Goal: Transaction & Acquisition: Book appointment/travel/reservation

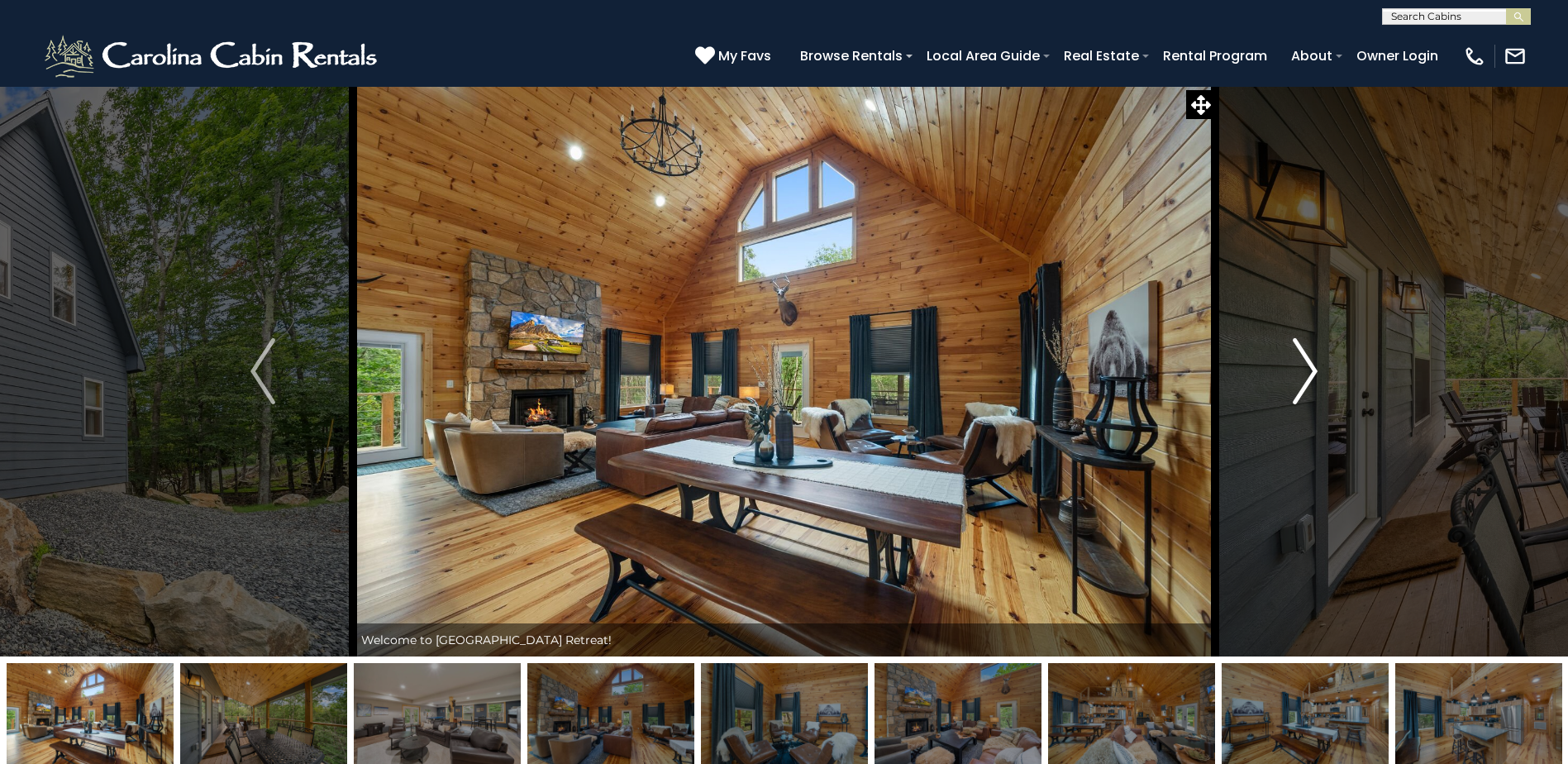
click at [1317, 372] on img "Next" at bounding box center [1305, 371] width 25 height 67
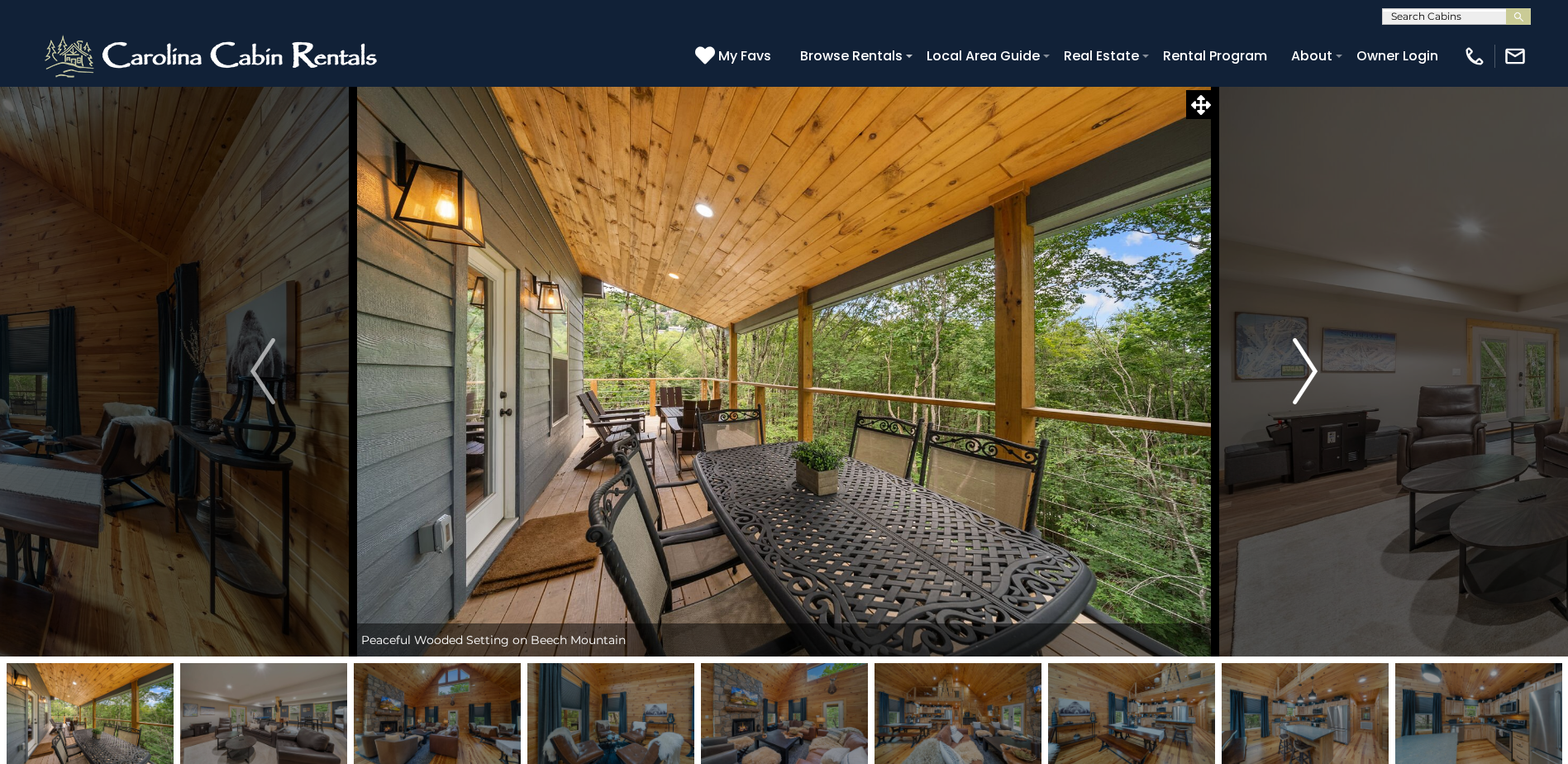
click at [1319, 371] on button "Next" at bounding box center [1305, 370] width 180 height 570
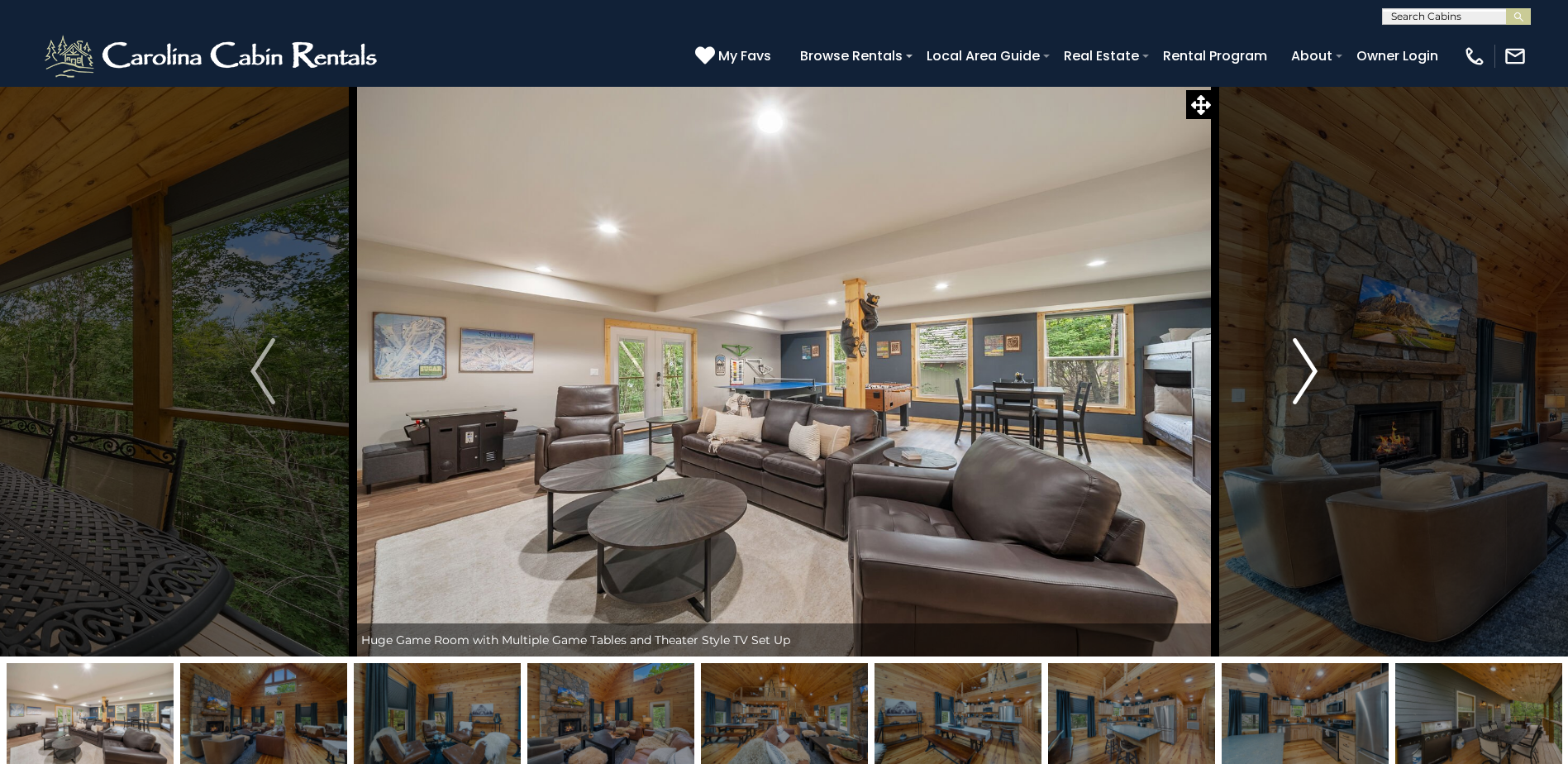
click at [1319, 371] on button "Next" at bounding box center [1305, 370] width 180 height 570
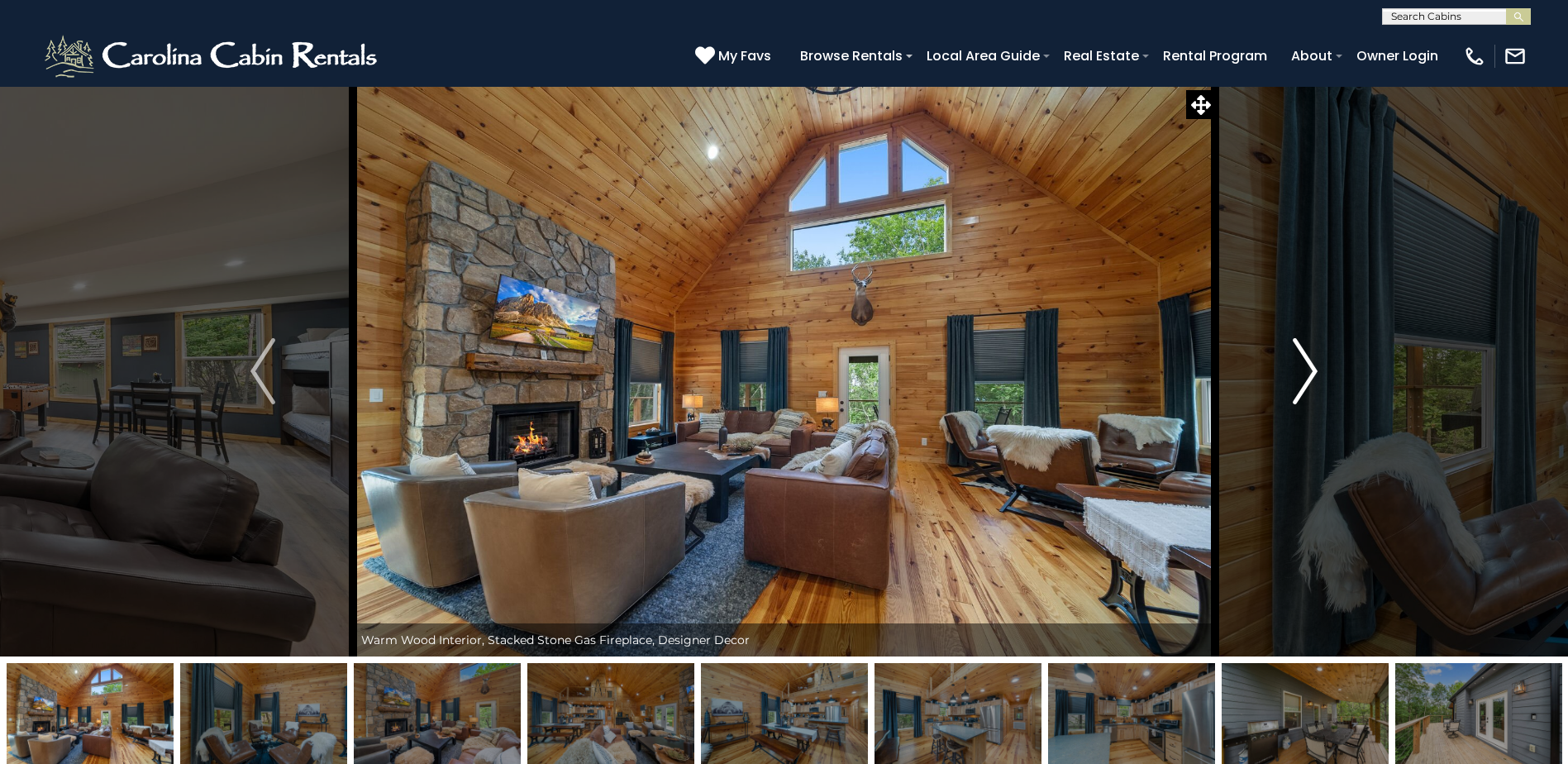
click at [1319, 371] on button "Next" at bounding box center [1305, 370] width 180 height 570
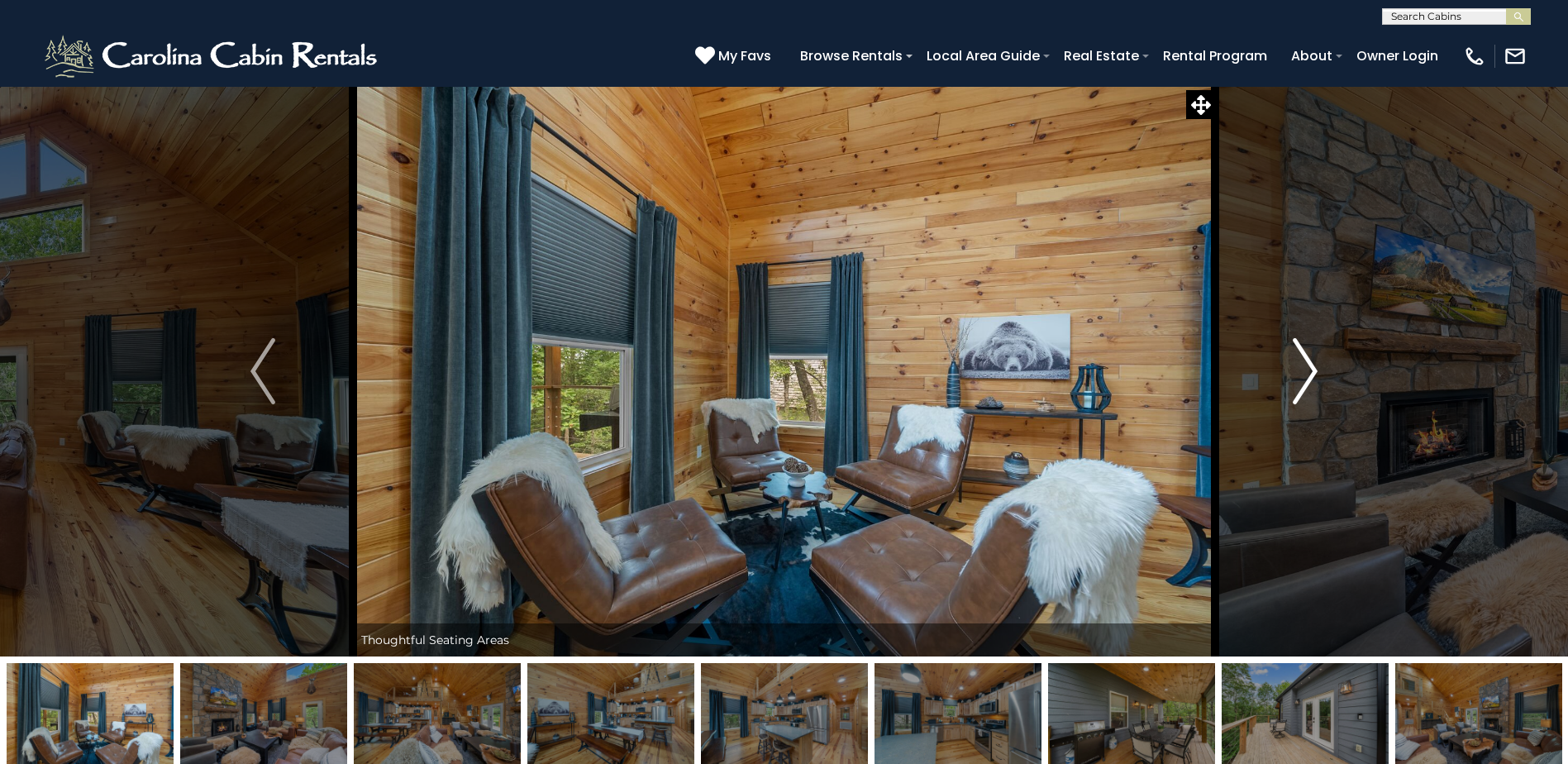
click at [1319, 371] on button "Next" at bounding box center [1305, 370] width 180 height 570
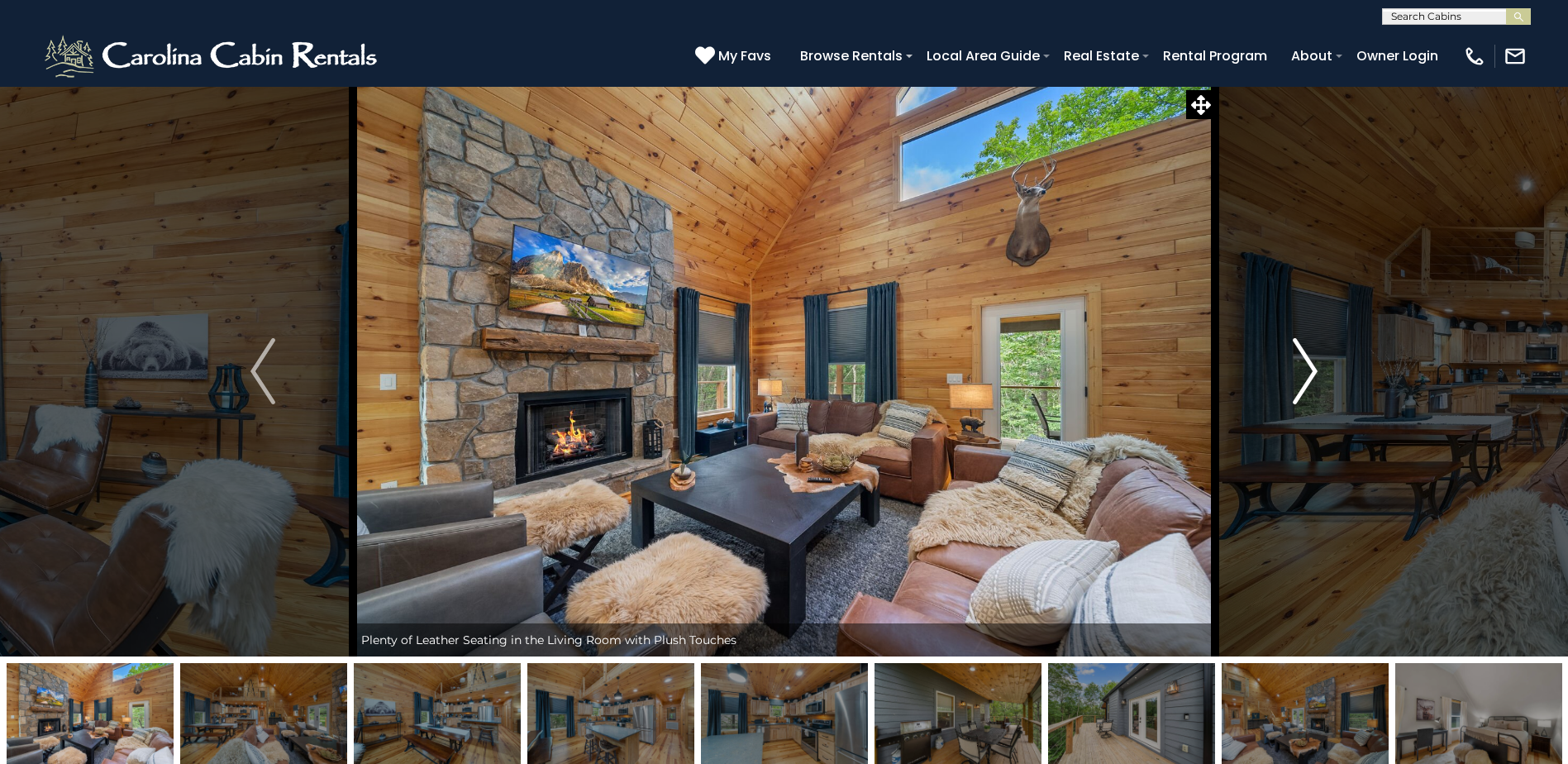
click at [1319, 371] on button "Next" at bounding box center [1305, 370] width 180 height 570
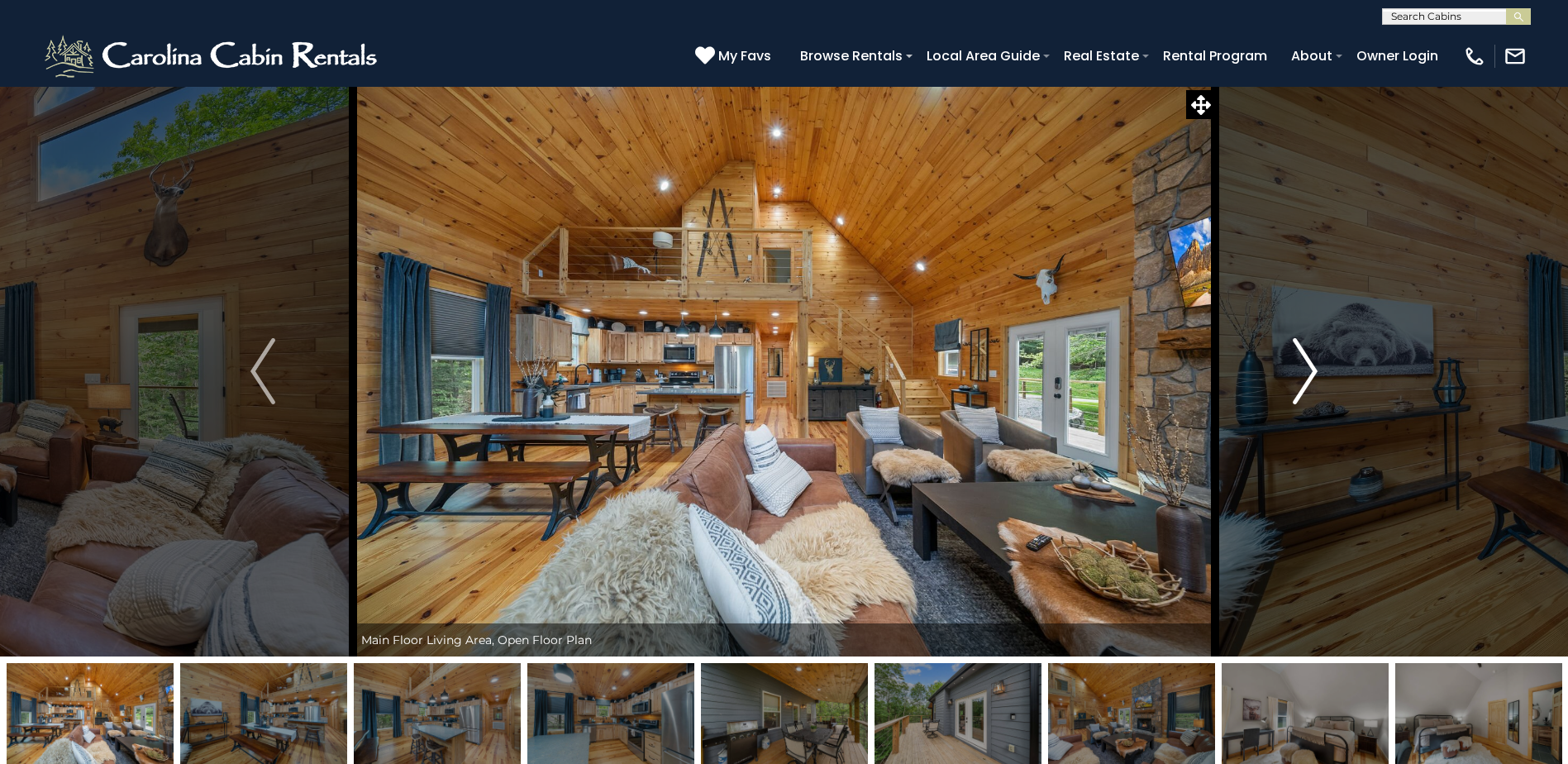
click at [1319, 371] on button "Next" at bounding box center [1305, 370] width 180 height 570
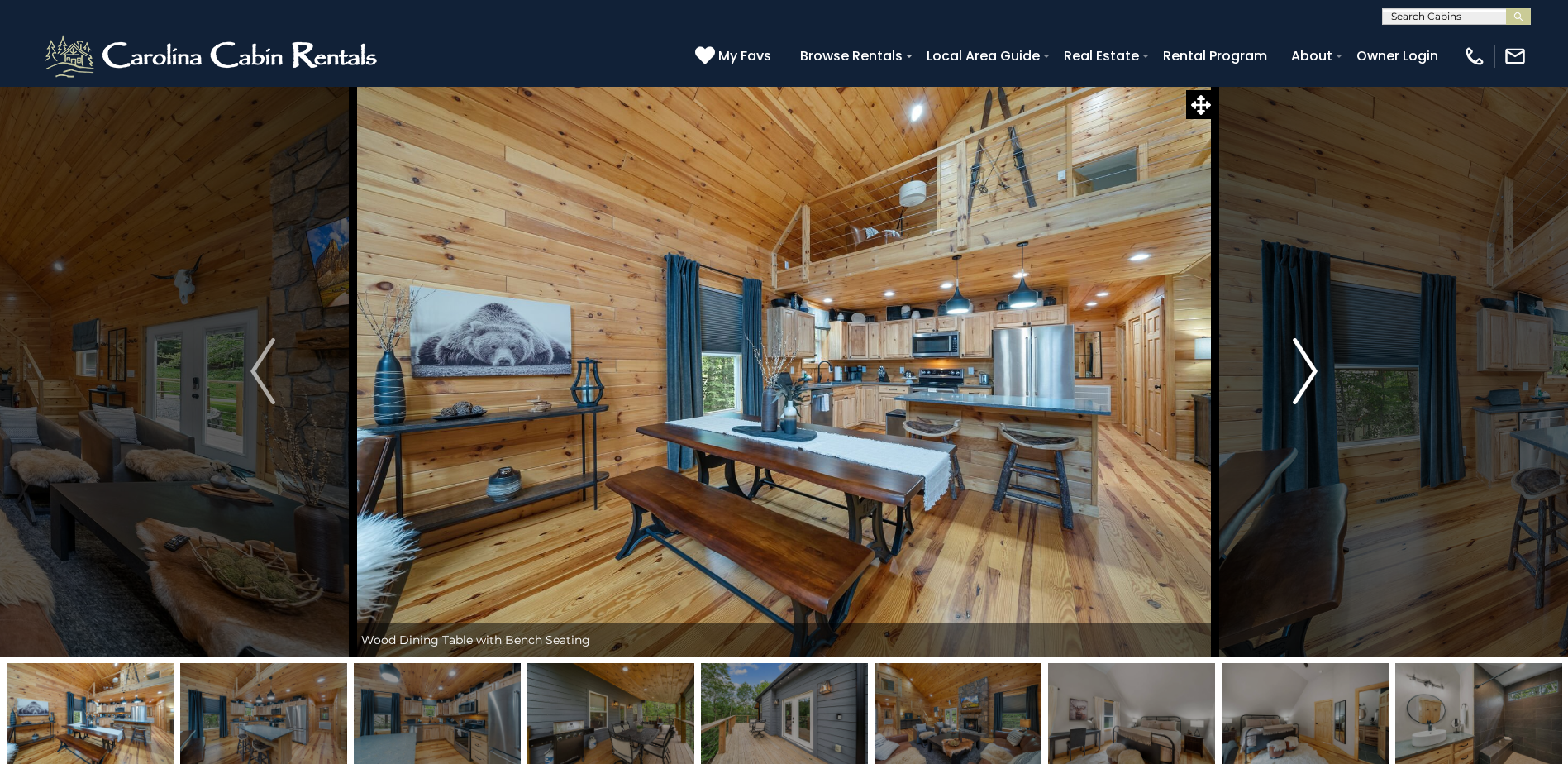
click at [1319, 371] on button "Next" at bounding box center [1305, 370] width 180 height 570
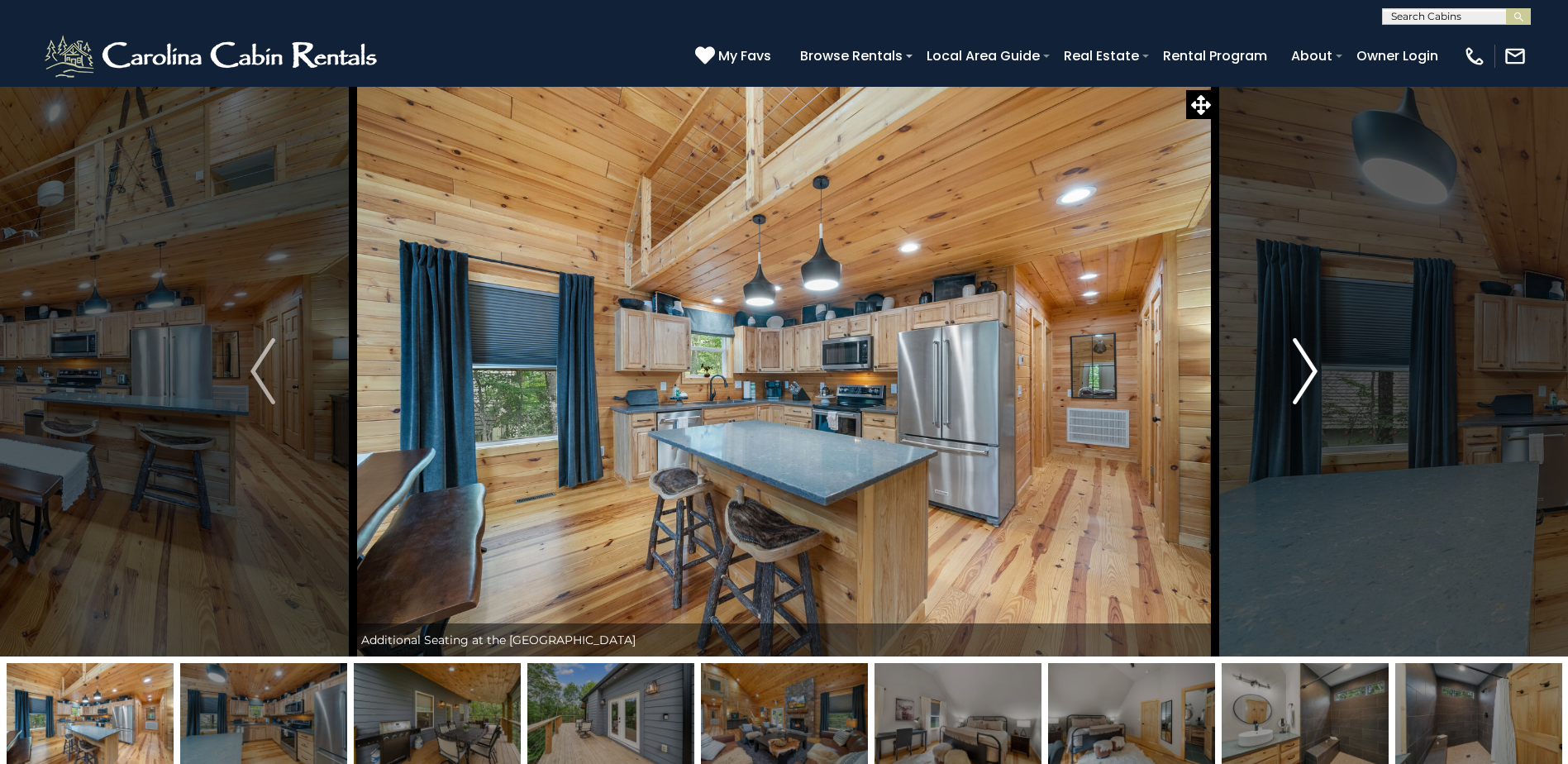
click at [1319, 371] on button "Next" at bounding box center [1305, 370] width 180 height 570
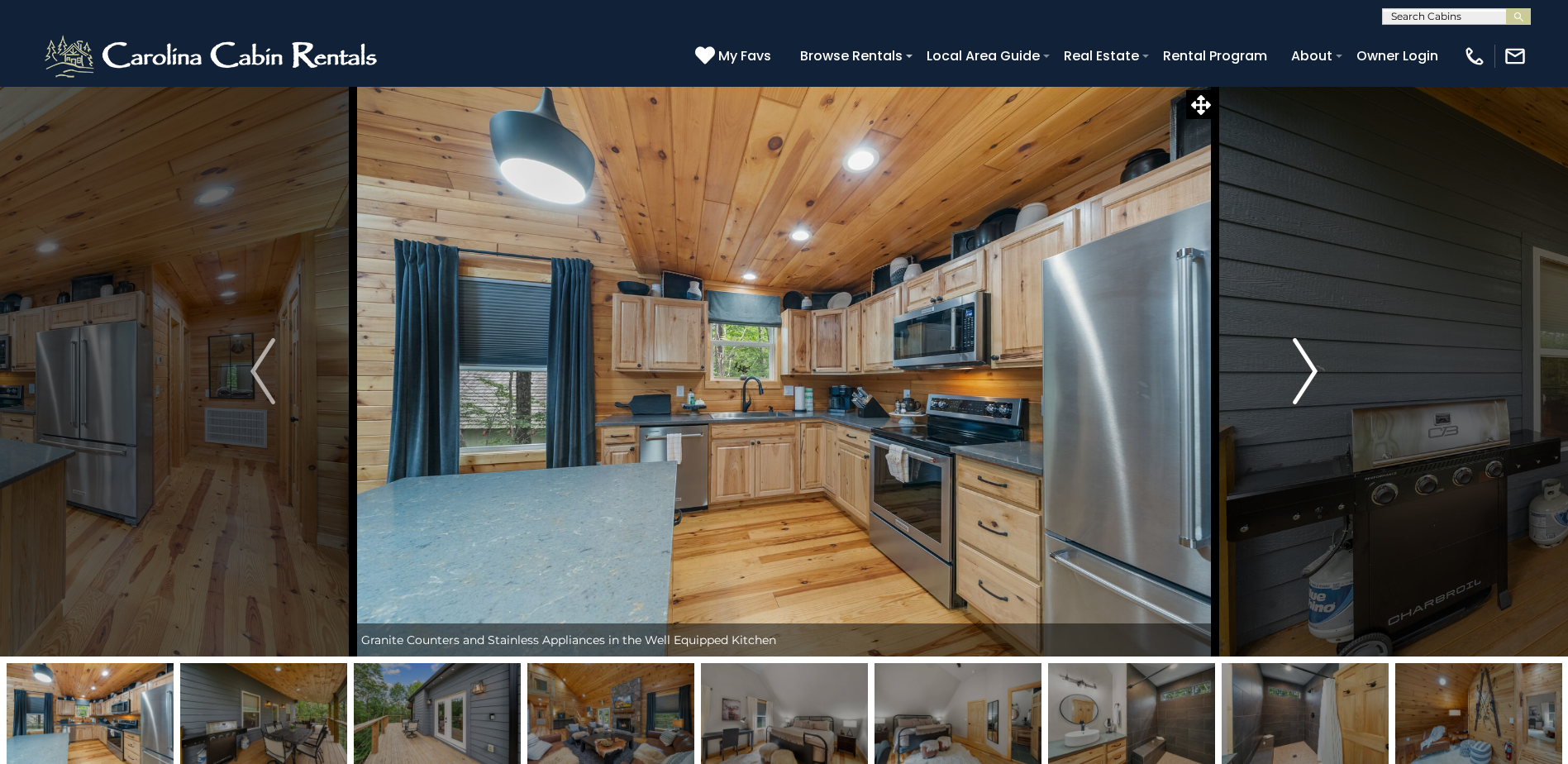
click at [1319, 371] on button "Next" at bounding box center [1305, 370] width 180 height 570
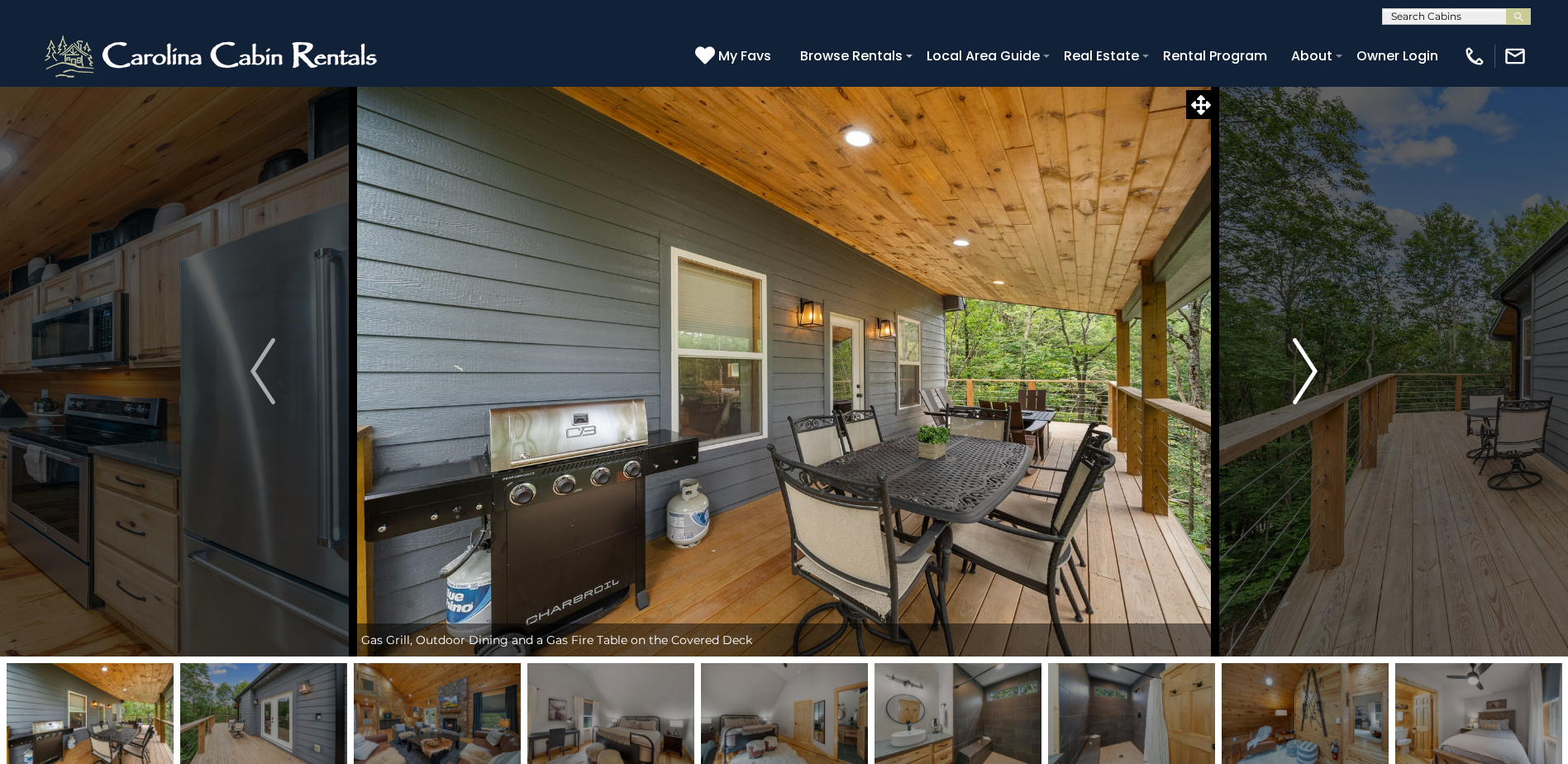
click at [1319, 371] on button "Next" at bounding box center [1305, 370] width 180 height 570
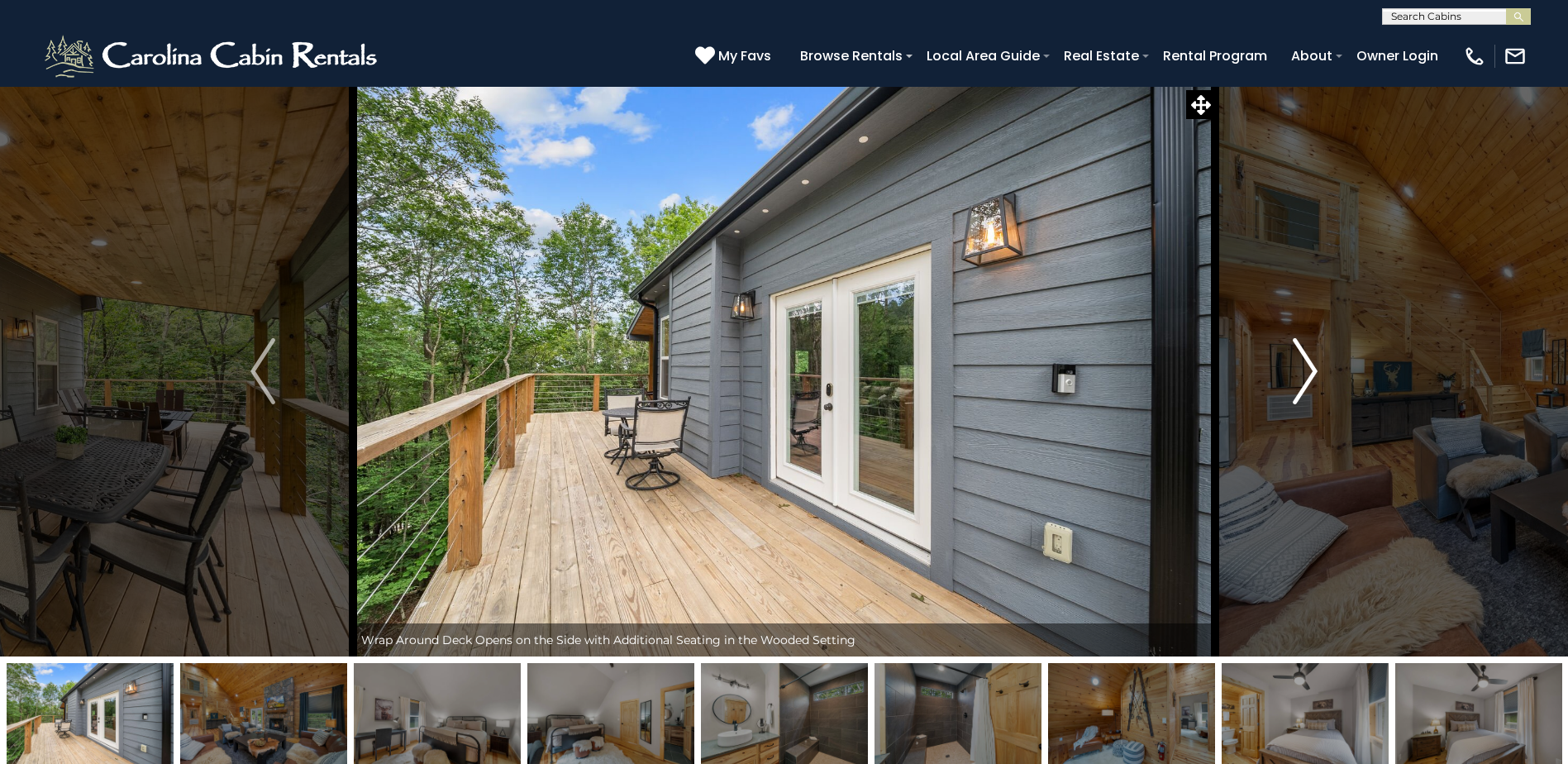
click at [1319, 371] on button "Next" at bounding box center [1305, 370] width 180 height 570
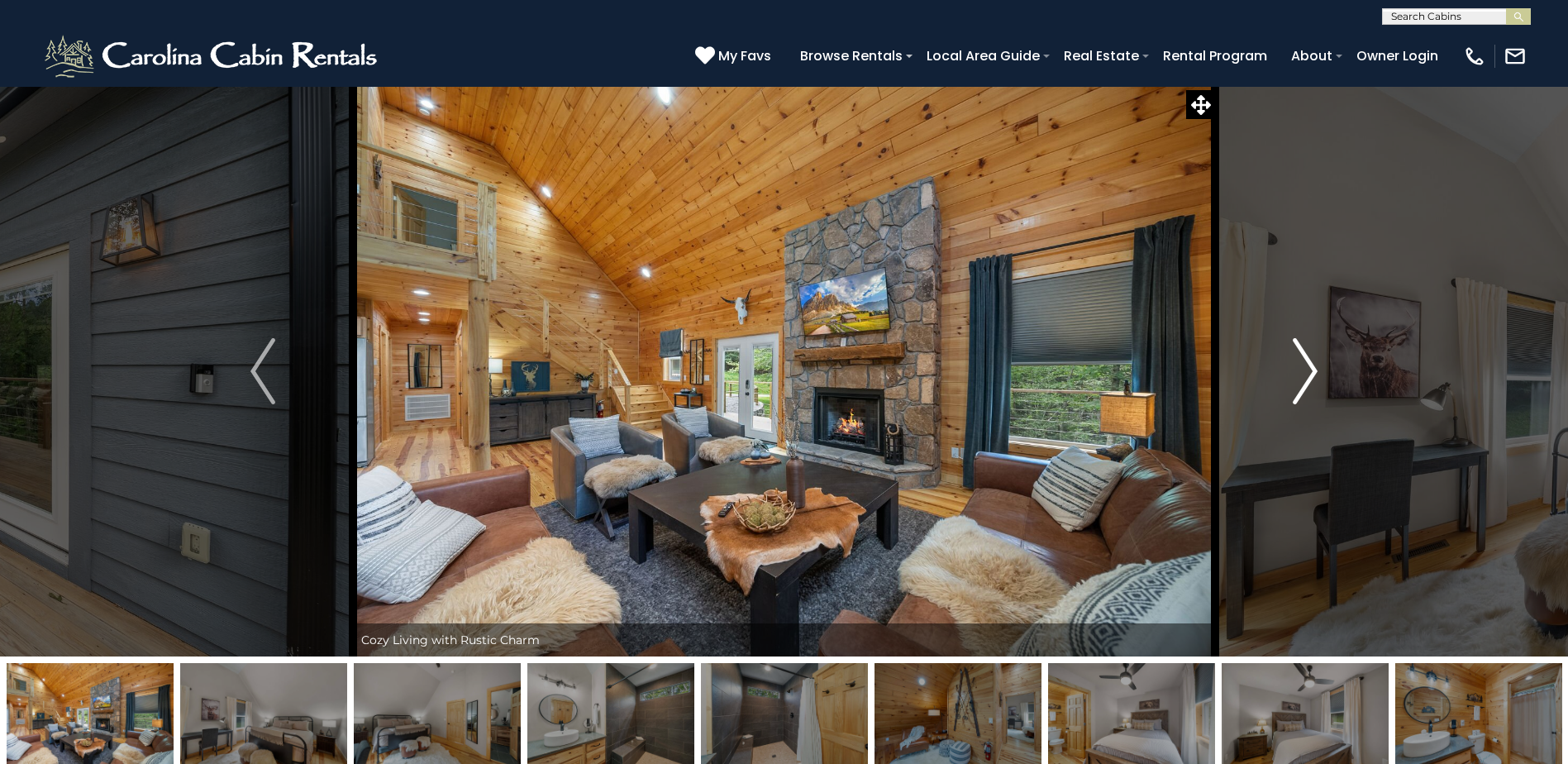
click at [1319, 371] on button "Next" at bounding box center [1305, 370] width 180 height 570
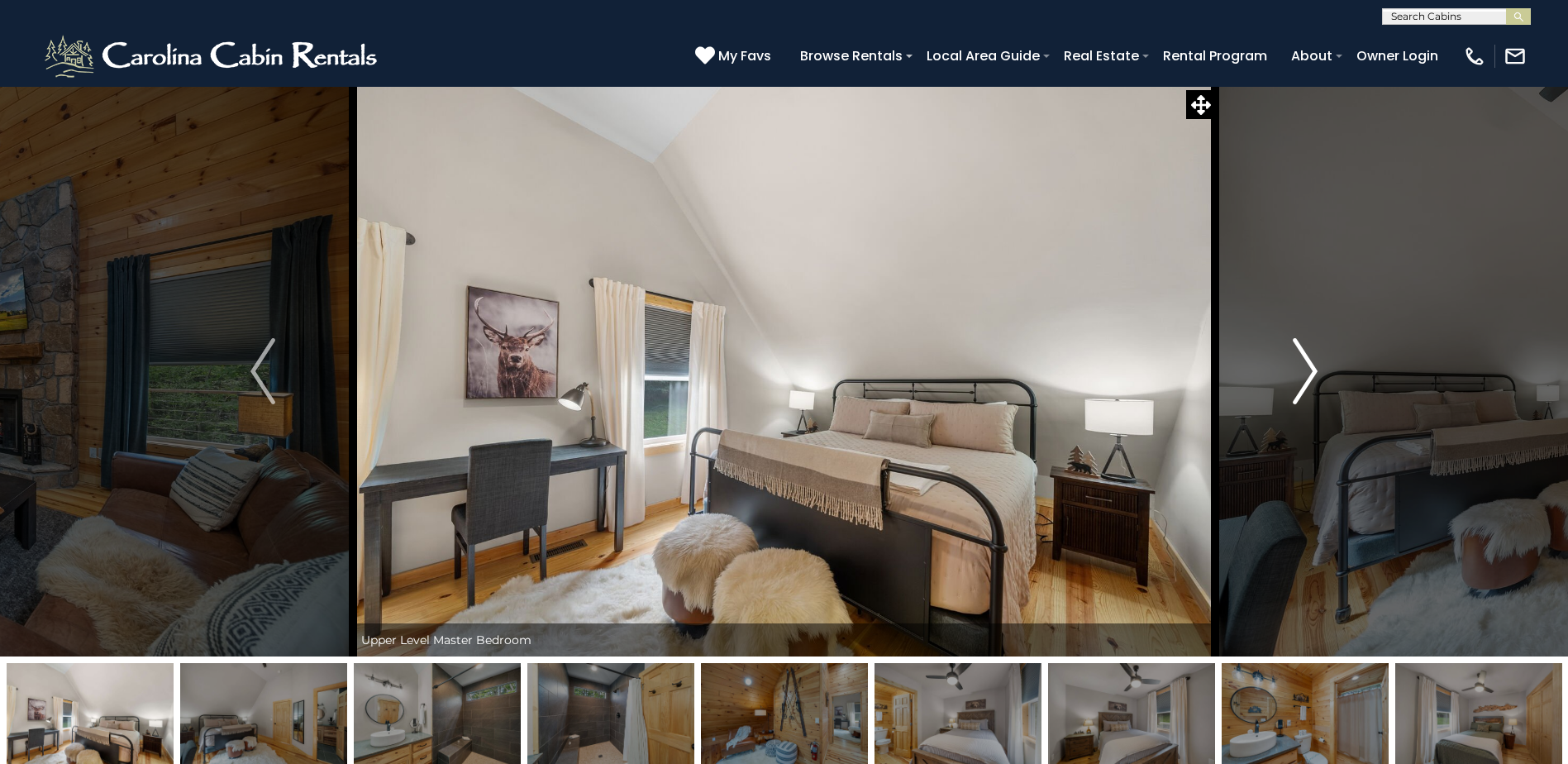
click at [1319, 371] on button "Next" at bounding box center [1305, 370] width 180 height 570
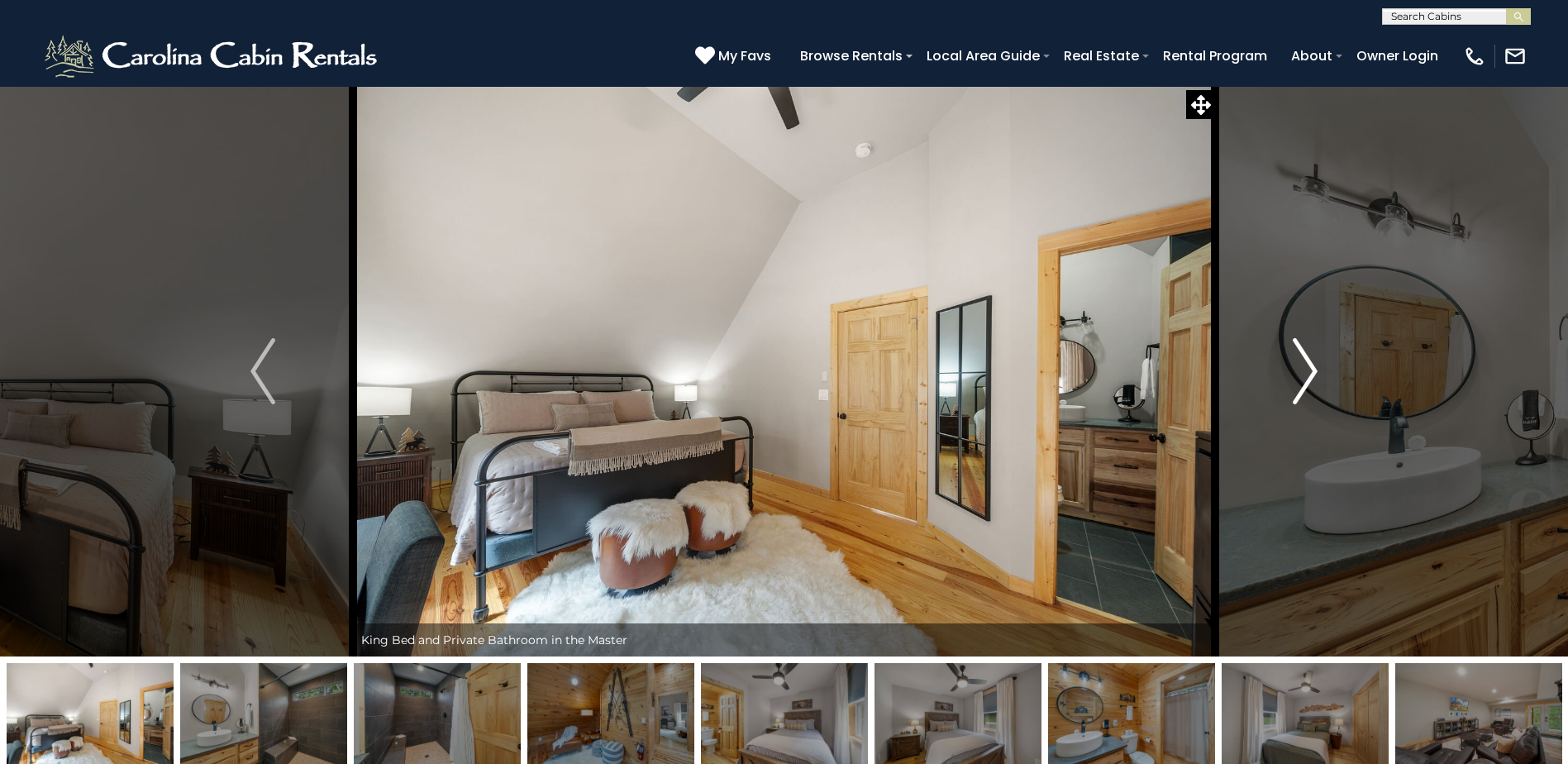
click at [1319, 371] on button "Next" at bounding box center [1305, 370] width 180 height 570
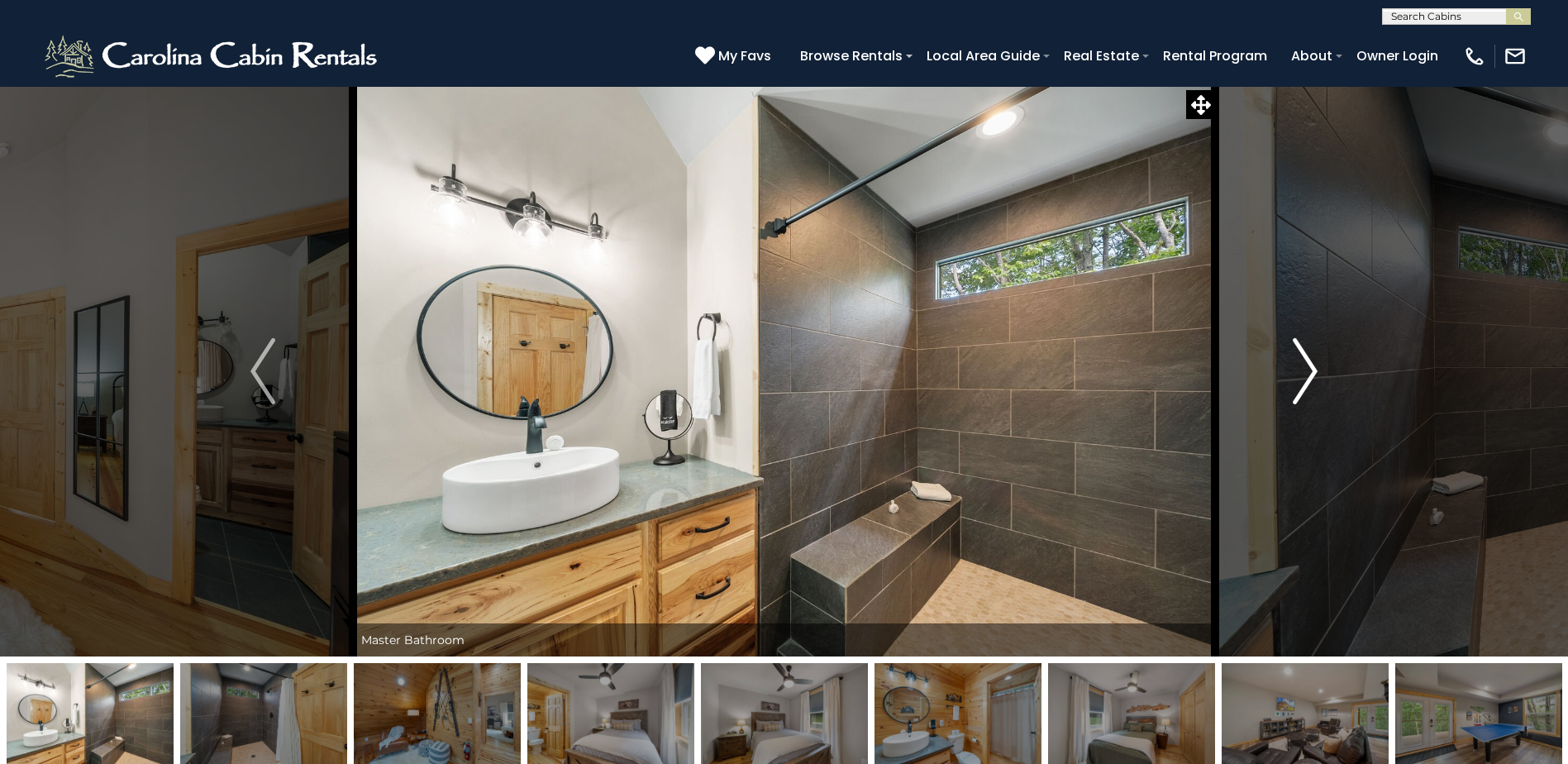
click at [1319, 371] on button "Next" at bounding box center [1305, 370] width 180 height 570
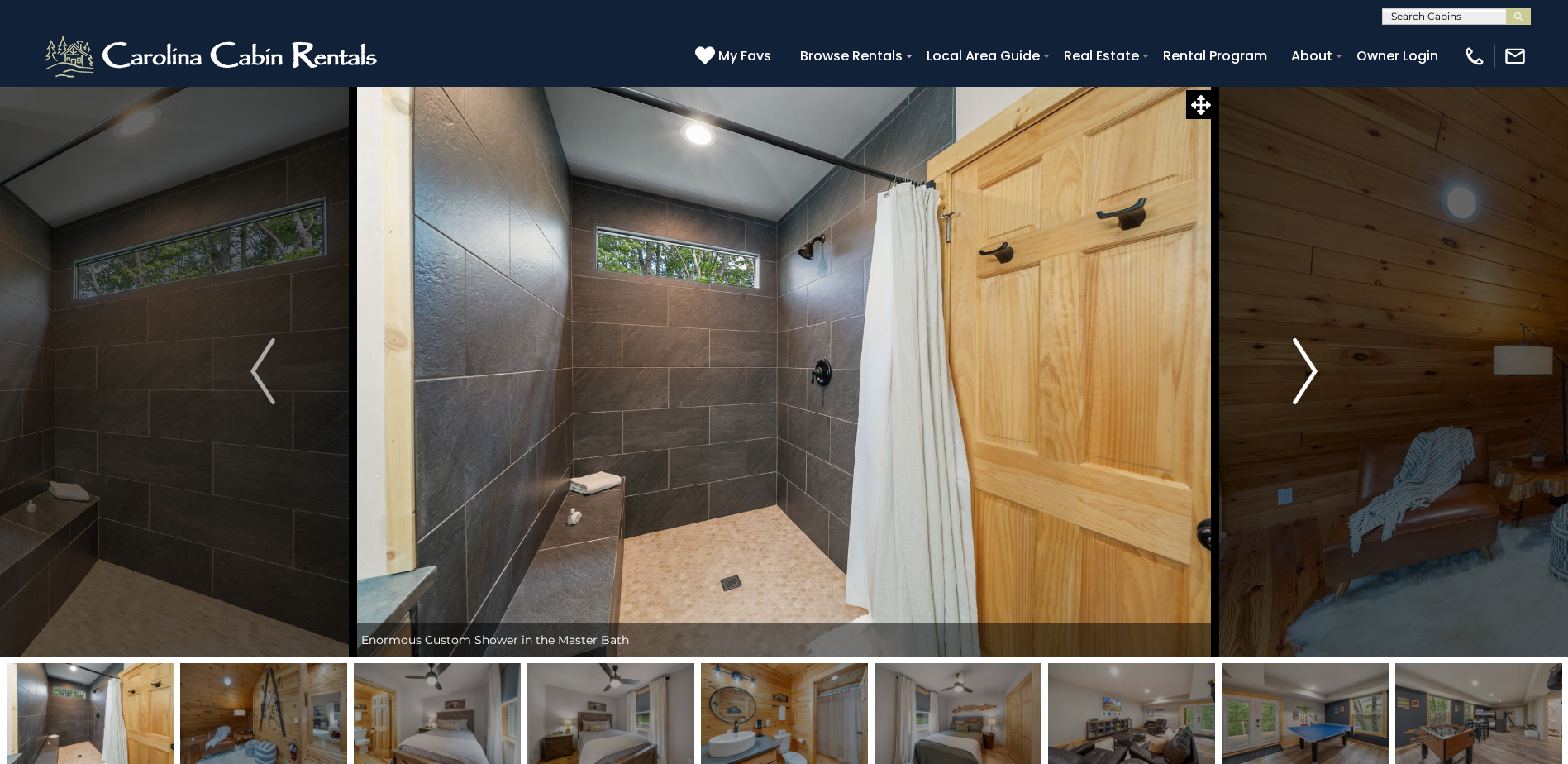
click at [1319, 371] on button "Next" at bounding box center [1305, 370] width 180 height 570
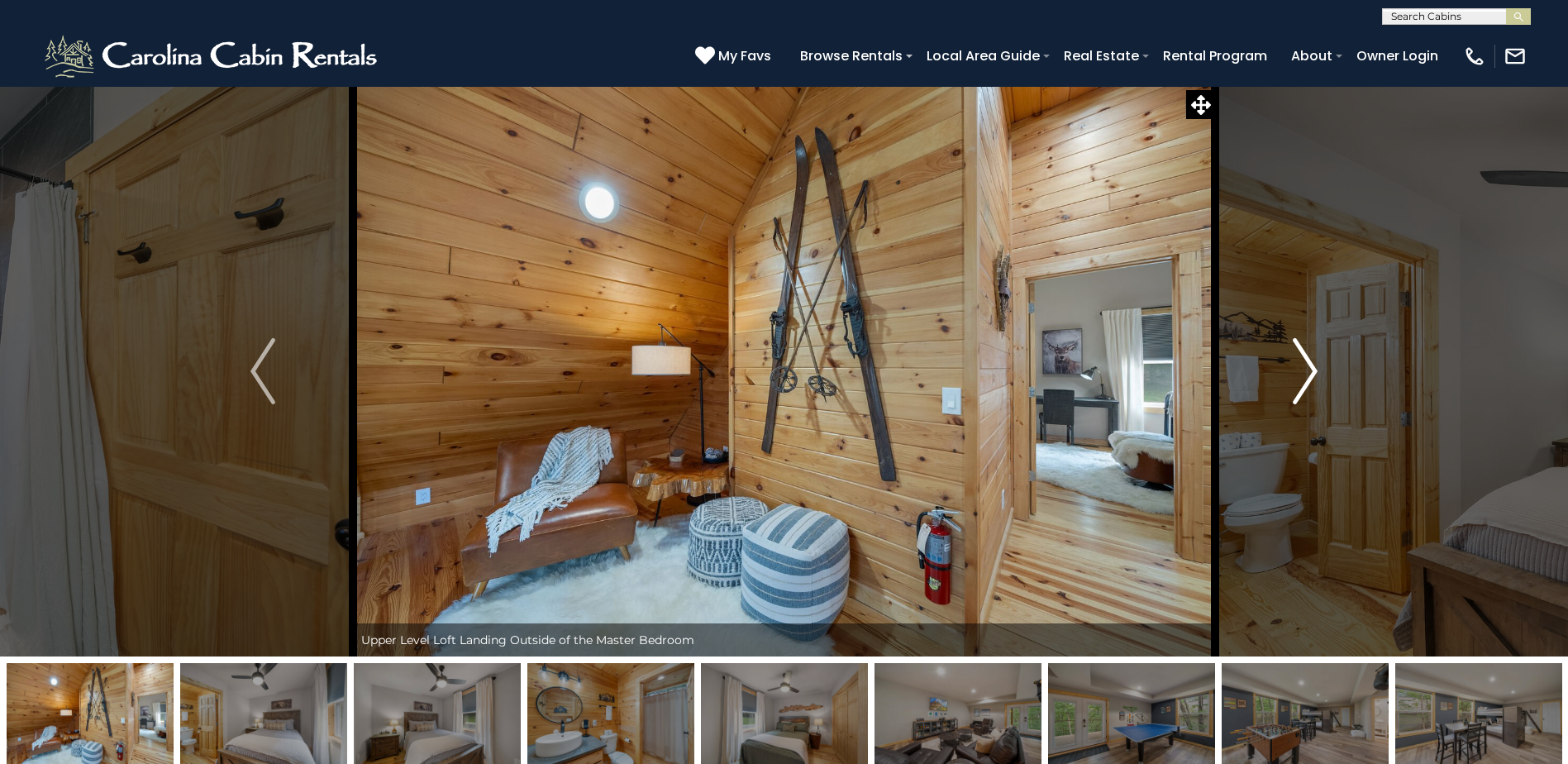
click at [1319, 371] on button "Next" at bounding box center [1305, 370] width 180 height 570
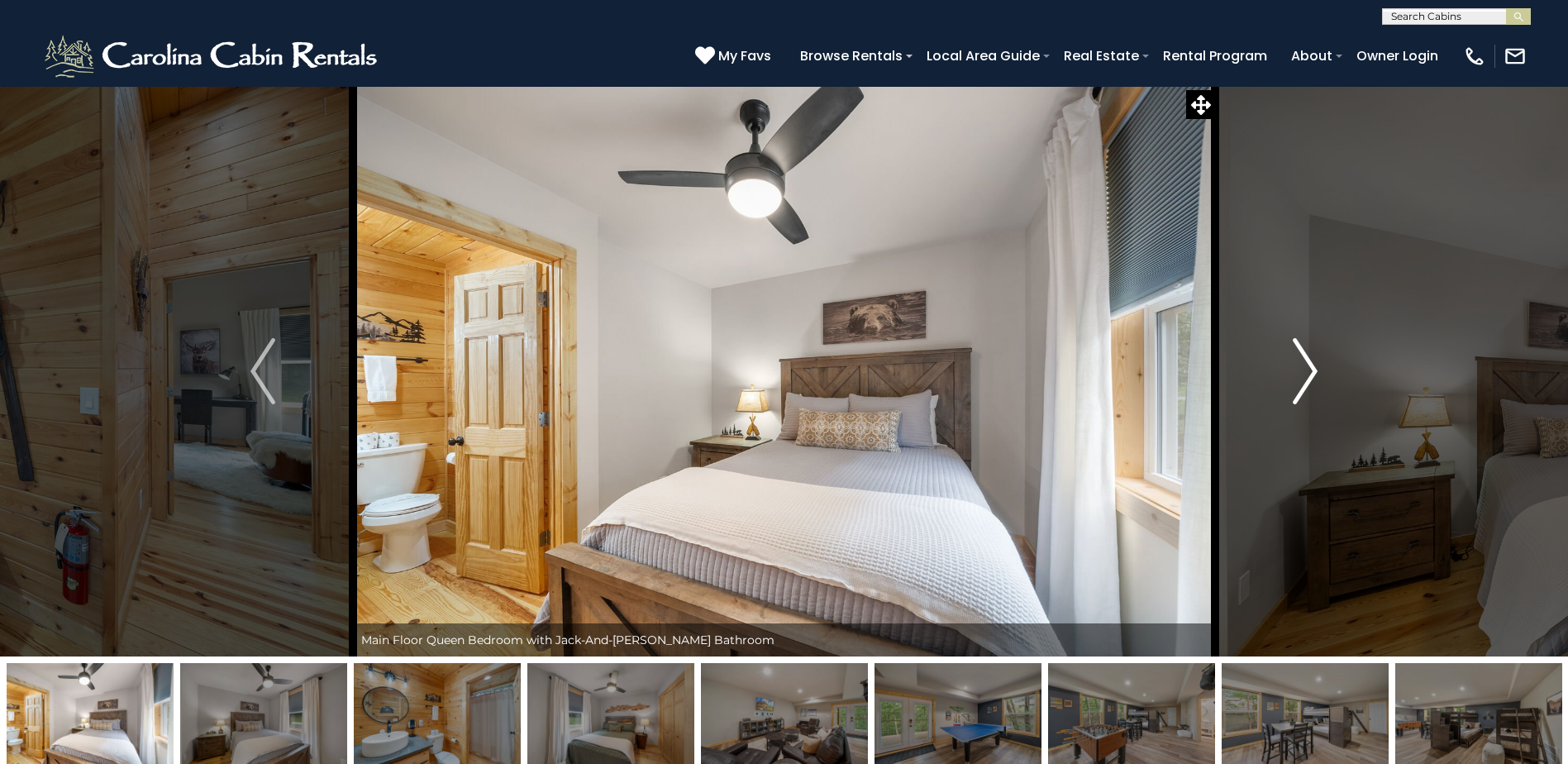
click at [1319, 371] on button "Next" at bounding box center [1305, 370] width 180 height 570
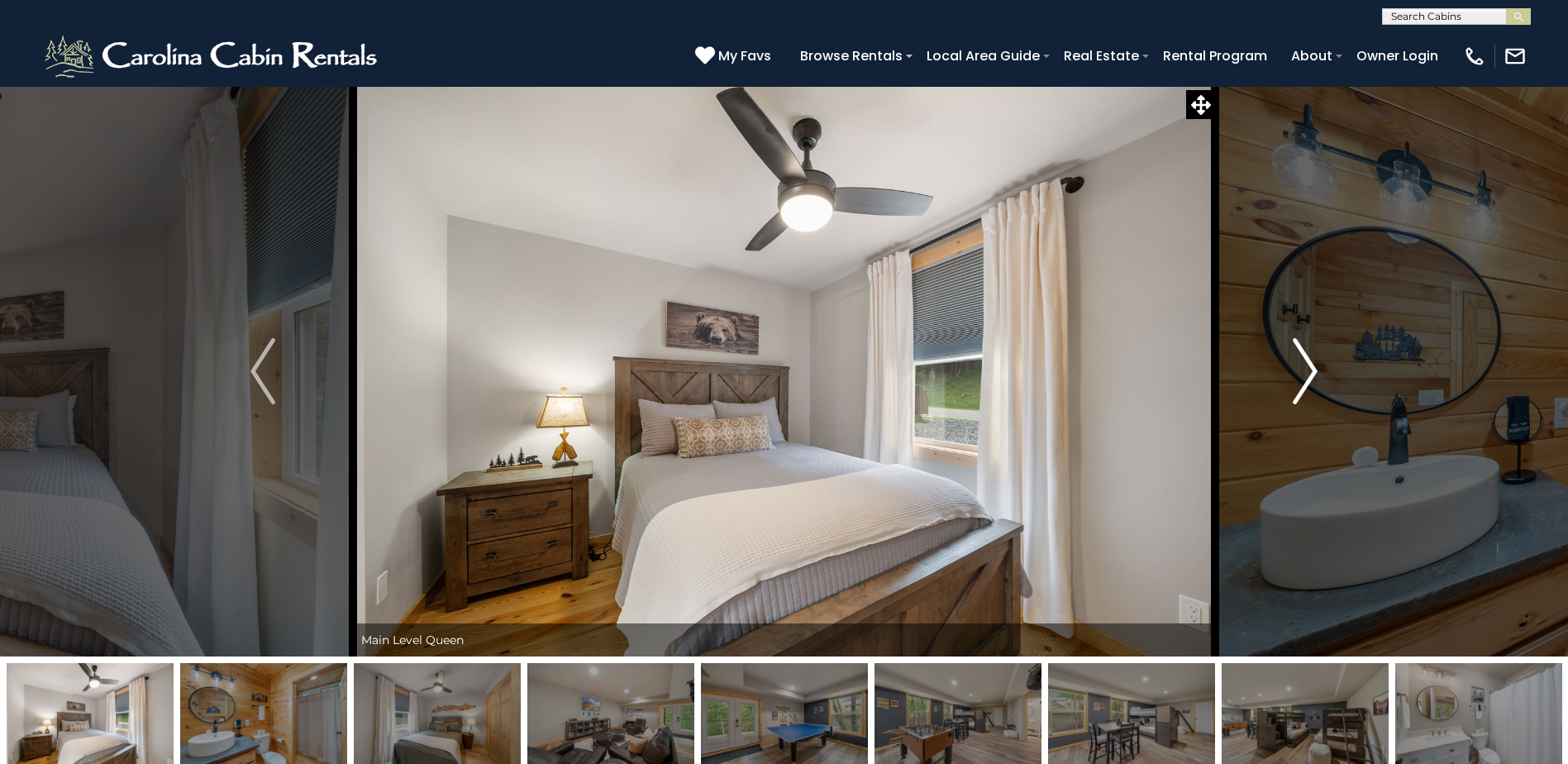
click at [1319, 371] on button "Next" at bounding box center [1305, 370] width 180 height 570
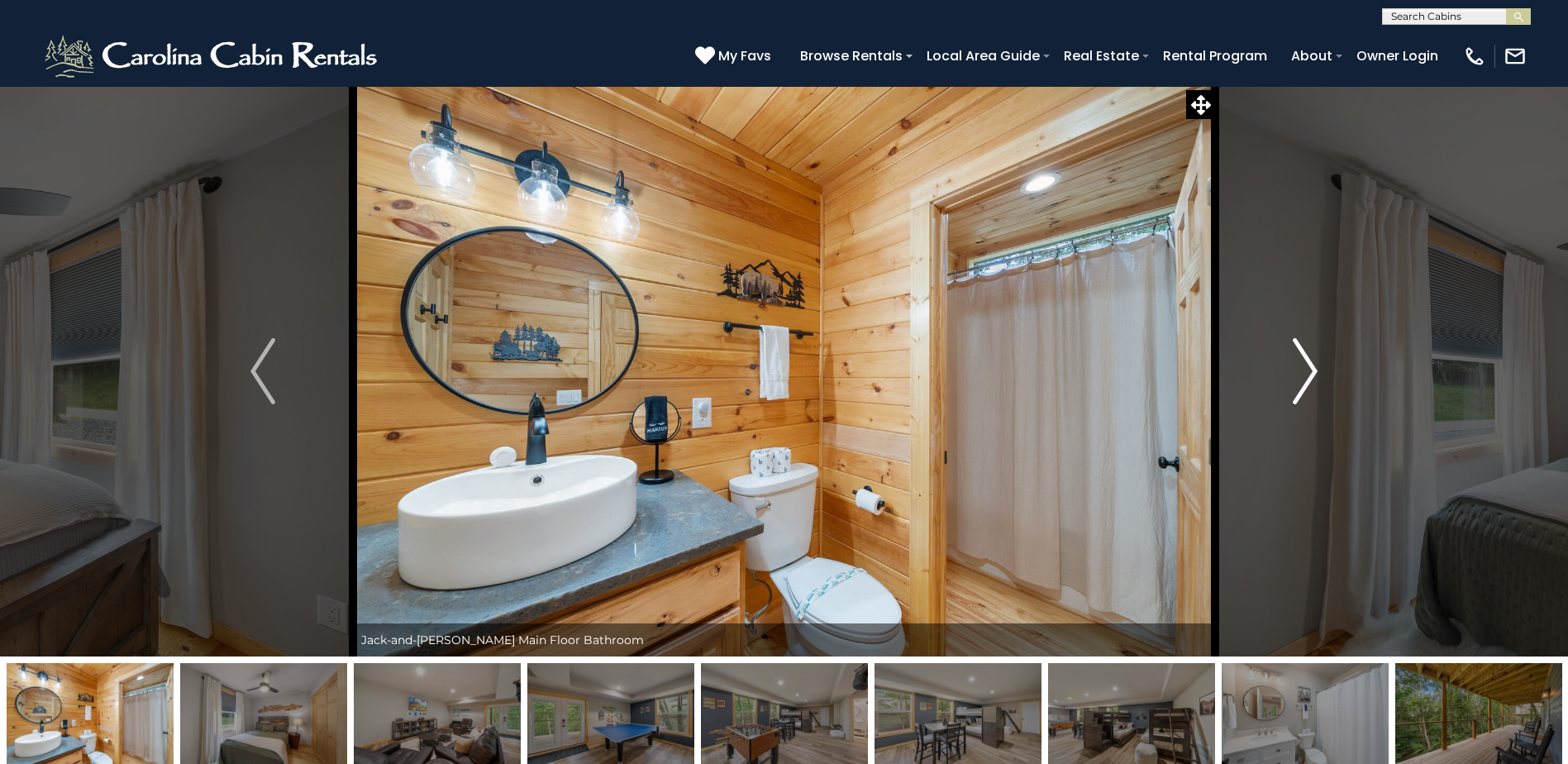
click at [1319, 371] on button "Next" at bounding box center [1305, 370] width 180 height 570
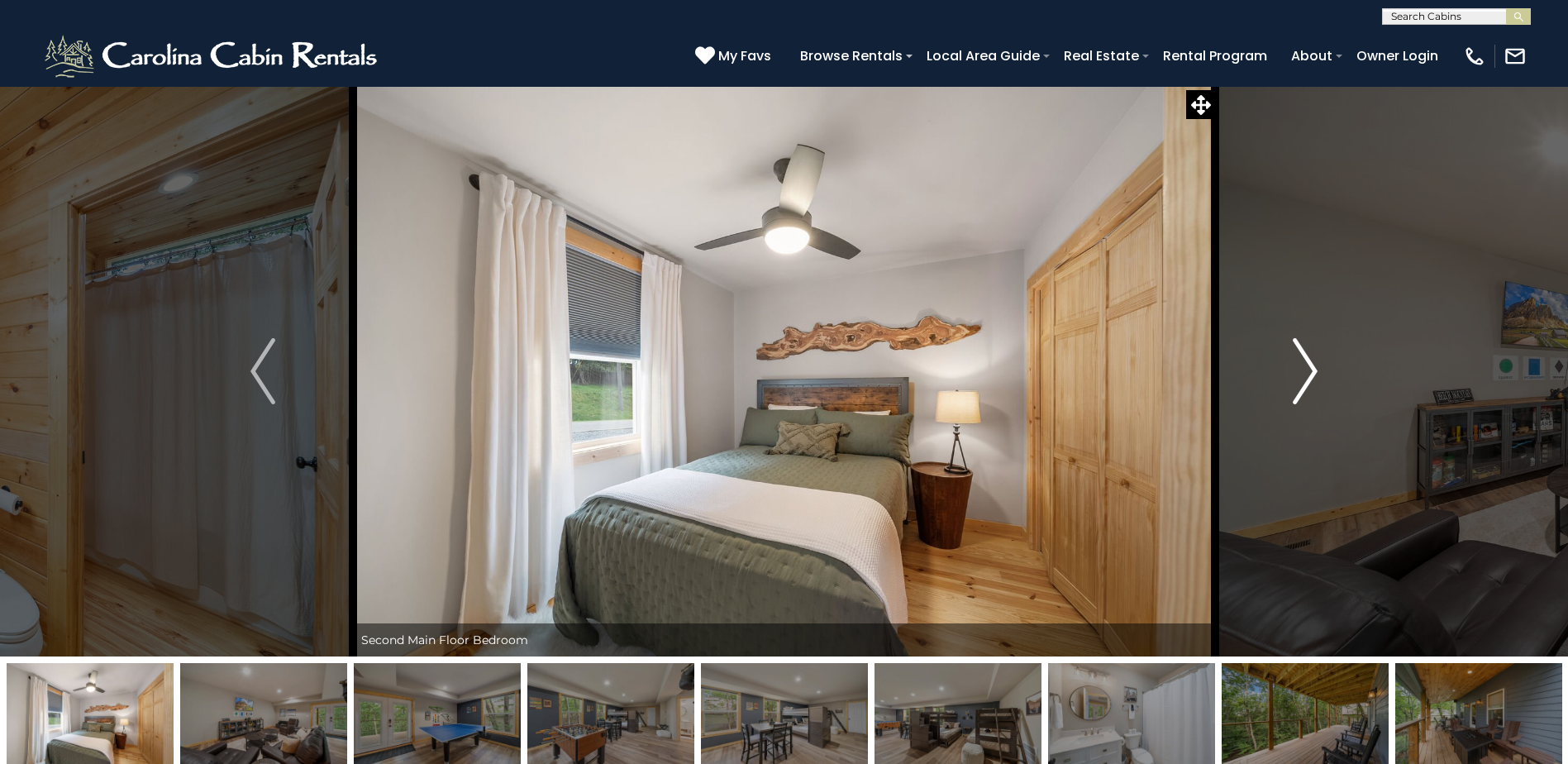
click at [1319, 371] on button "Next" at bounding box center [1305, 370] width 180 height 570
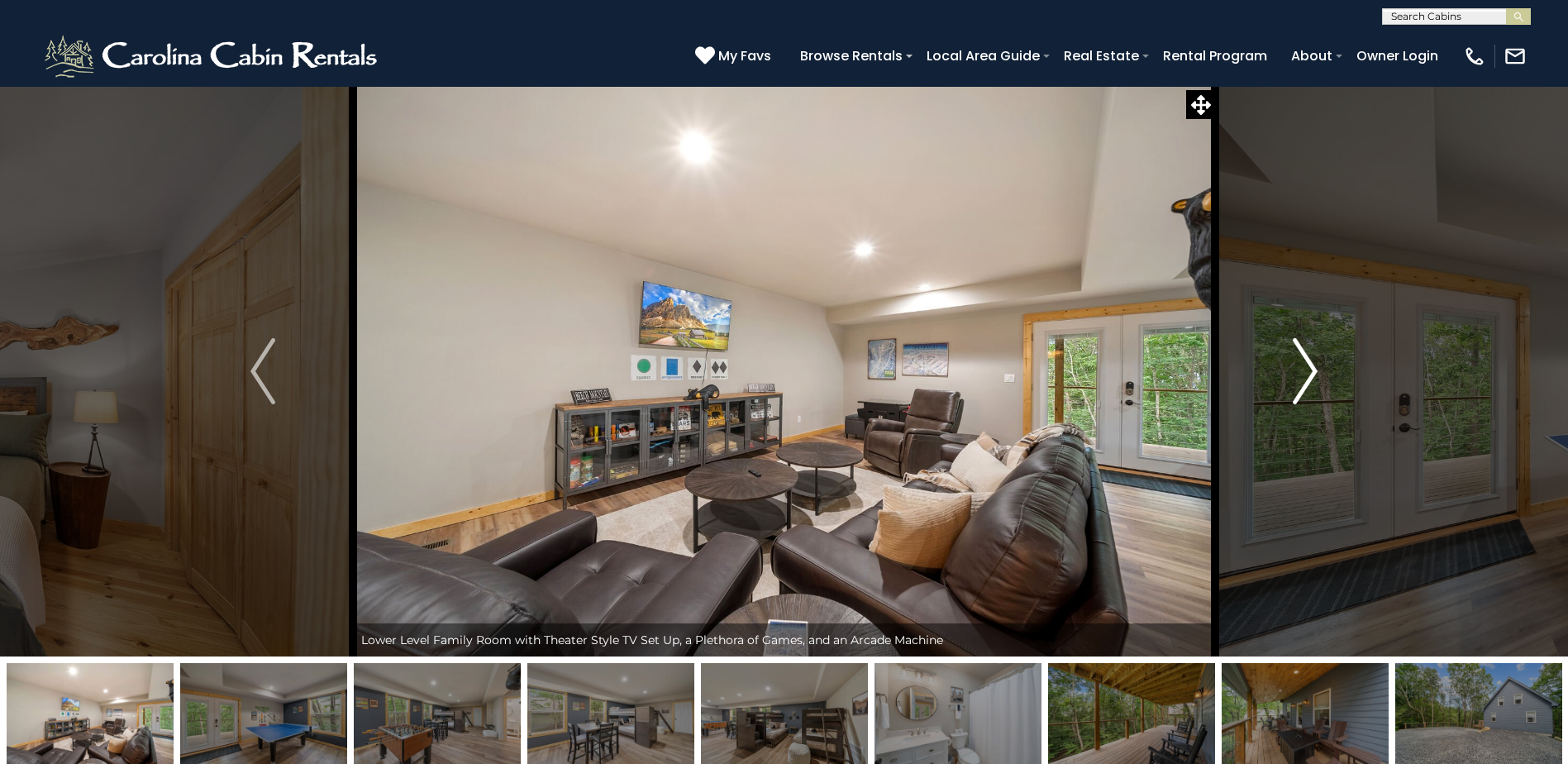
click at [1319, 371] on button "Next" at bounding box center [1305, 370] width 180 height 570
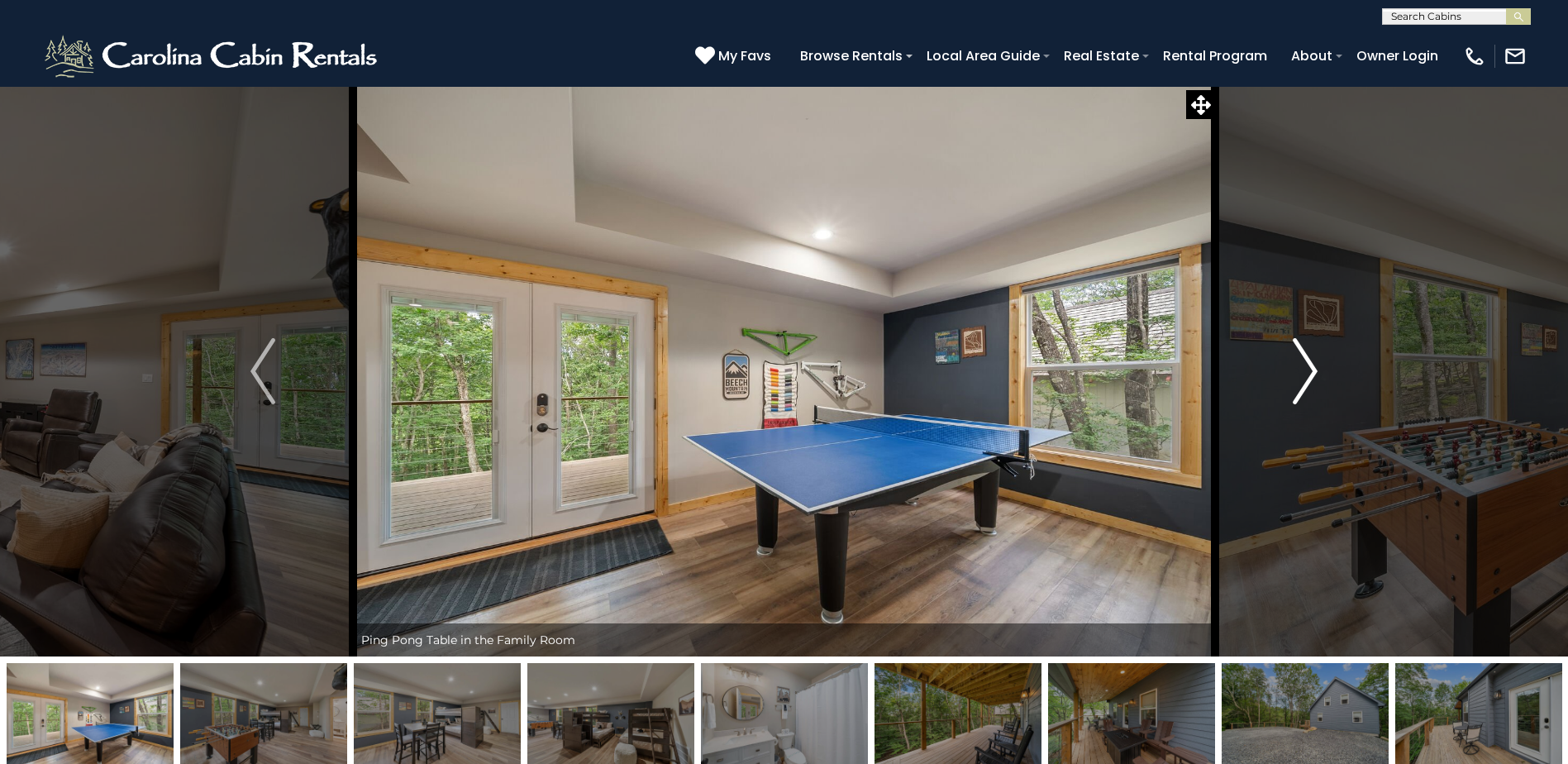
click at [1319, 371] on button "Next" at bounding box center [1305, 370] width 180 height 570
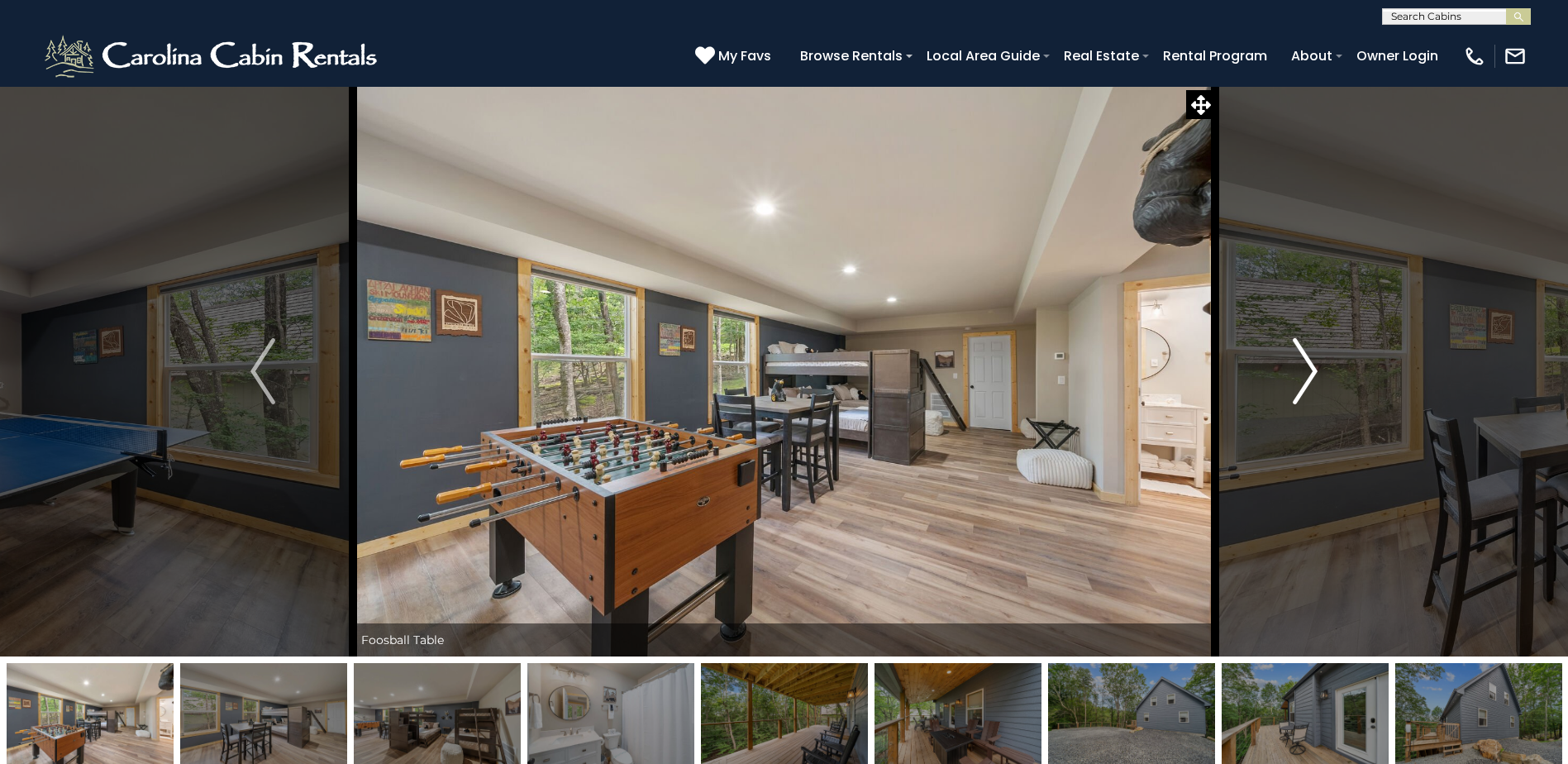
click at [1319, 371] on button "Next" at bounding box center [1305, 370] width 180 height 570
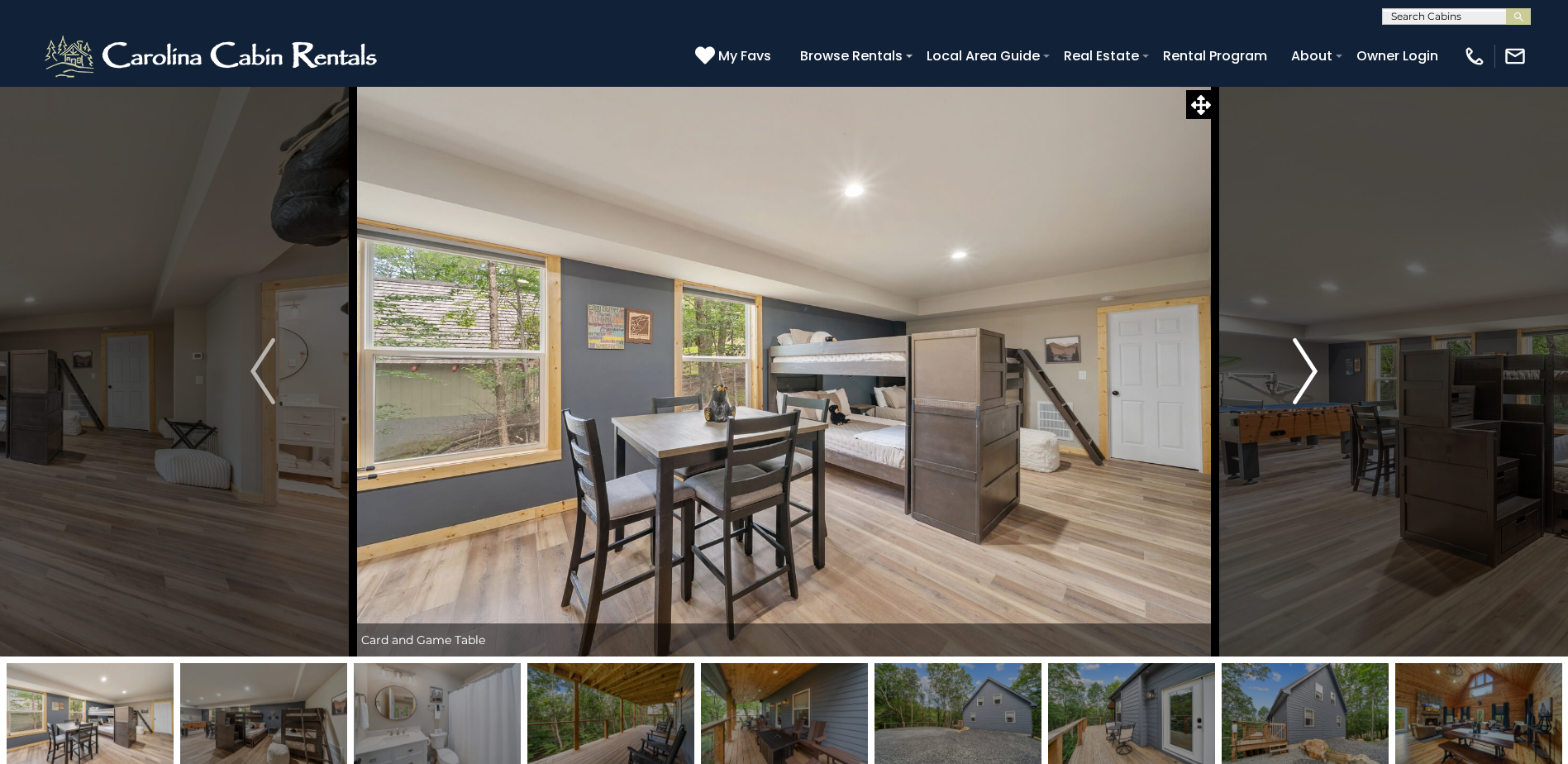
click at [1319, 371] on button "Next" at bounding box center [1305, 370] width 180 height 570
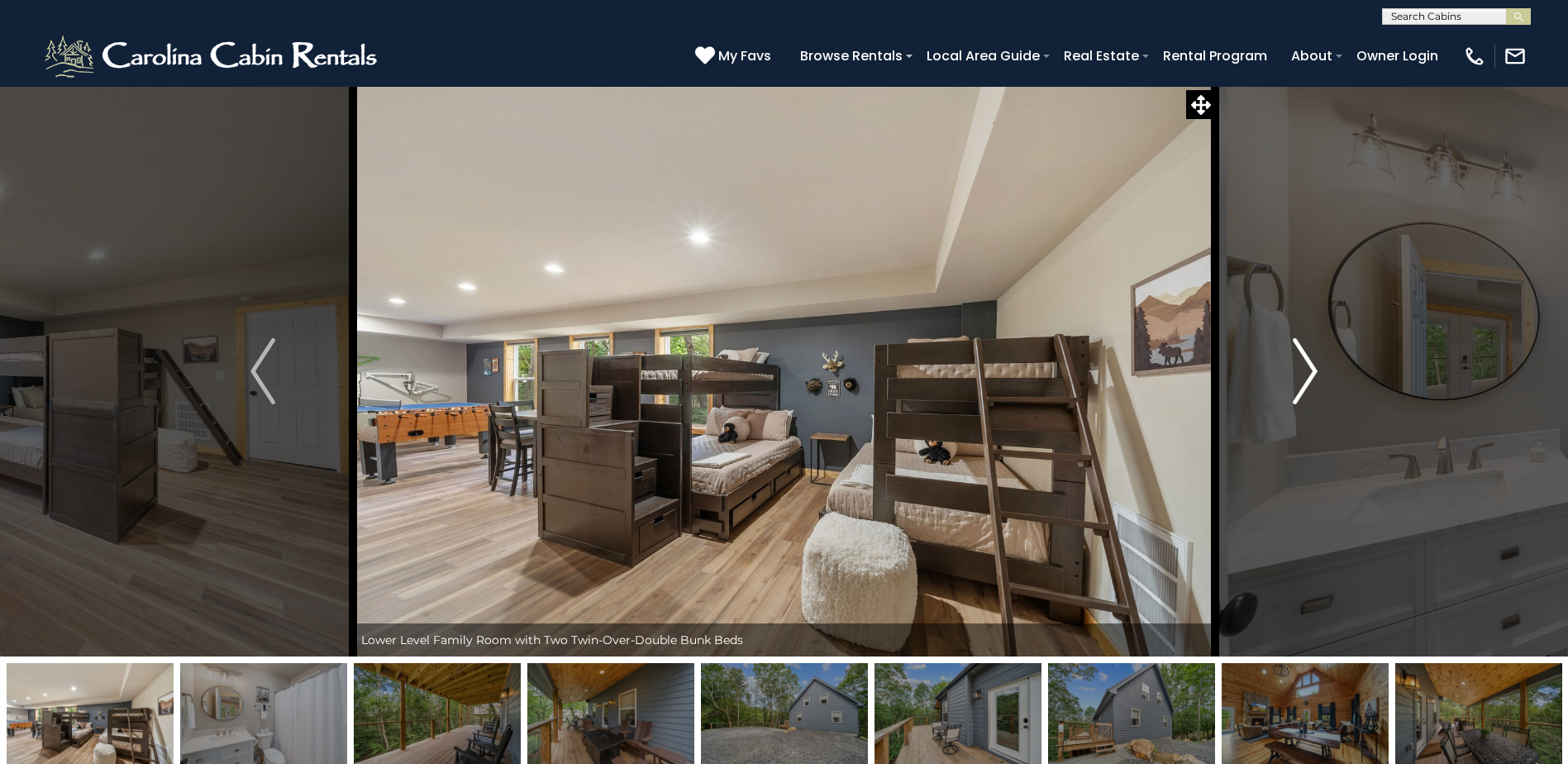
click at [1319, 371] on button "Next" at bounding box center [1305, 370] width 180 height 570
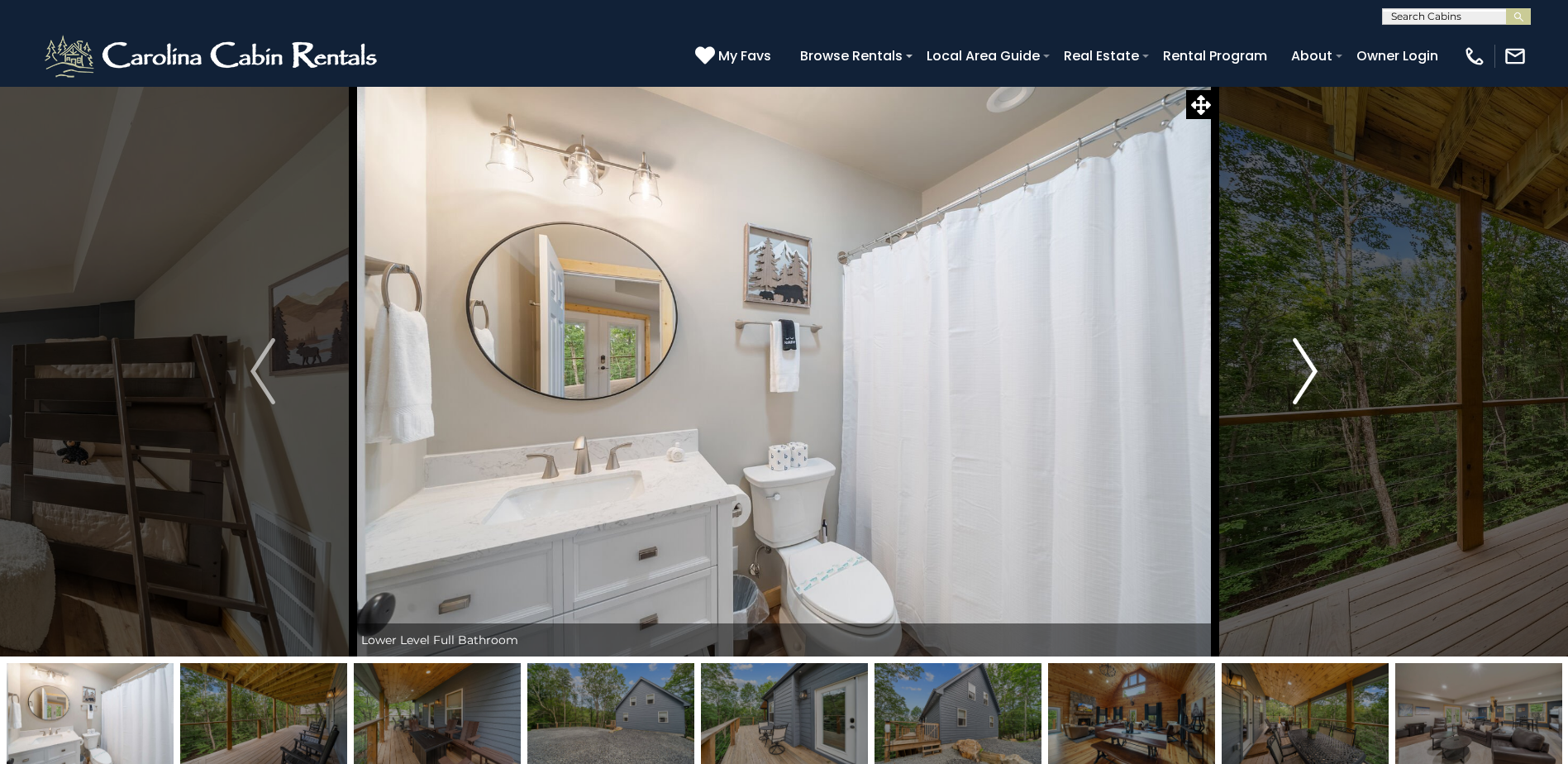
click at [1319, 372] on button "Next" at bounding box center [1305, 370] width 180 height 570
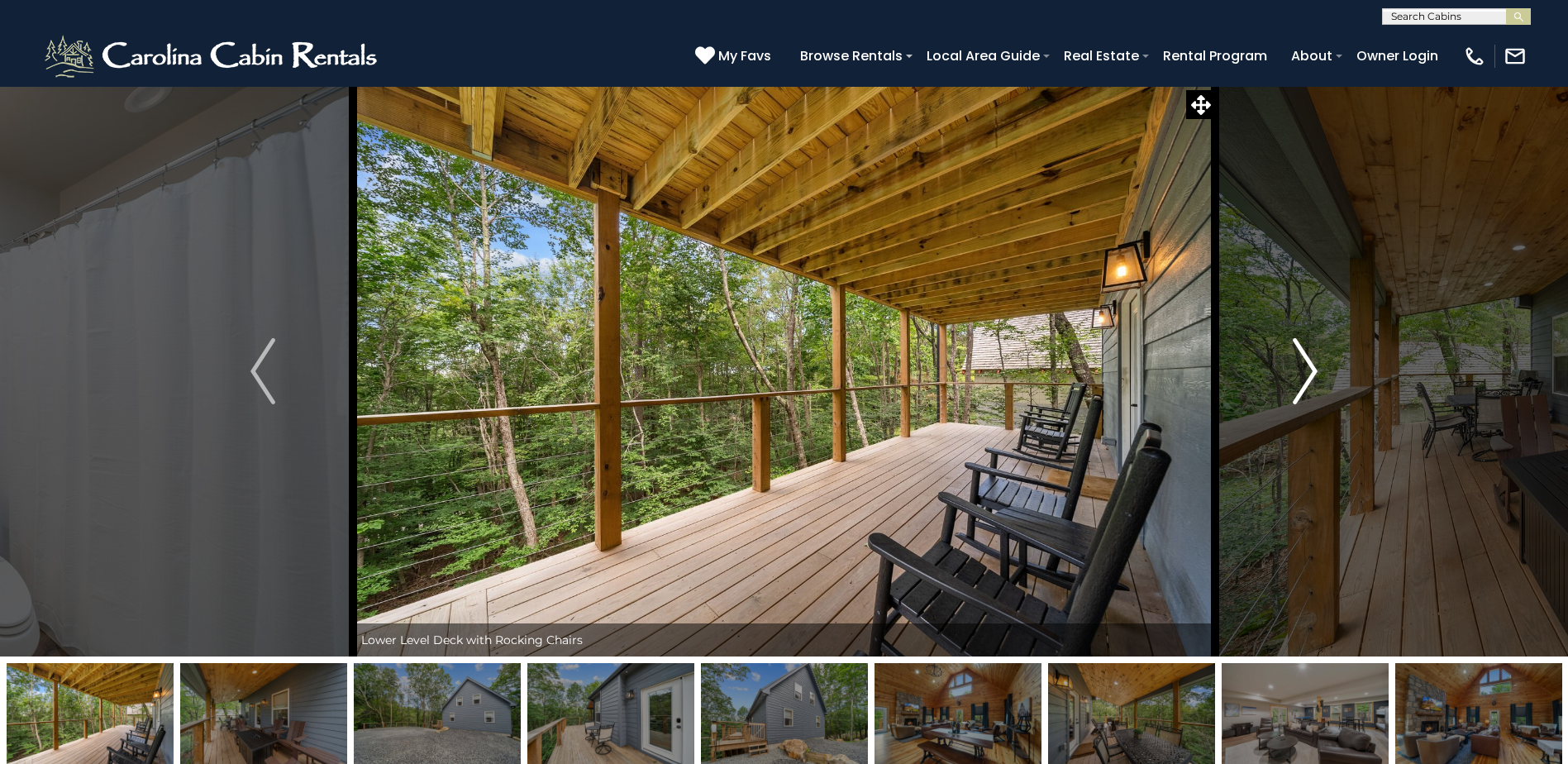
click at [1320, 375] on button "Next" at bounding box center [1305, 370] width 180 height 570
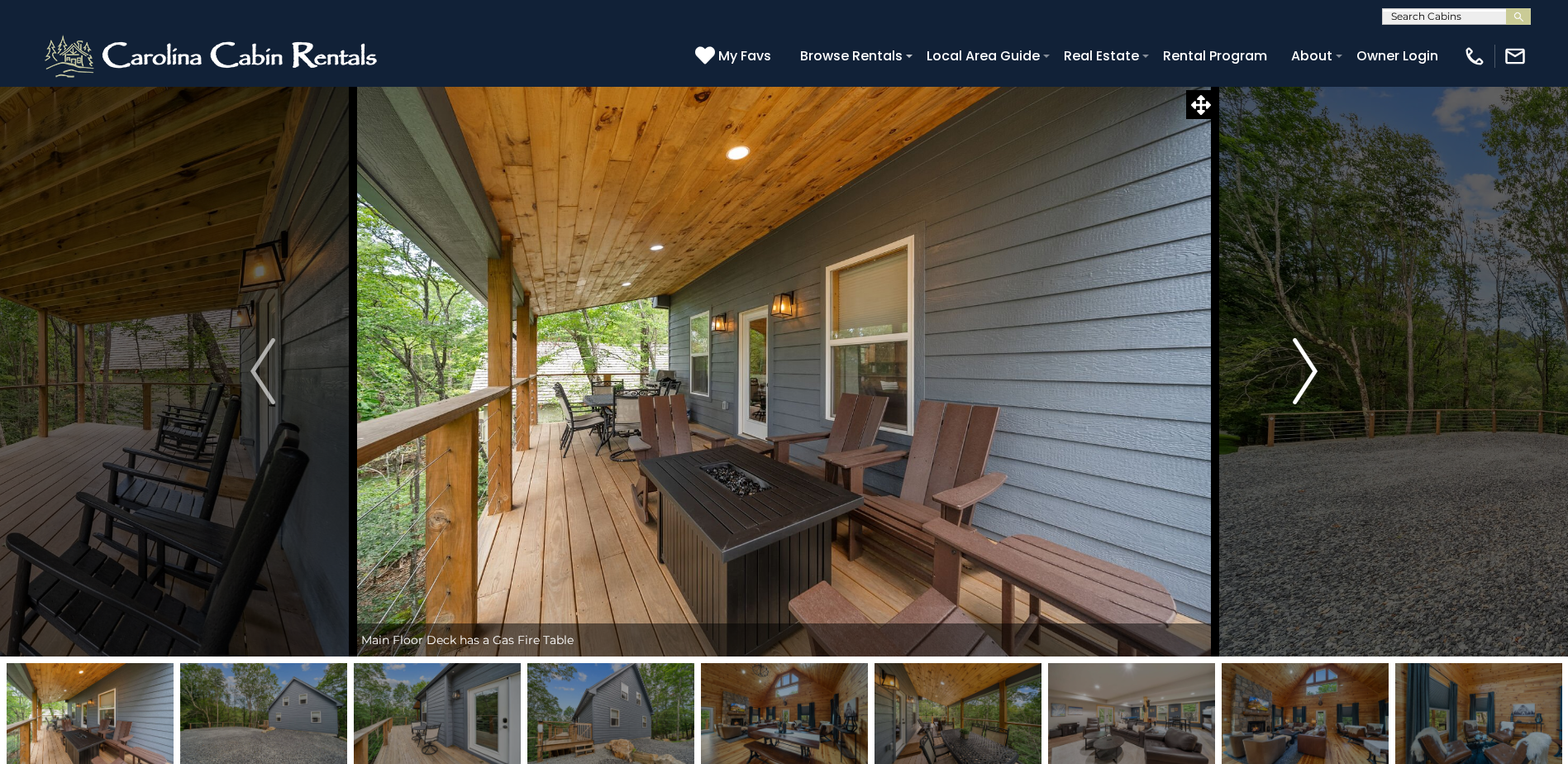
click at [1320, 375] on button "Next" at bounding box center [1305, 370] width 180 height 570
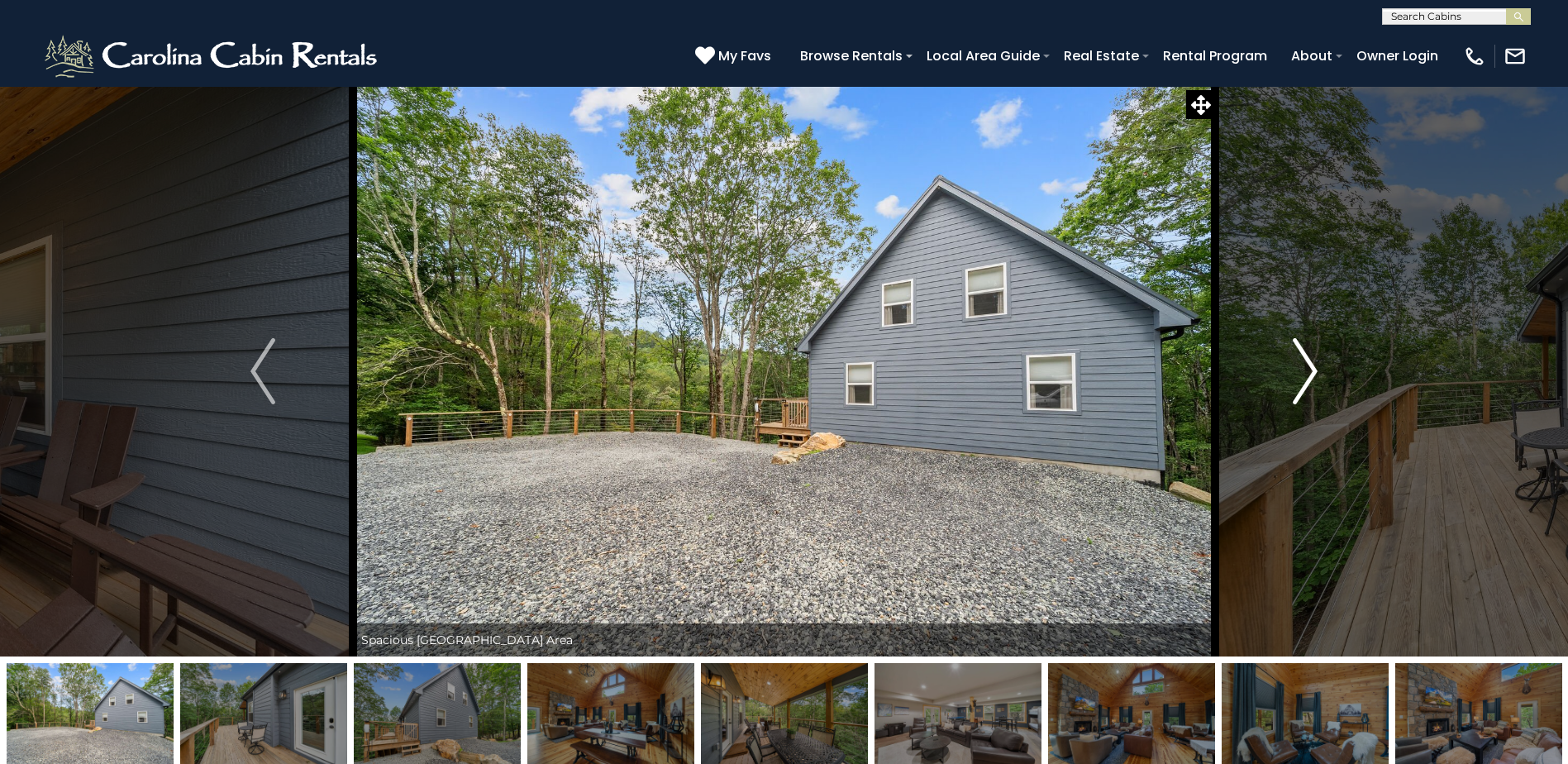
click at [1320, 375] on button "Next" at bounding box center [1305, 370] width 180 height 570
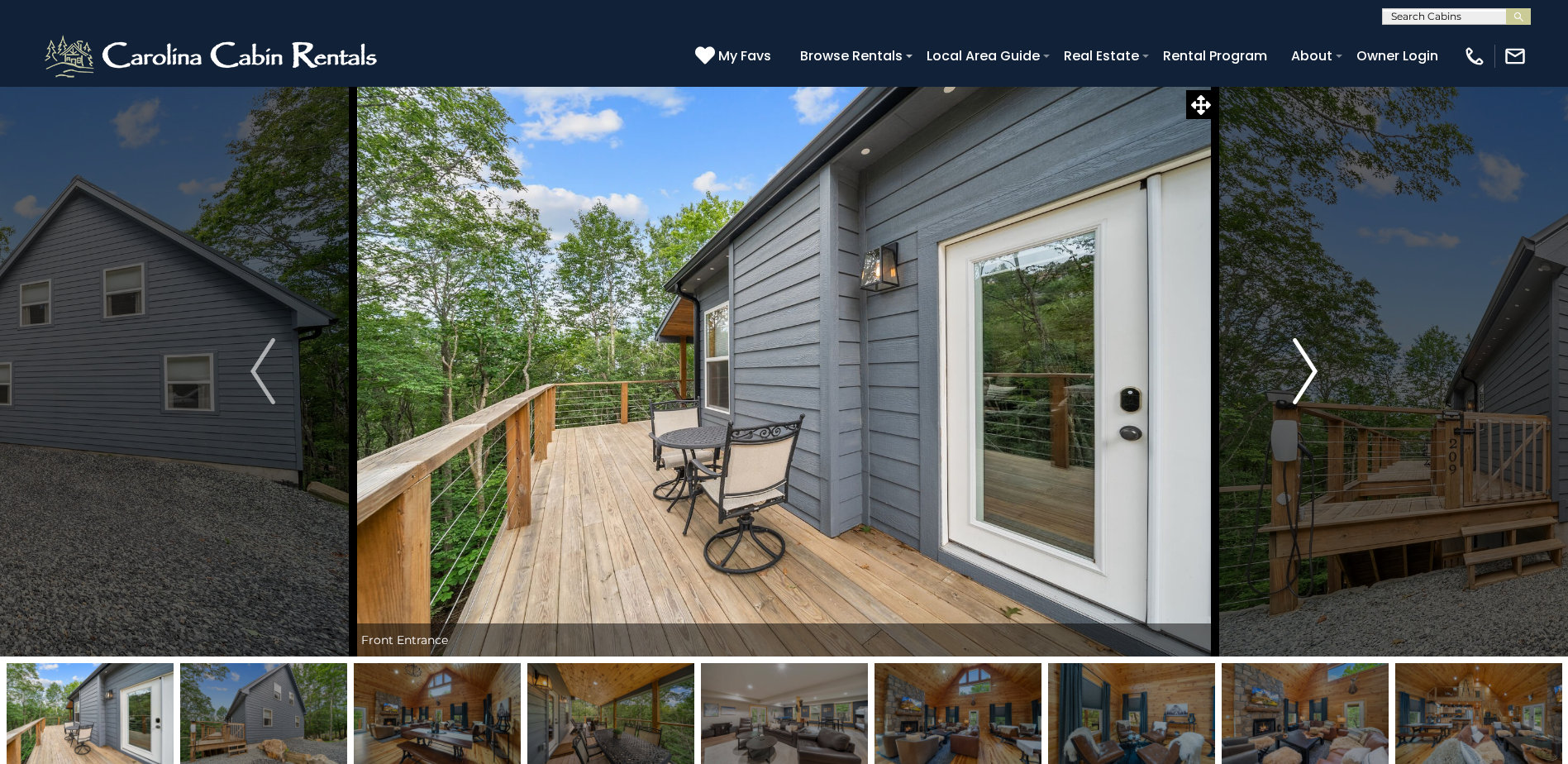
click at [1320, 375] on button "Next" at bounding box center [1305, 370] width 180 height 570
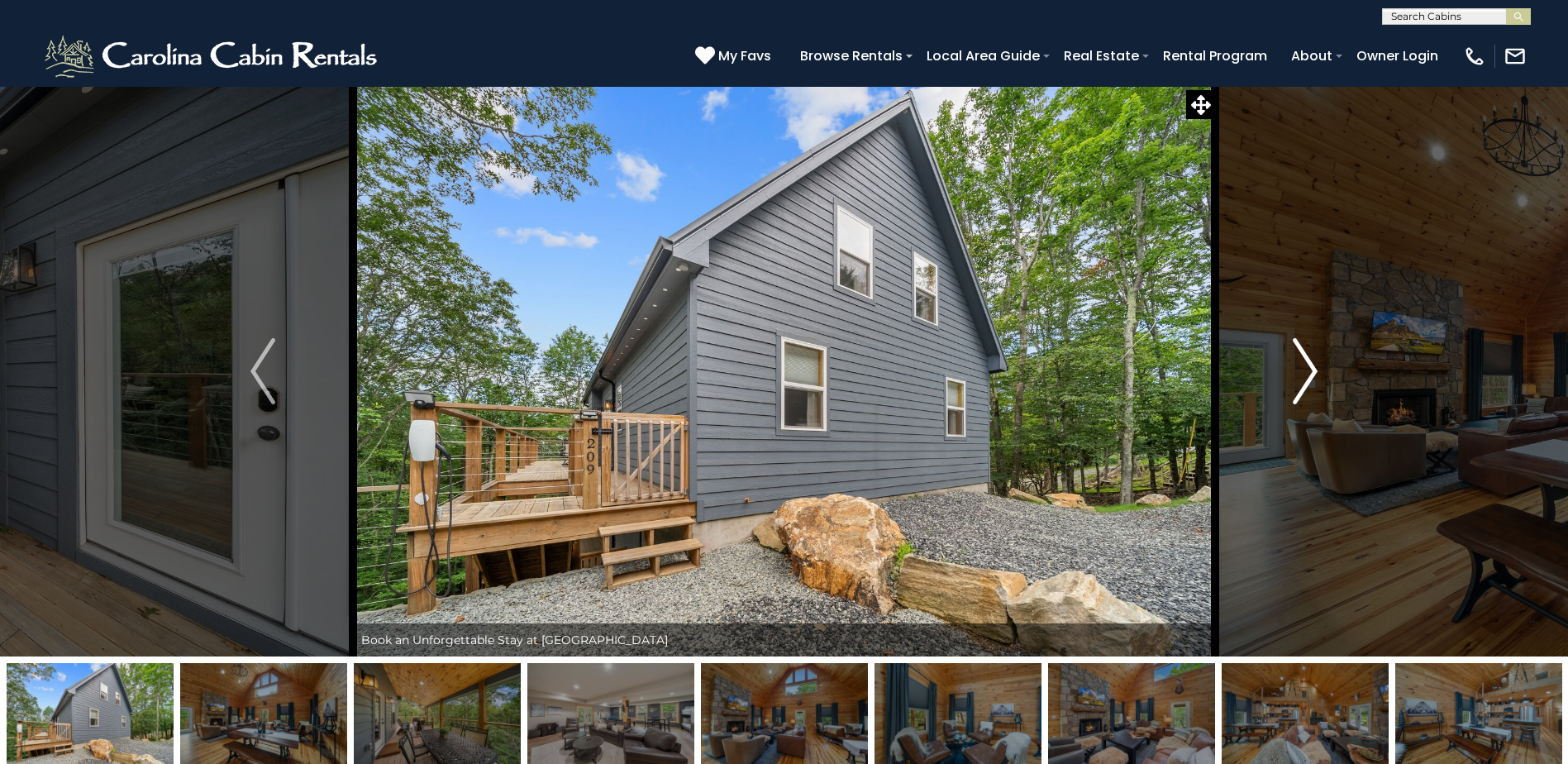
click at [1320, 375] on button "Next" at bounding box center [1305, 370] width 180 height 570
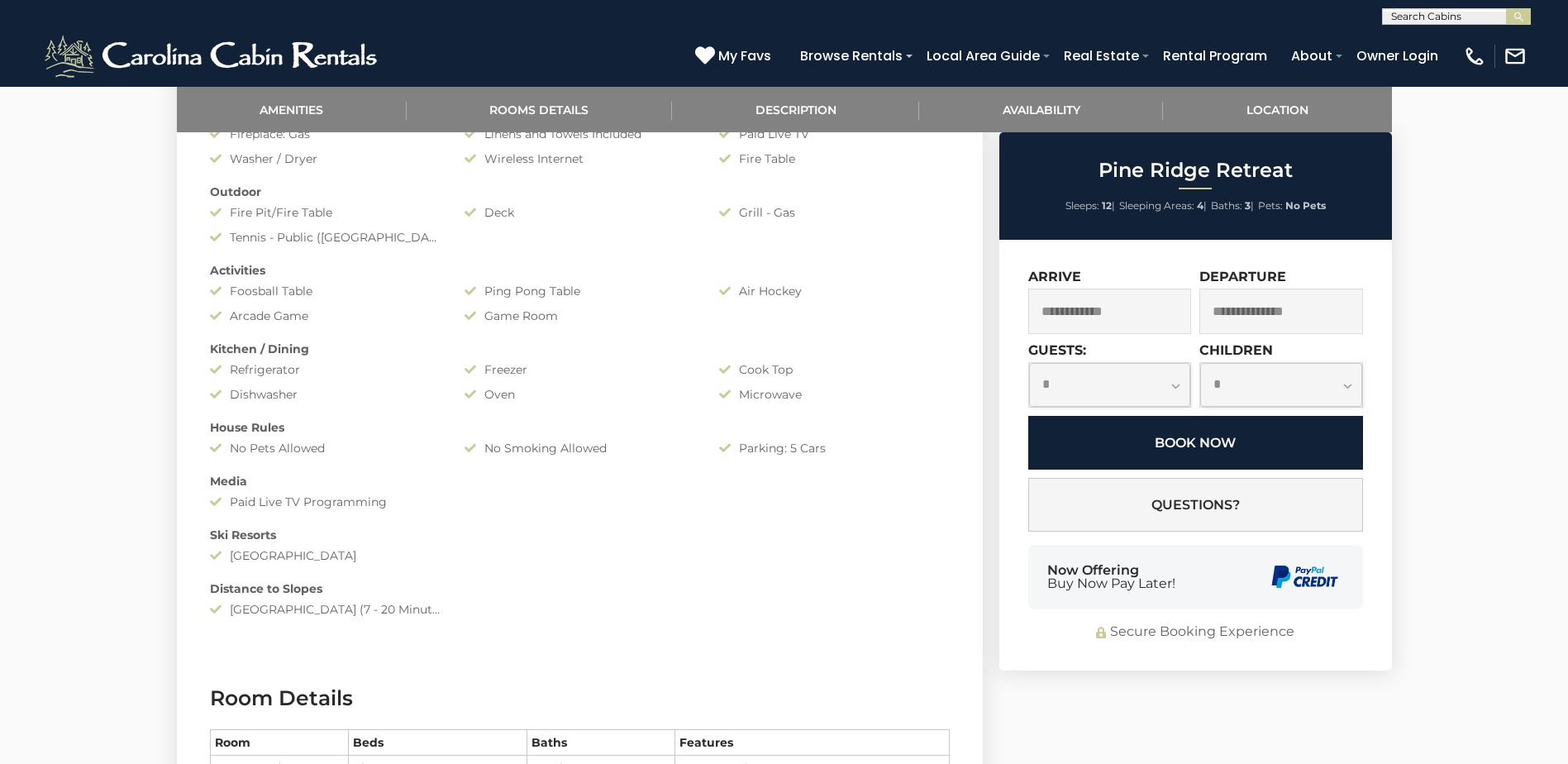
scroll to position [991, 0]
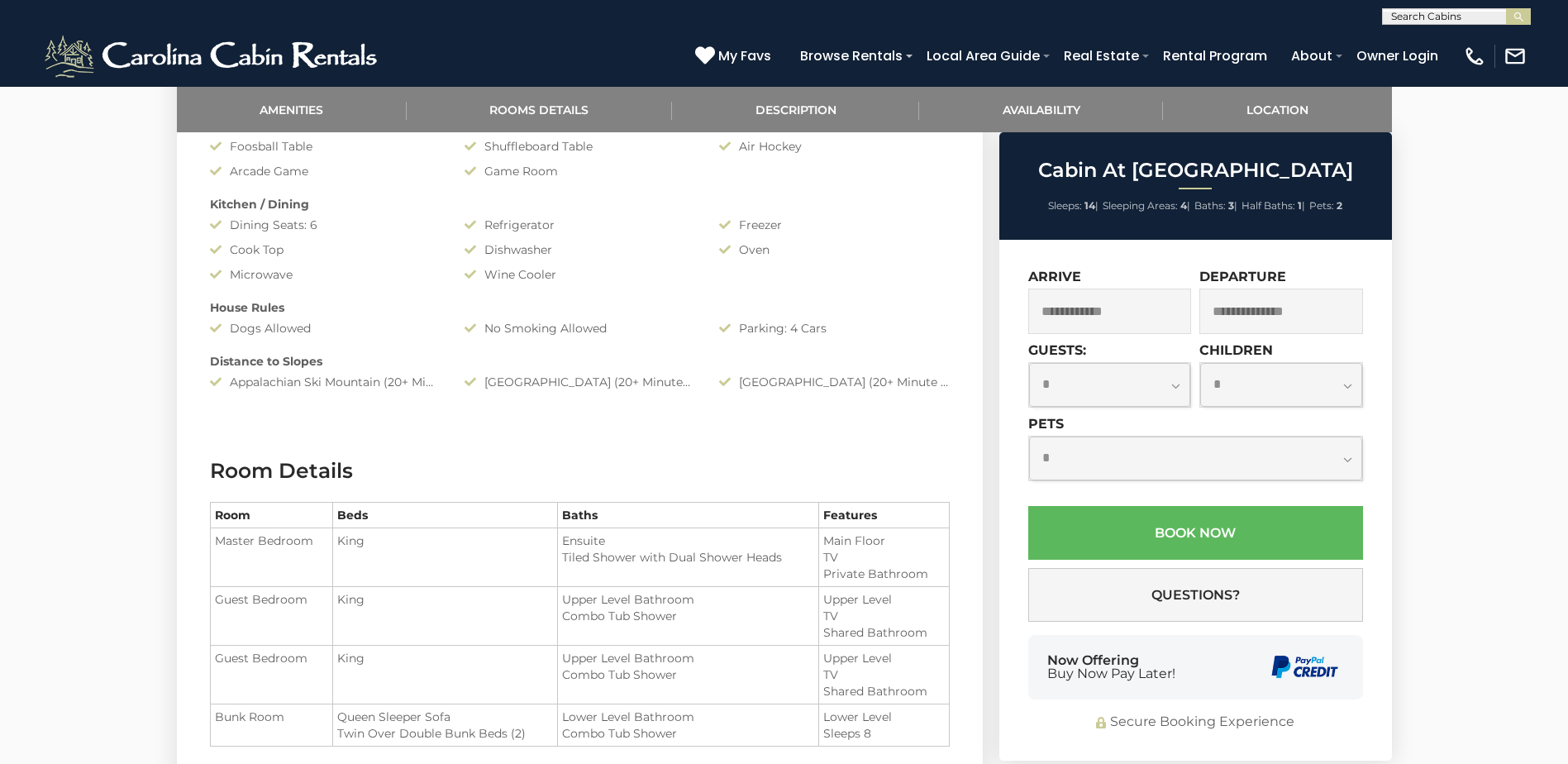
scroll to position [1157, 0]
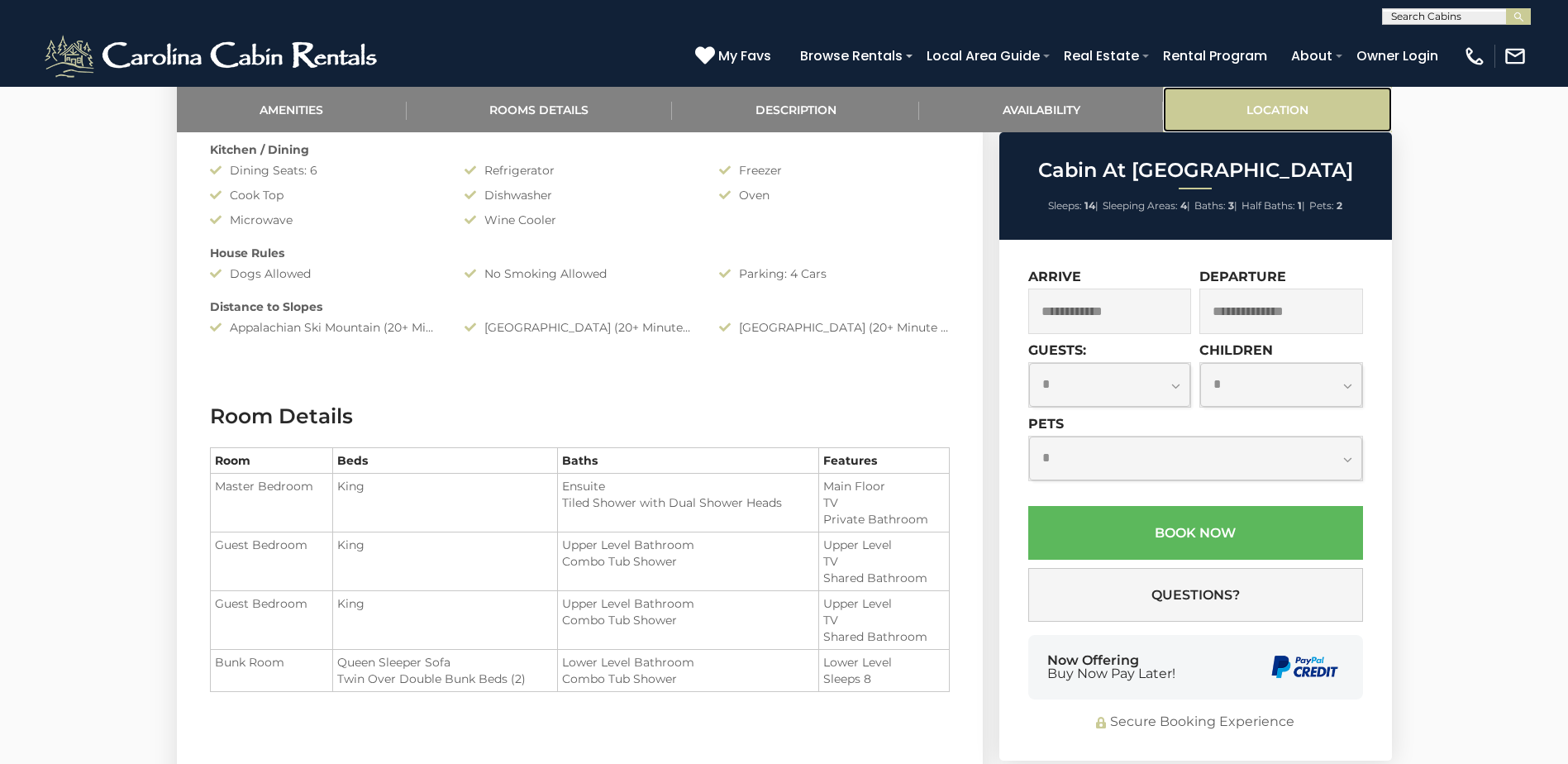
click at [1295, 104] on link "Location" at bounding box center [1277, 109] width 228 height 45
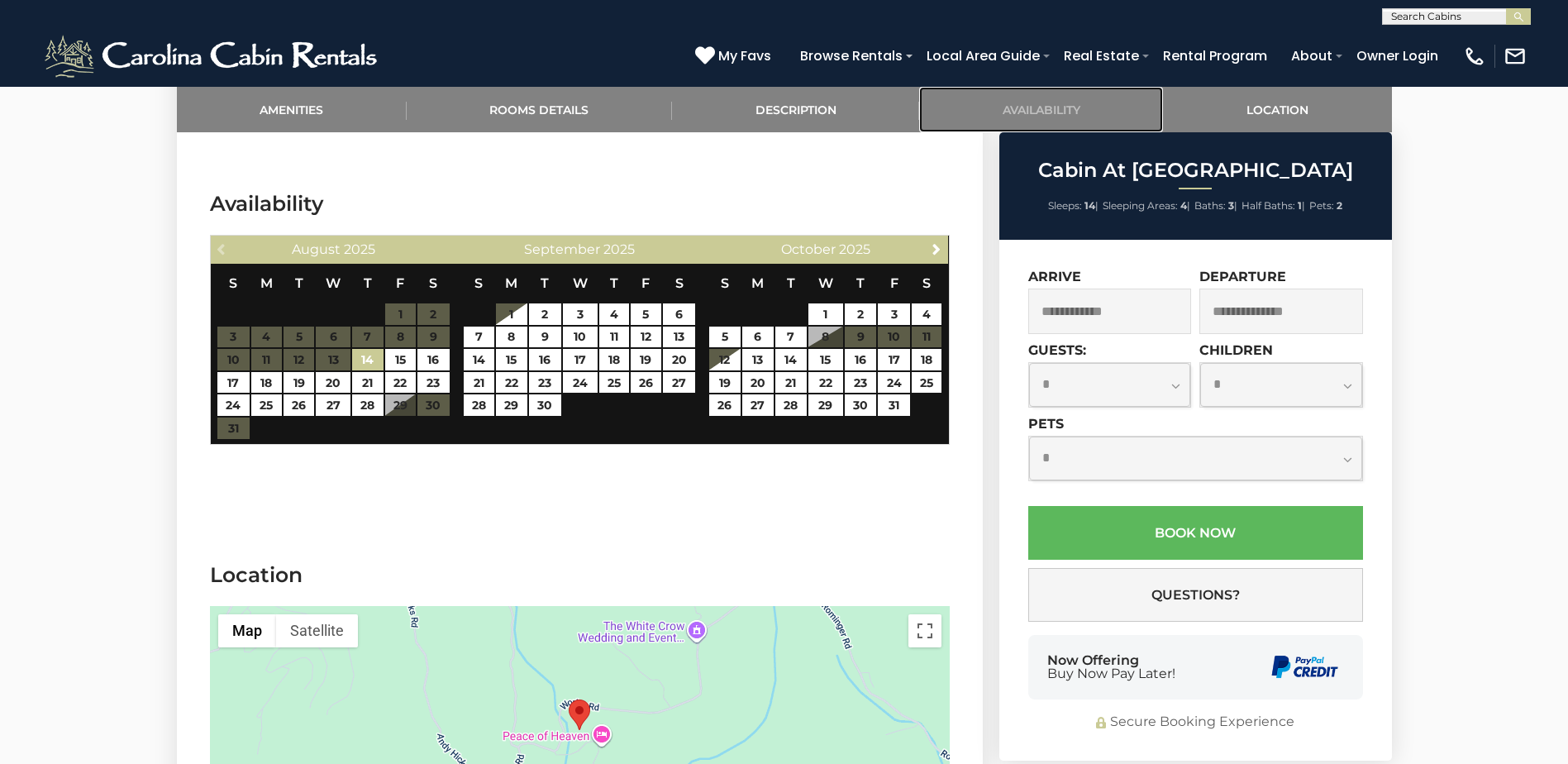
scroll to position [2885, 0]
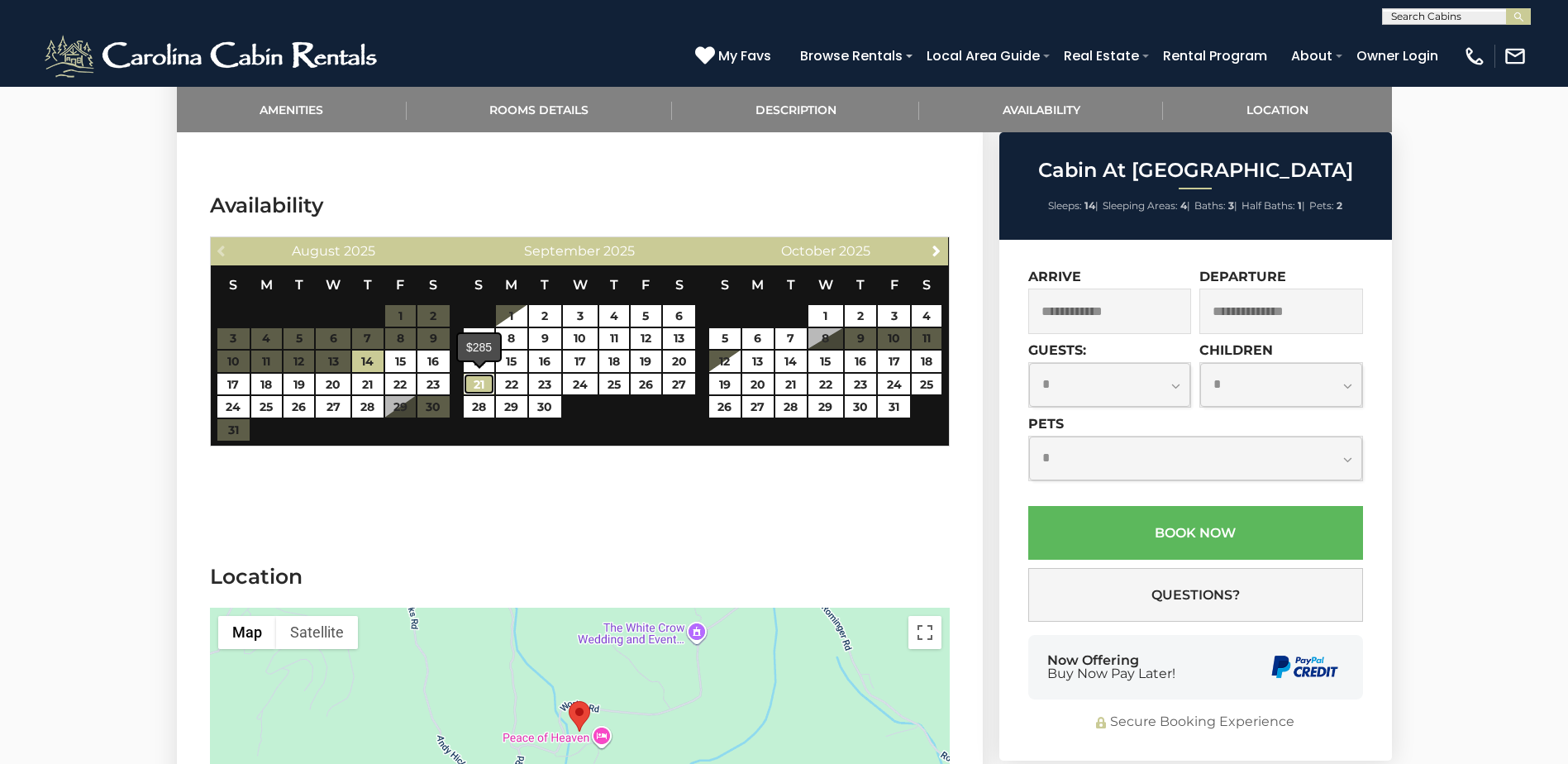
click at [482, 382] on link "21" at bounding box center [479, 383] width 30 height 21
type input "**********"
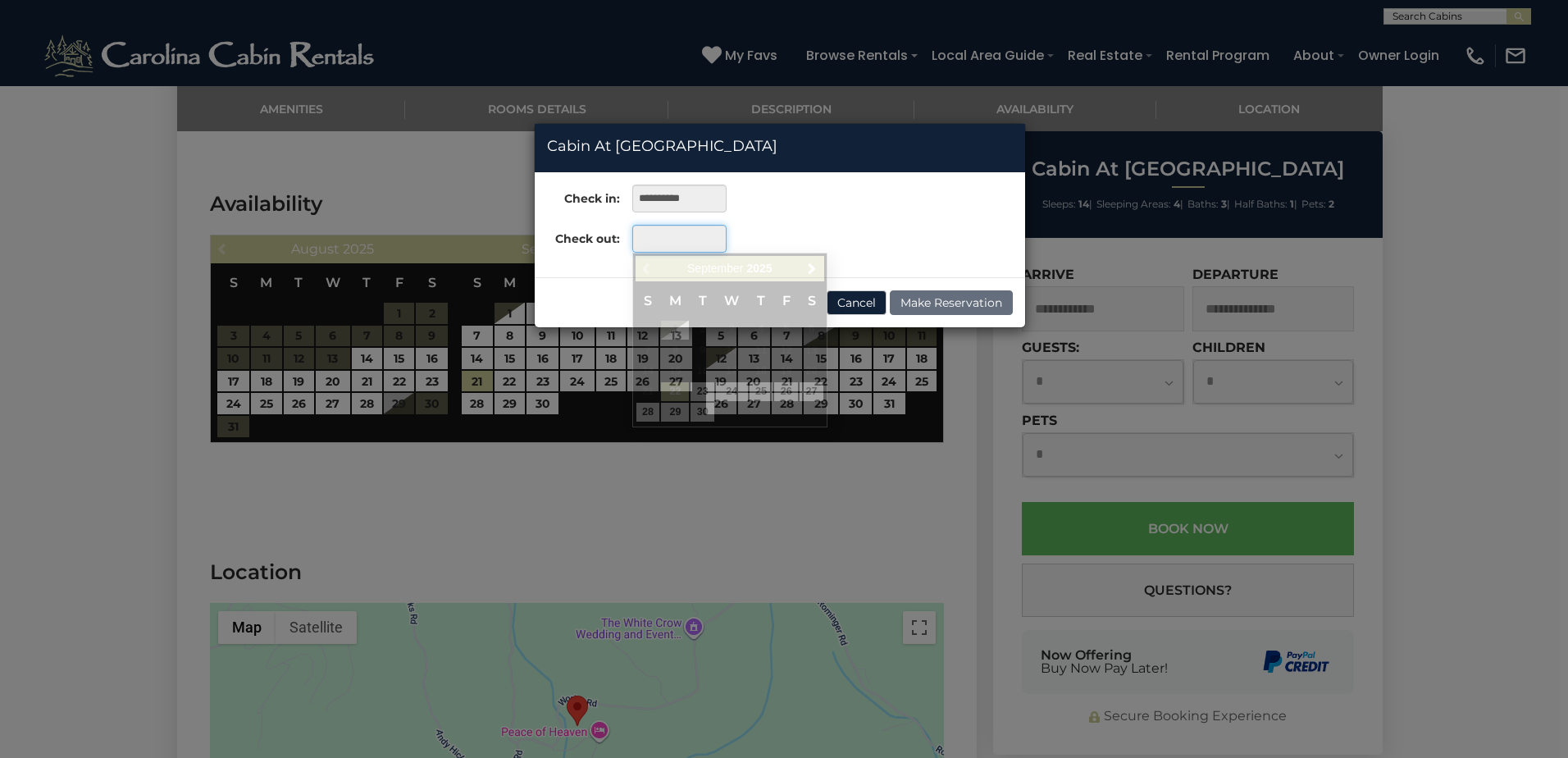
click at [689, 242] on input "text" at bounding box center [679, 238] width 94 height 27
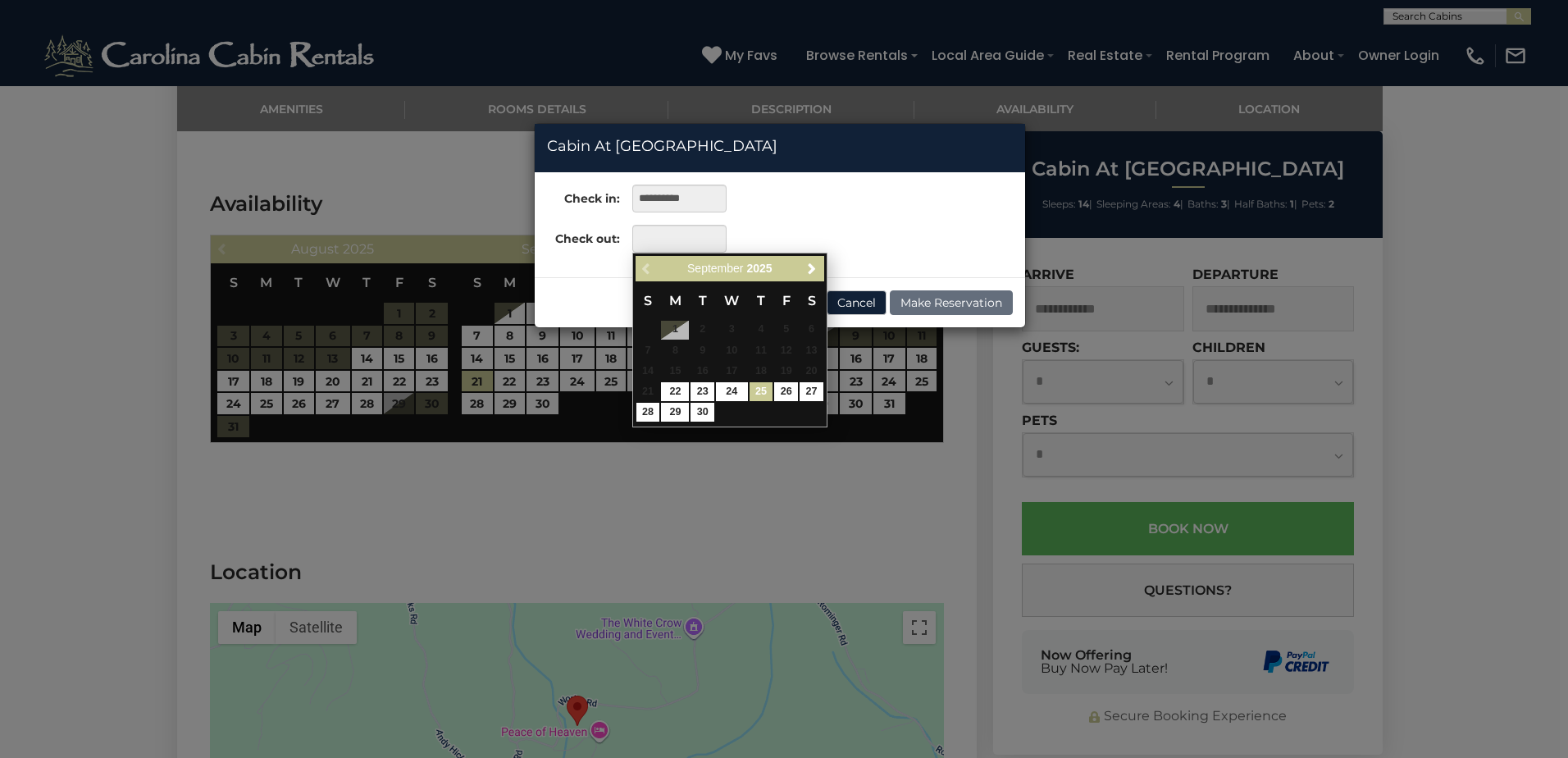
click at [765, 389] on link "25" at bounding box center [762, 391] width 24 height 19
type input "**********"
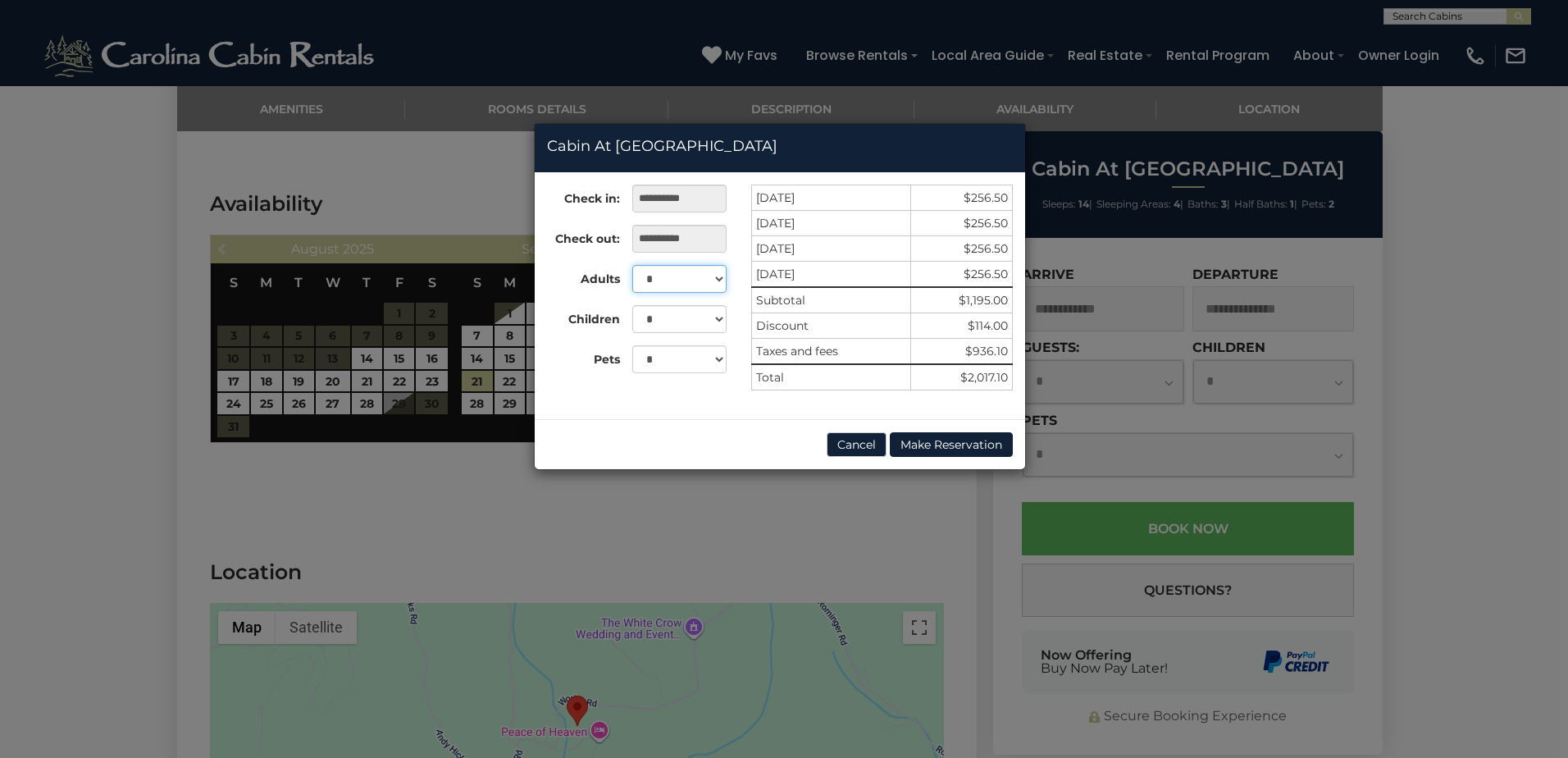
click at [718, 275] on select "* * * * * * * * * ** ** ** ** **" at bounding box center [679, 279] width 94 height 27
select select "*"
click at [633, 265] on select "* * * * * * * * * ** ** ** ** **" at bounding box center [679, 279] width 94 height 27
click at [720, 357] on select "* * *" at bounding box center [679, 359] width 94 height 27
select select "*"
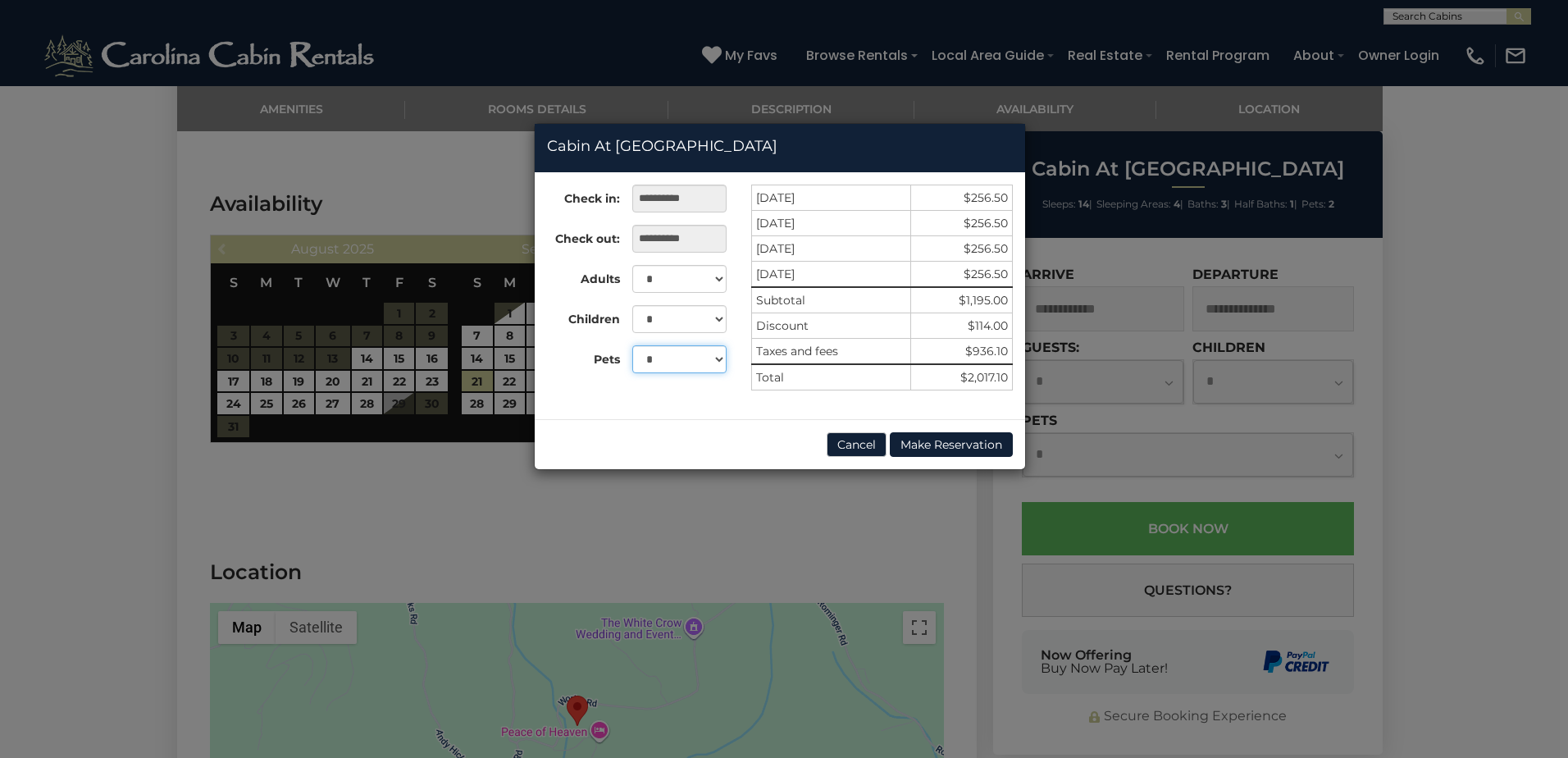
click at [633, 346] on select "* * *" at bounding box center [679, 359] width 94 height 27
click at [835, 448] on button "Cancel" at bounding box center [856, 444] width 60 height 25
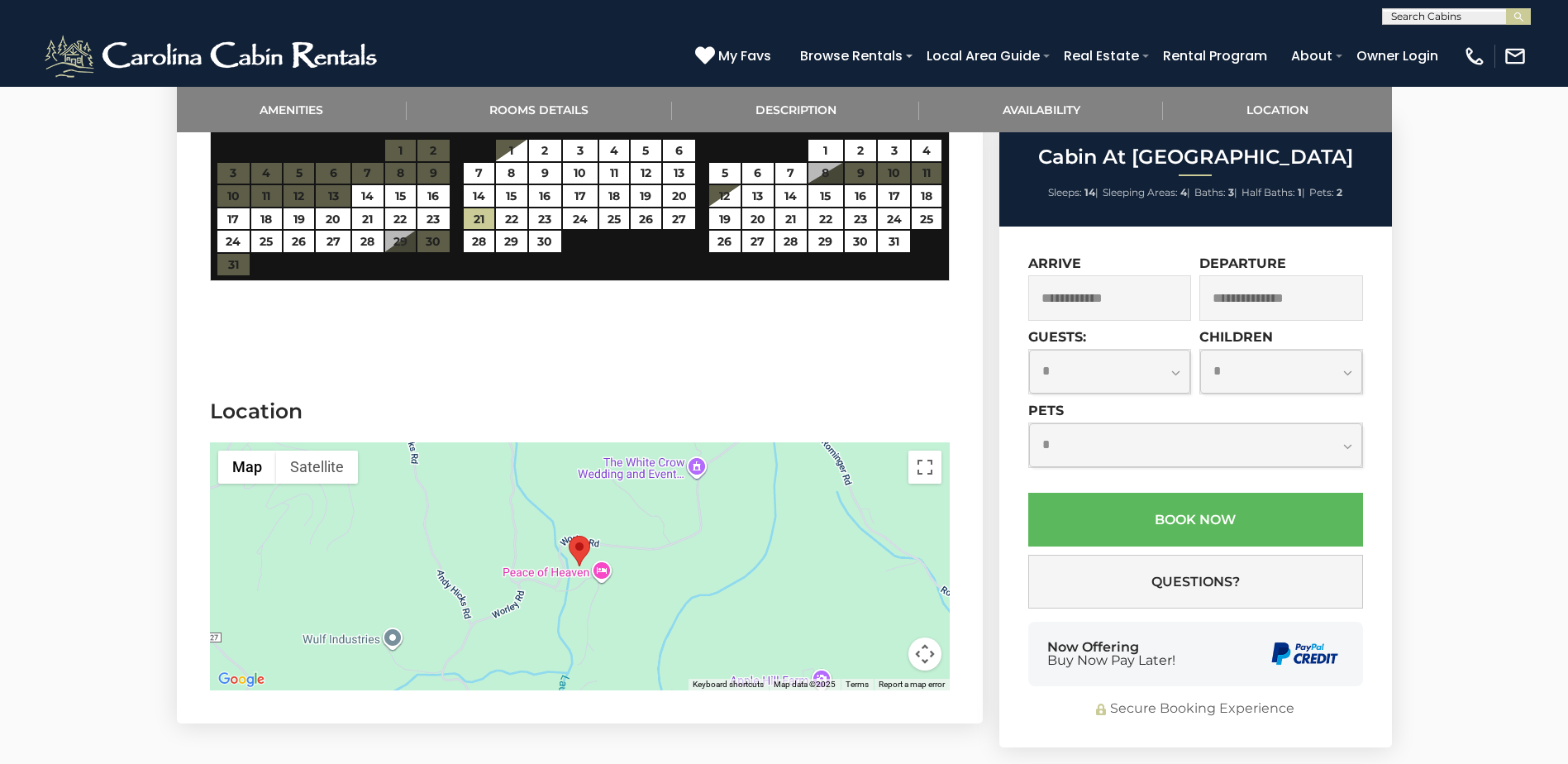
scroll to position [3133, 0]
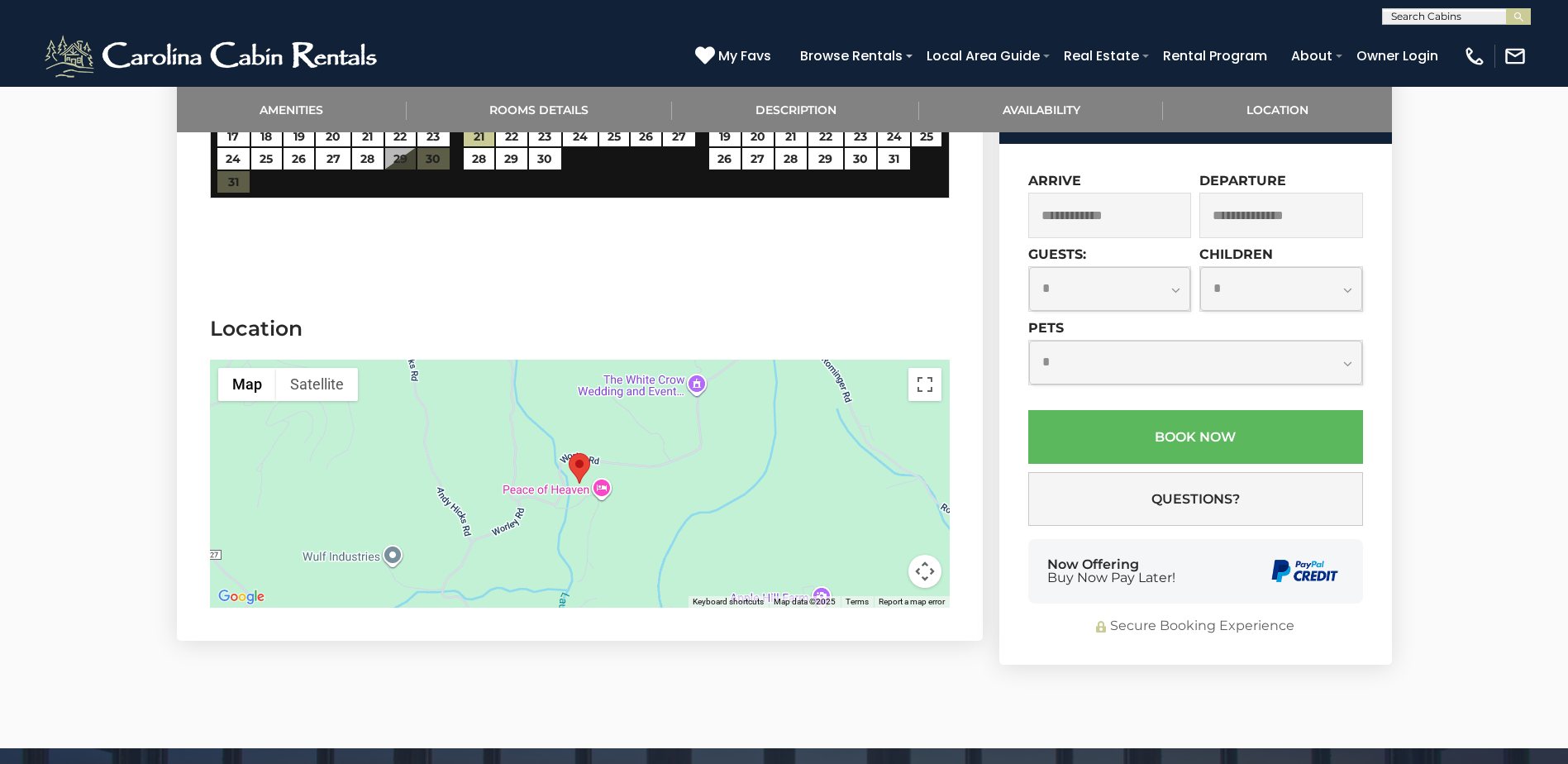
click at [711, 451] on div at bounding box center [579, 483] width 740 height 248
drag, startPoint x: 845, startPoint y: 456, endPoint x: 834, endPoint y: 459, distance: 11.4
click at [839, 458] on div at bounding box center [579, 483] width 740 height 248
click at [827, 460] on div at bounding box center [579, 483] width 740 height 248
drag, startPoint x: 827, startPoint y: 460, endPoint x: 851, endPoint y: 454, distance: 24.7
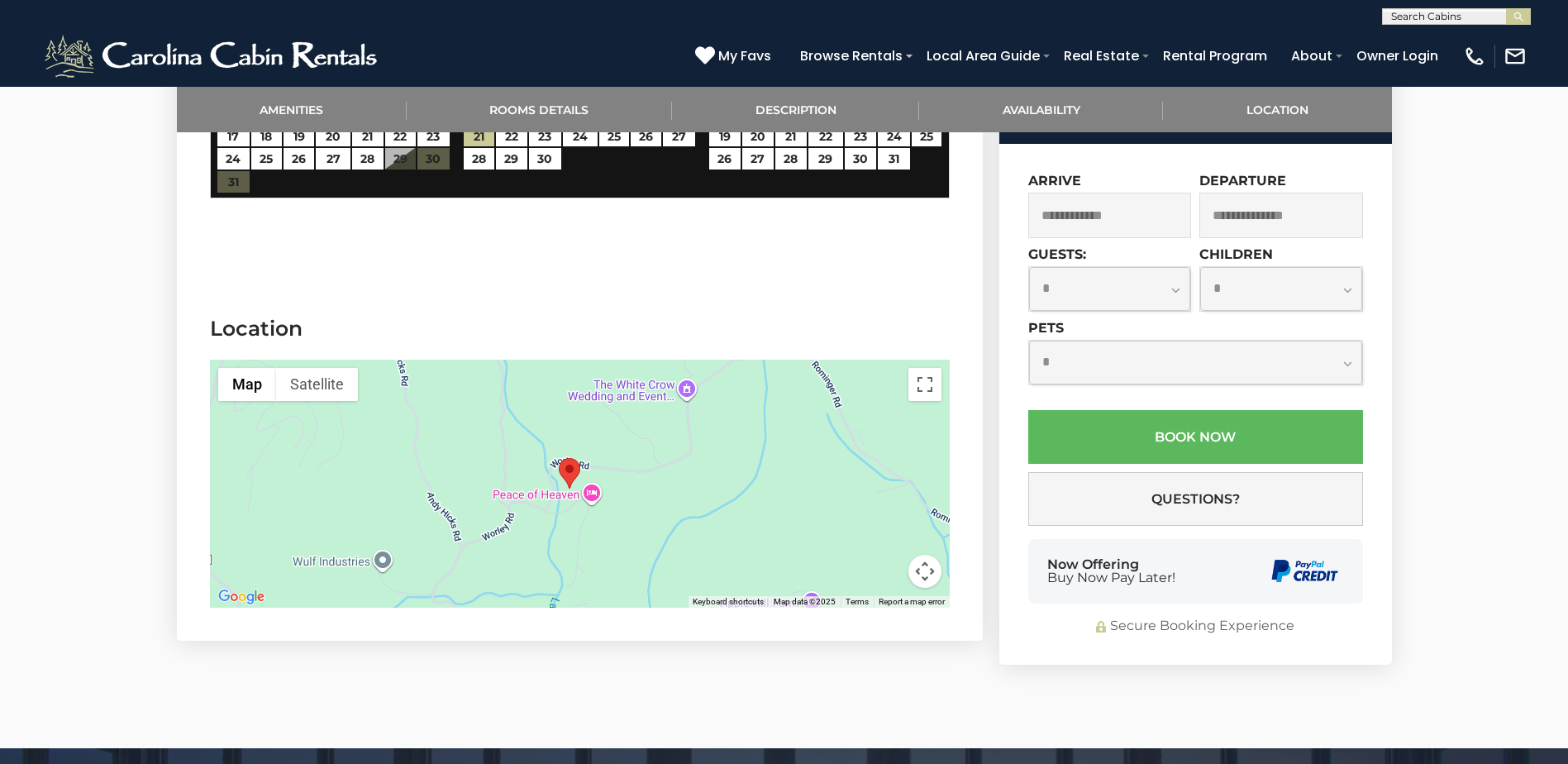
click at [841, 458] on div at bounding box center [579, 483] width 740 height 248
click at [852, 454] on div at bounding box center [579, 483] width 740 height 248
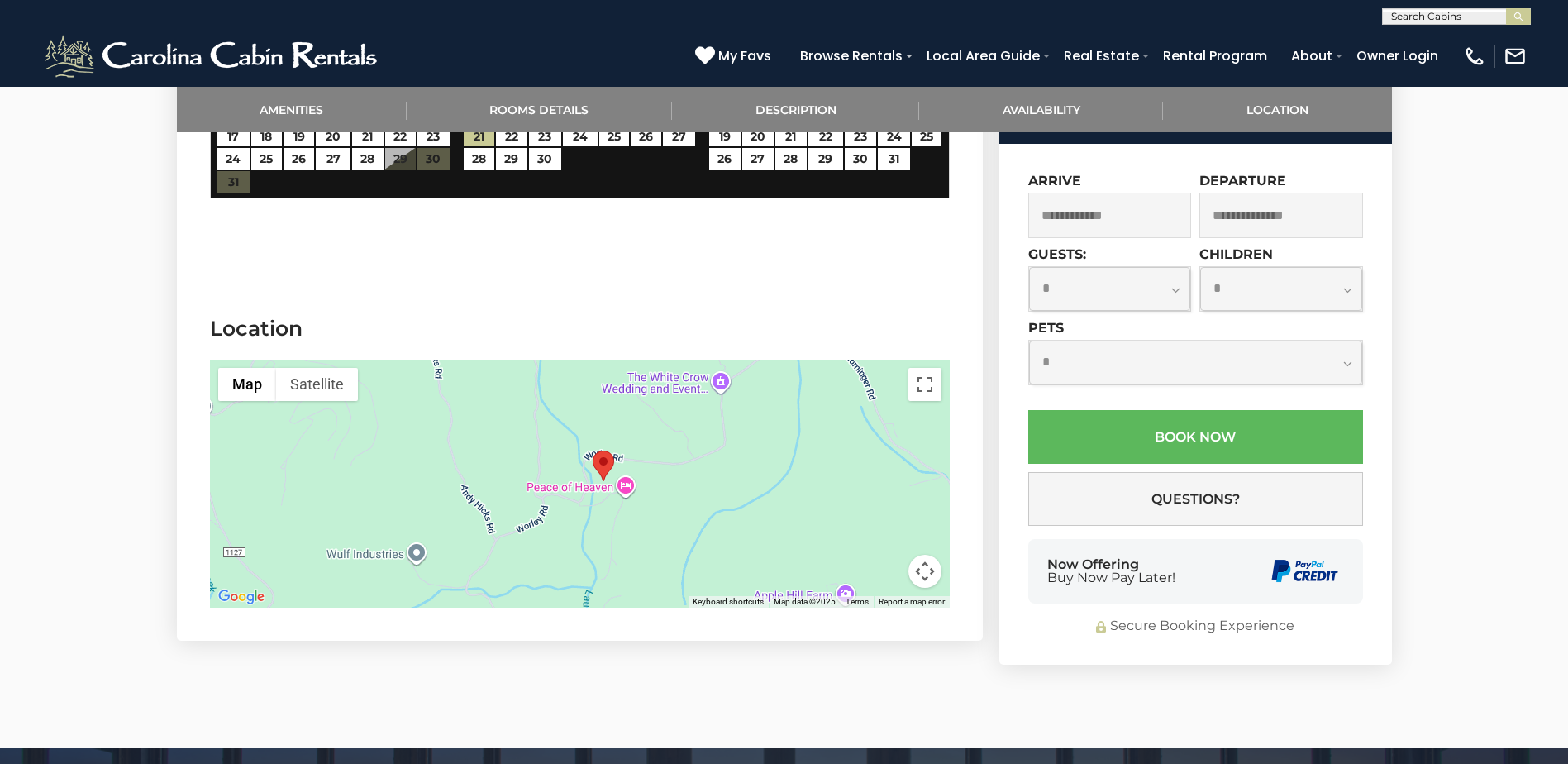
click at [740, 291] on section "Location ← Move left → Move right ↑ Move up ↓ Move down + Zoom in - Zoom out Ho…" at bounding box center [579, 465] width 806 height 351
click at [604, 461] on img "Cabin At Cool Springs" at bounding box center [602, 466] width 21 height 30
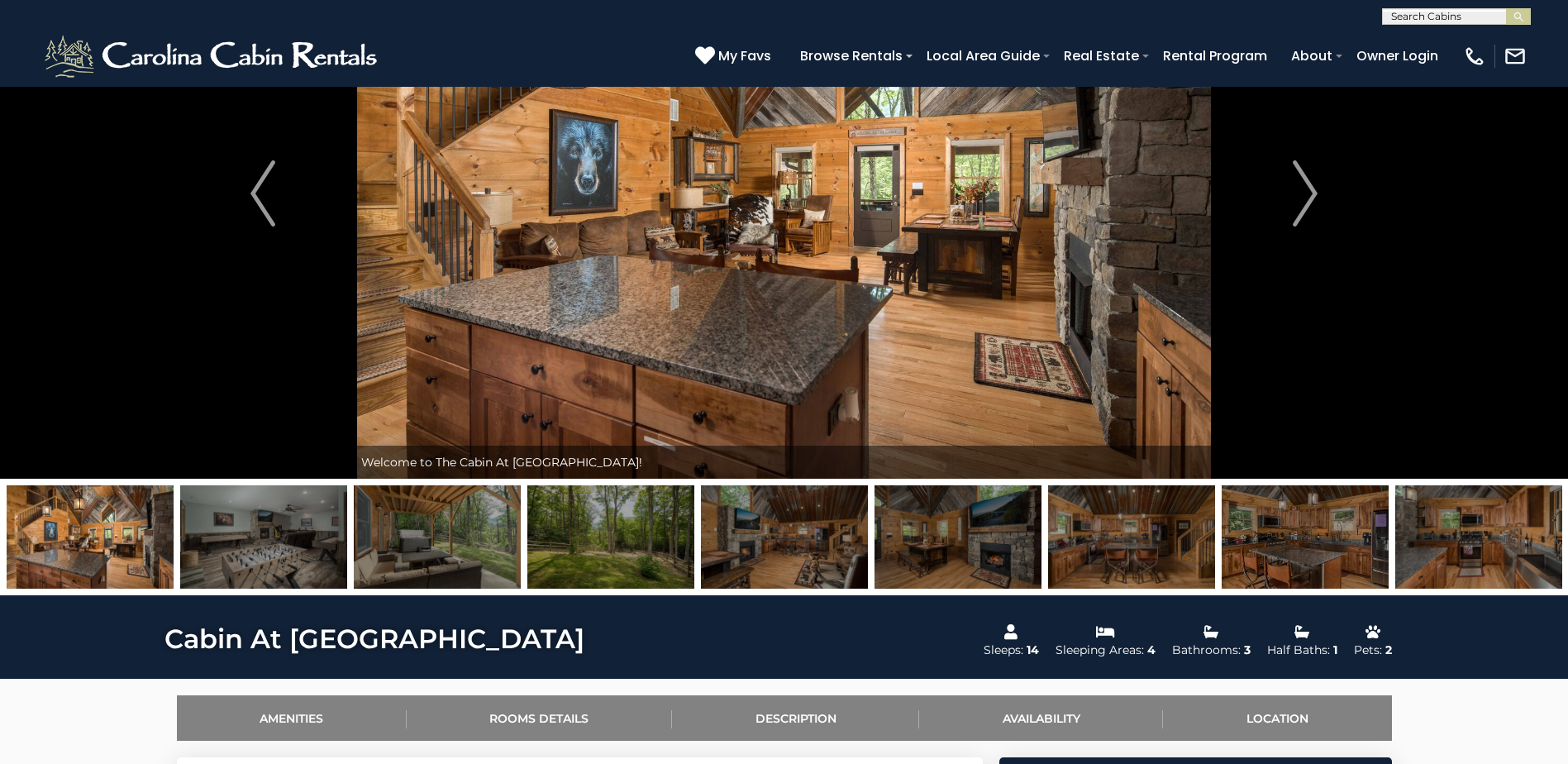
scroll to position [158, 0]
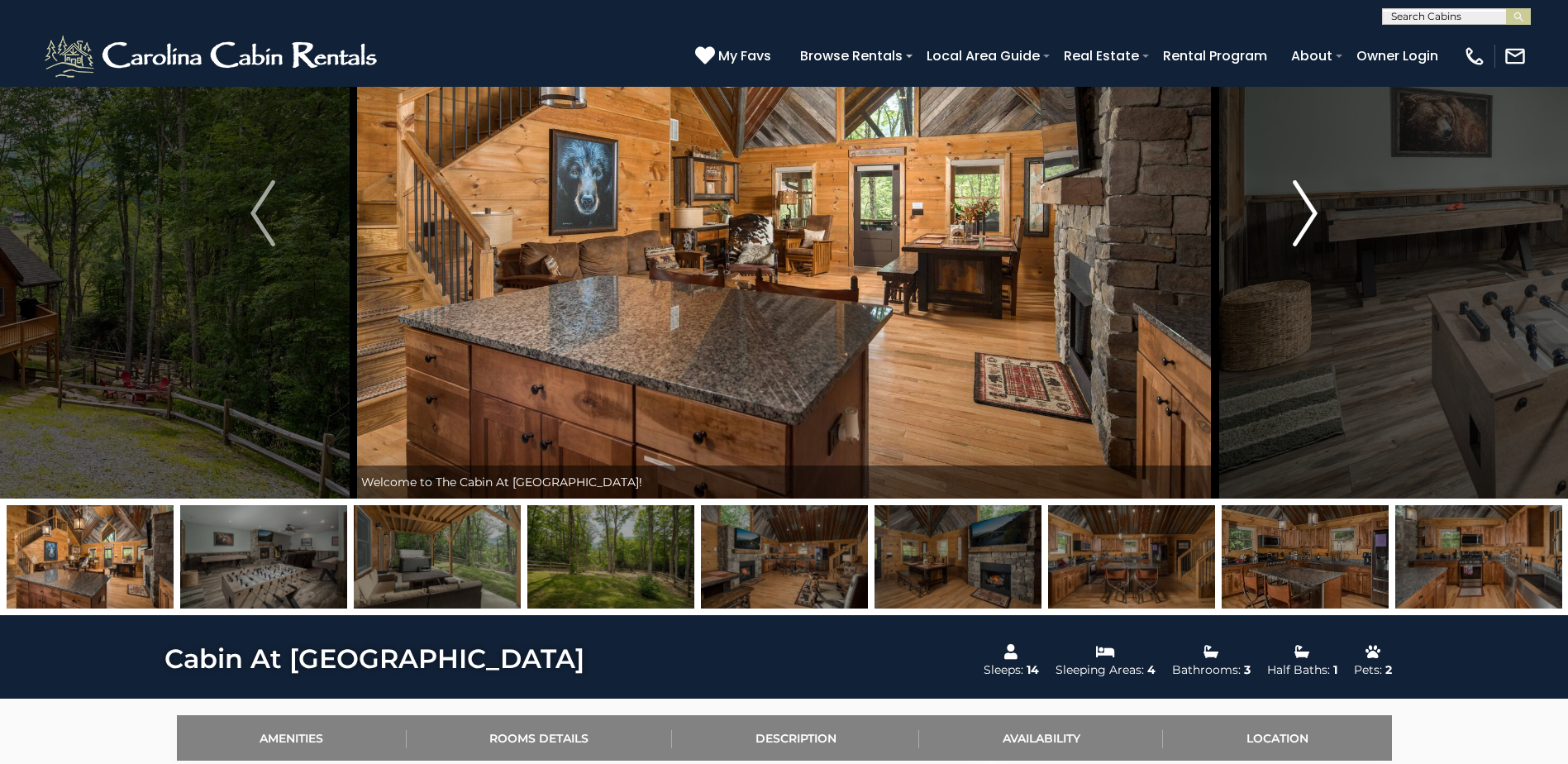
click at [1313, 209] on img "Next" at bounding box center [1305, 213] width 25 height 67
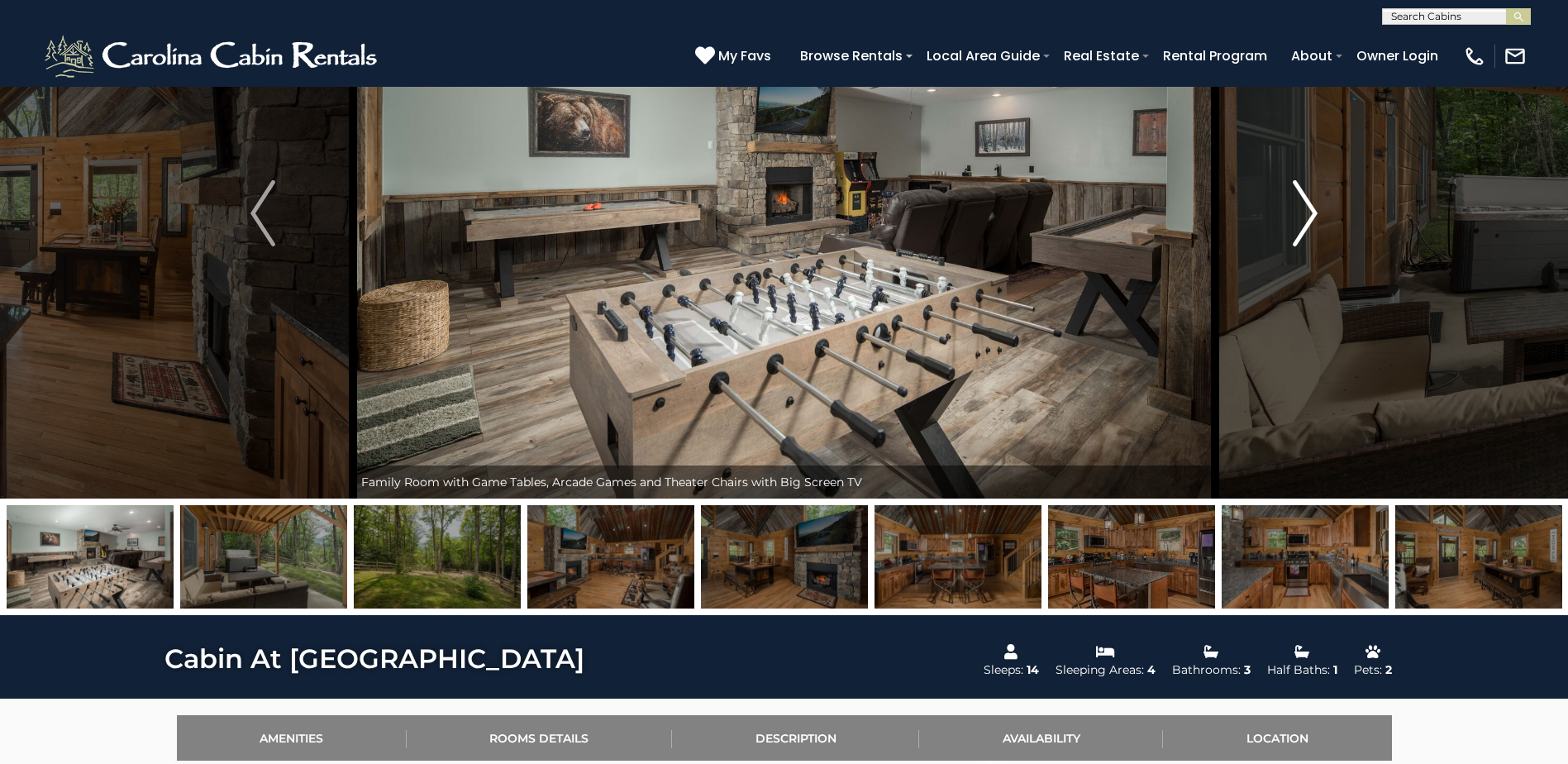
click at [1313, 209] on img "Next" at bounding box center [1305, 213] width 25 height 67
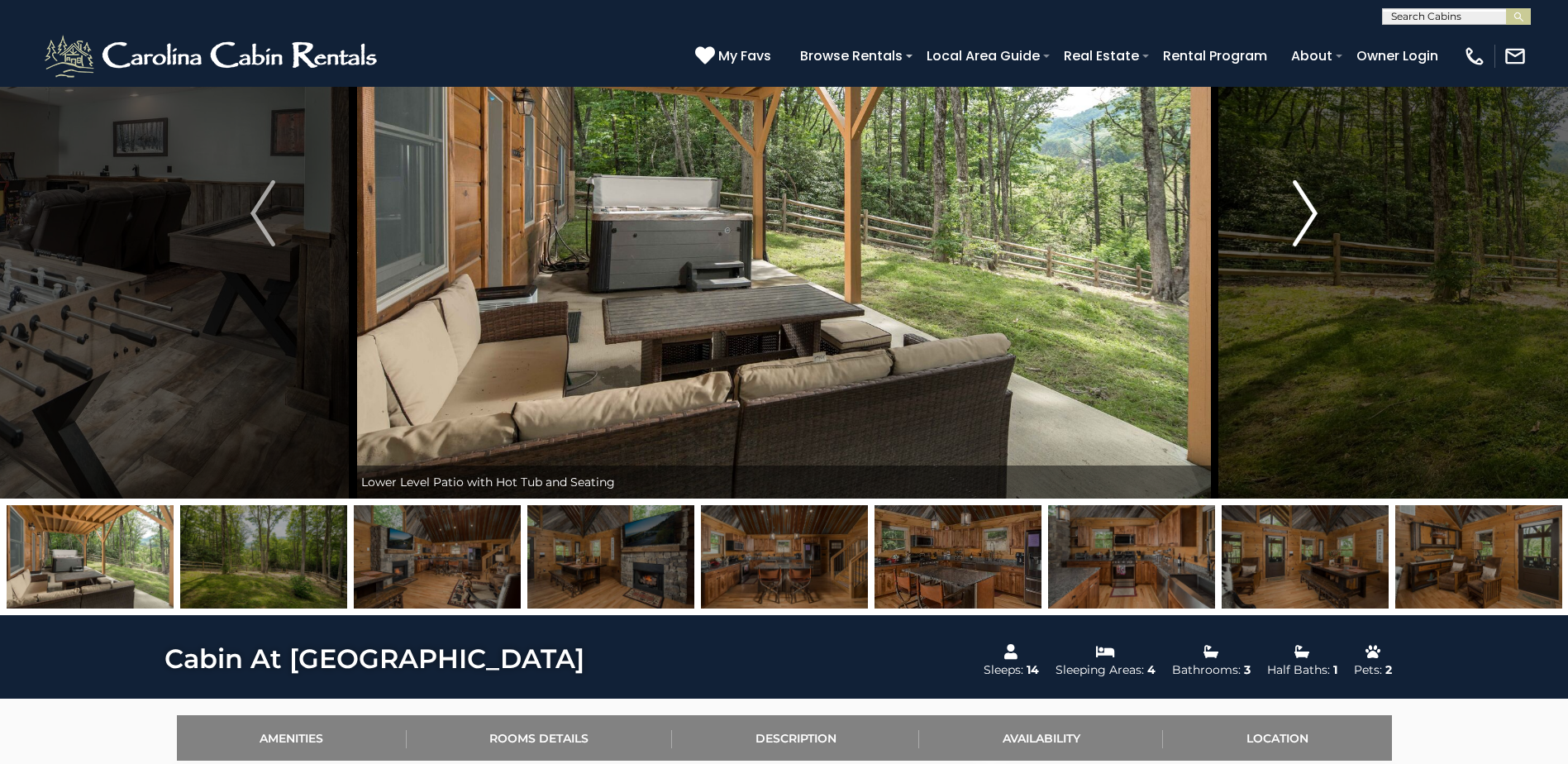
click at [1313, 209] on img "Next" at bounding box center [1305, 213] width 25 height 67
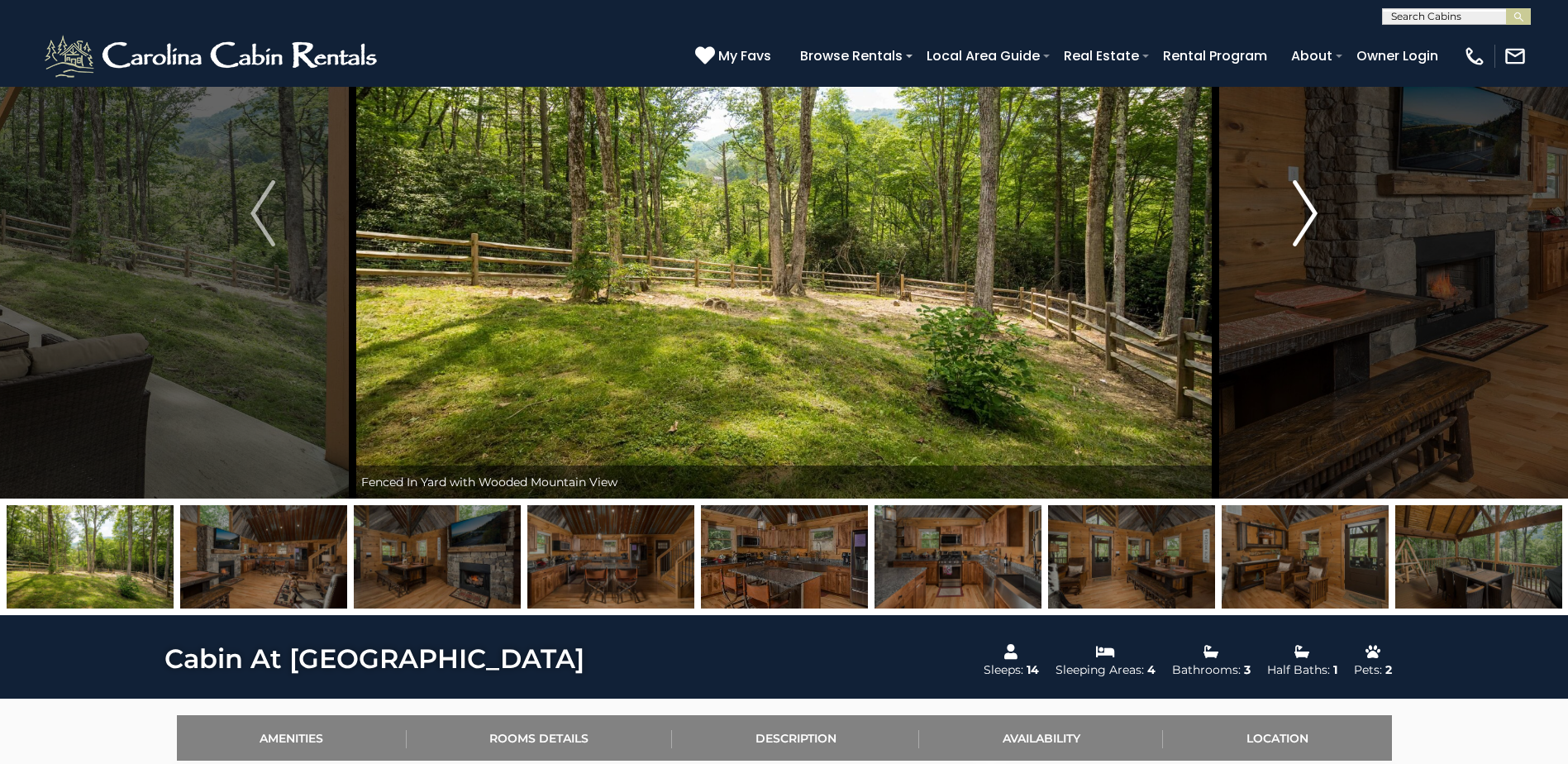
click at [1313, 209] on img "Next" at bounding box center [1305, 213] width 25 height 67
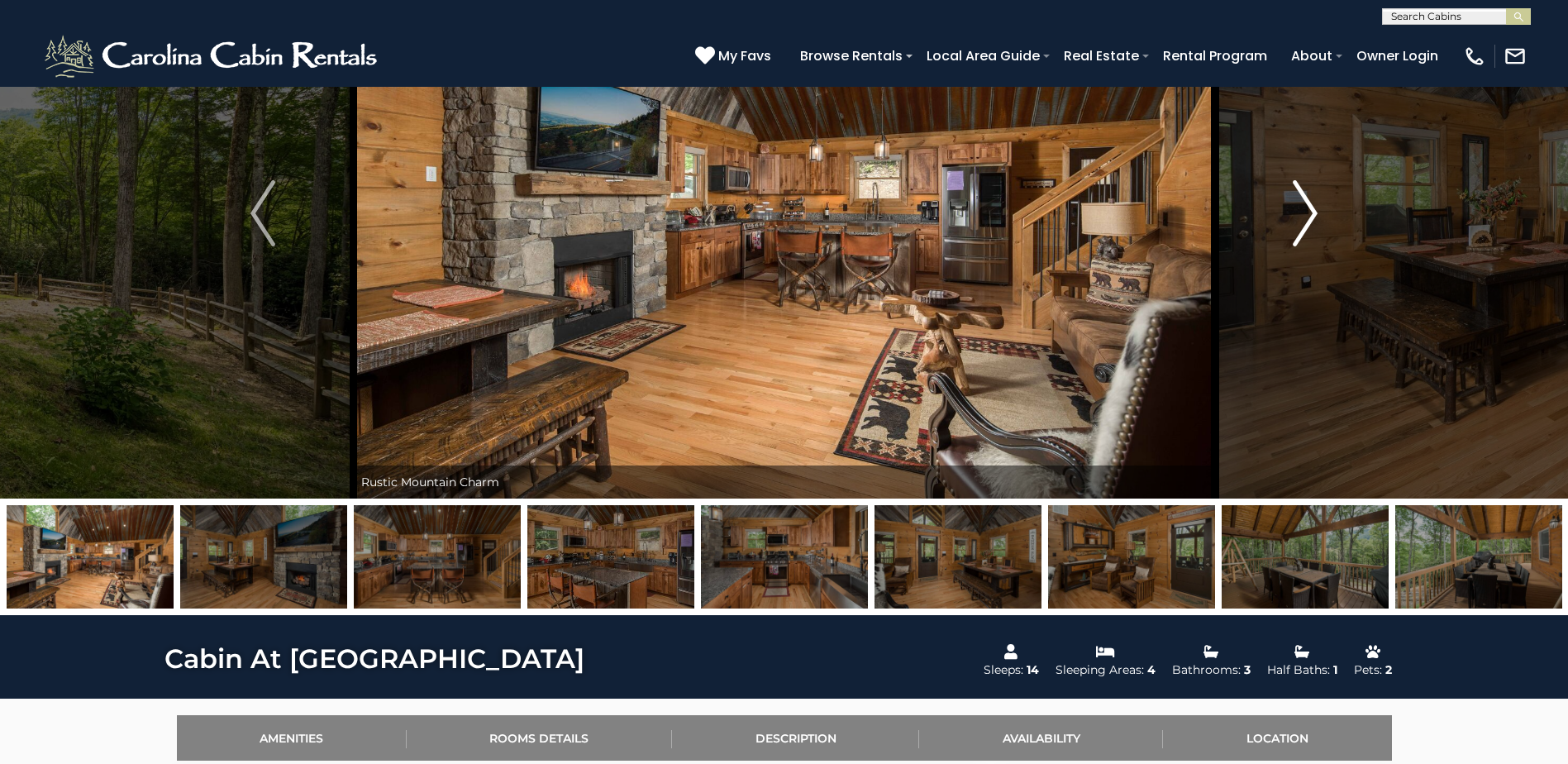
click at [1313, 209] on img "Next" at bounding box center [1305, 213] width 25 height 67
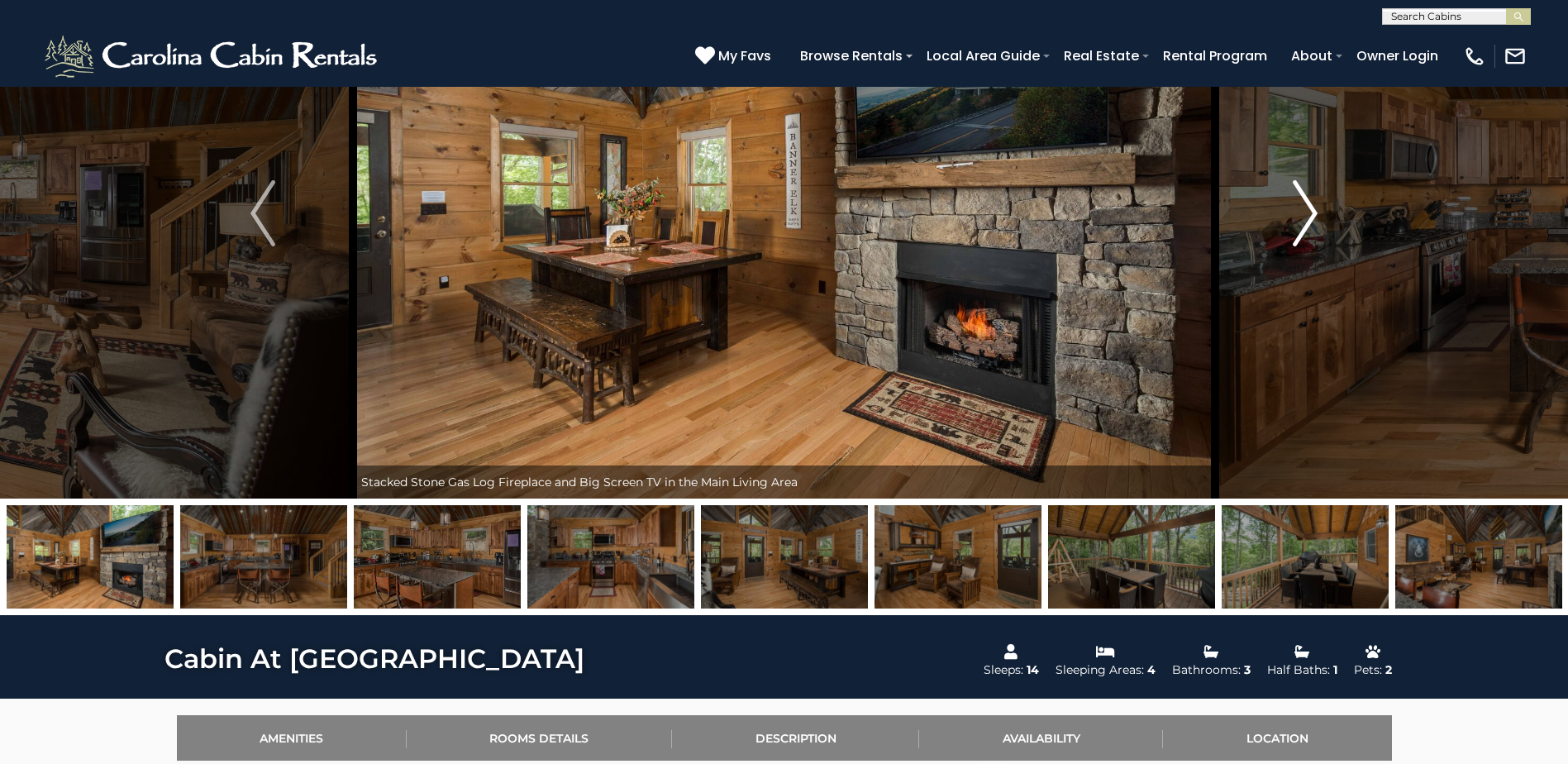
click at [1313, 209] on img "Next" at bounding box center [1305, 213] width 25 height 67
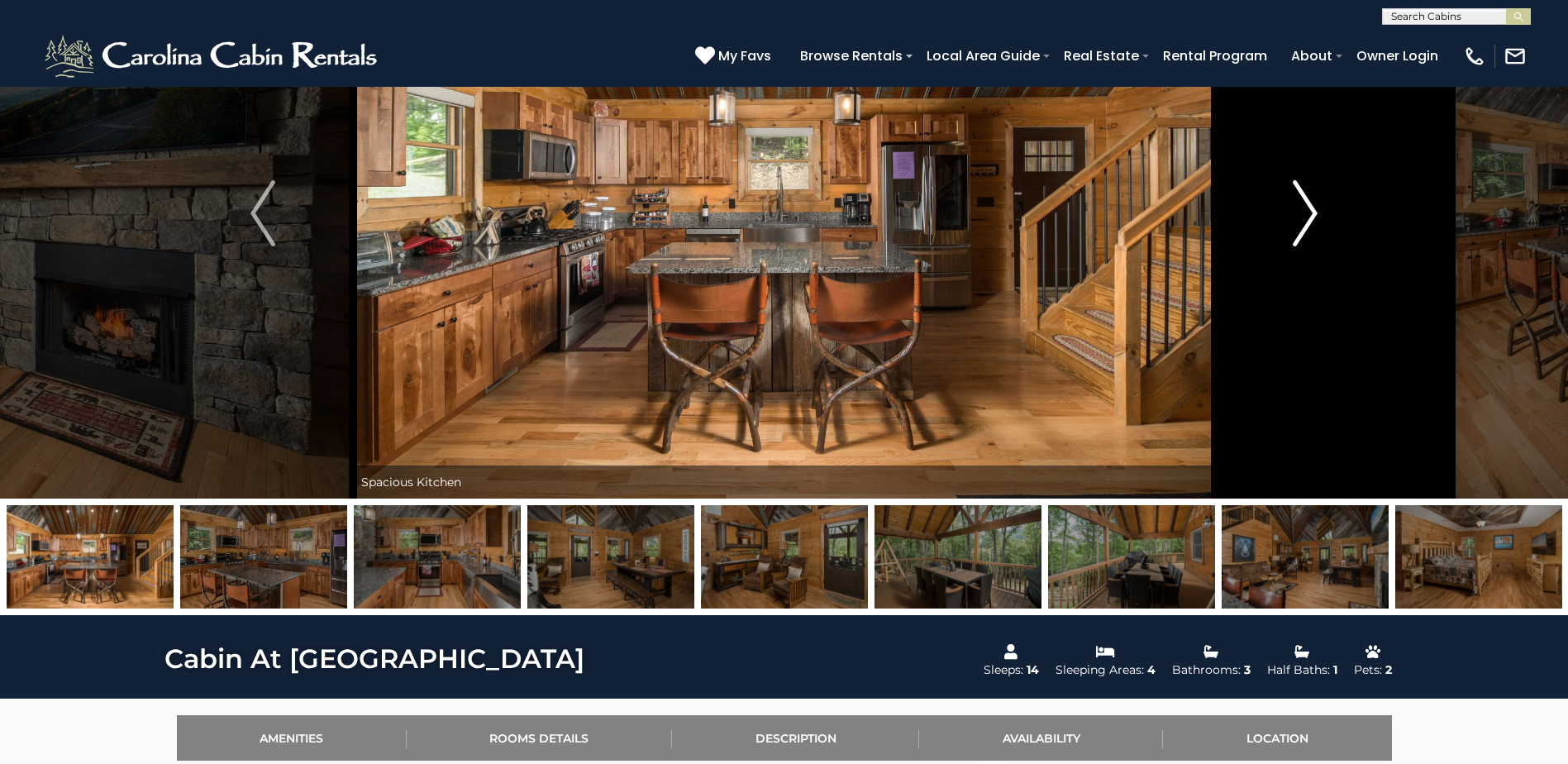
click at [1313, 209] on img "Next" at bounding box center [1305, 213] width 25 height 67
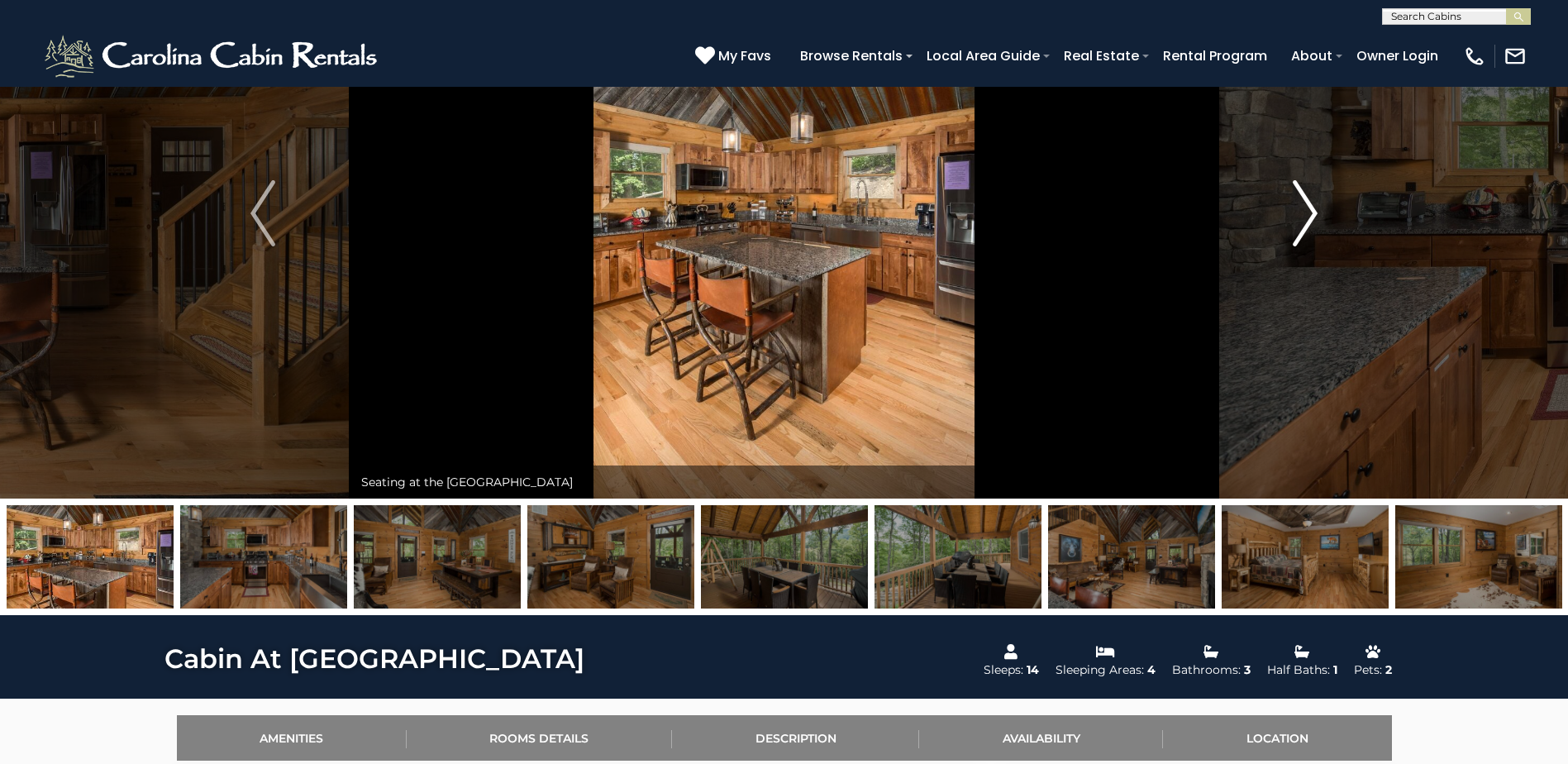
click at [1313, 209] on img "Next" at bounding box center [1305, 213] width 25 height 67
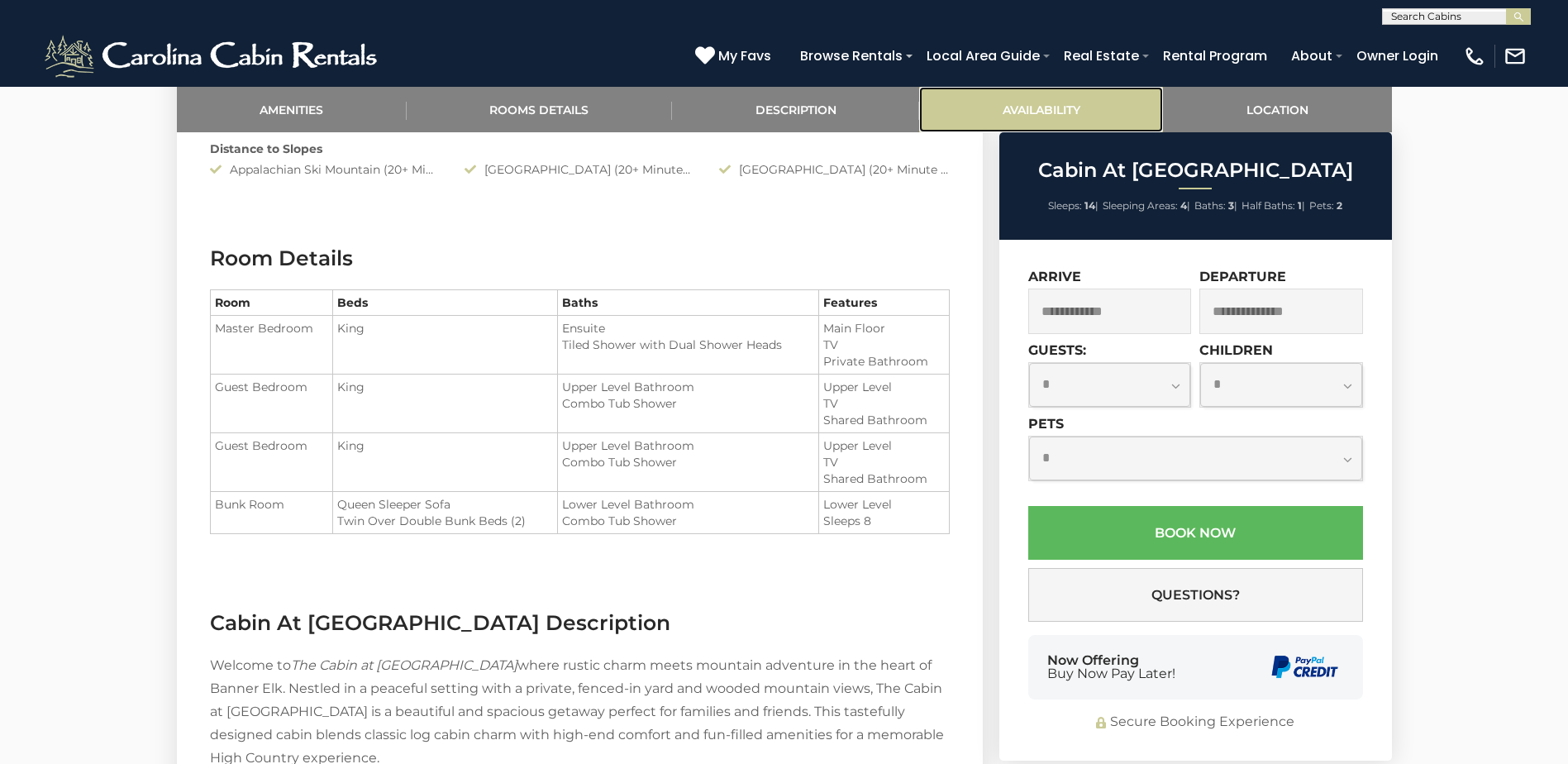
click at [1108, 113] on link "Availability" at bounding box center [1041, 109] width 244 height 45
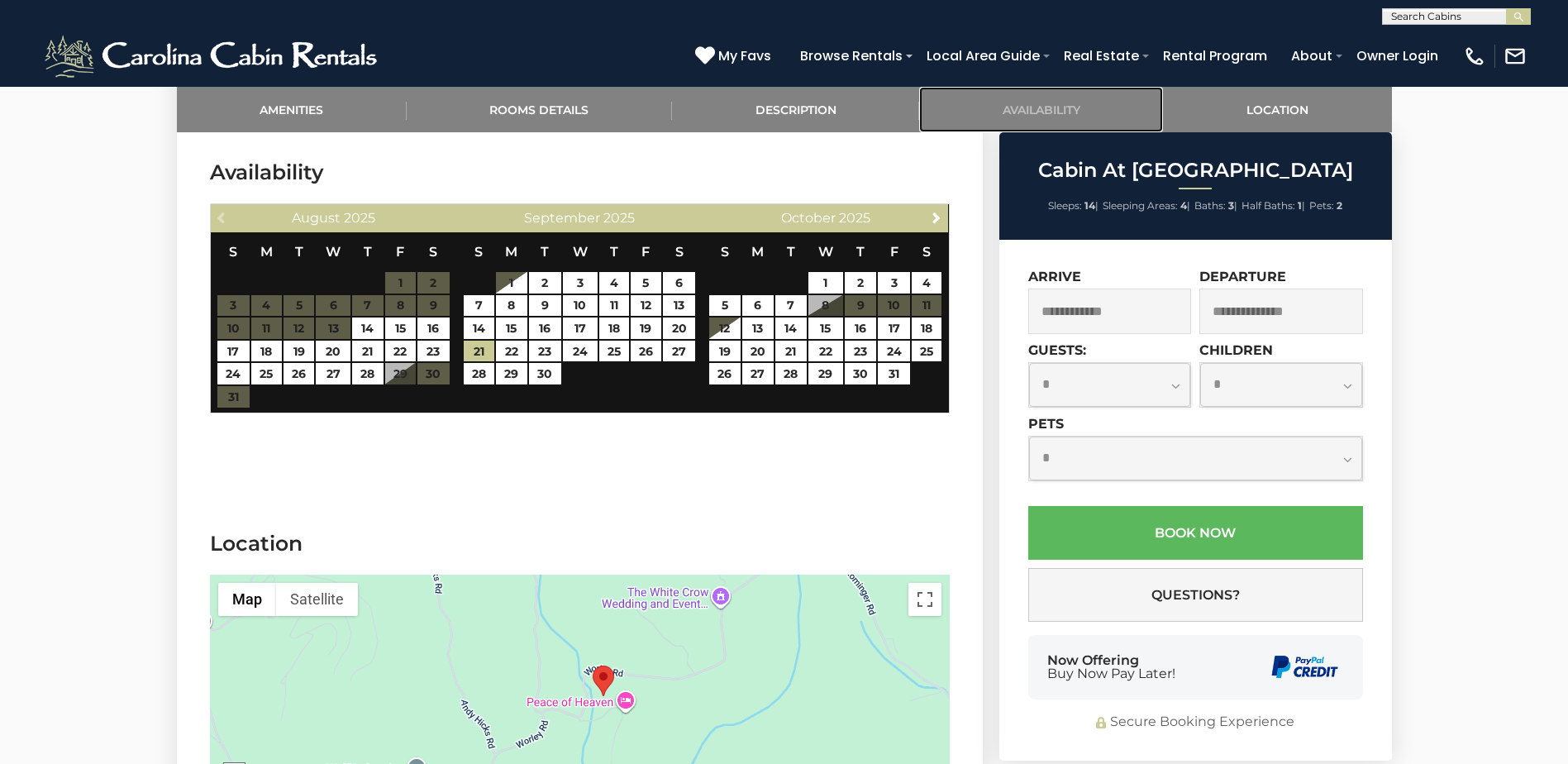
scroll to position [2927, 0]
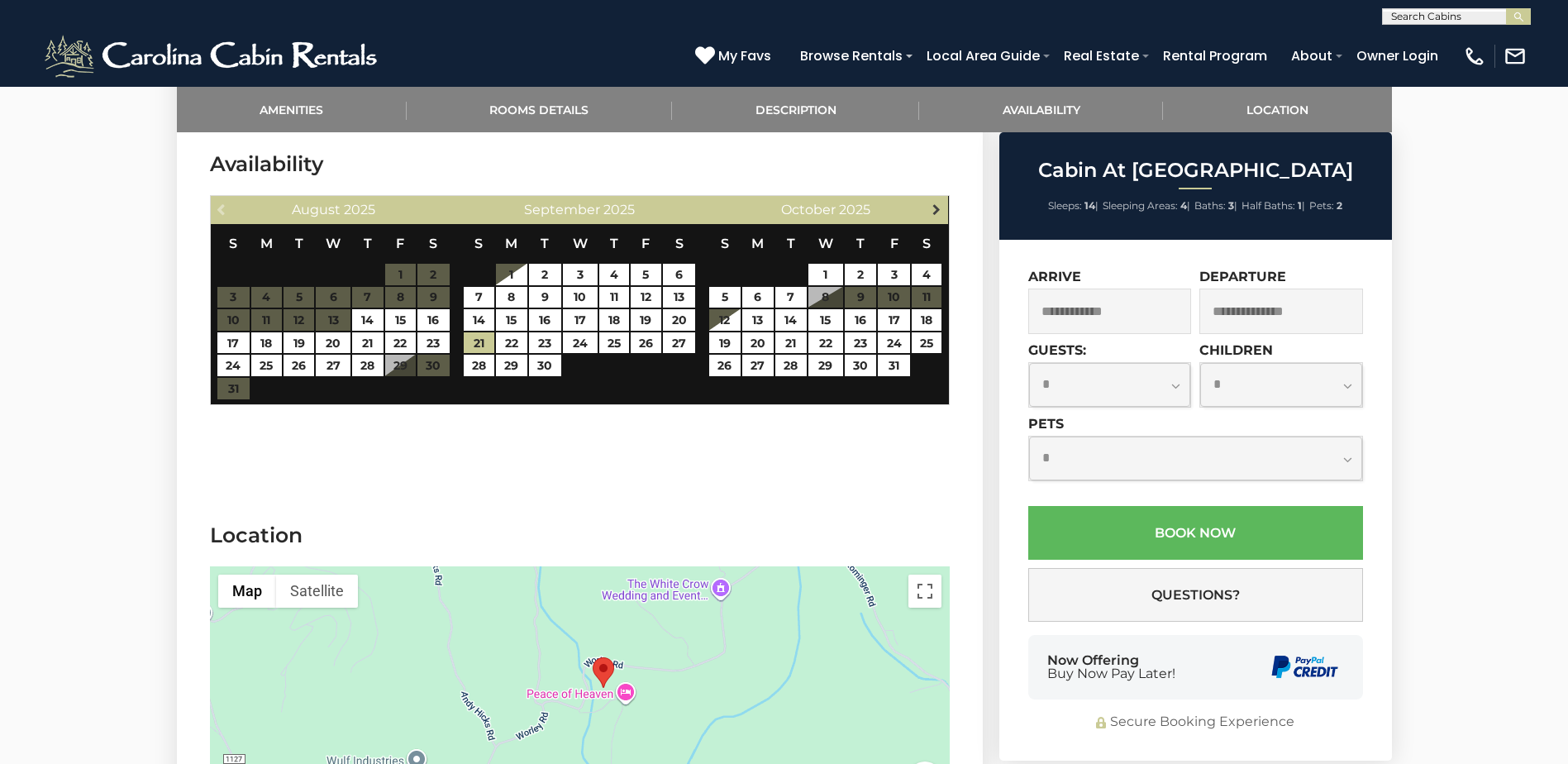
click at [937, 209] on span "Next" at bounding box center [936, 209] width 13 height 13
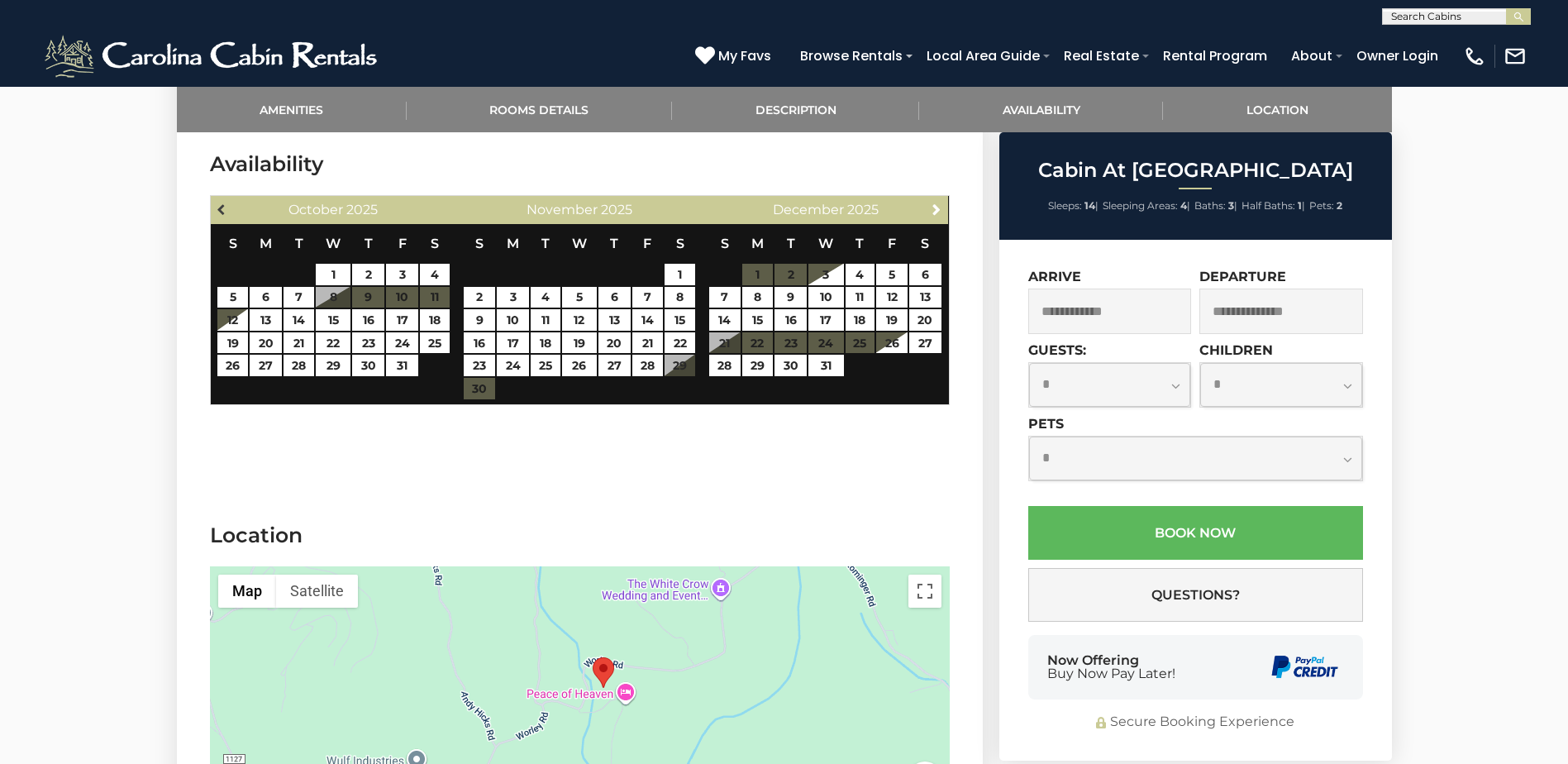
click at [215, 208] on span "Previous" at bounding box center [222, 209] width 13 height 13
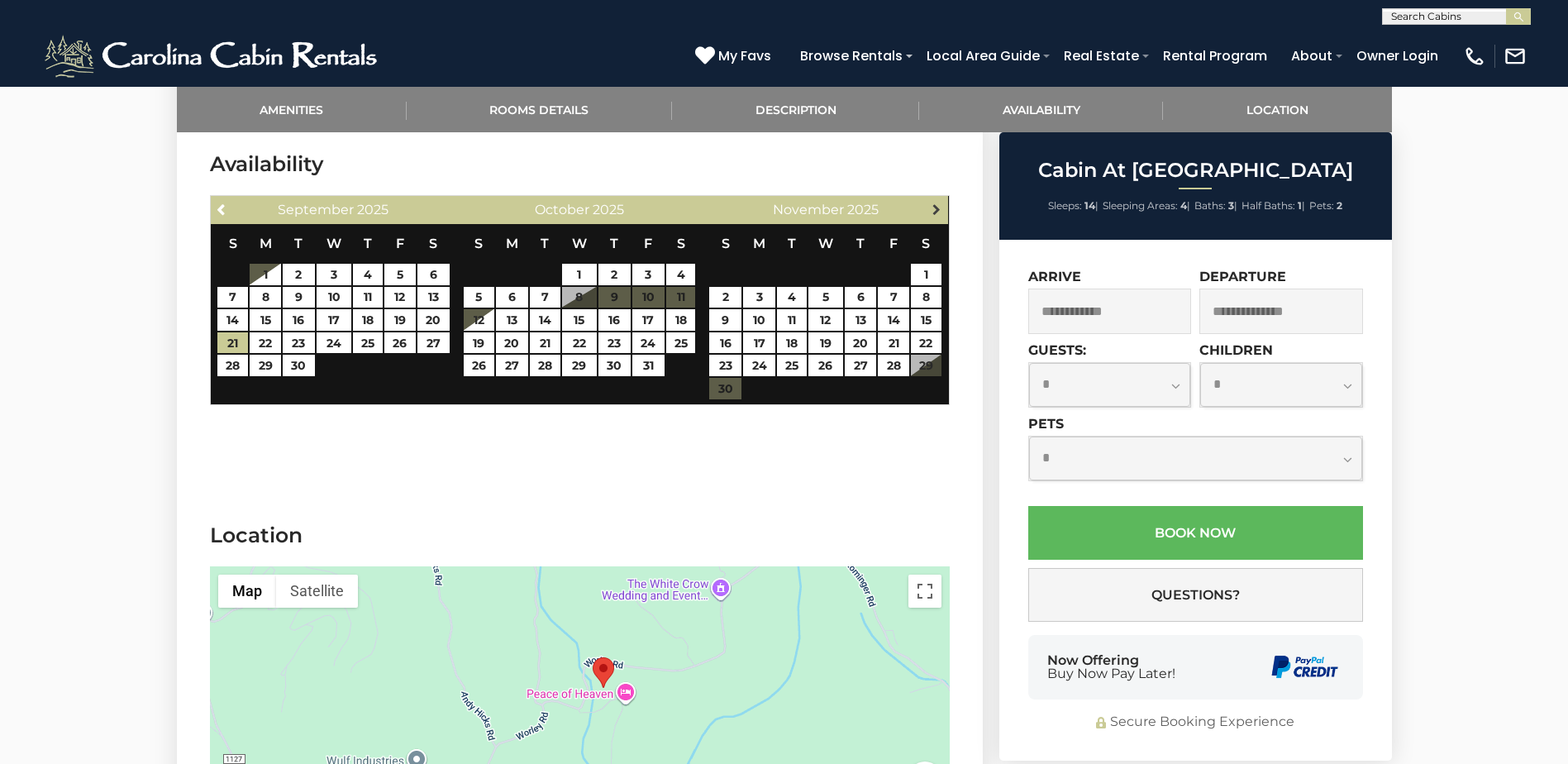
click at [937, 205] on span "Next" at bounding box center [936, 209] width 13 height 13
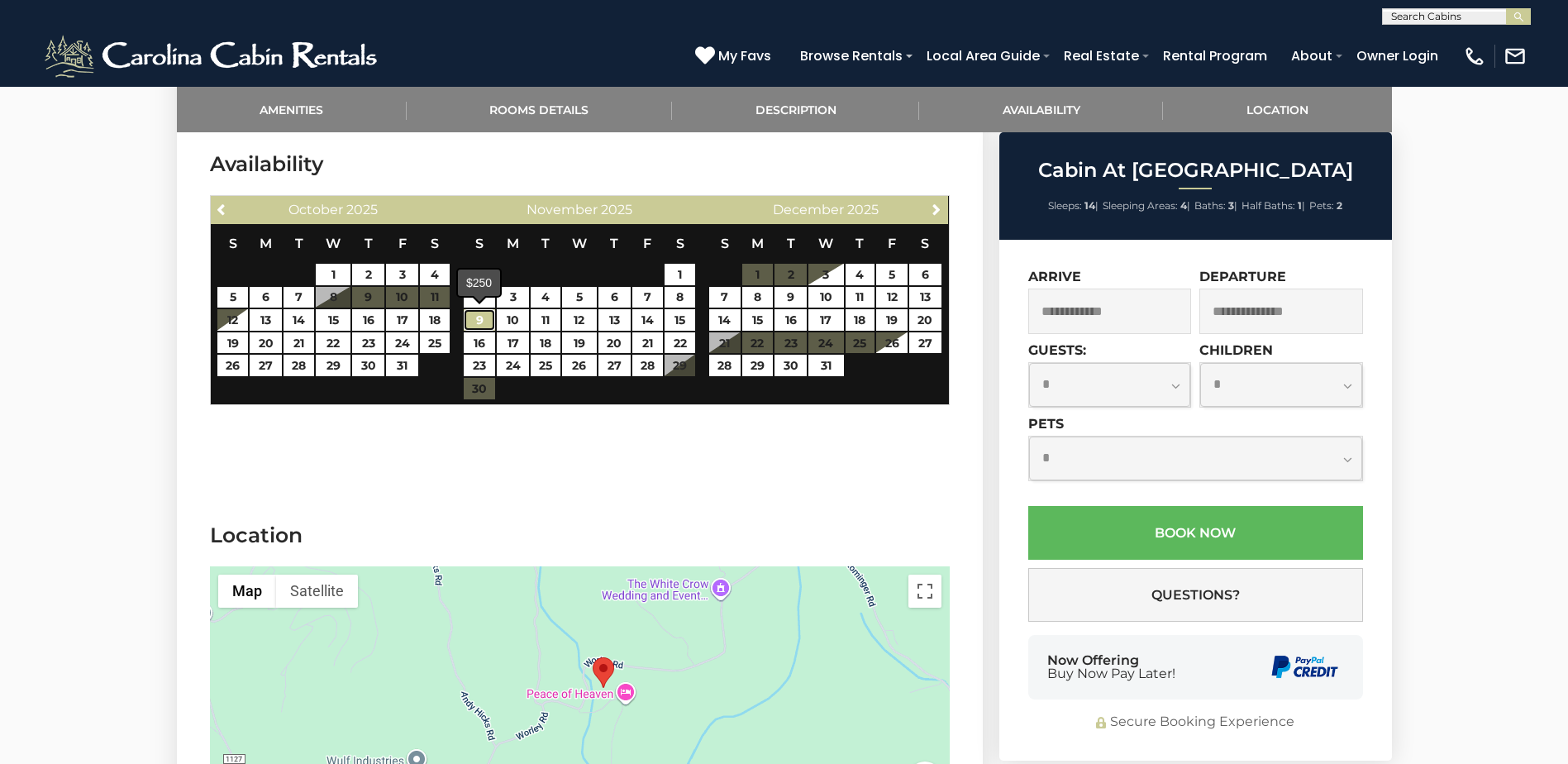
click at [481, 321] on link "9" at bounding box center [480, 320] width 32 height 21
type input "**********"
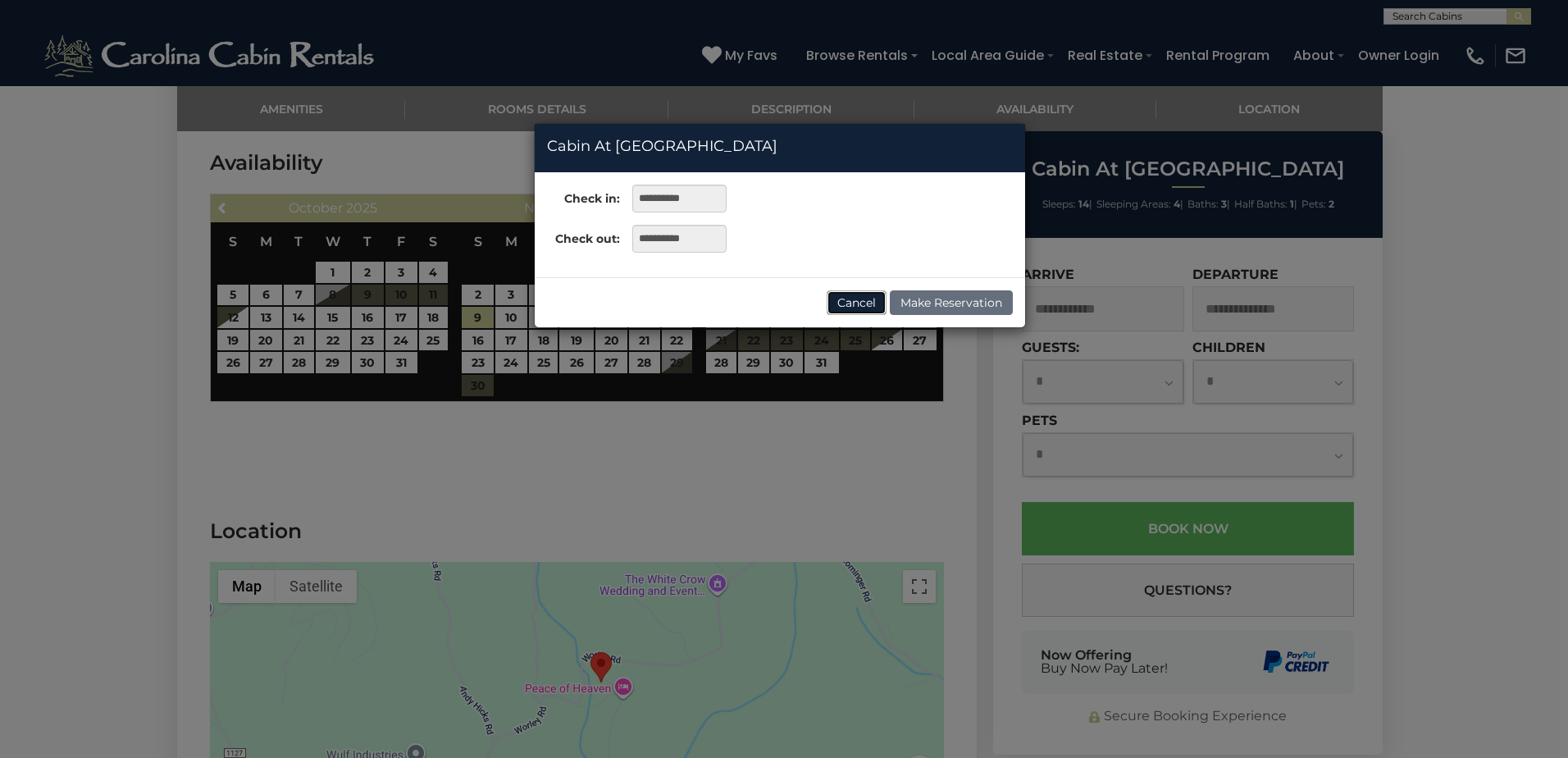
click at [860, 299] on button "Cancel" at bounding box center [856, 302] width 60 height 25
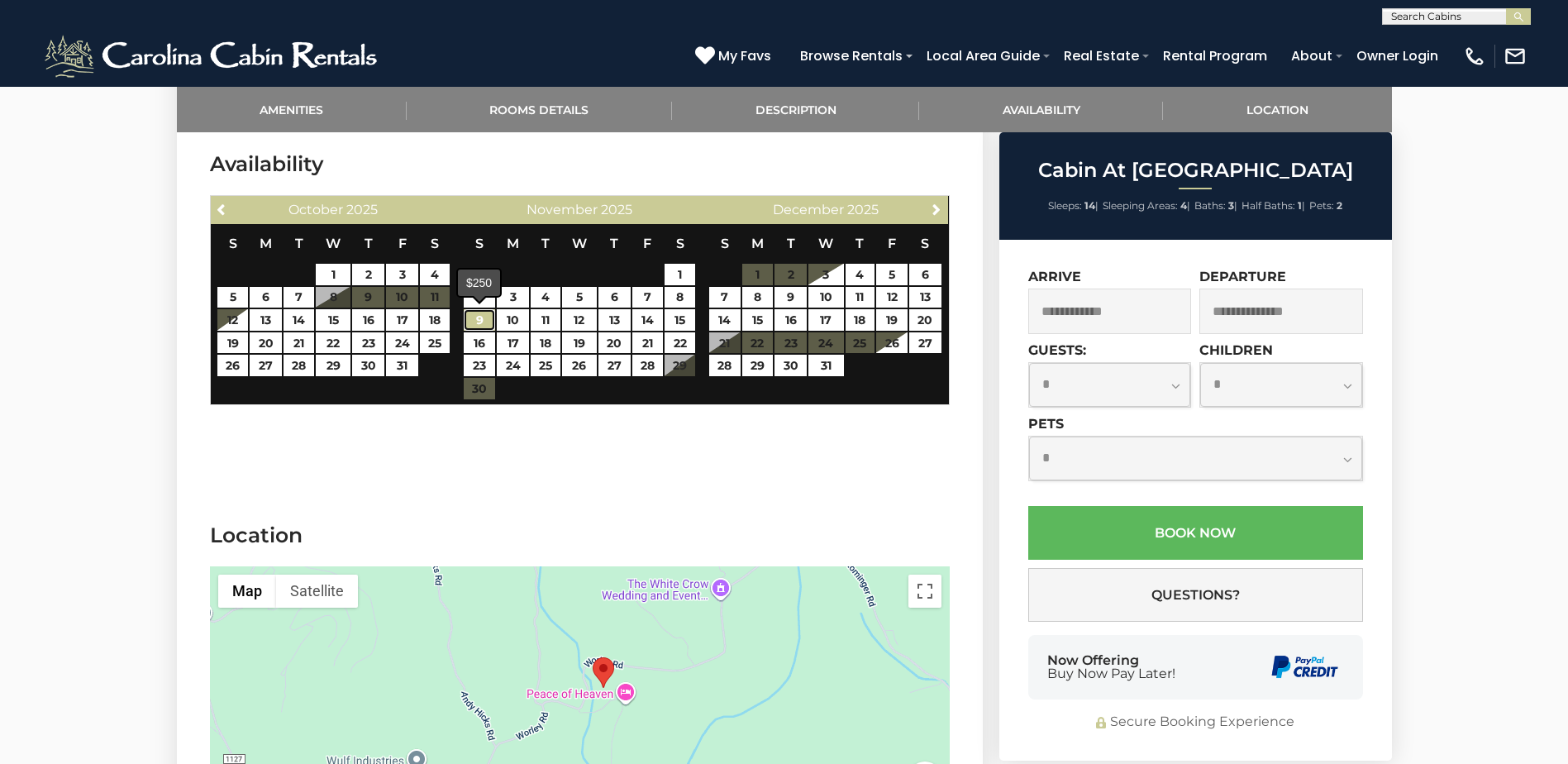
click at [481, 321] on link "9" at bounding box center [480, 320] width 32 height 21
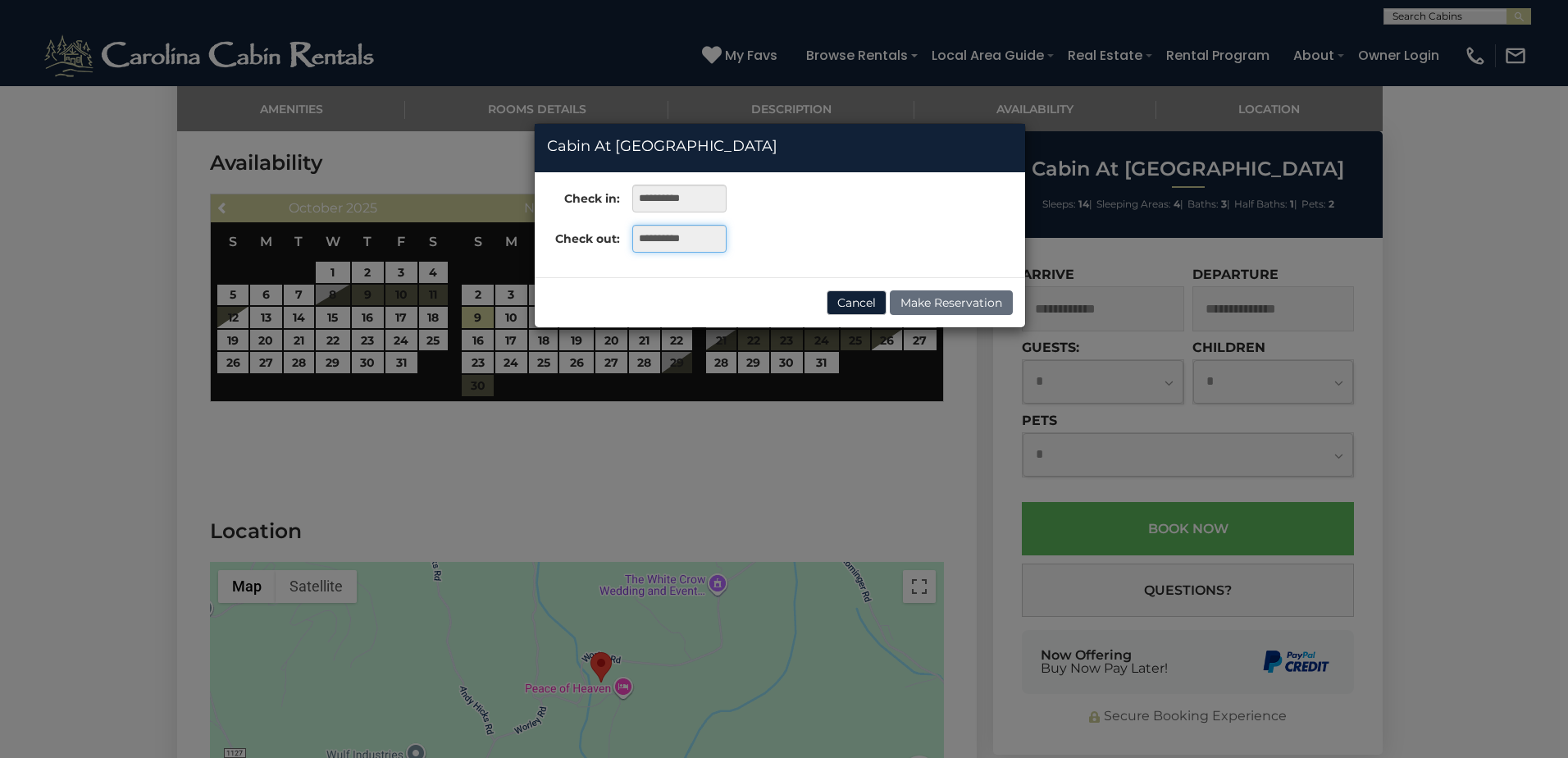
click at [698, 239] on input "**********" at bounding box center [679, 238] width 94 height 27
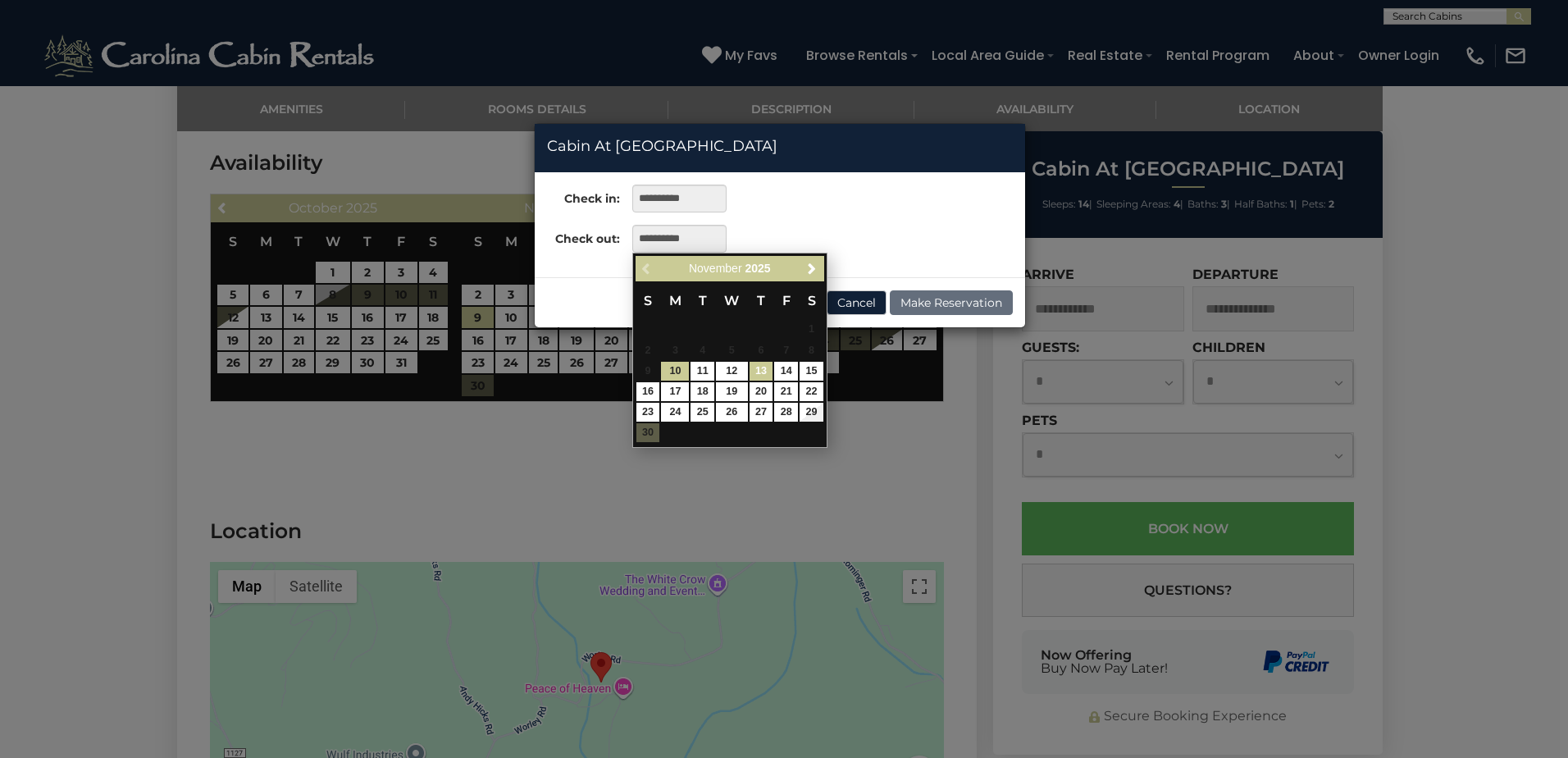
click at [761, 369] on link "13" at bounding box center [762, 370] width 24 height 19
type input "**********"
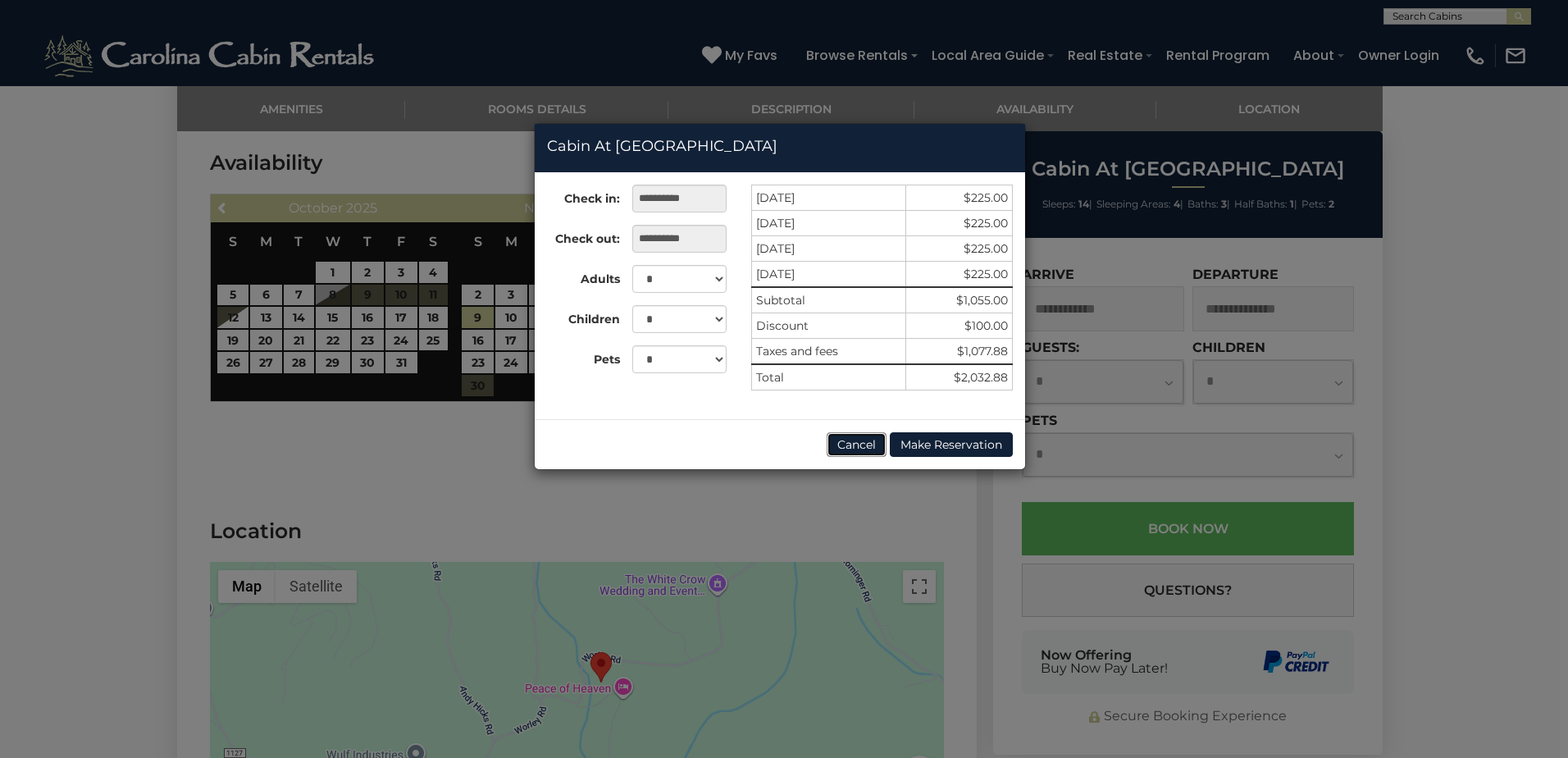
drag, startPoint x: 867, startPoint y: 447, endPoint x: 816, endPoint y: 447, distance: 51.0
click at [867, 447] on button "Cancel" at bounding box center [856, 444] width 60 height 25
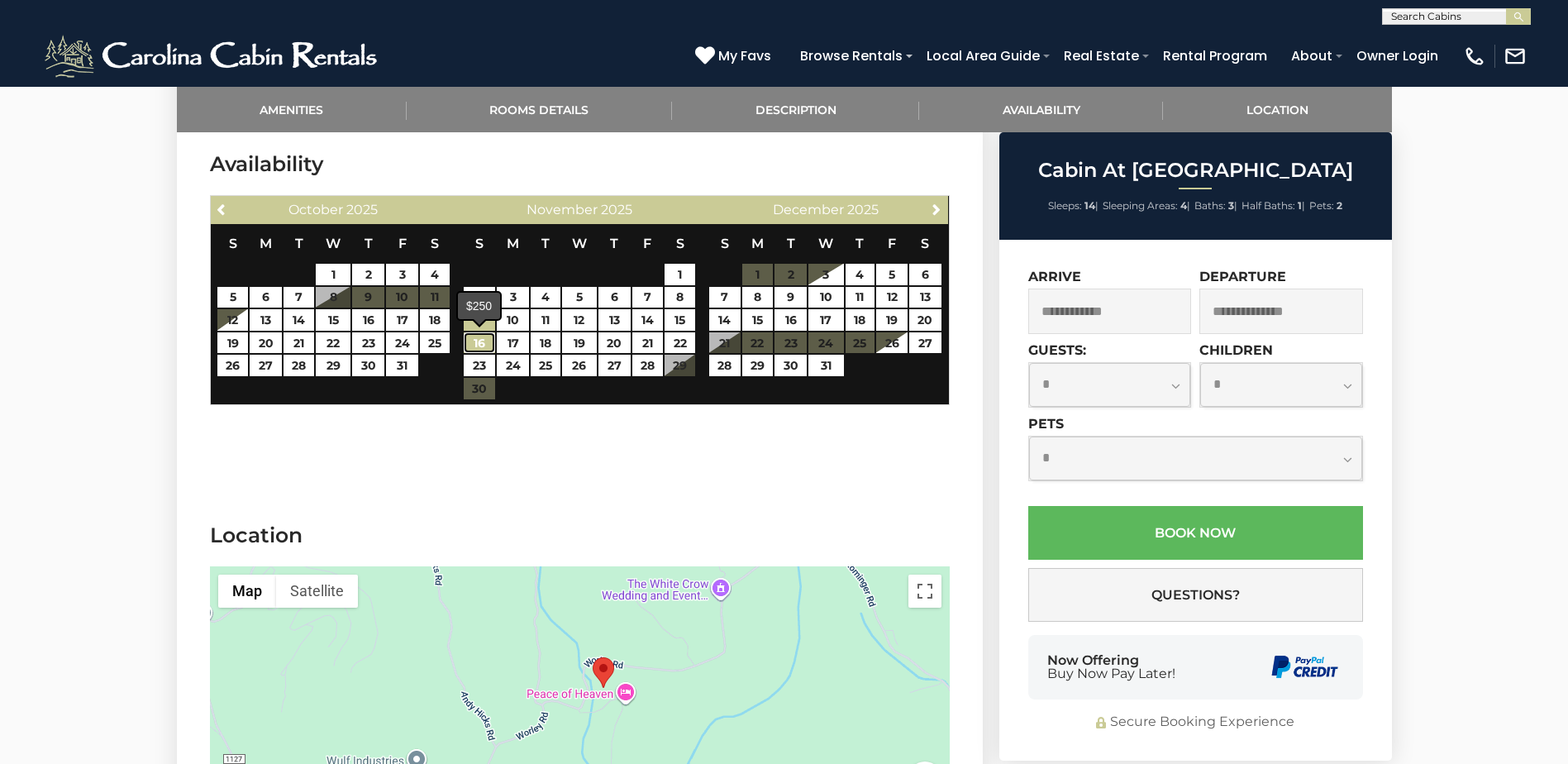
click at [483, 343] on link "16" at bounding box center [480, 343] width 32 height 21
type input "**********"
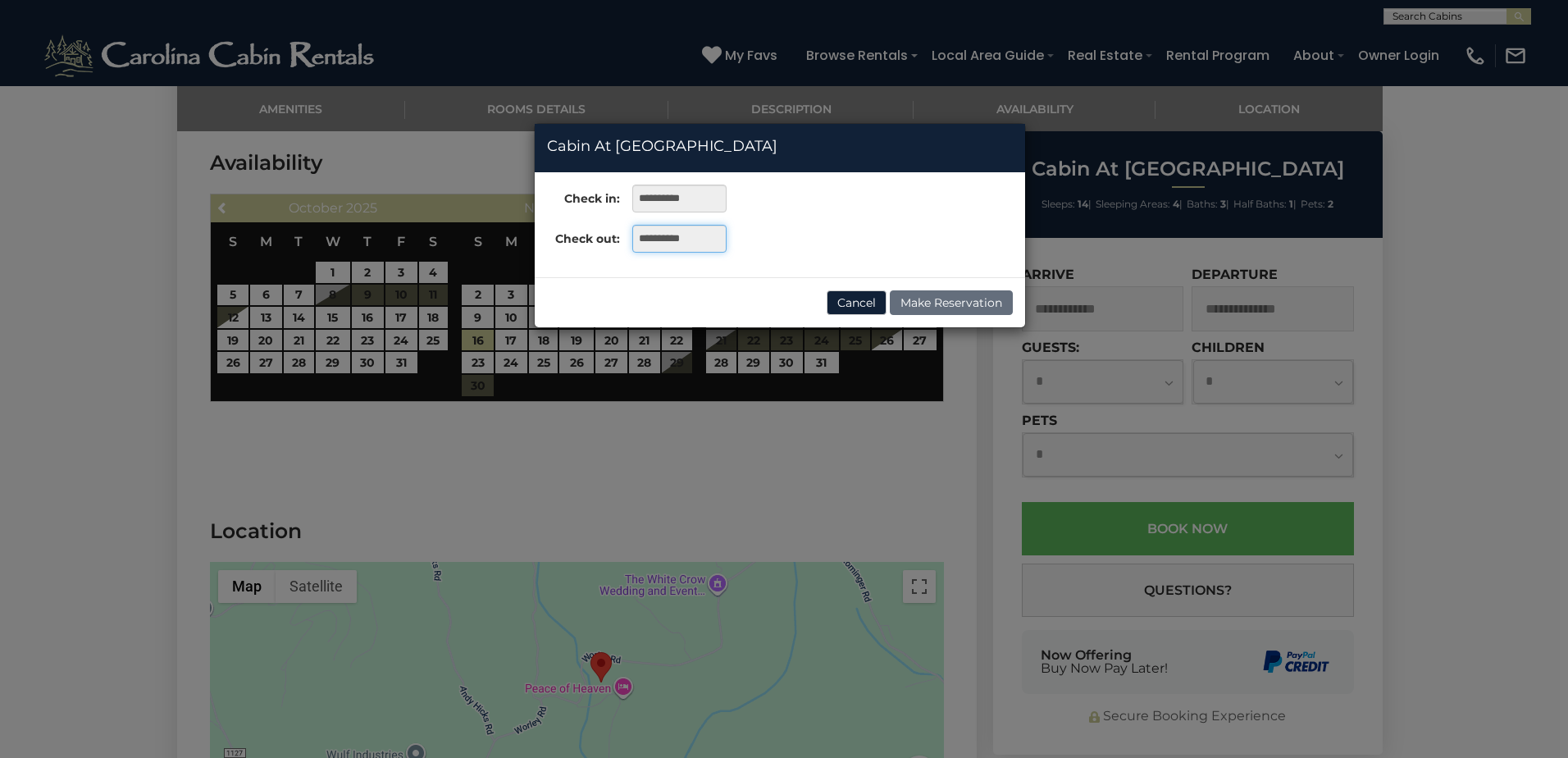
click at [687, 239] on input "**********" at bounding box center [679, 238] width 94 height 27
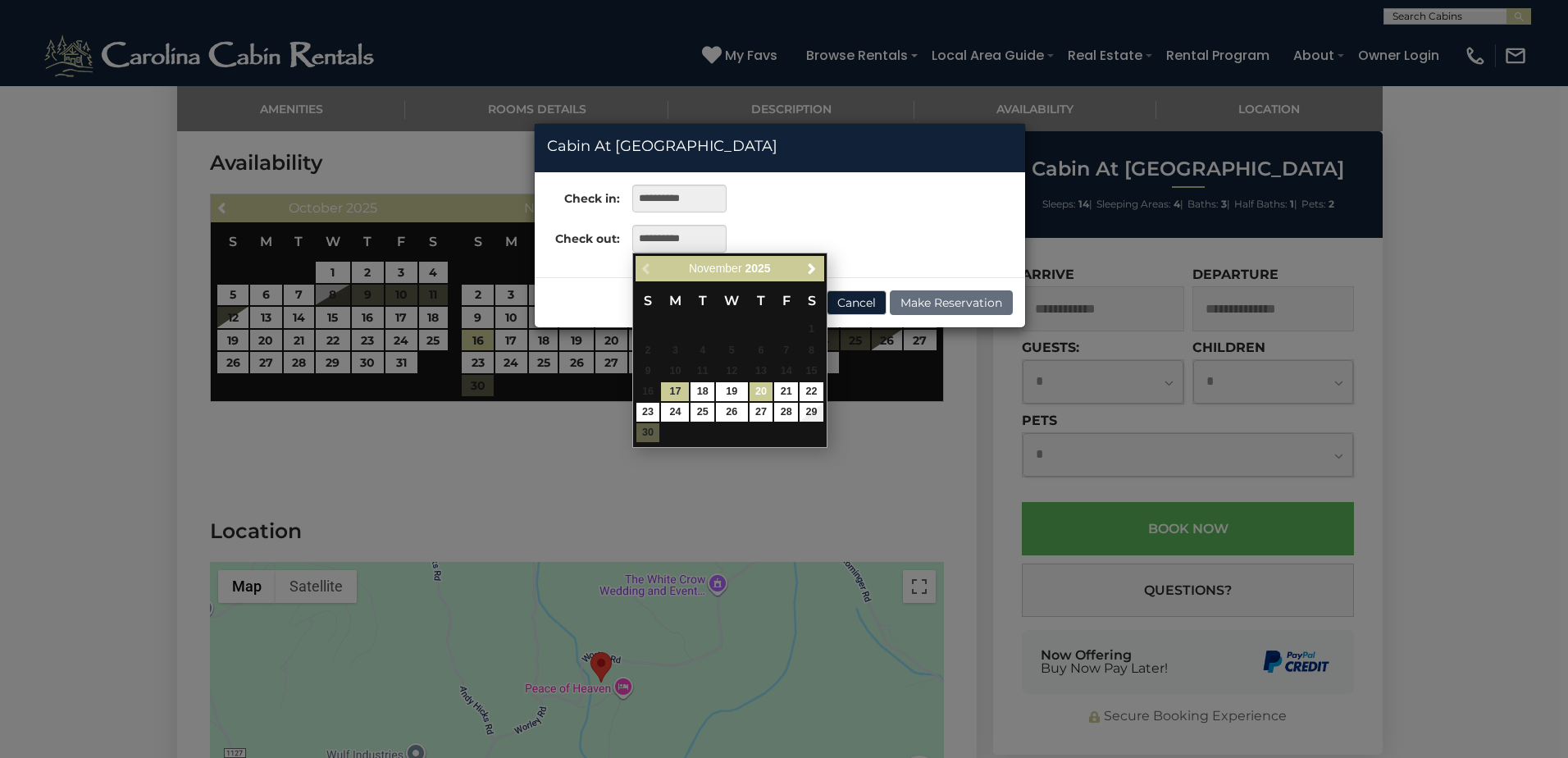
click at [765, 394] on link "20" at bounding box center [762, 391] width 24 height 19
type input "**********"
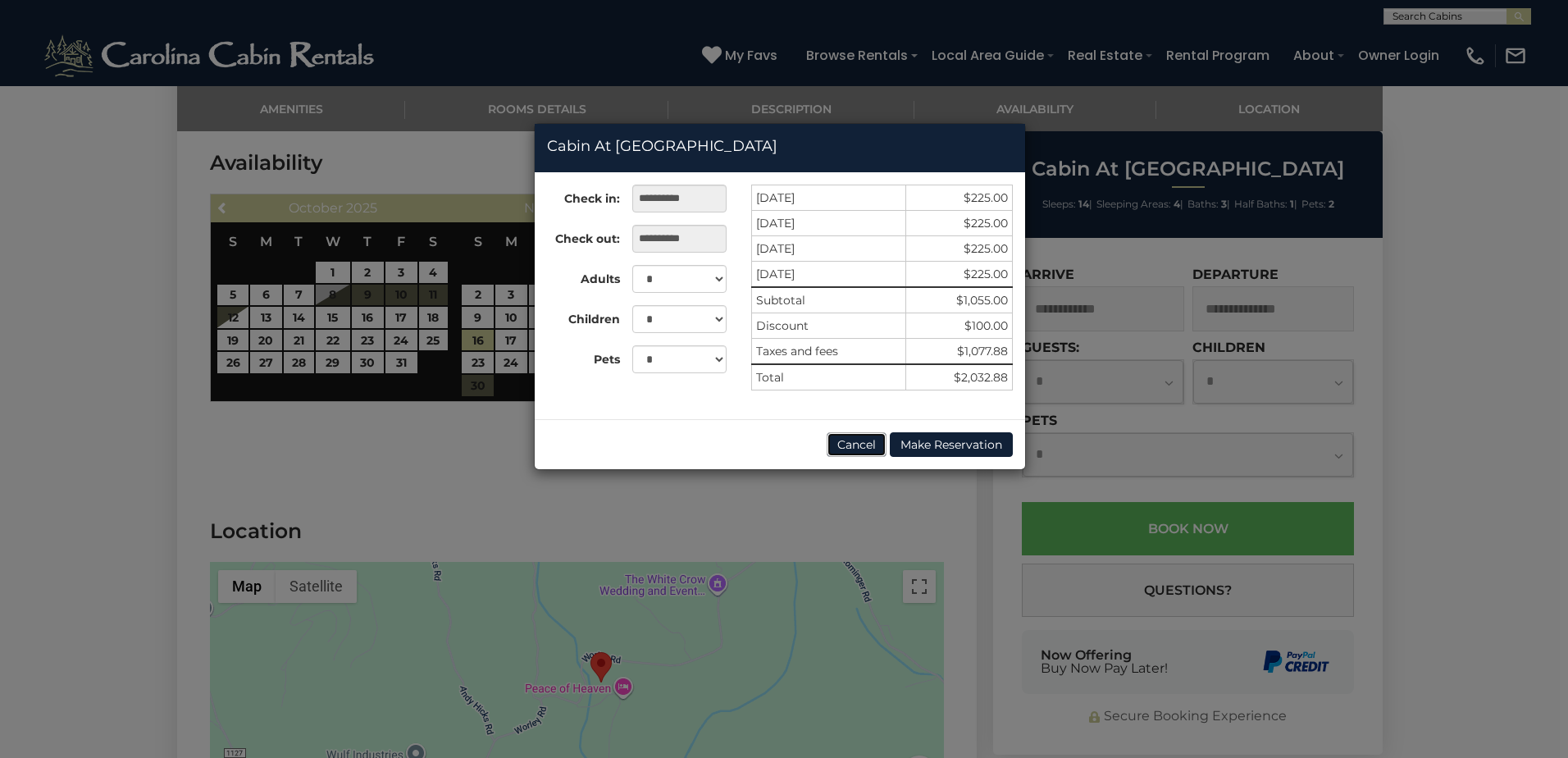
click at [842, 445] on button "Cancel" at bounding box center [856, 444] width 60 height 25
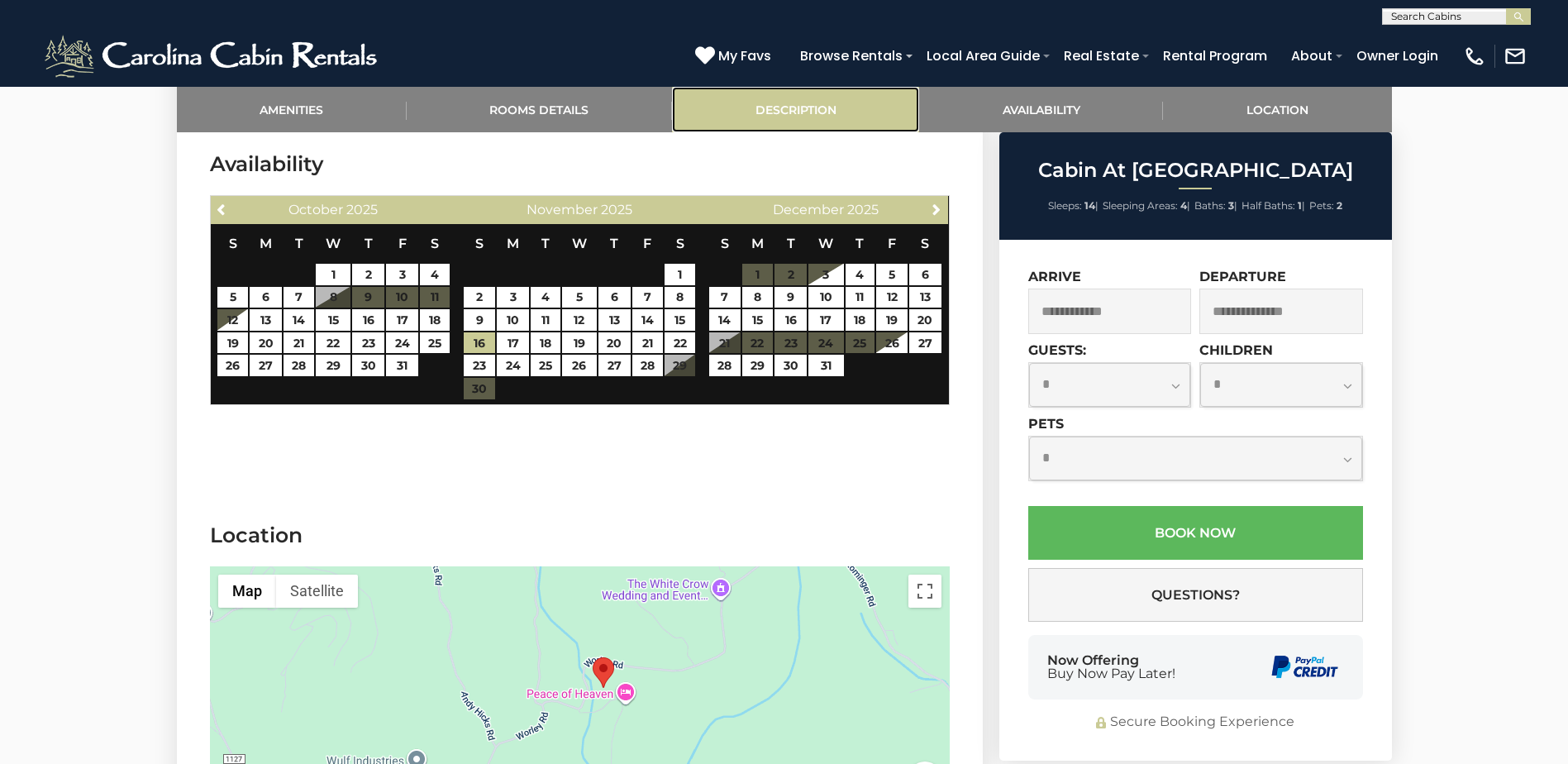
click at [764, 106] on link "Description" at bounding box center [795, 109] width 247 height 45
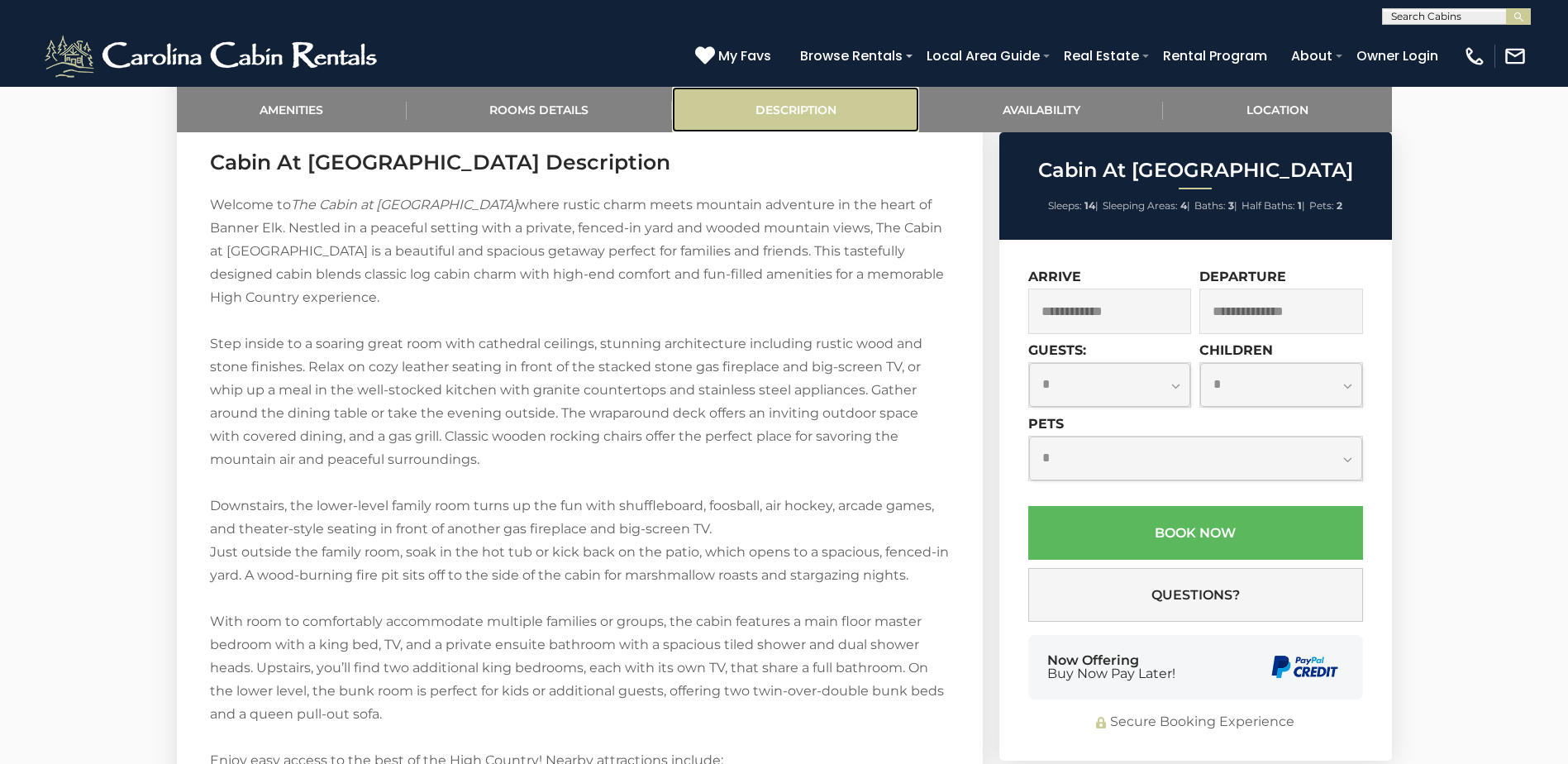
scroll to position [1774, 0]
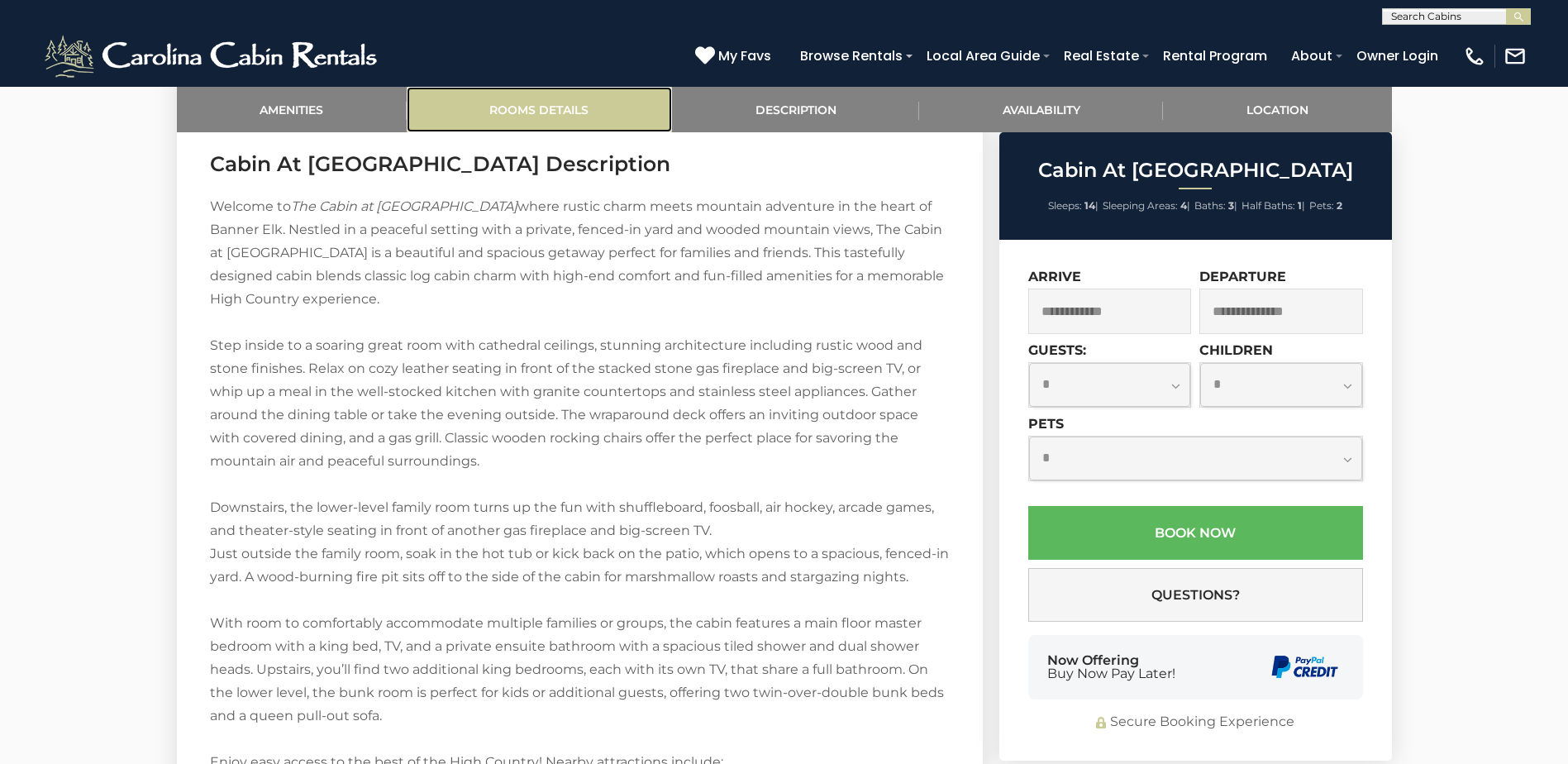
click at [610, 106] on link "Rooms Details" at bounding box center [539, 109] width 265 height 45
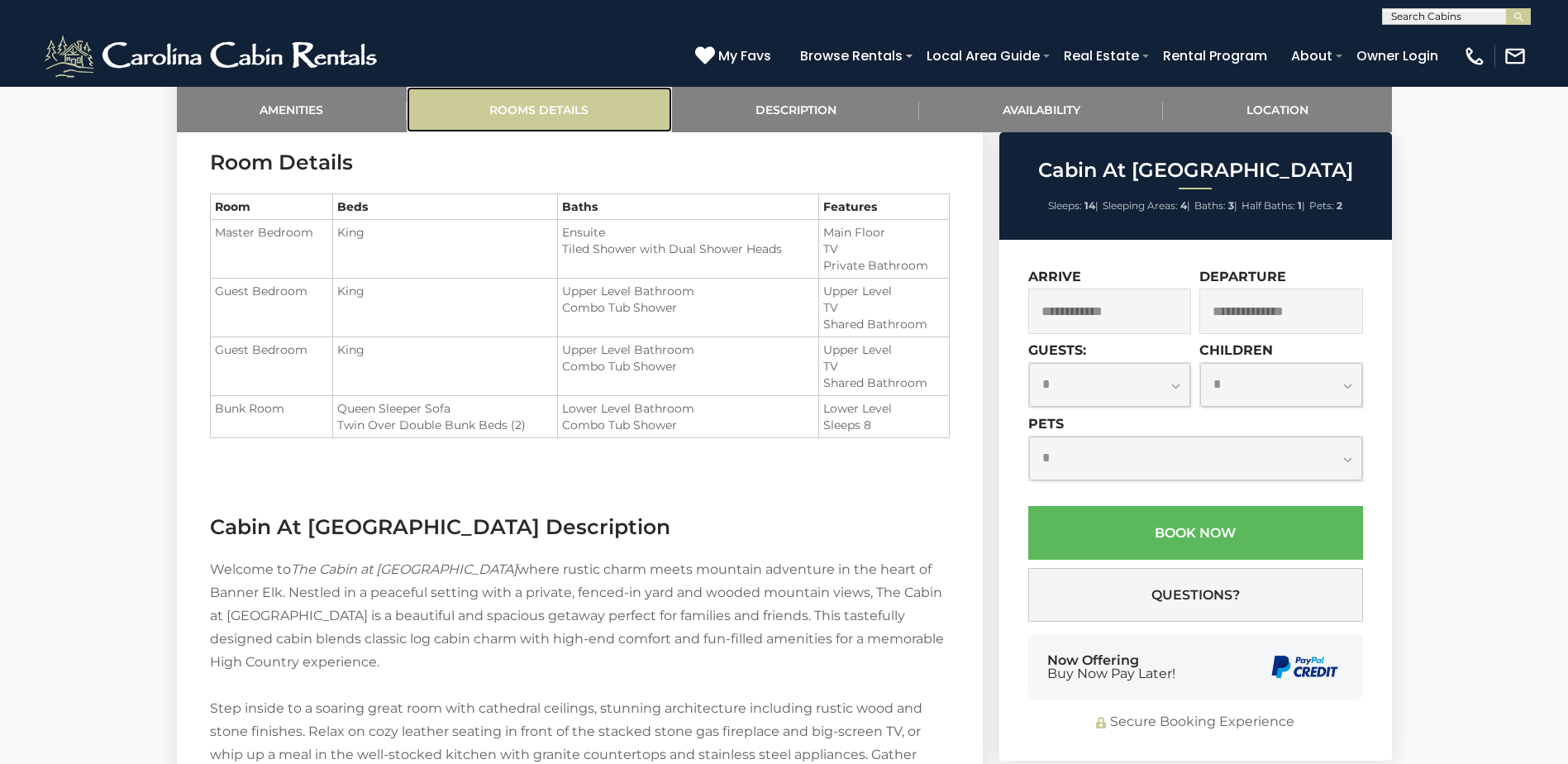
scroll to position [1409, 0]
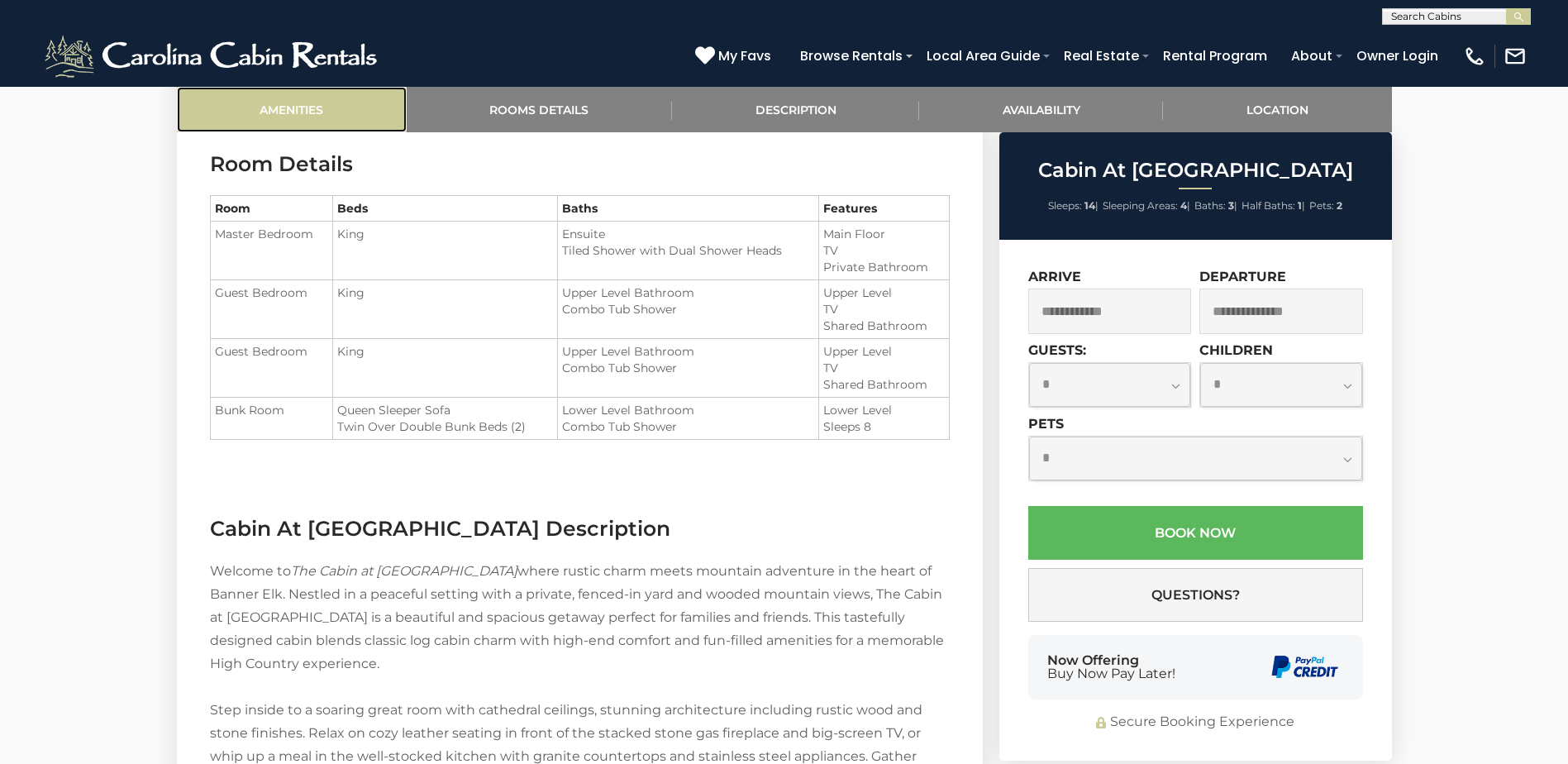
click at [318, 113] on link "Amenities" at bounding box center [291, 109] width 230 height 45
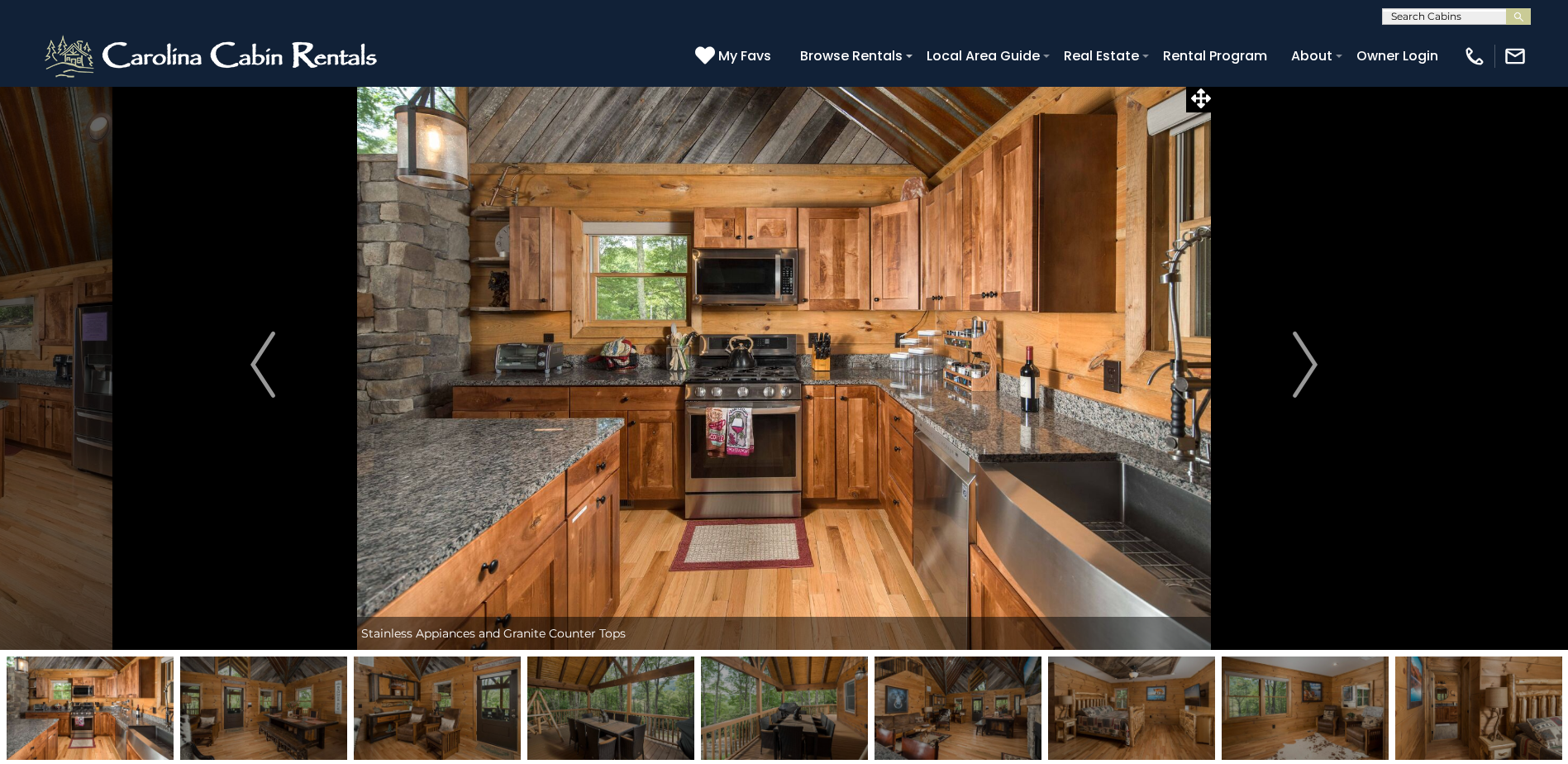
scroll to position [0, 0]
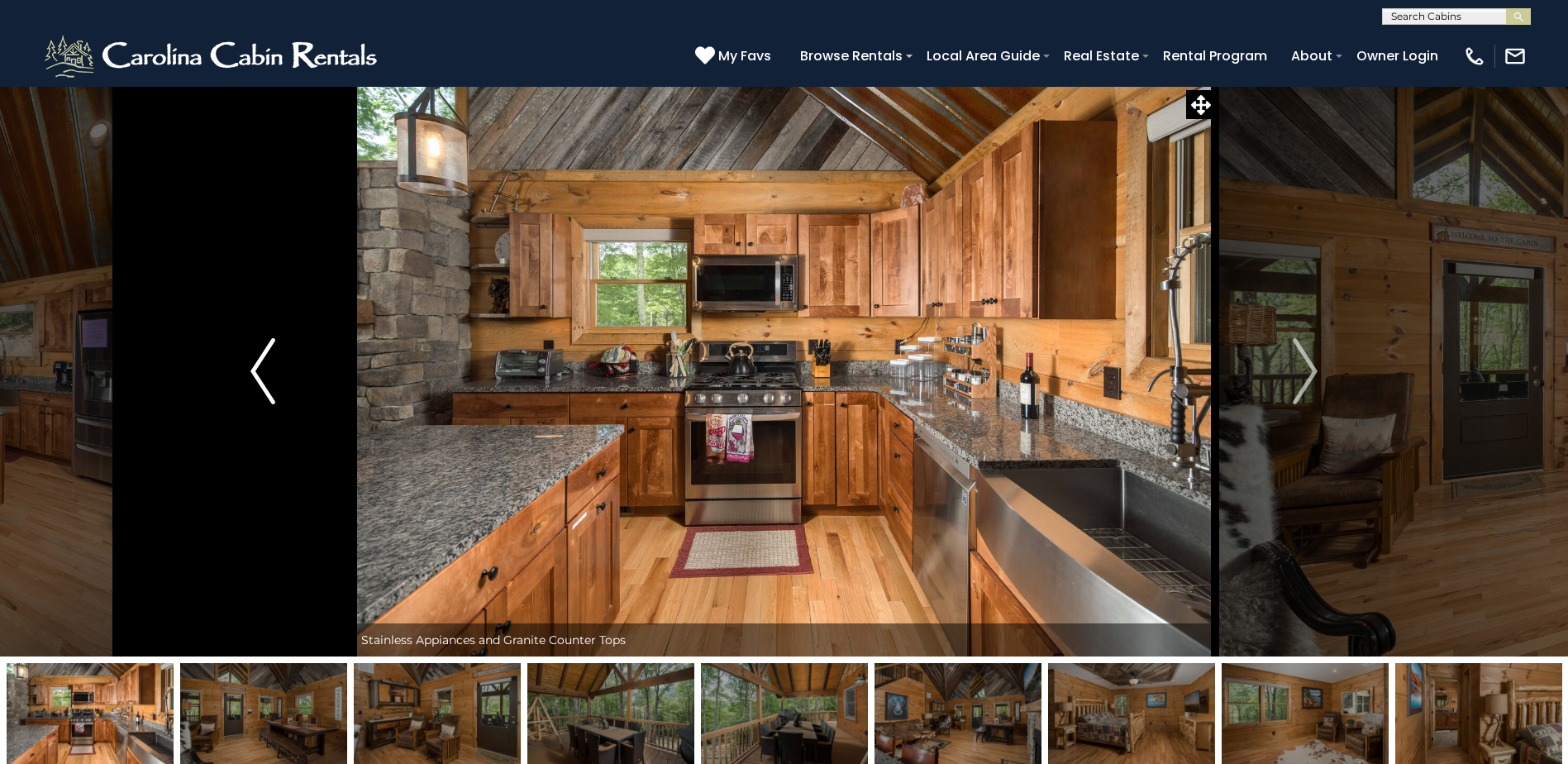
click at [255, 366] on img "Previous" at bounding box center [262, 371] width 25 height 67
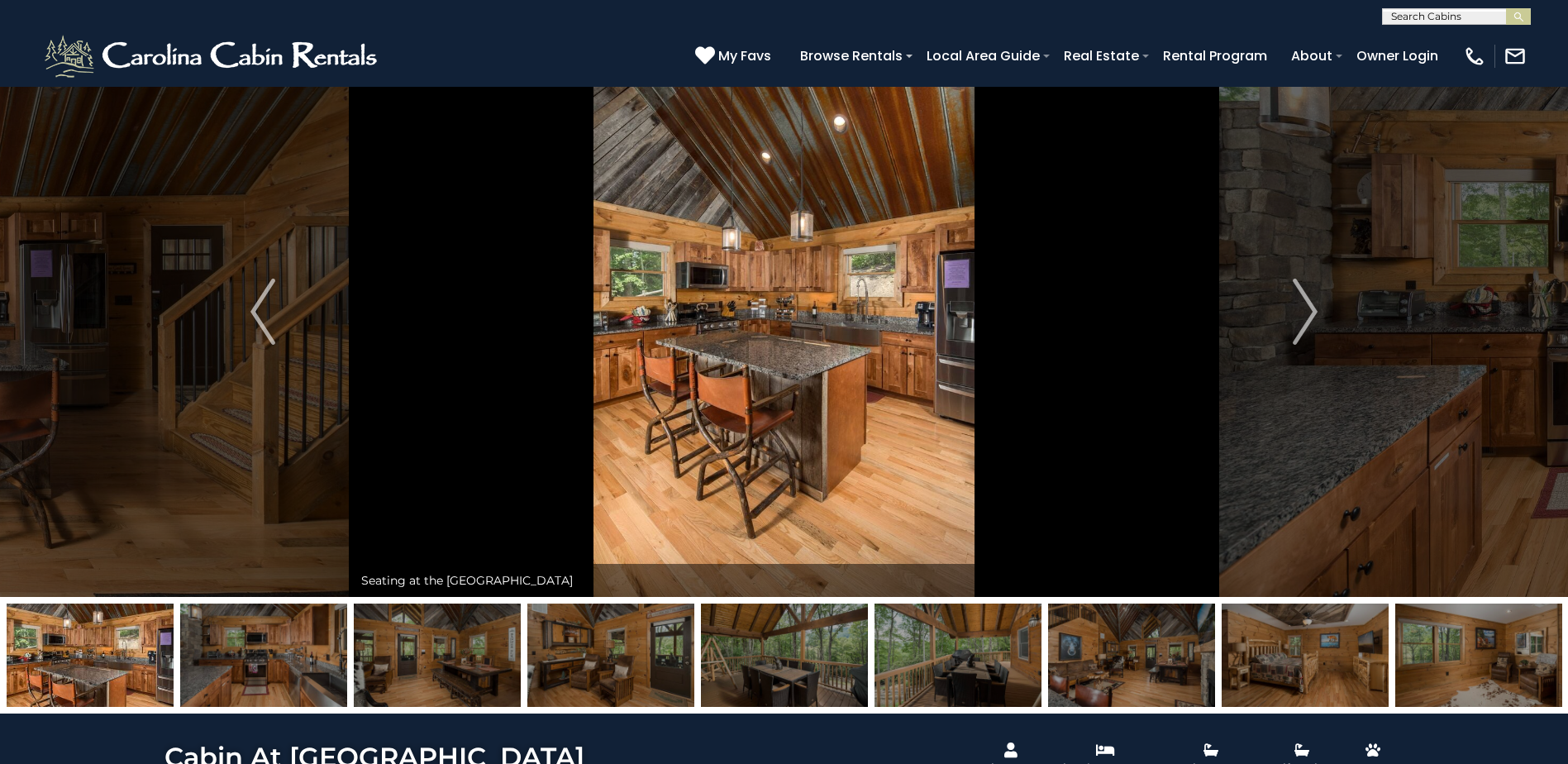
scroll to position [413, 0]
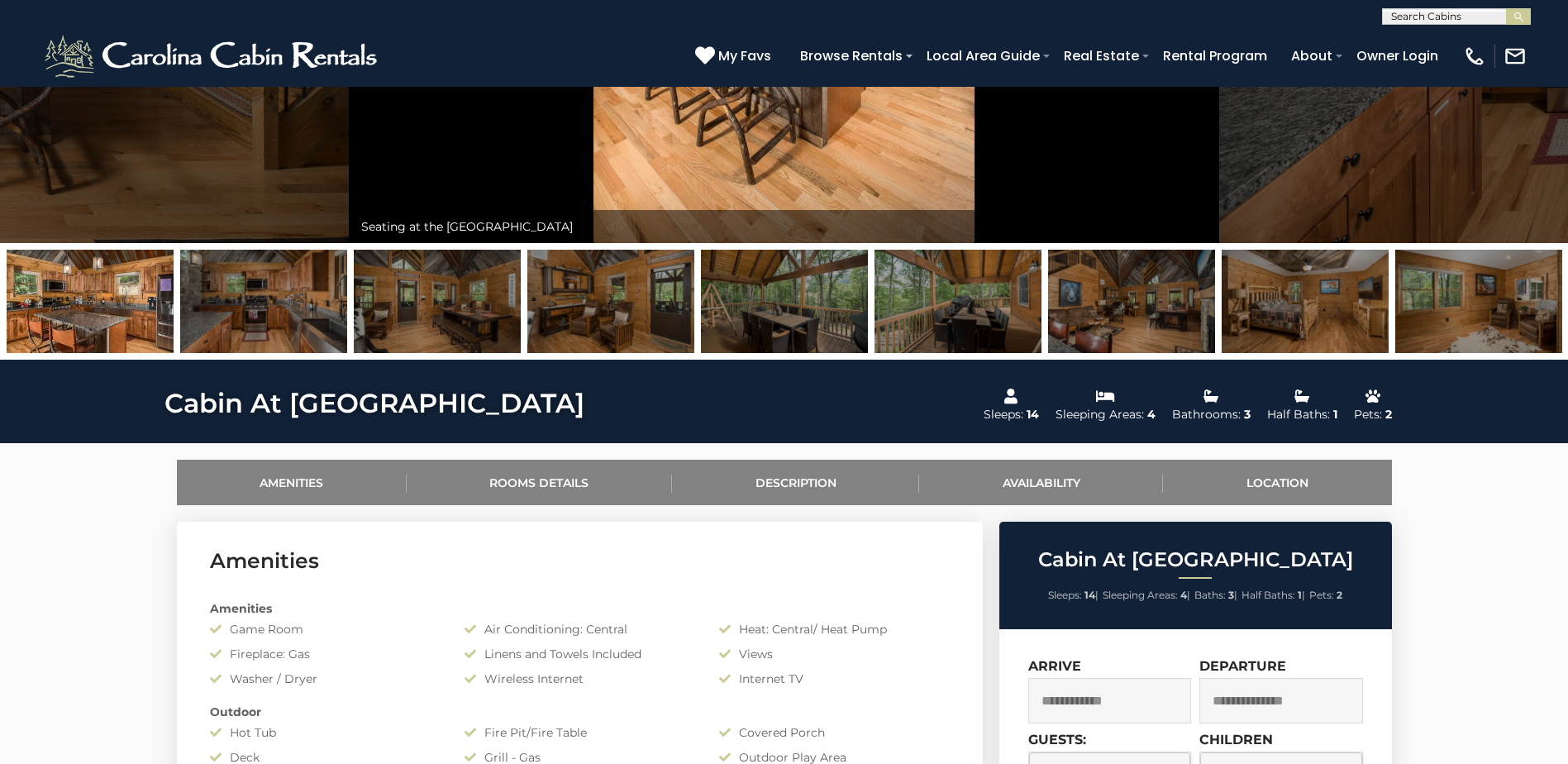
click at [1430, 12] on input "text" at bounding box center [1455, 20] width 145 height 17
type input "**********"
click at [1411, 43] on em "Cabin At Cool Springs" at bounding box center [1454, 46] width 127 height 30
click at [771, 52] on span "My Favs" at bounding box center [744, 55] width 53 height 20
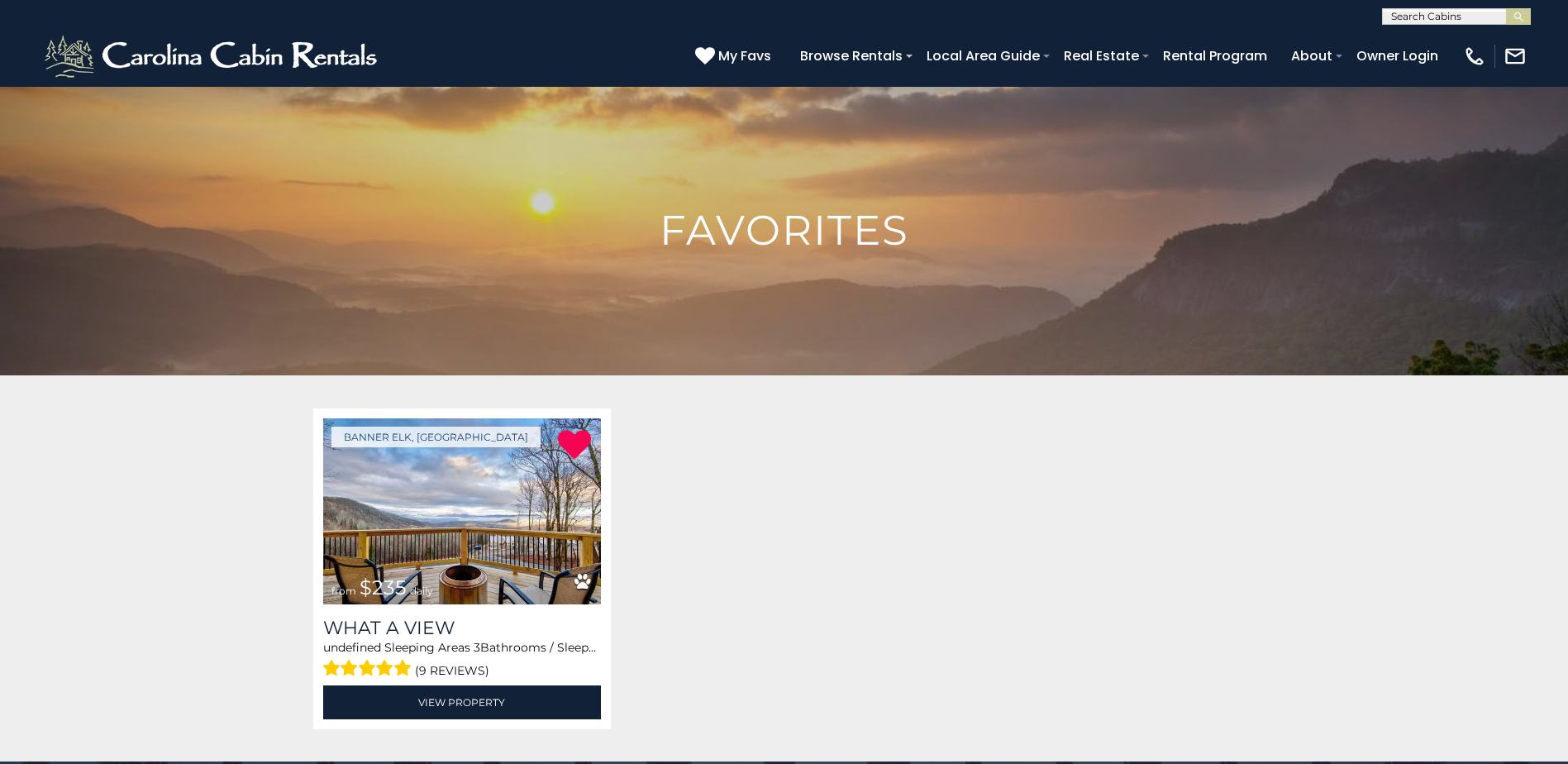
scroll to position [1, 0]
click at [1411, 13] on input "text" at bounding box center [1455, 19] width 145 height 17
type input "**********"
click at [1404, 55] on em "Cool Springs" at bounding box center [1467, 54] width 127 height 15
click at [1516, 13] on img "submit" at bounding box center [1518, 17] width 12 height 12
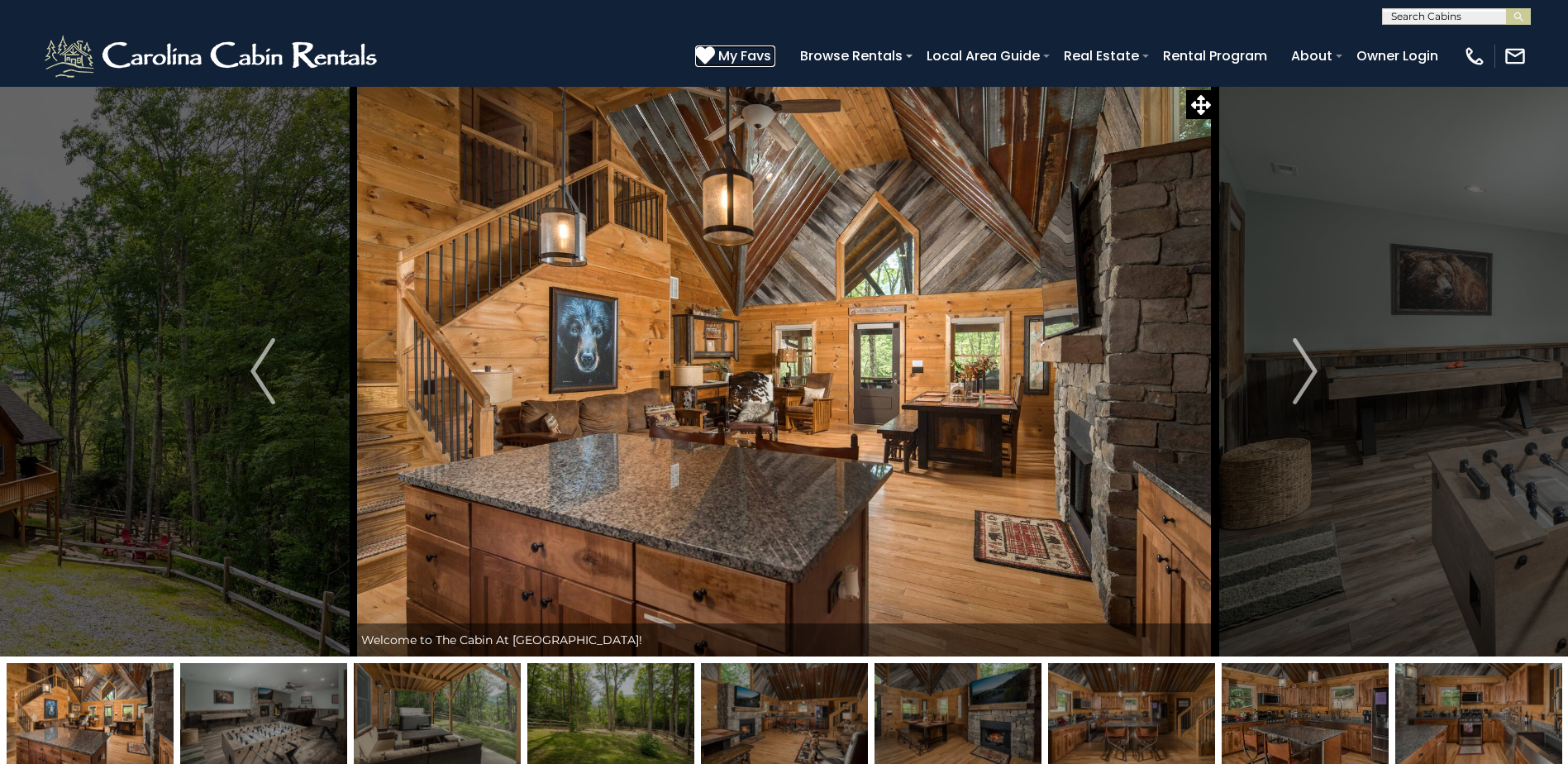
click at [737, 57] on span "My Favs" at bounding box center [744, 55] width 53 height 20
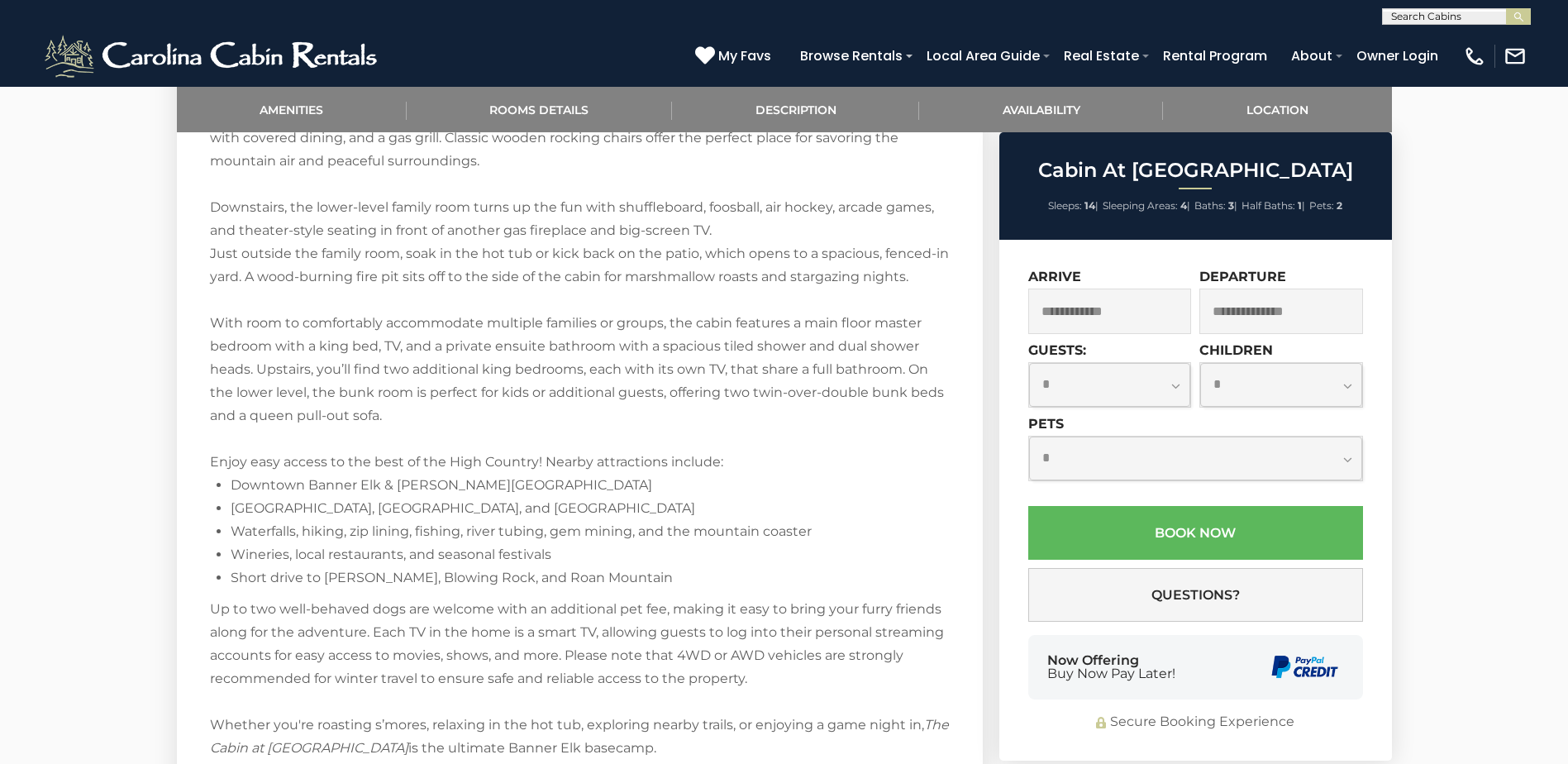
scroll to position [2058, 0]
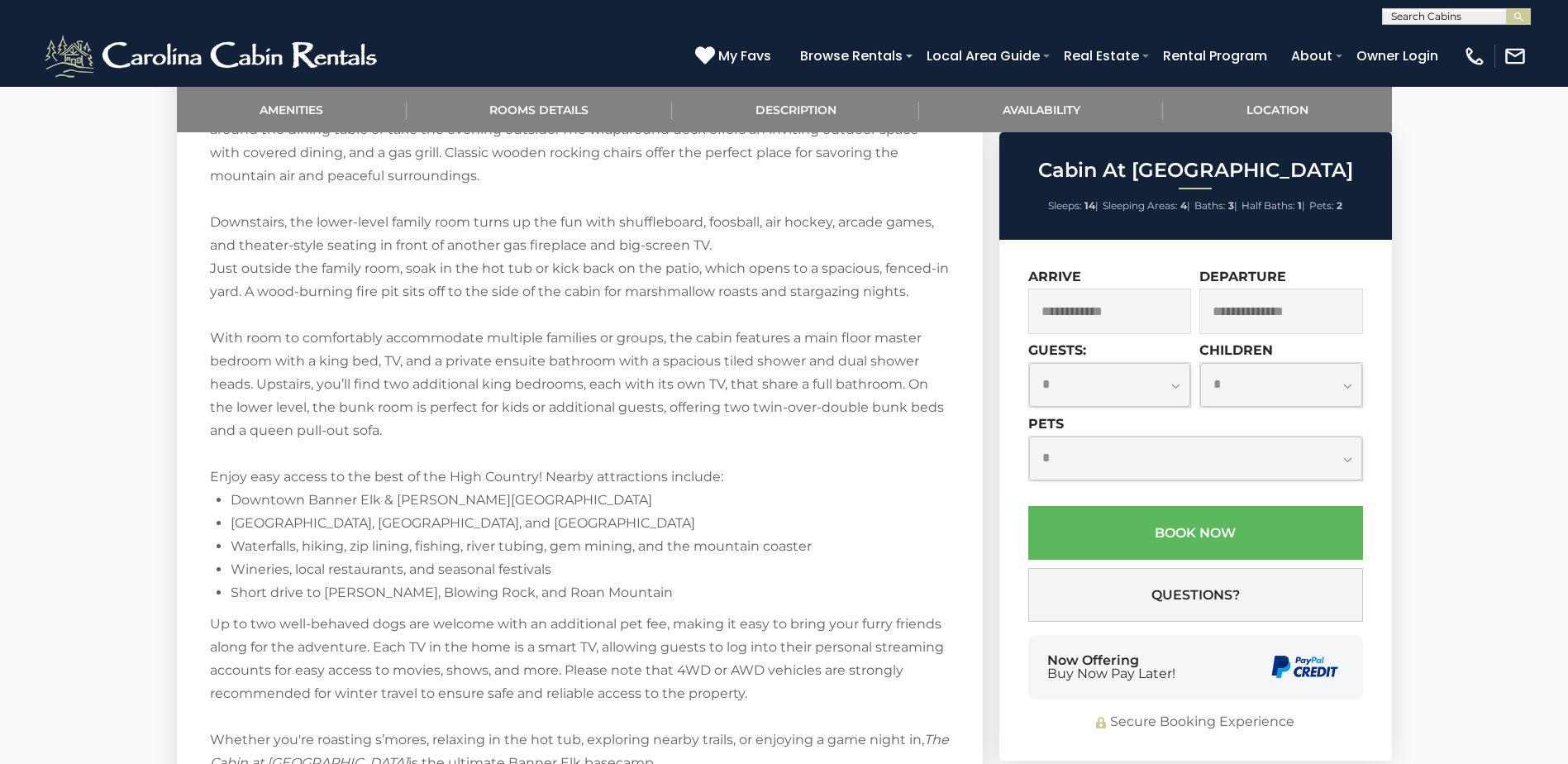
click at [1407, 12] on input "text" at bounding box center [1455, 20] width 145 height 17
type input "**********"
click at [1427, 40] on em "Beary Good Time" at bounding box center [1449, 39] width 101 height 15
click at [1517, 16] on img "submit" at bounding box center [1518, 17] width 12 height 12
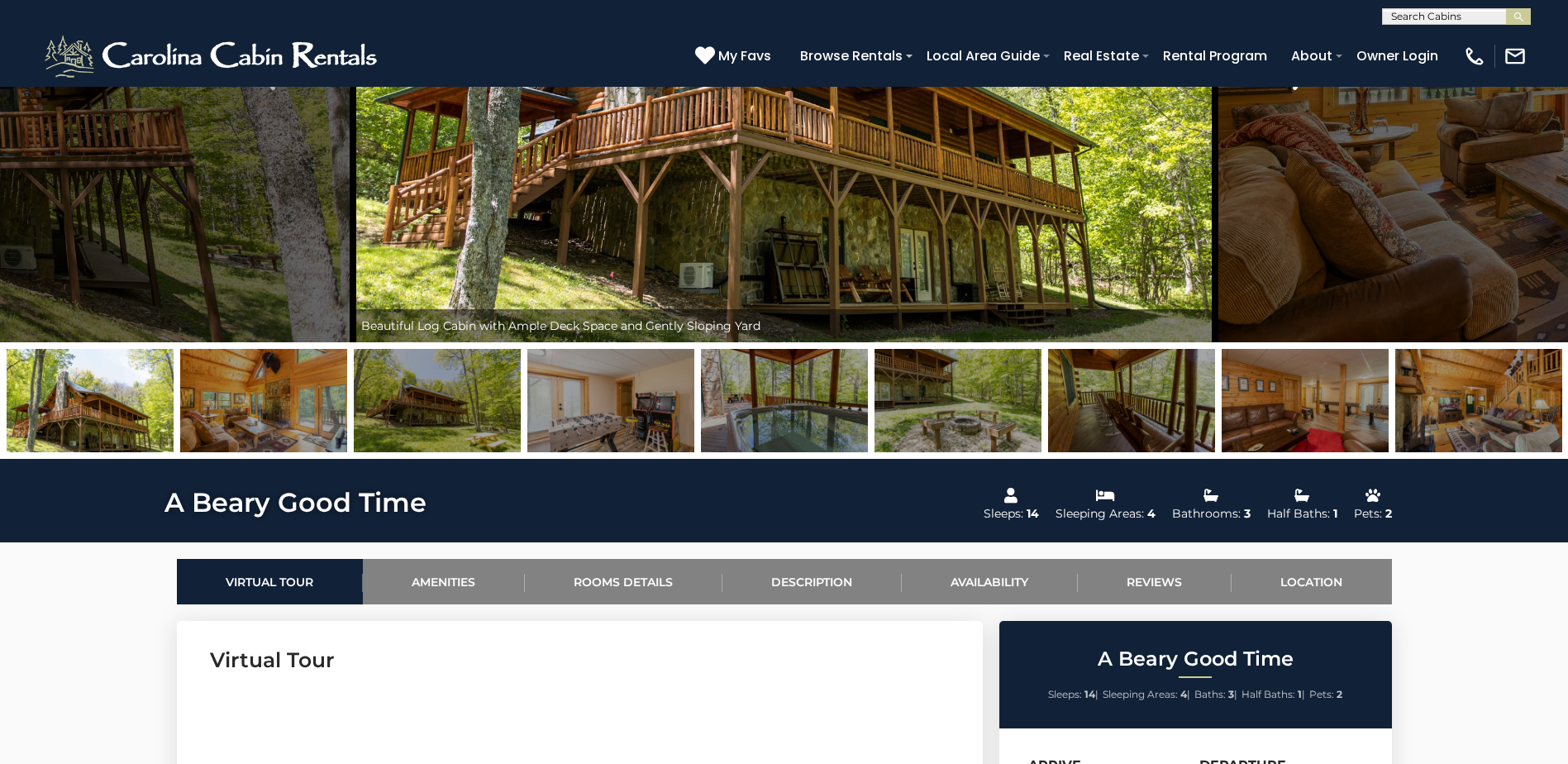
scroll to position [331, 0]
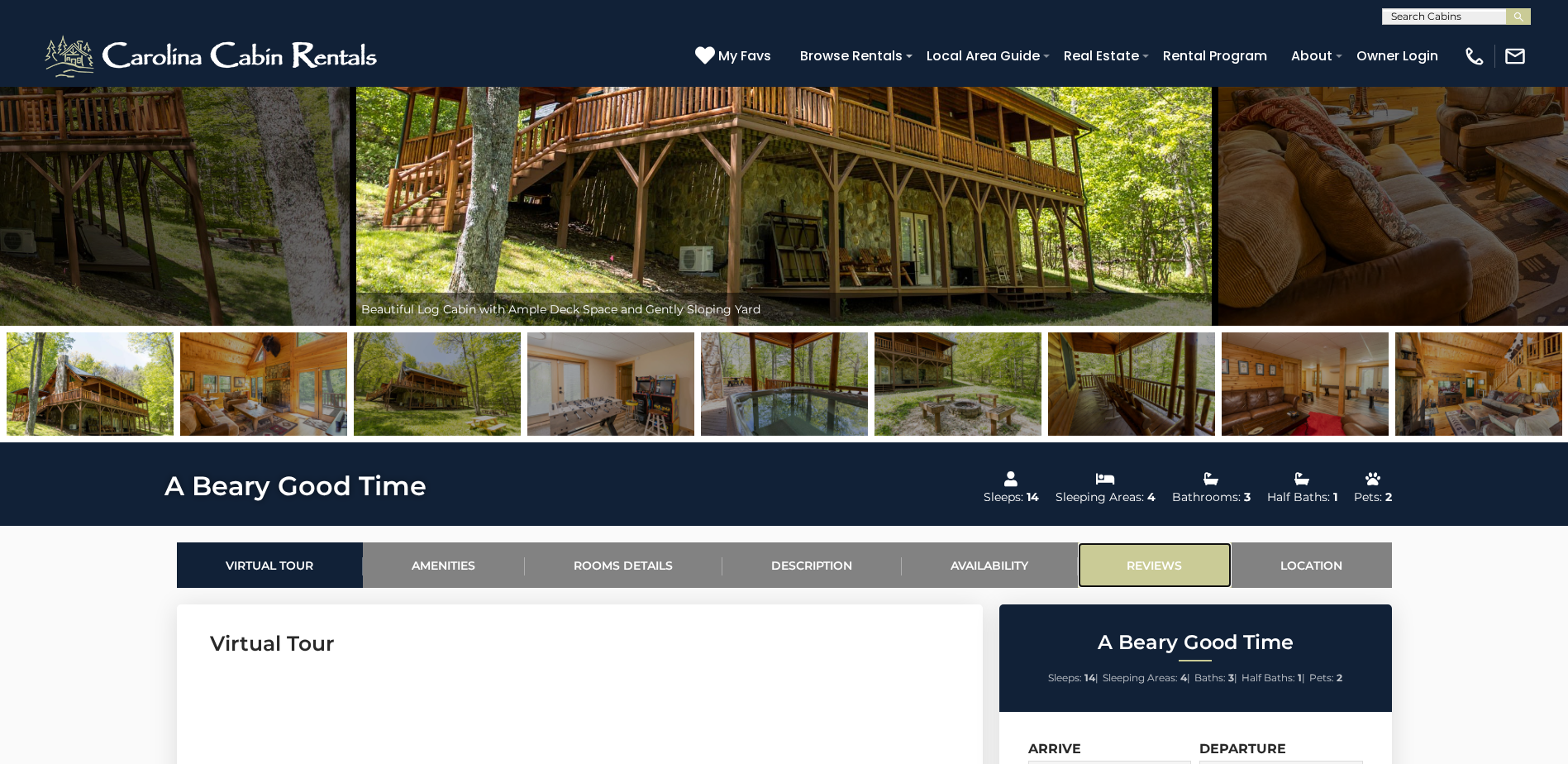
click at [1165, 559] on link "Reviews" at bounding box center [1154, 564] width 153 height 45
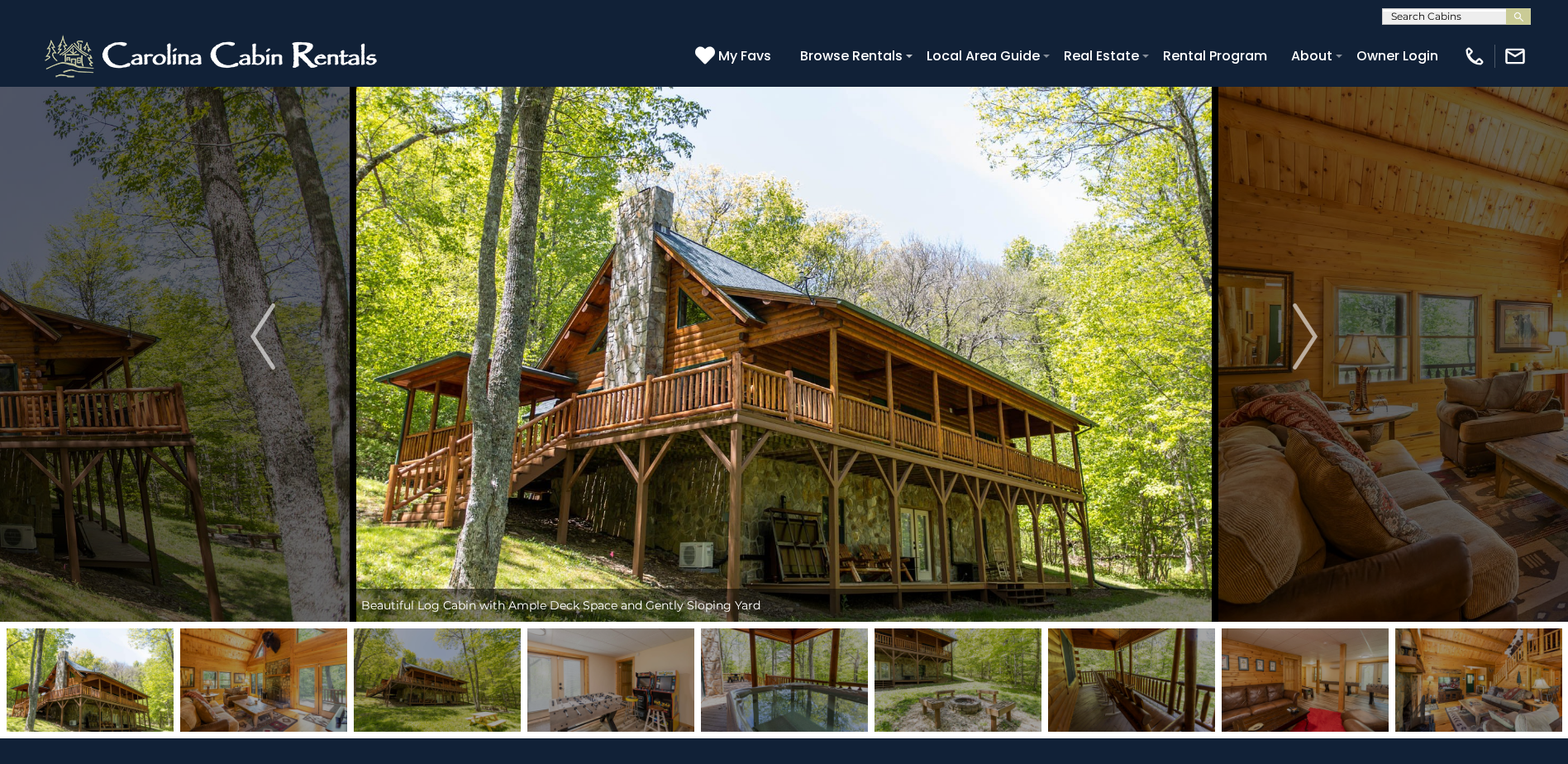
scroll to position [0, 0]
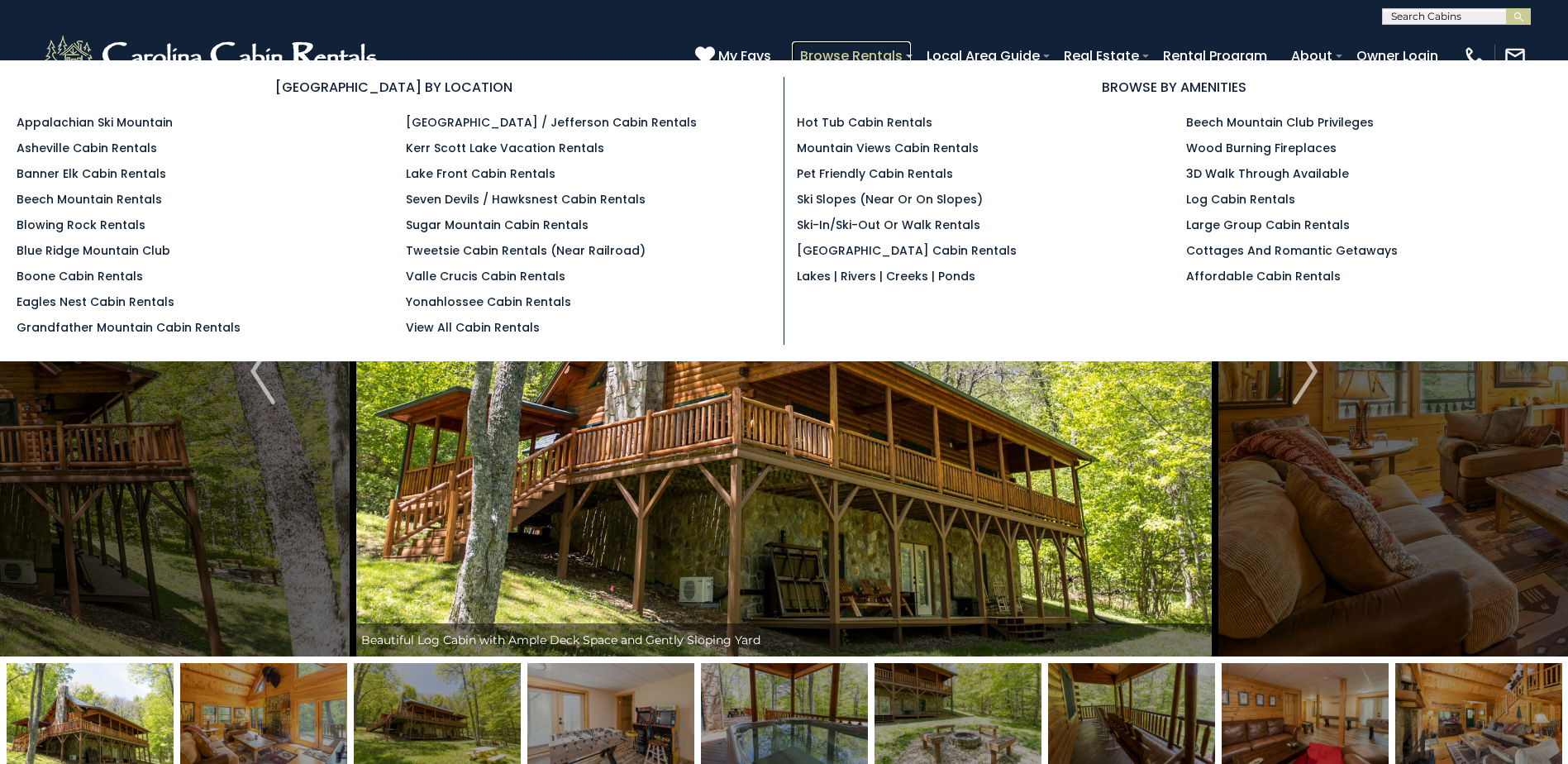
click at [881, 52] on link "Browse Rentals" at bounding box center [851, 55] width 119 height 29
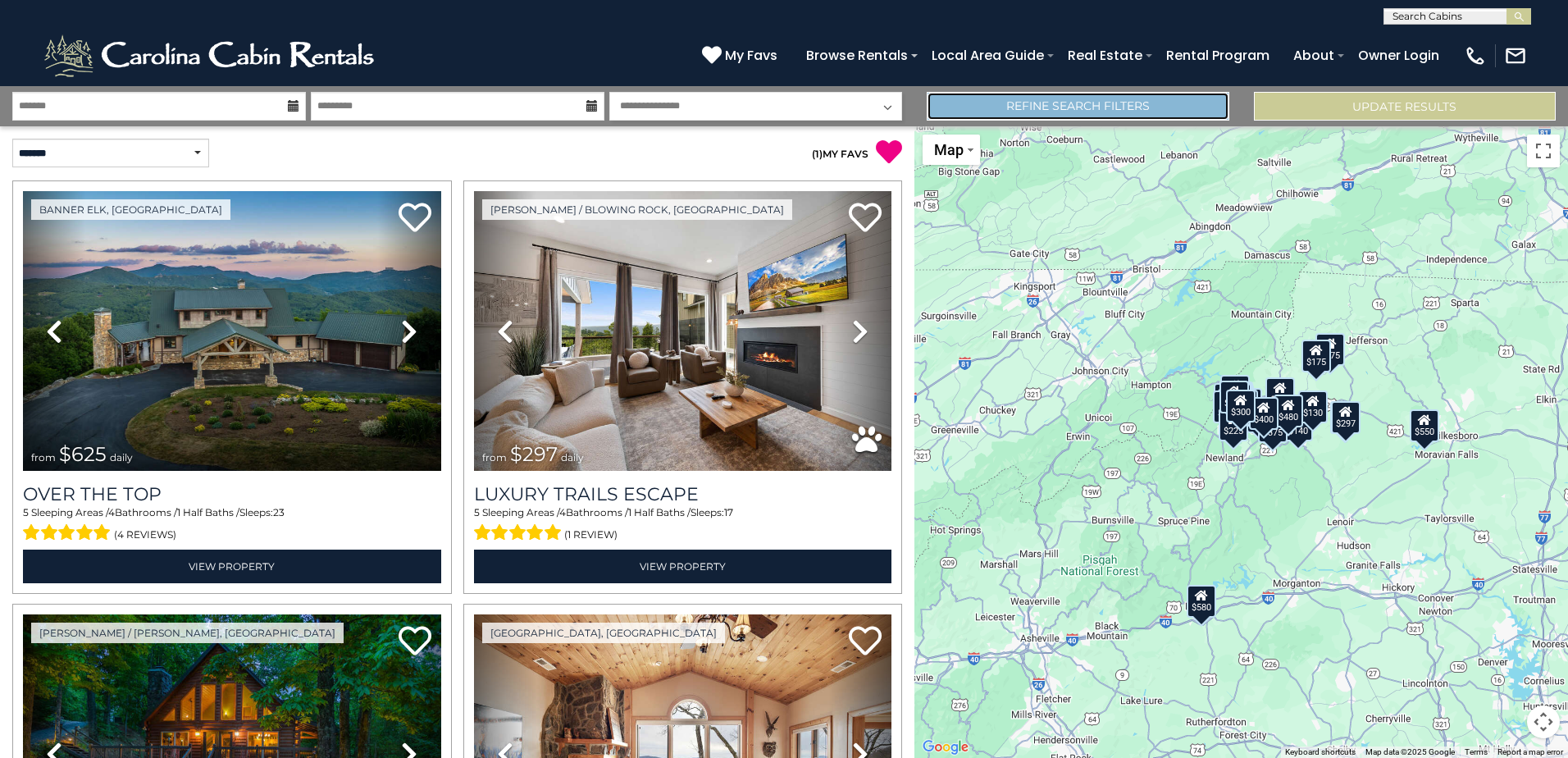
click at [1154, 104] on link "Refine Search Filters" at bounding box center [1077, 105] width 302 height 28
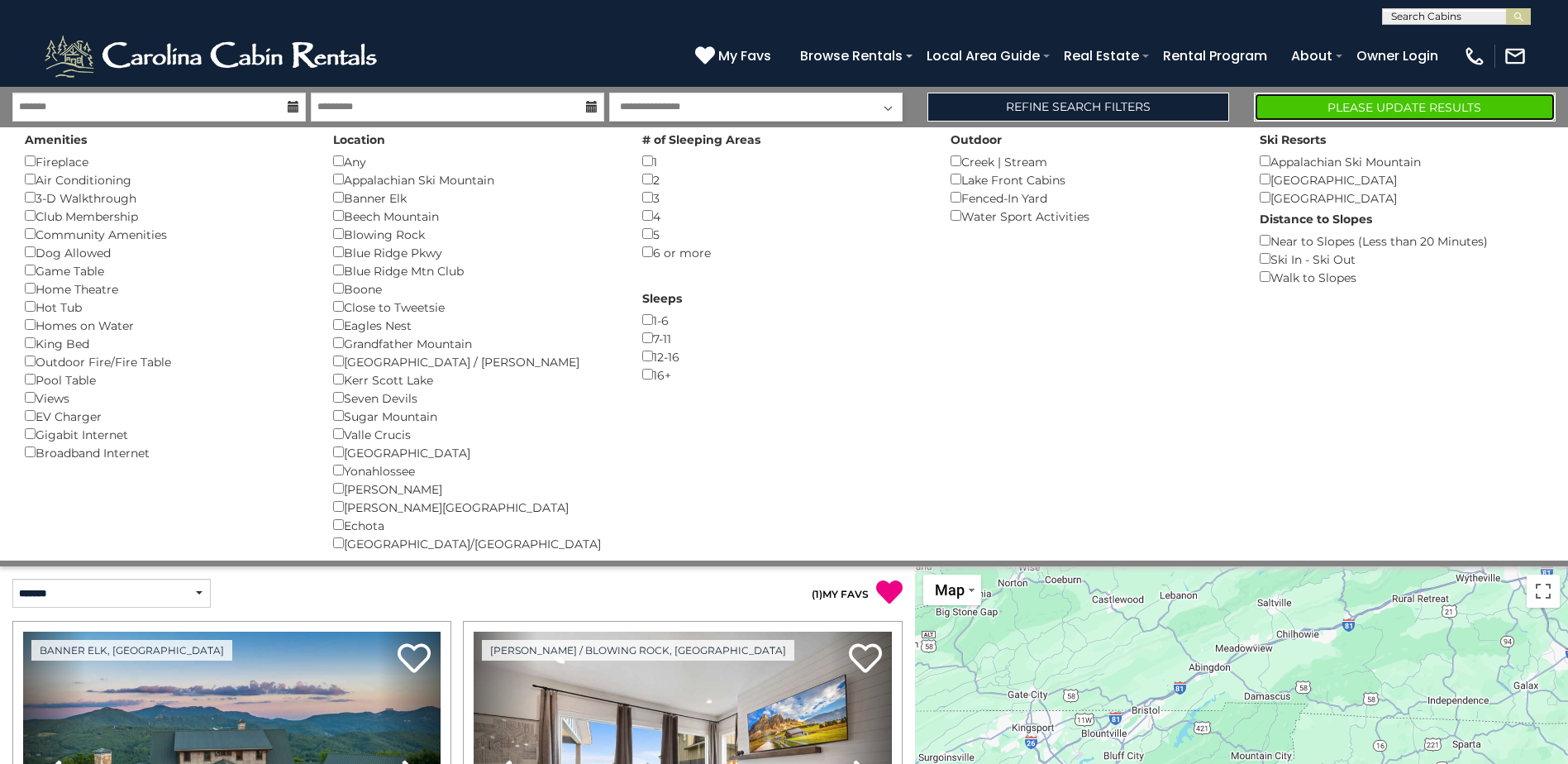
click at [1320, 106] on button "Please Update Results" at bounding box center [1404, 106] width 302 height 29
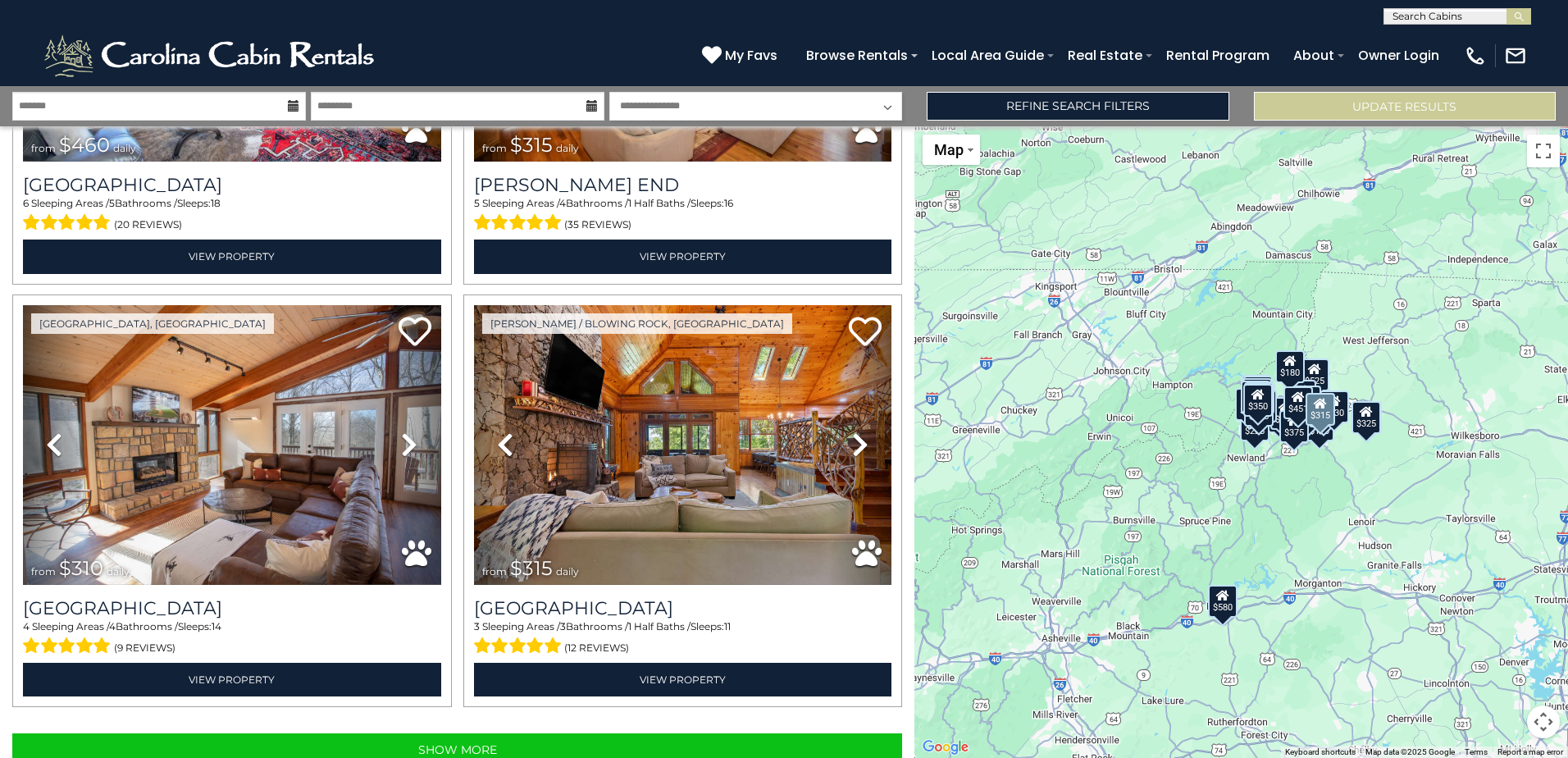
scroll to position [5815, 0]
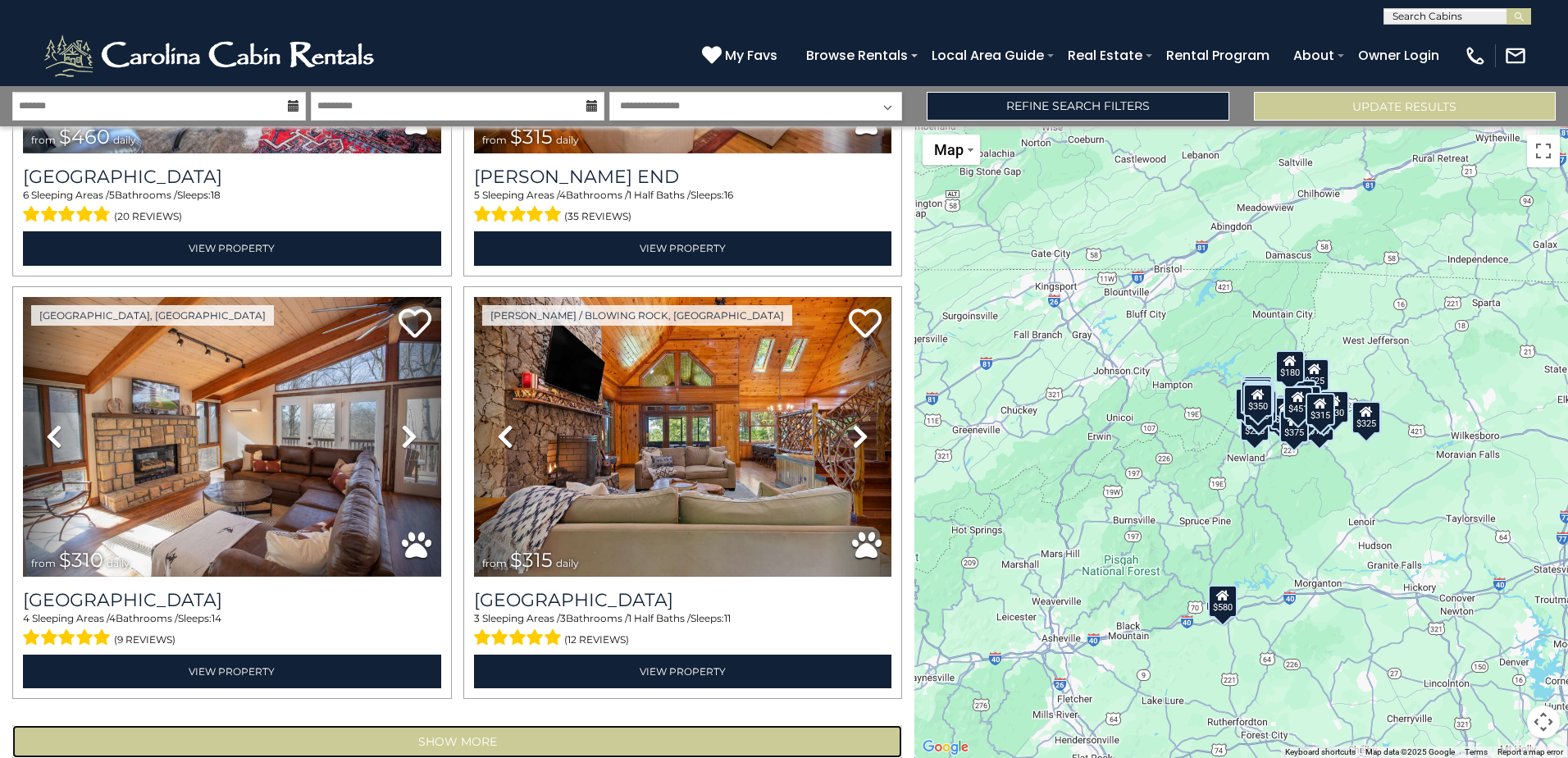
click at [468, 725] on button "Show More" at bounding box center [457, 742] width 890 height 33
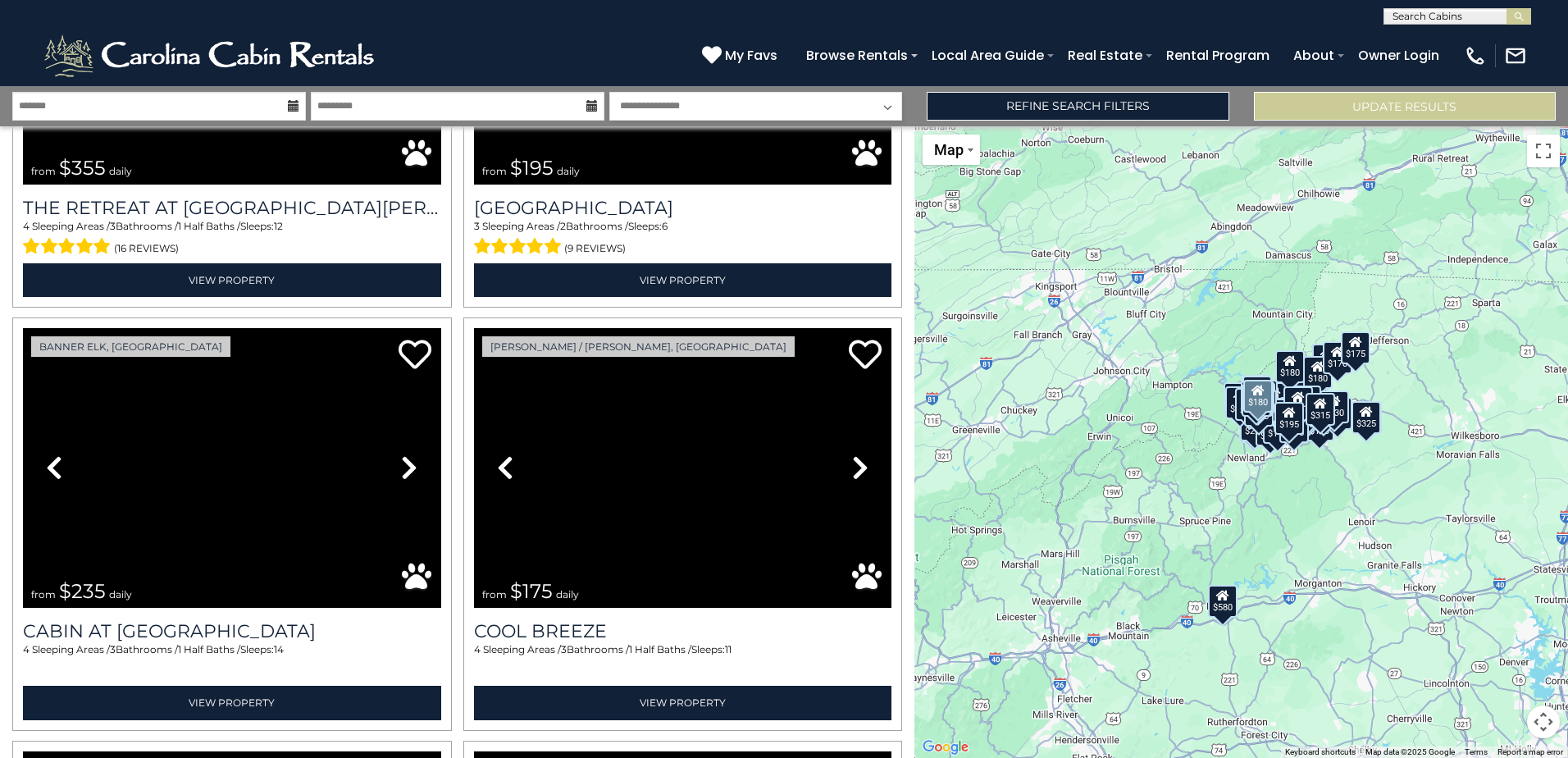
scroll to position [7045, 0]
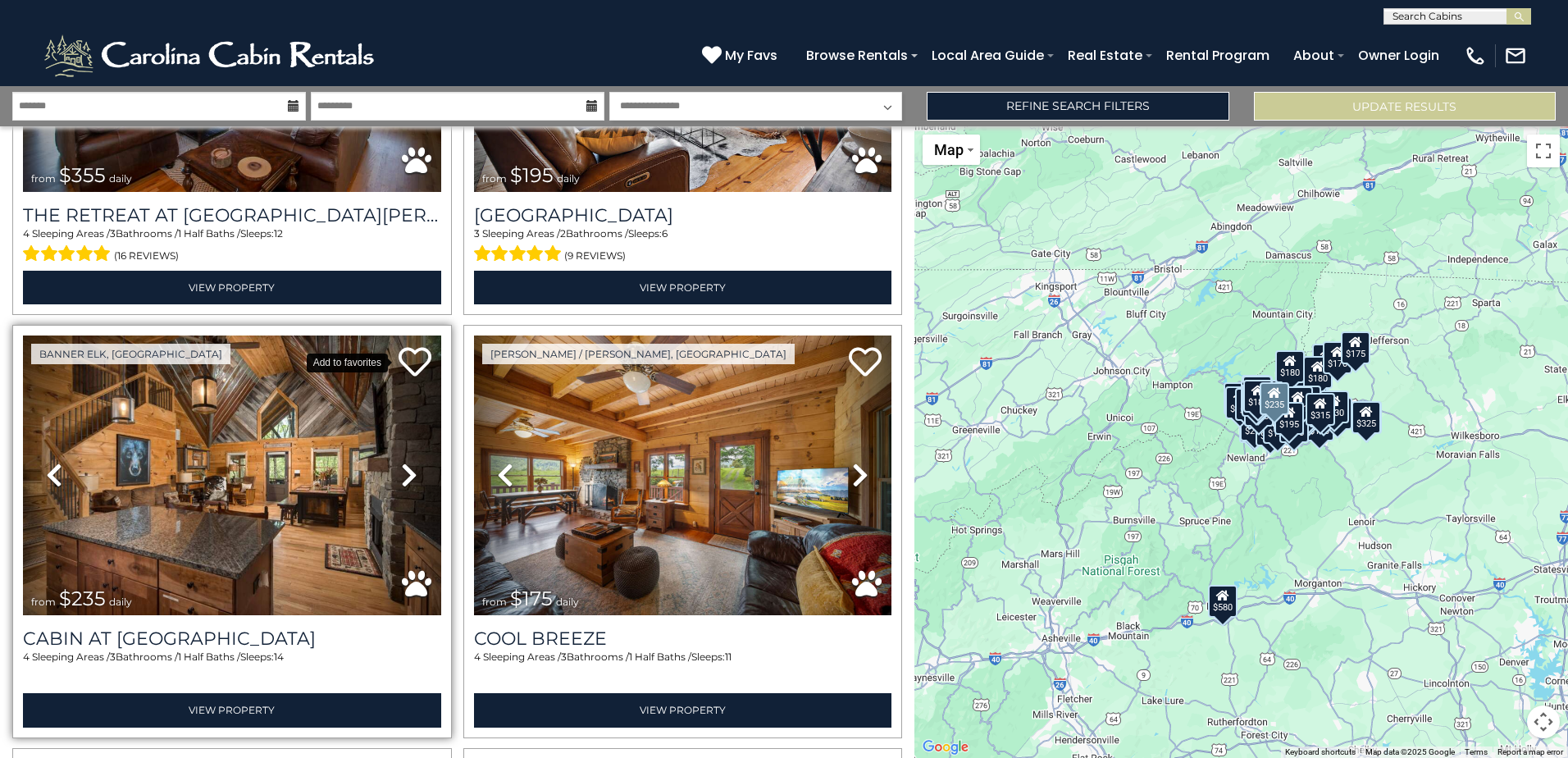
click at [414, 346] on icon at bounding box center [415, 362] width 33 height 33
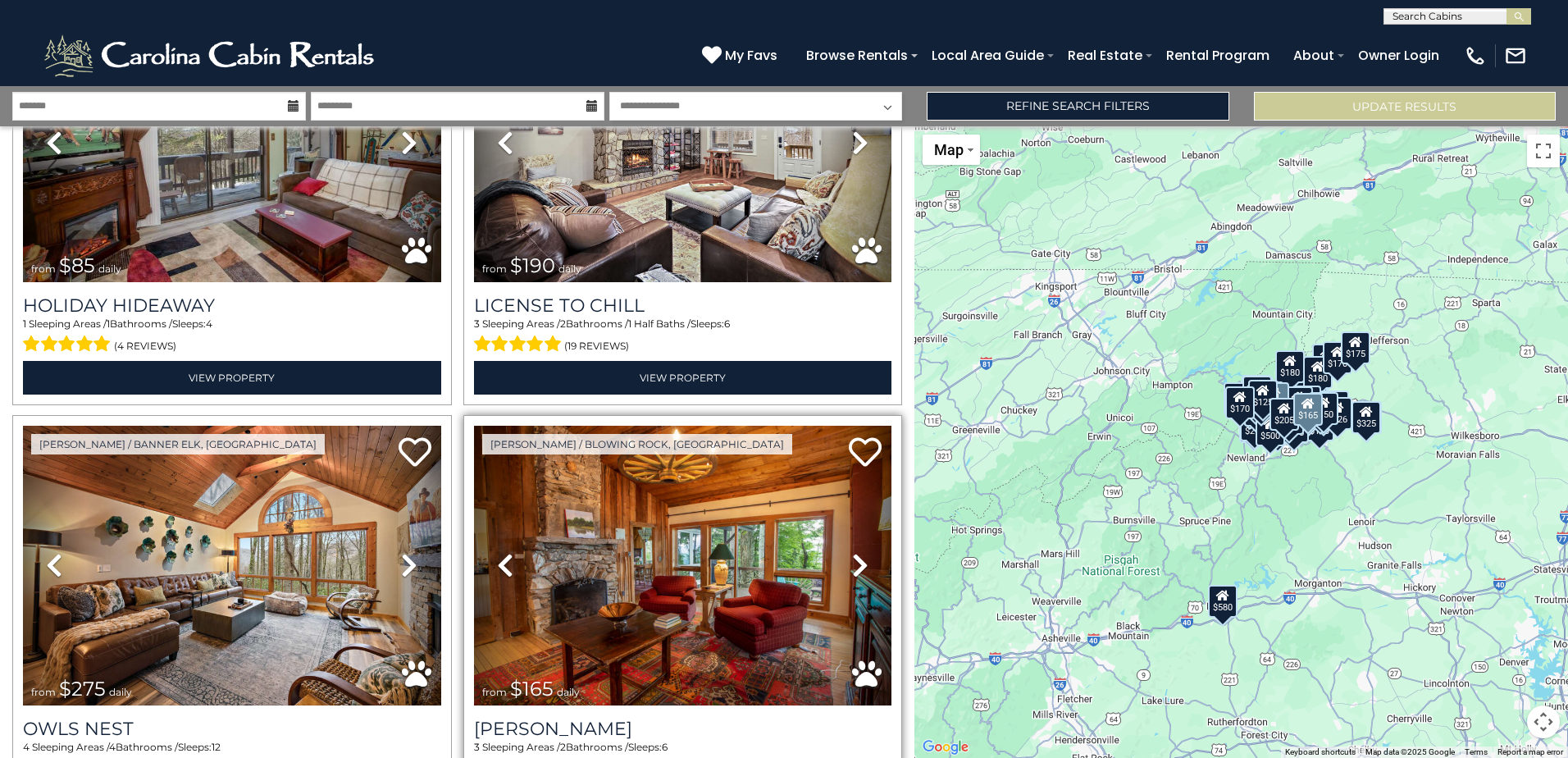
scroll to position [12117, 0]
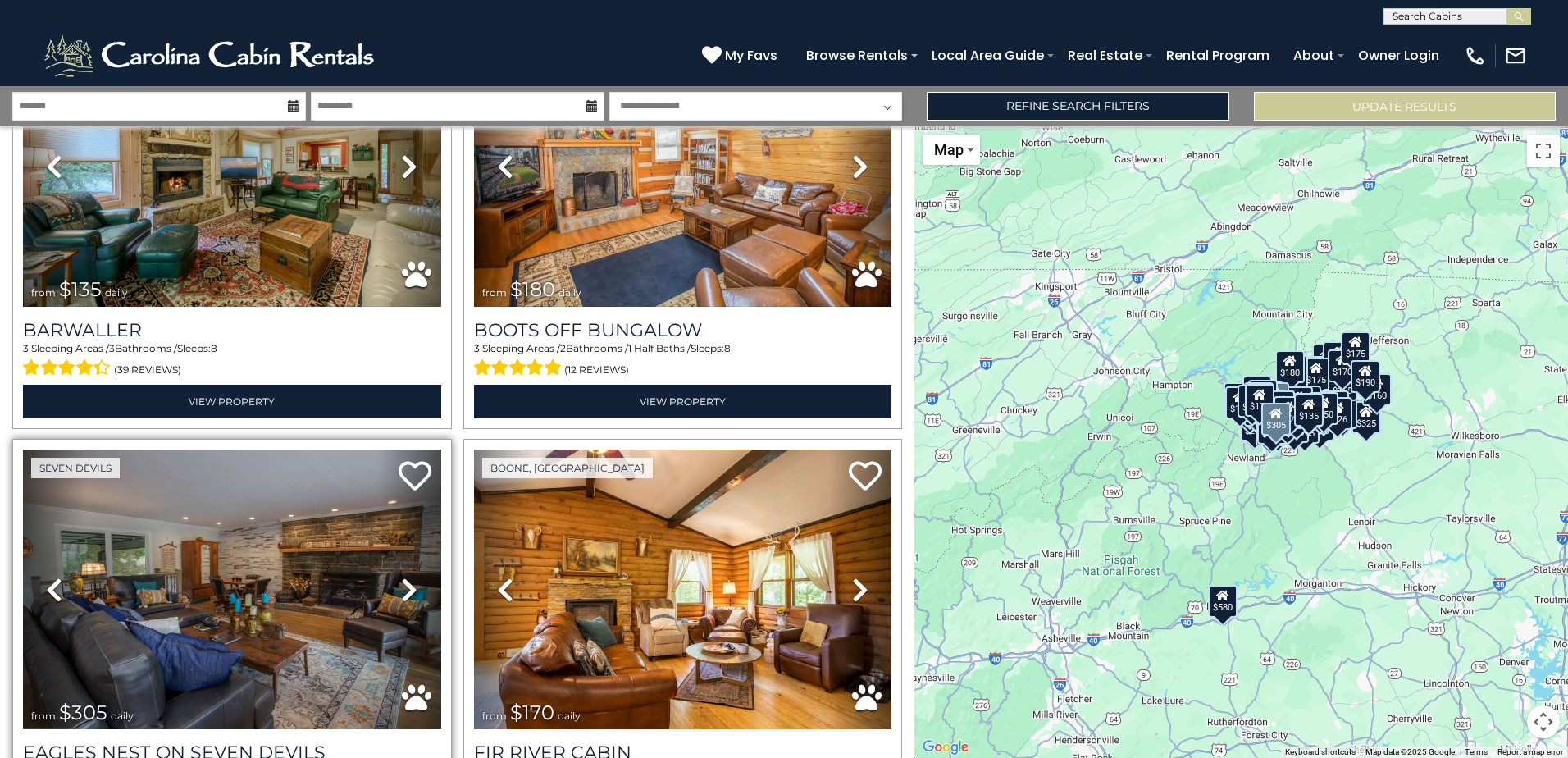
scroll to position [18418, 0]
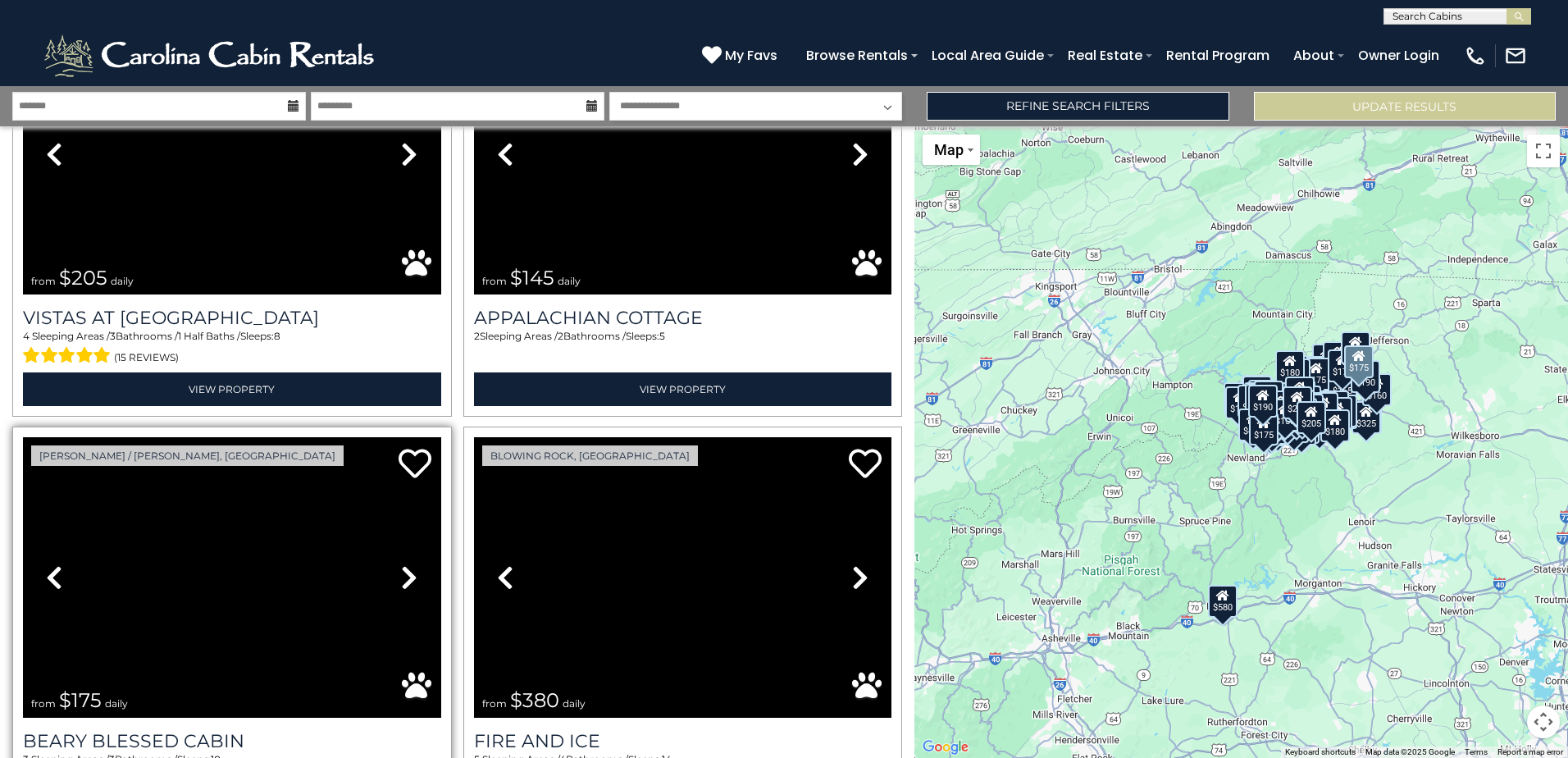
scroll to position [24720, 0]
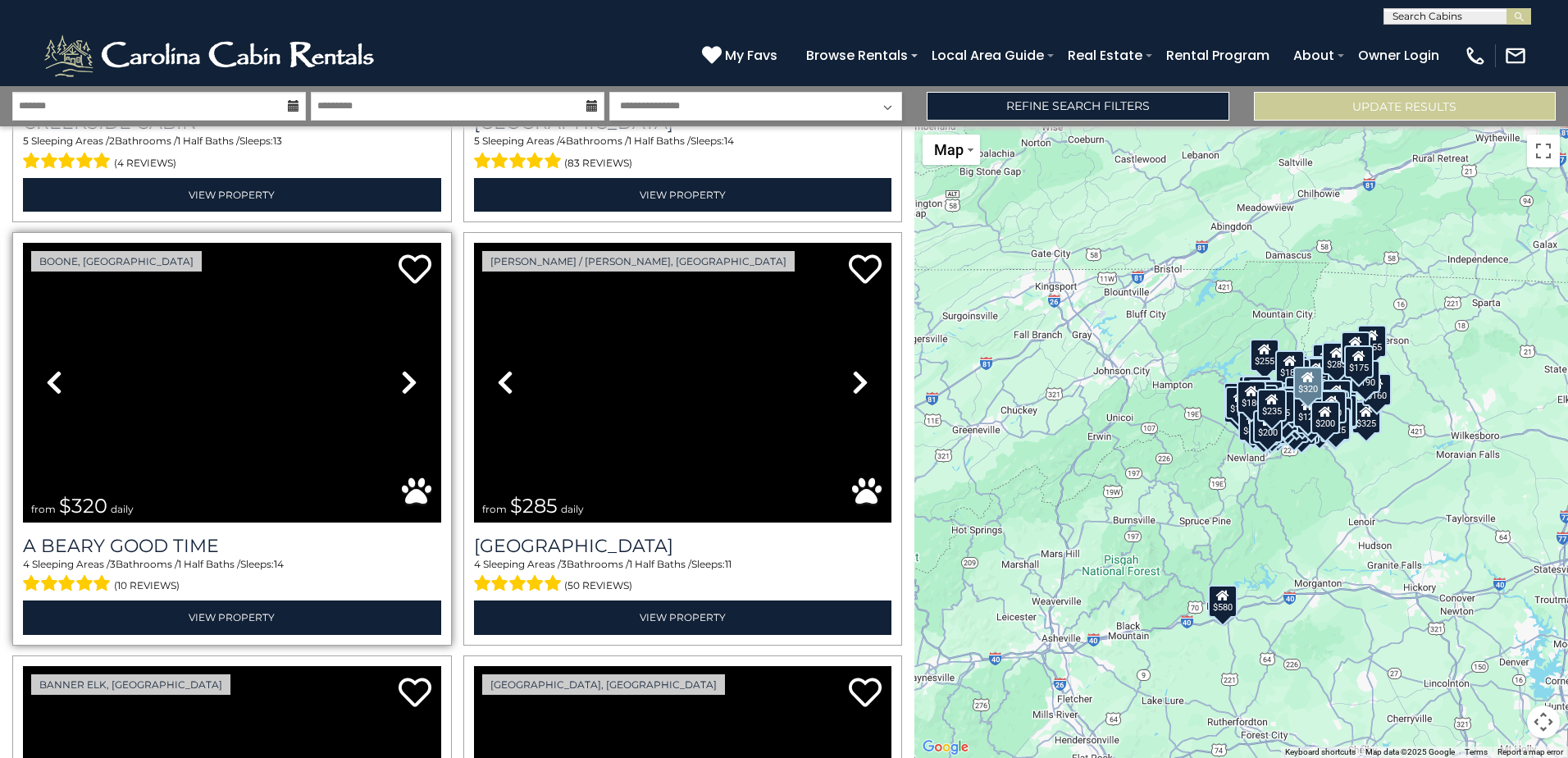
scroll to position [28983, 0]
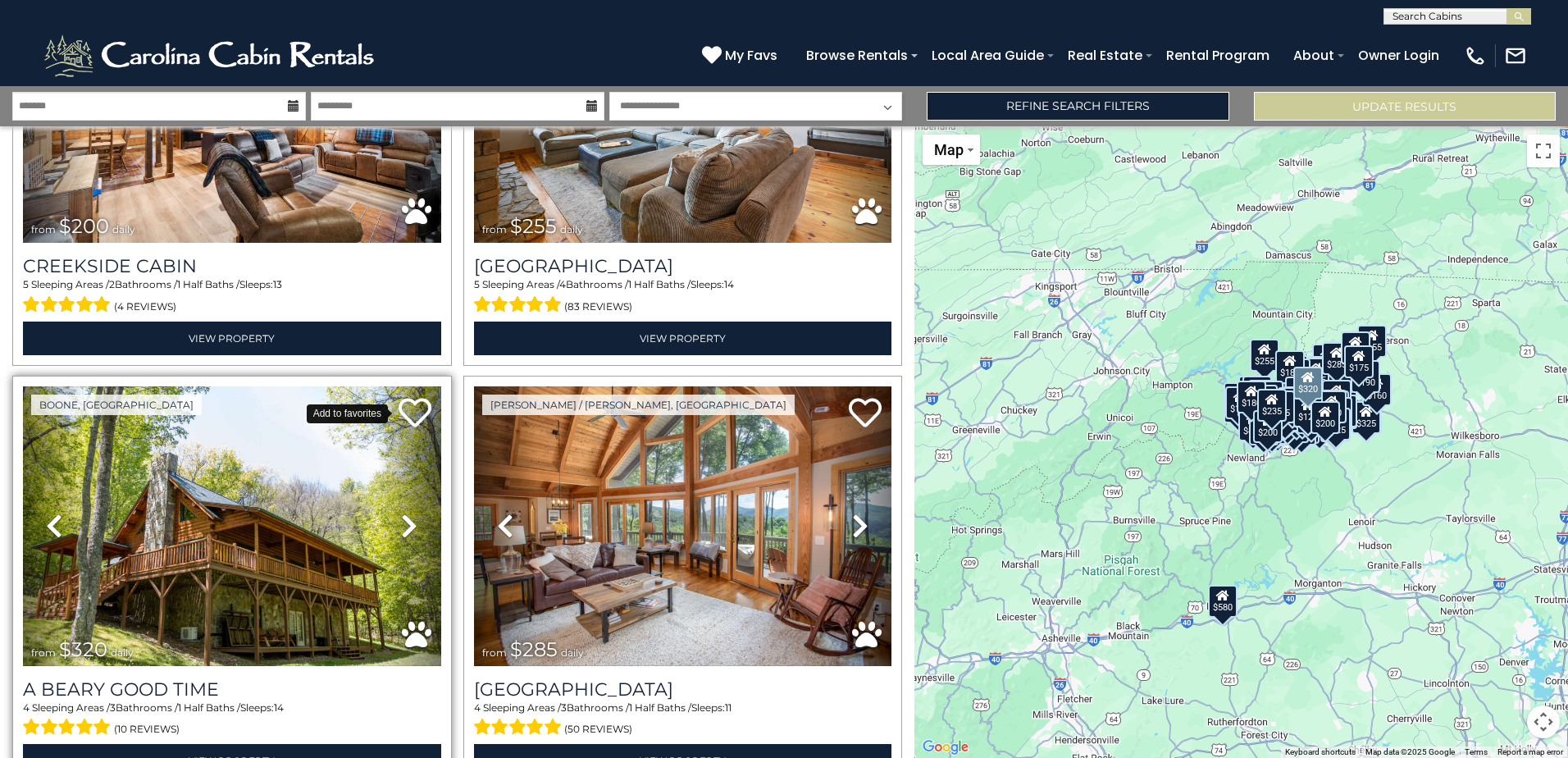
click at [401, 396] on icon at bounding box center [415, 412] width 33 height 33
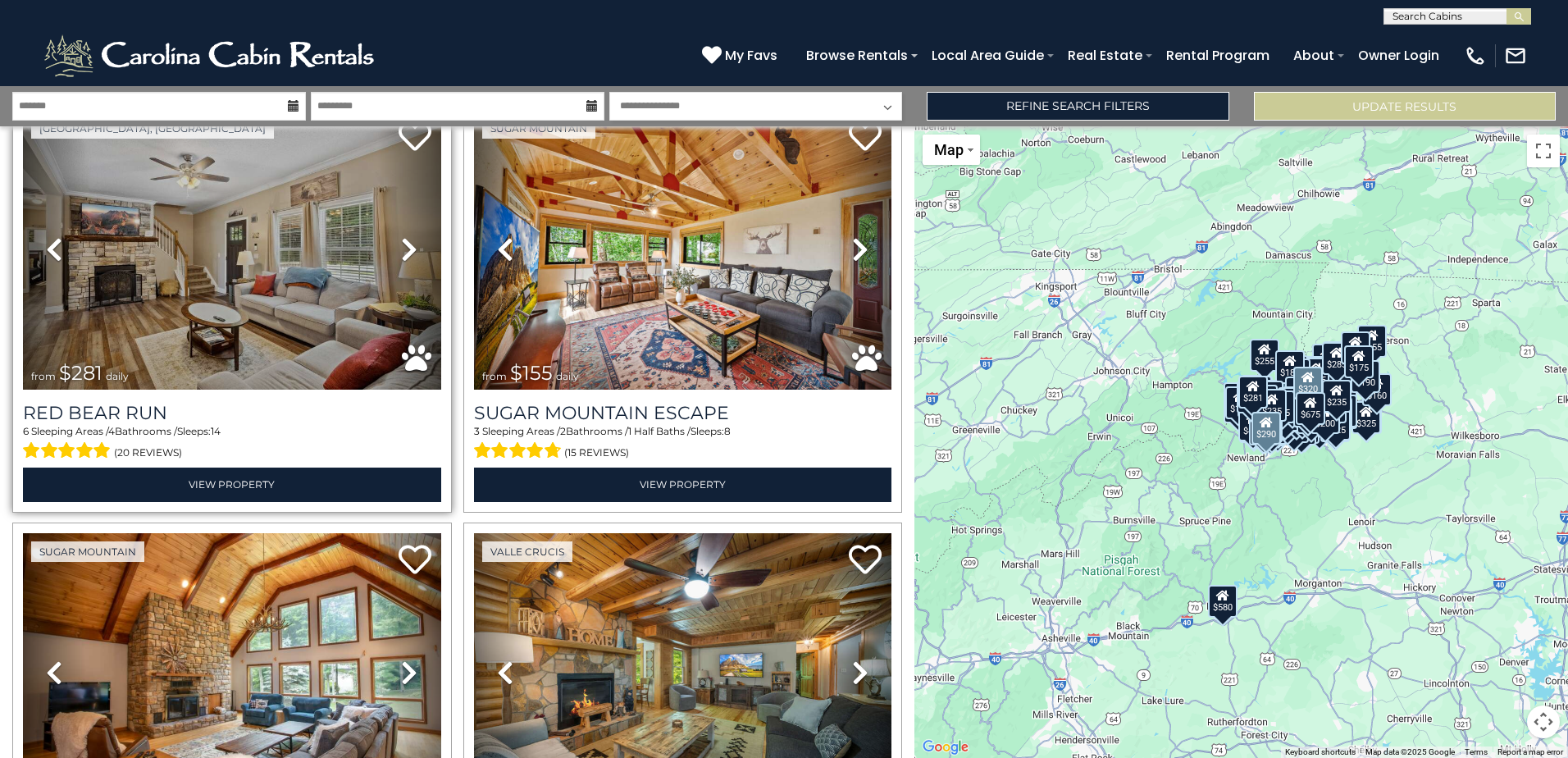
scroll to position [31021, 0]
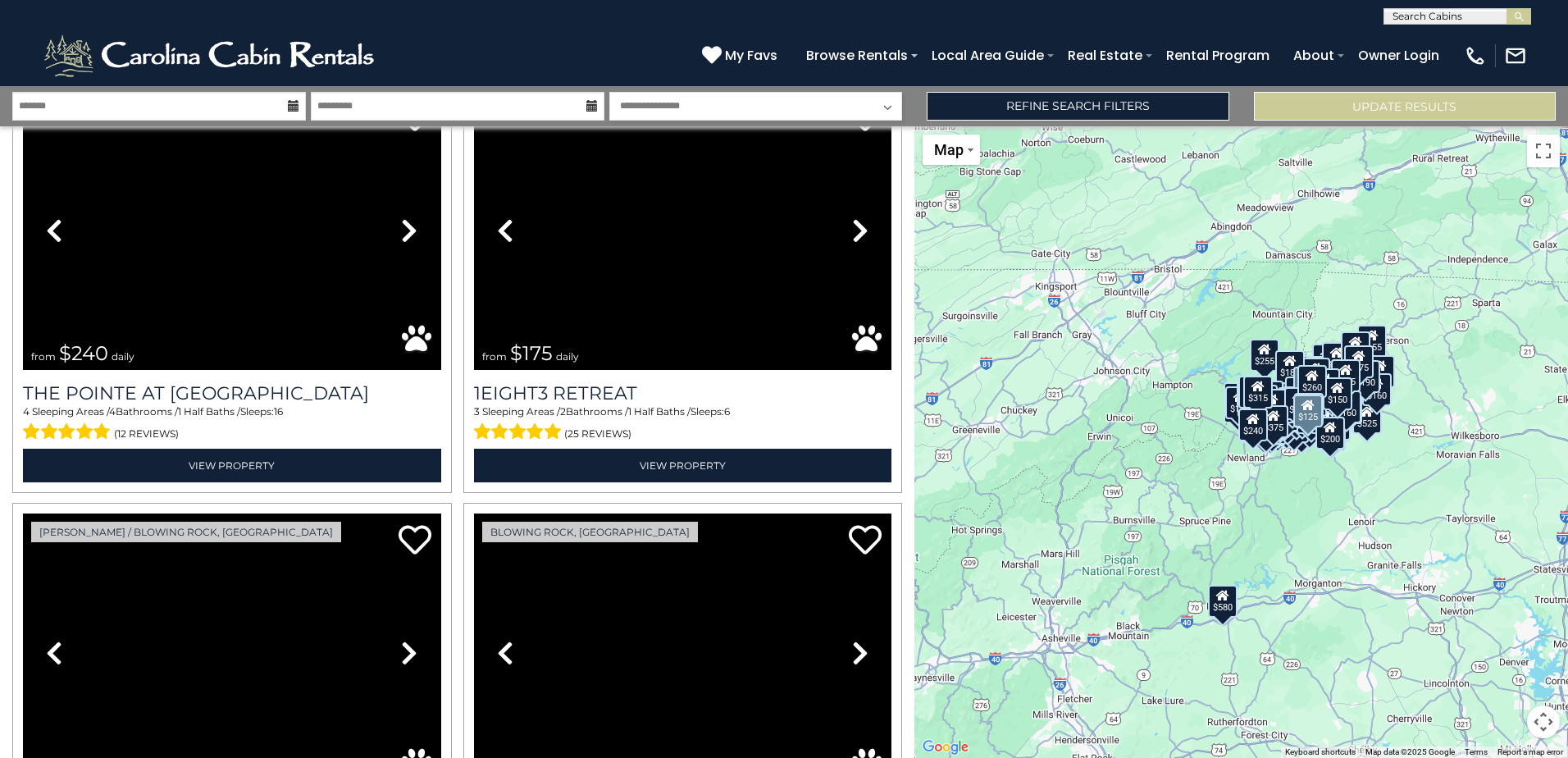
scroll to position [37323, 0]
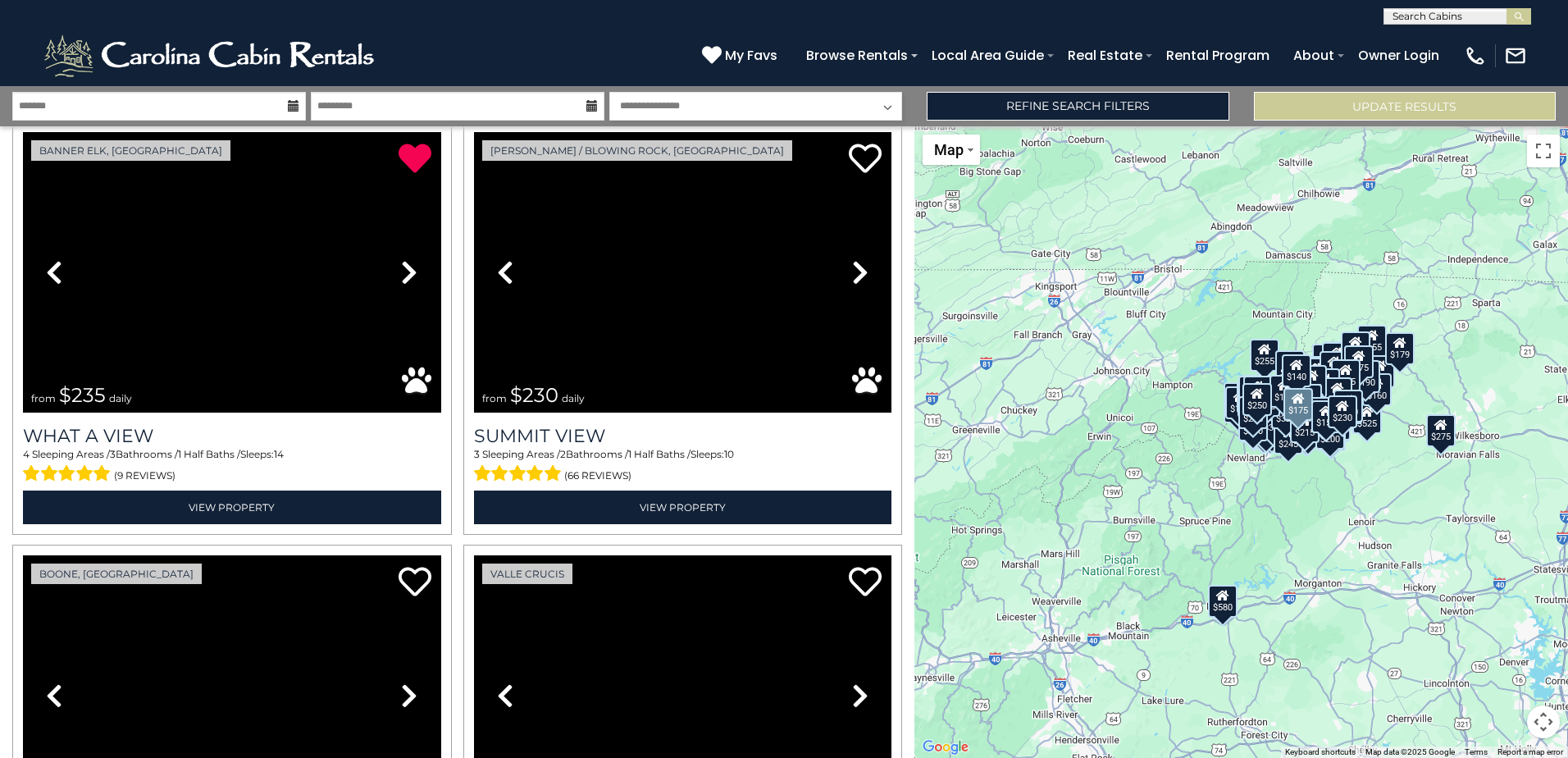
scroll to position [43625, 0]
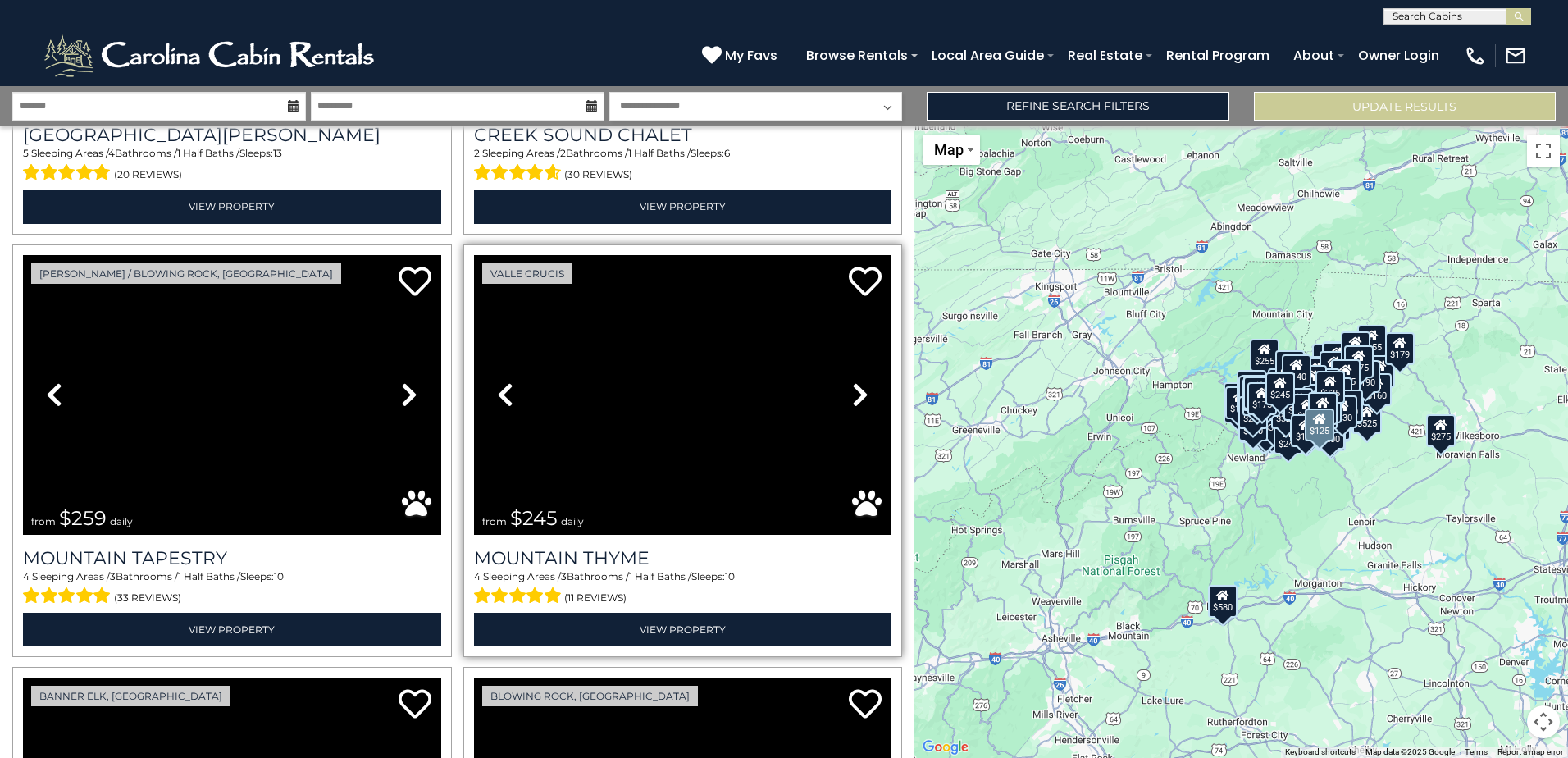
scroll to position [48274, 0]
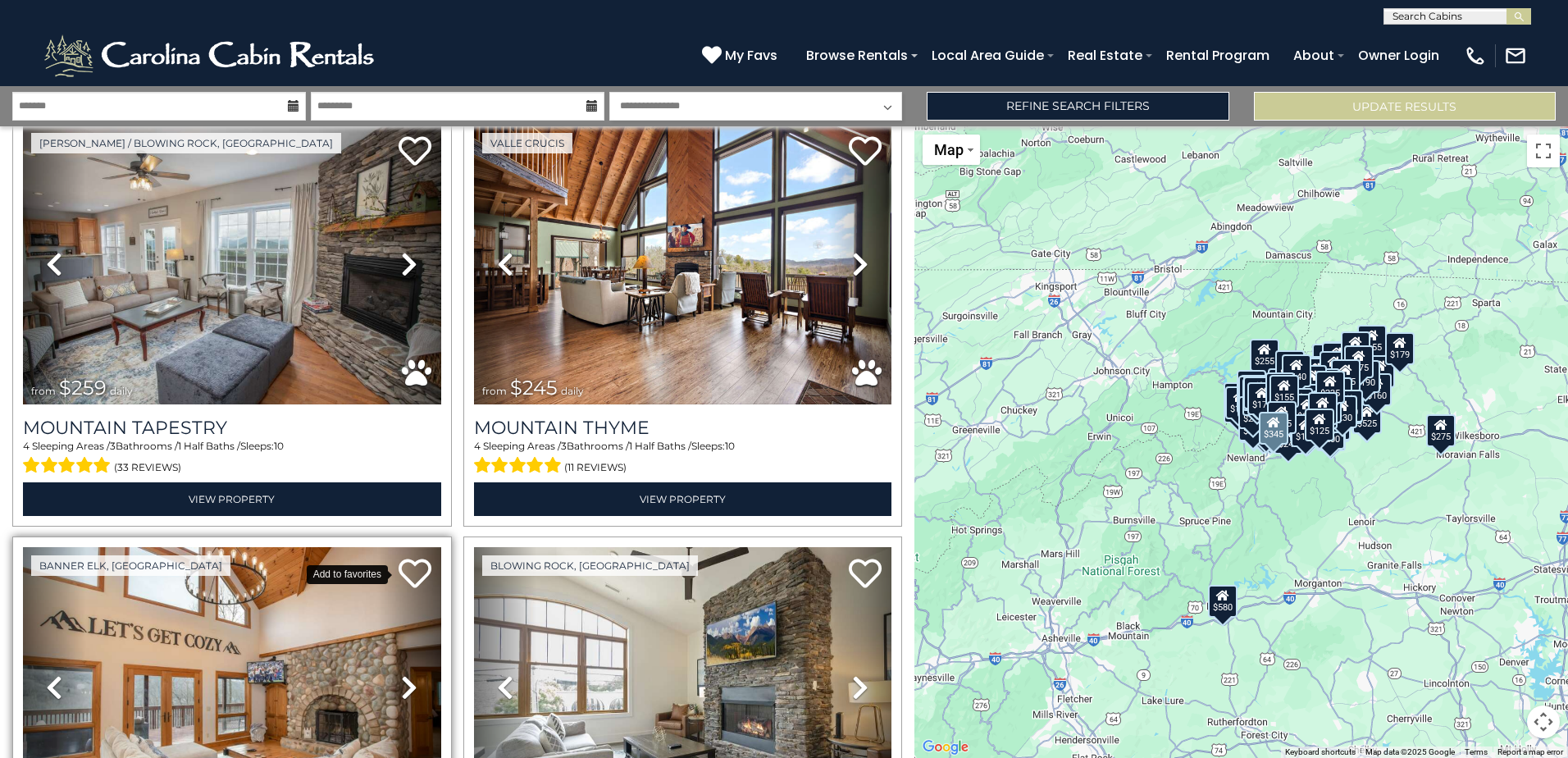
click at [413, 556] on icon at bounding box center [415, 573] width 33 height 33
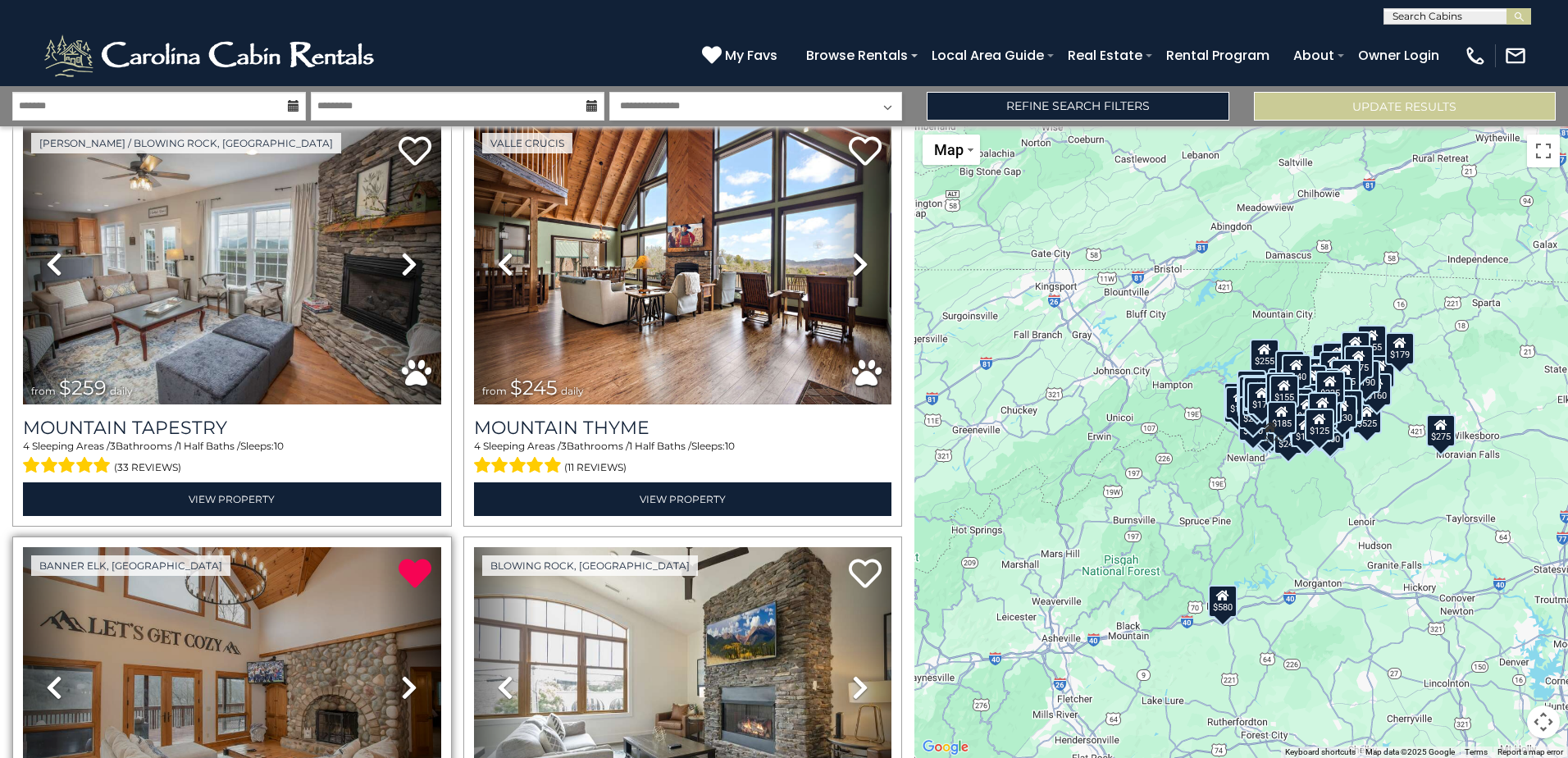
click at [405, 674] on icon at bounding box center [409, 687] width 17 height 27
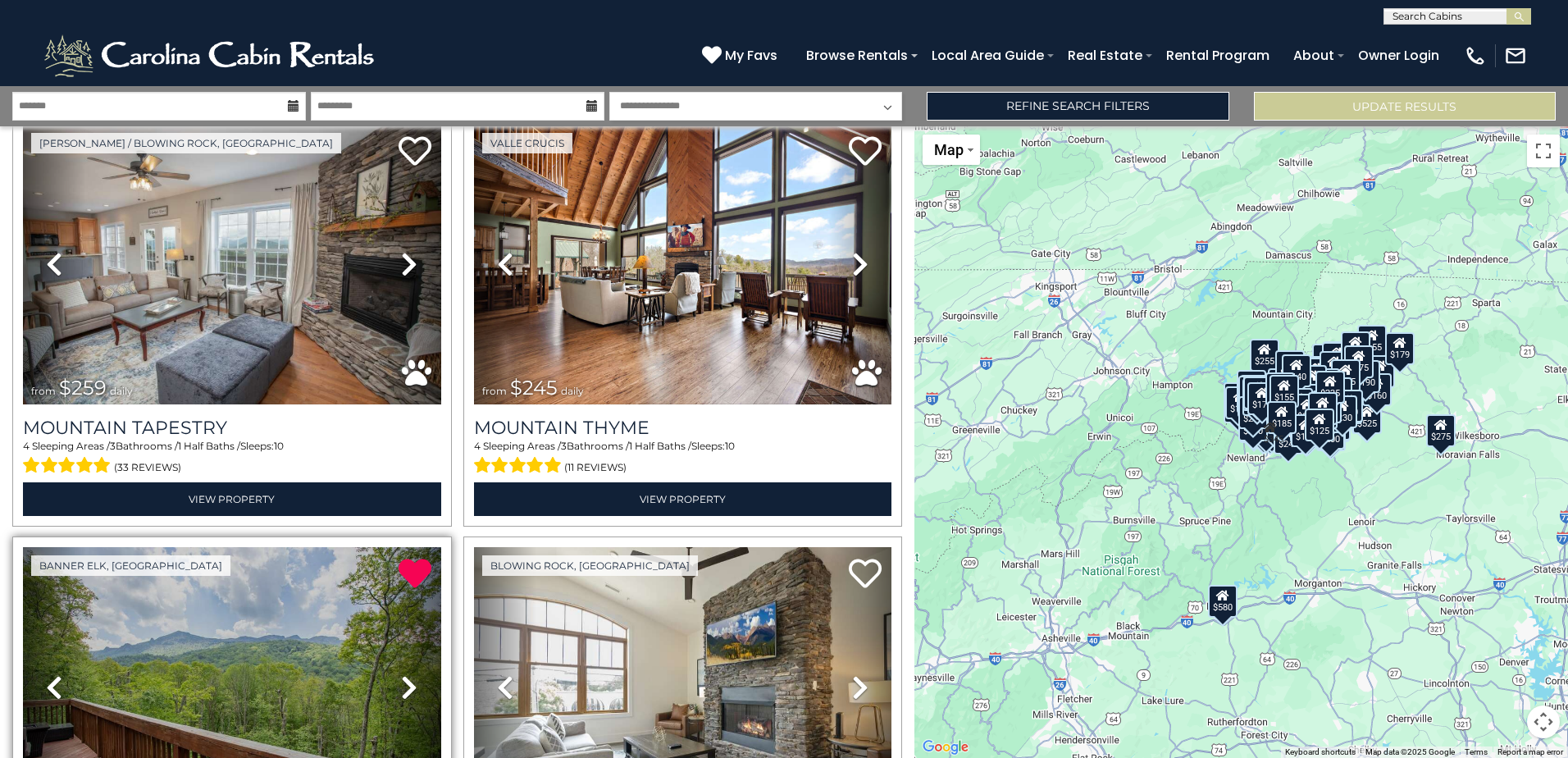
click at [405, 674] on icon at bounding box center [409, 687] width 17 height 27
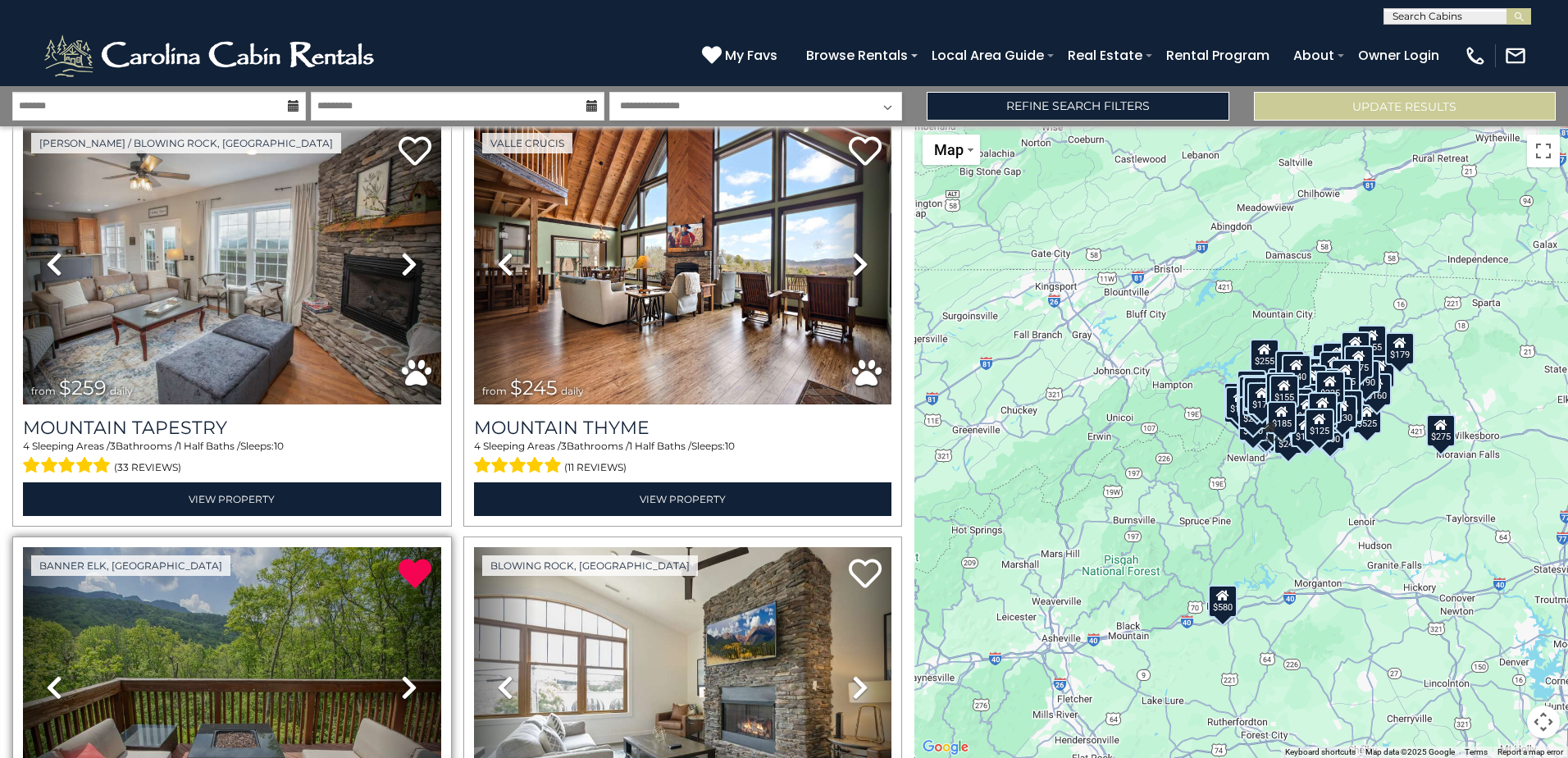
click at [405, 674] on icon at bounding box center [409, 687] width 17 height 27
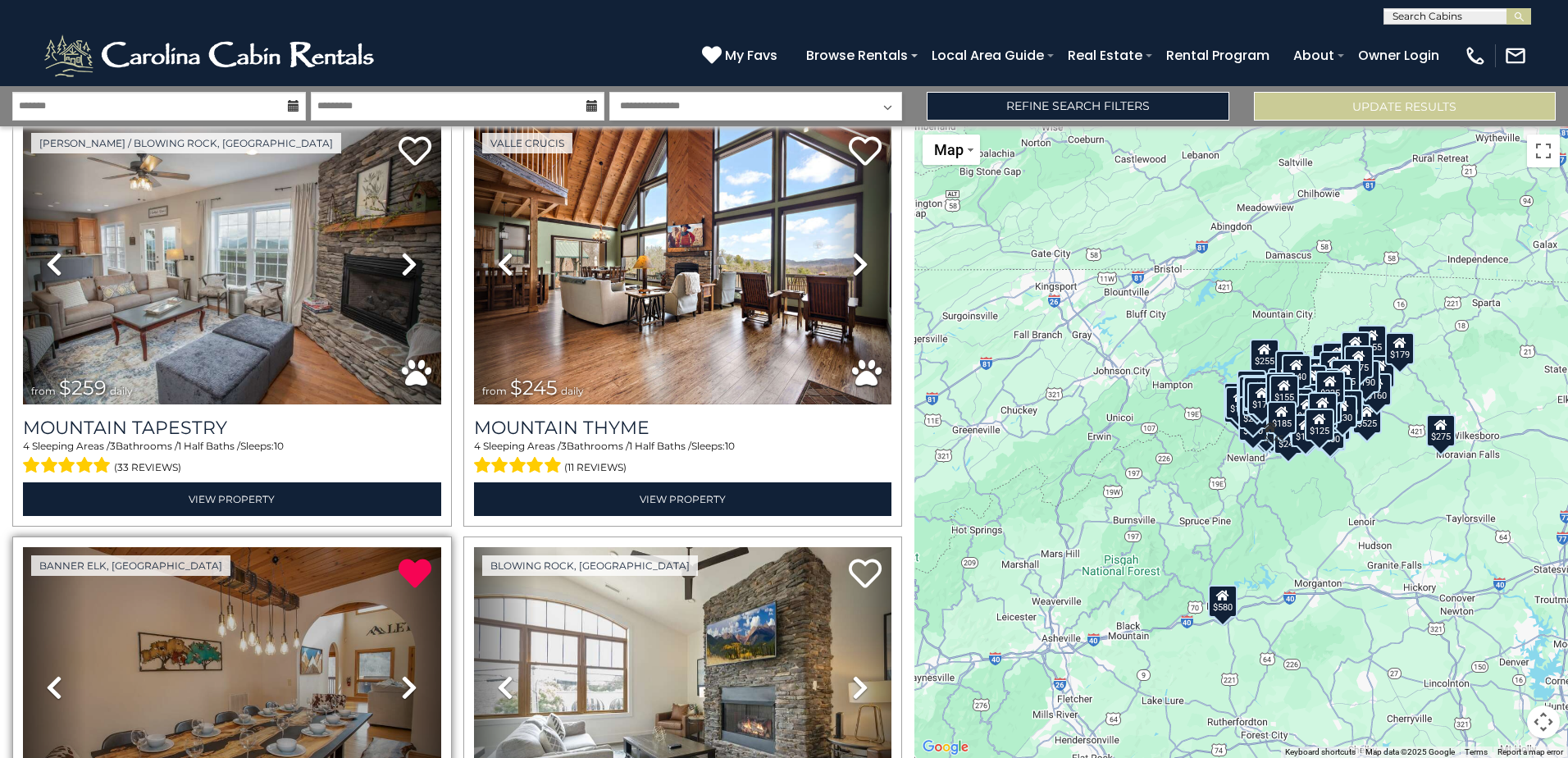
click at [405, 674] on icon at bounding box center [409, 687] width 17 height 27
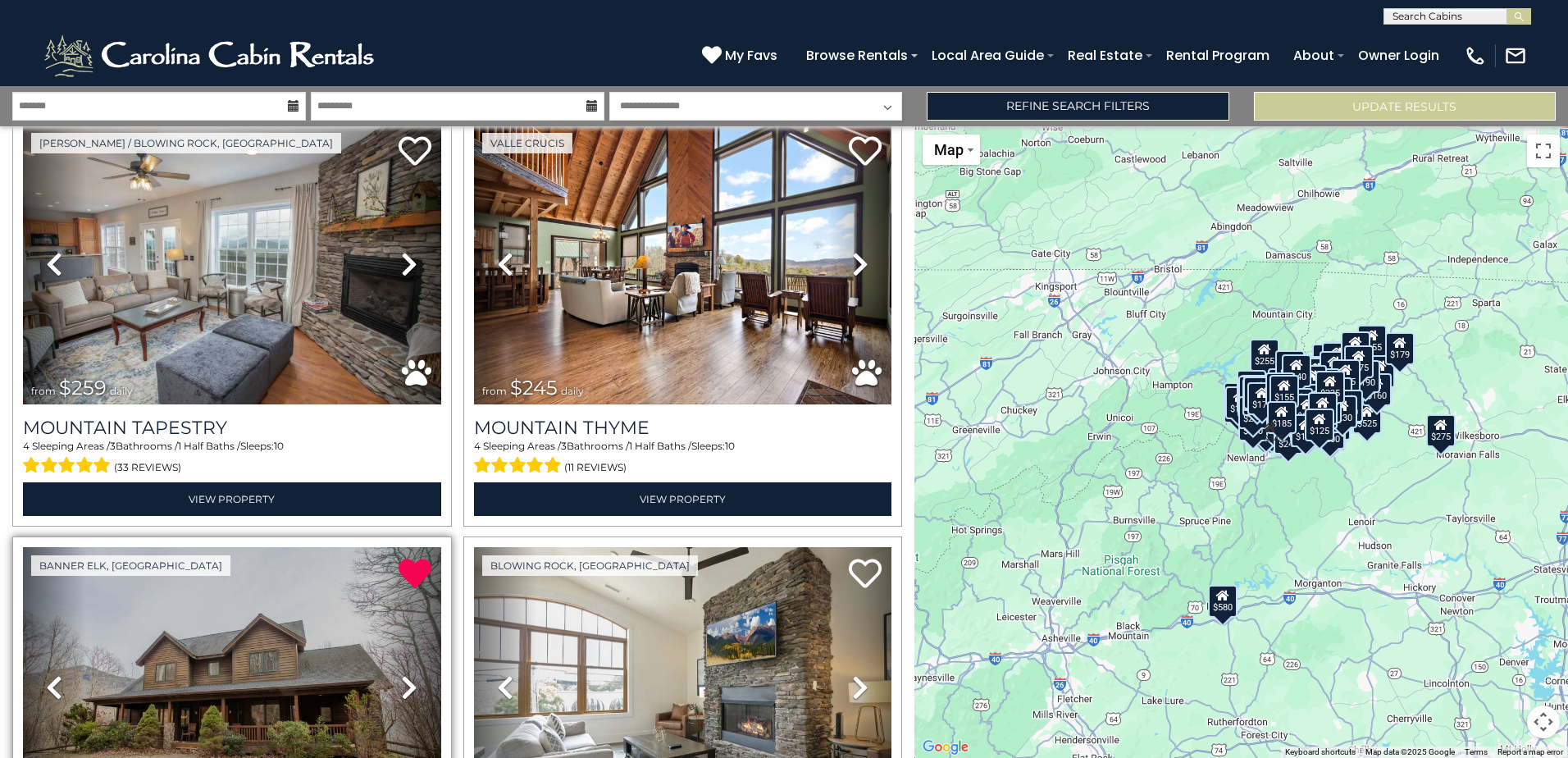
click at [405, 674] on icon at bounding box center [409, 687] width 17 height 27
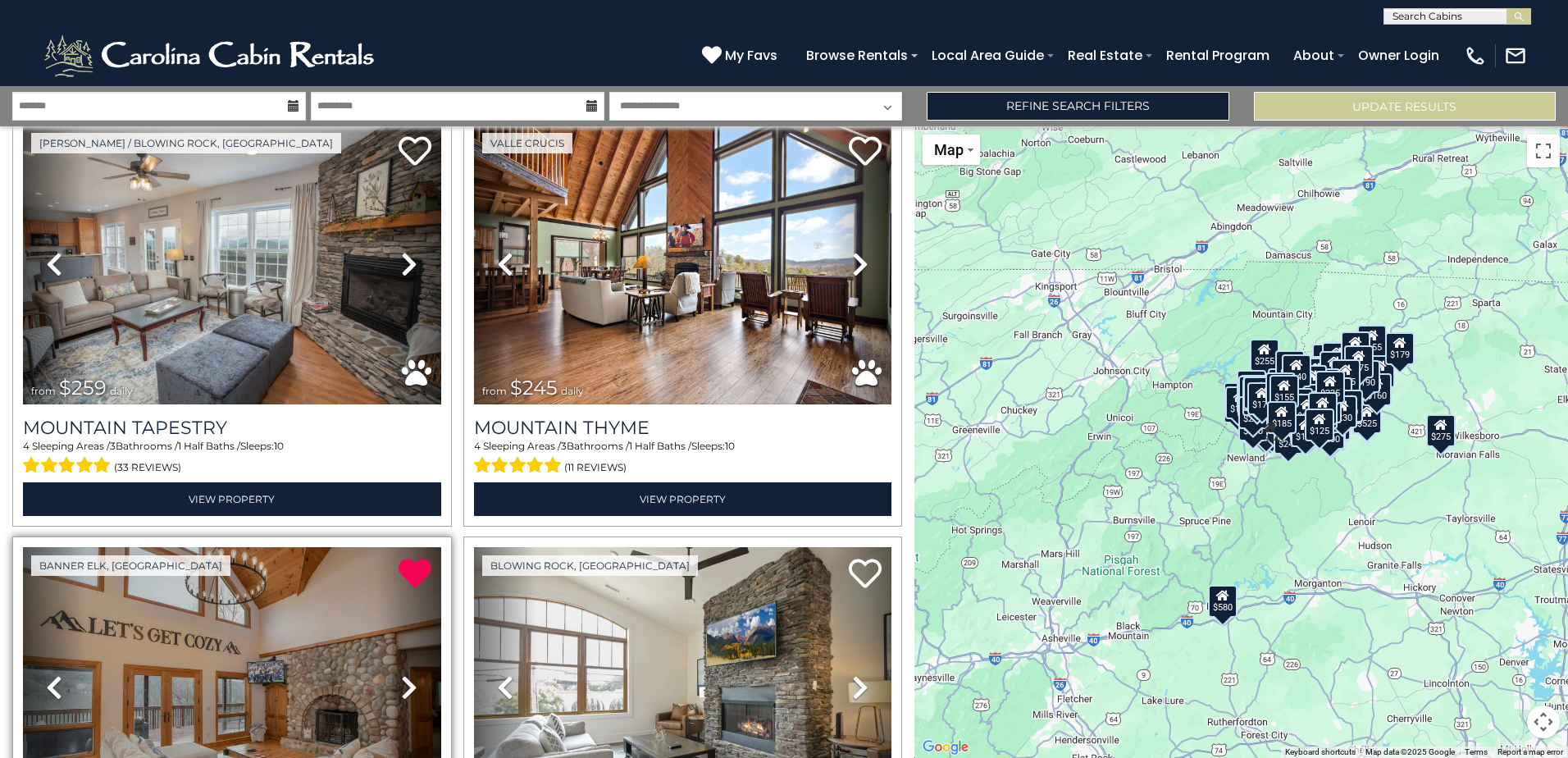
click at [404, 674] on icon at bounding box center [409, 687] width 17 height 27
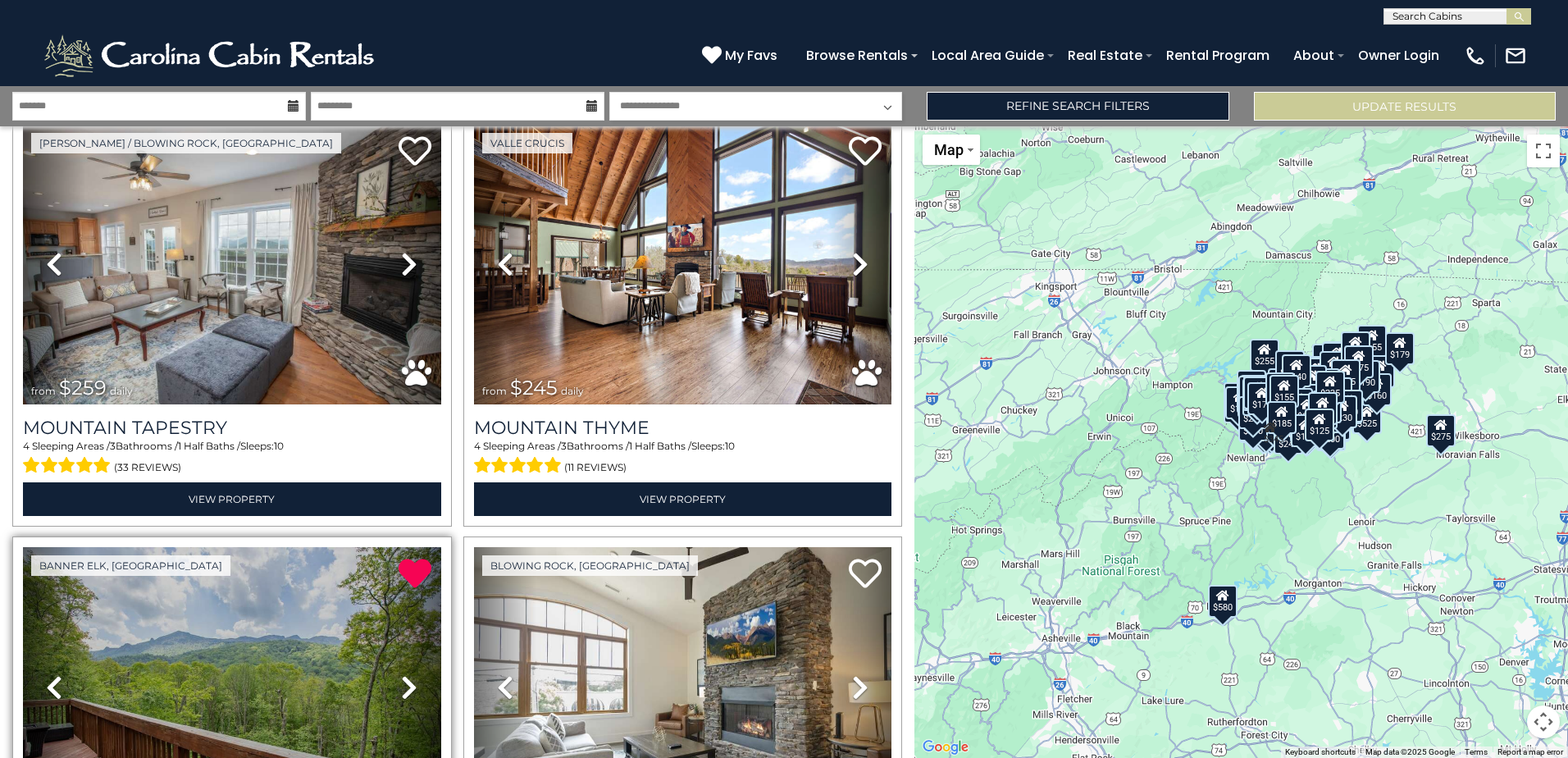
click at [404, 674] on icon at bounding box center [409, 687] width 17 height 27
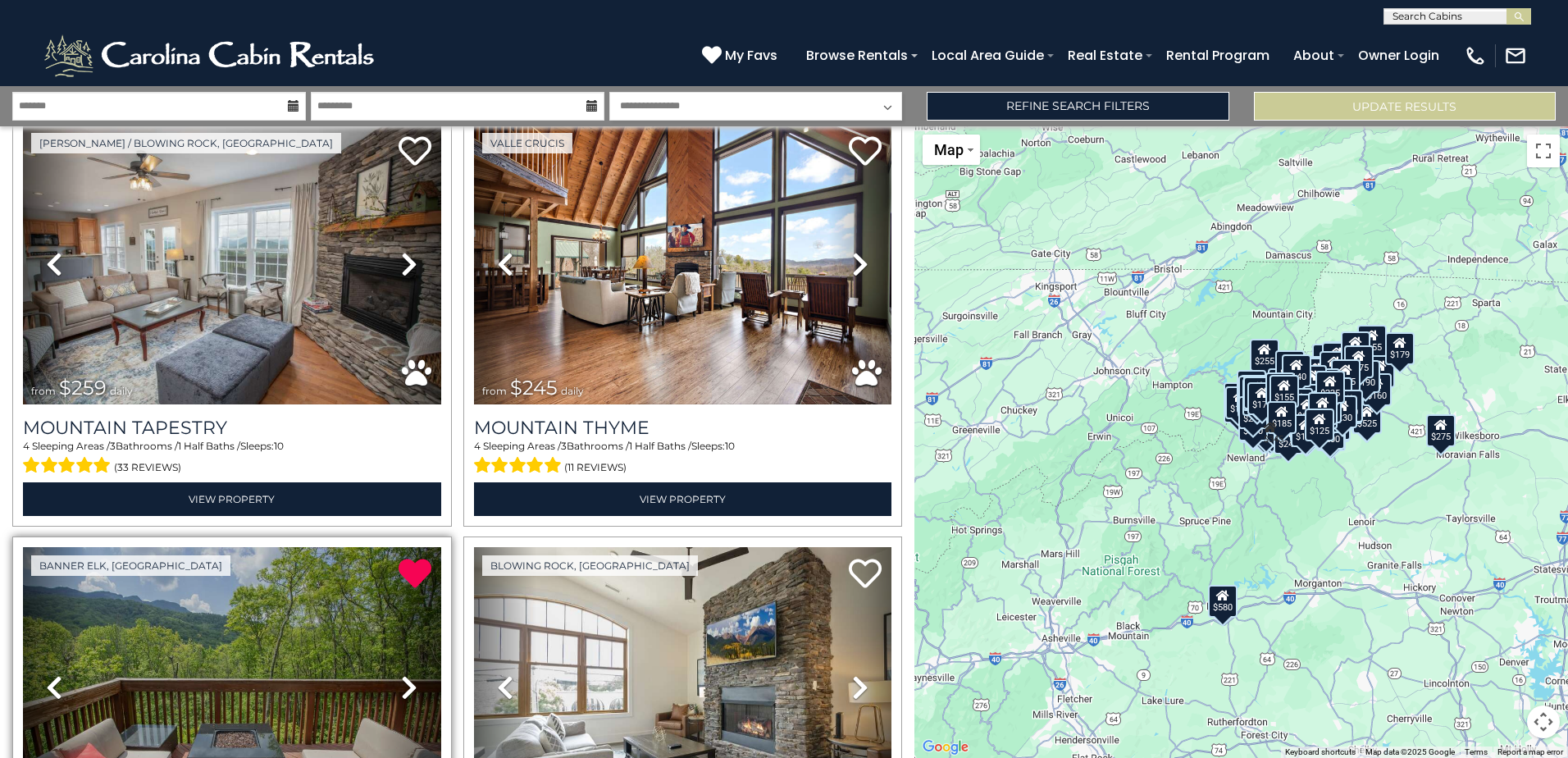
click at [404, 674] on icon at bounding box center [409, 687] width 17 height 27
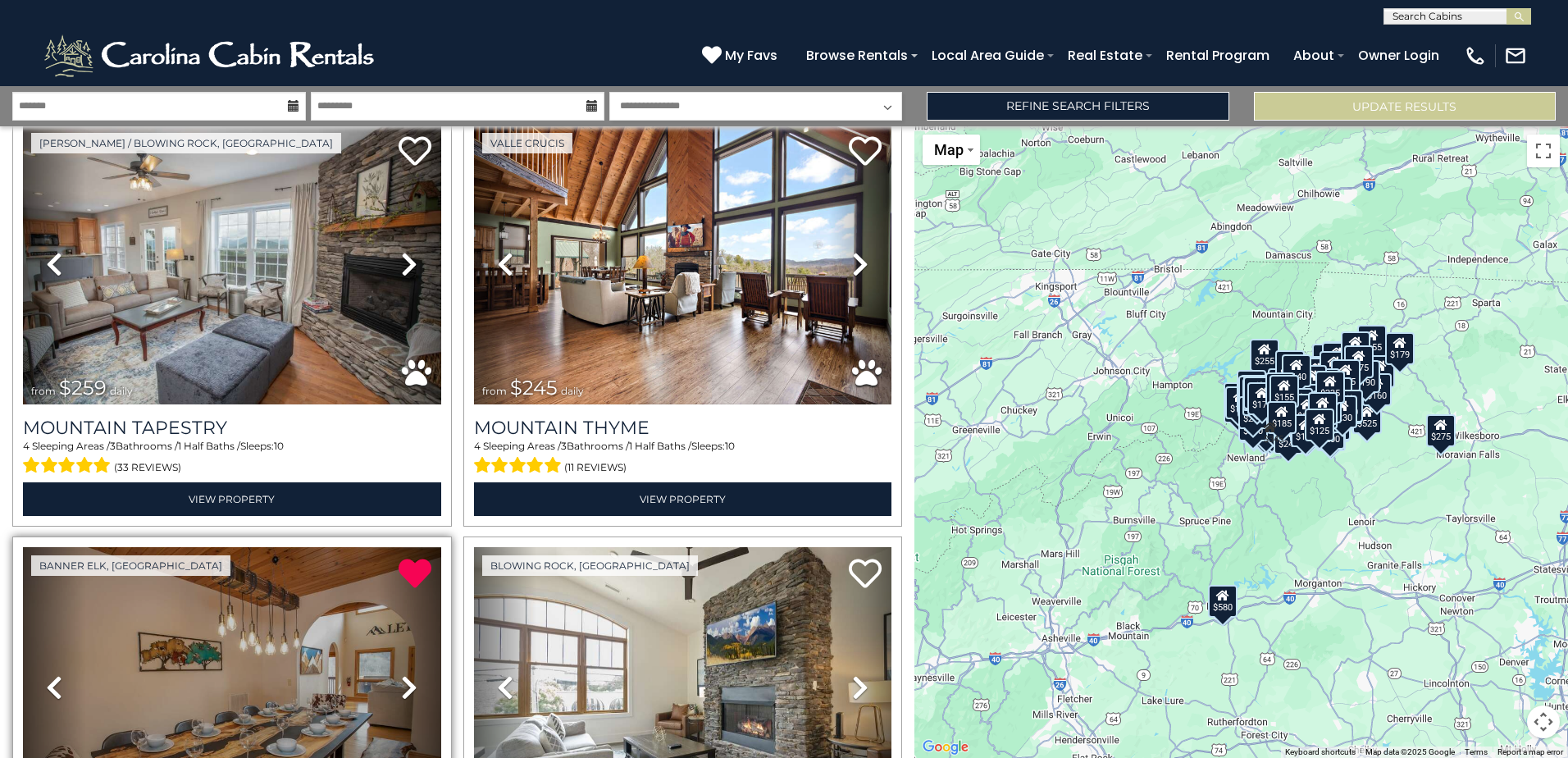
click at [404, 674] on icon at bounding box center [409, 687] width 17 height 27
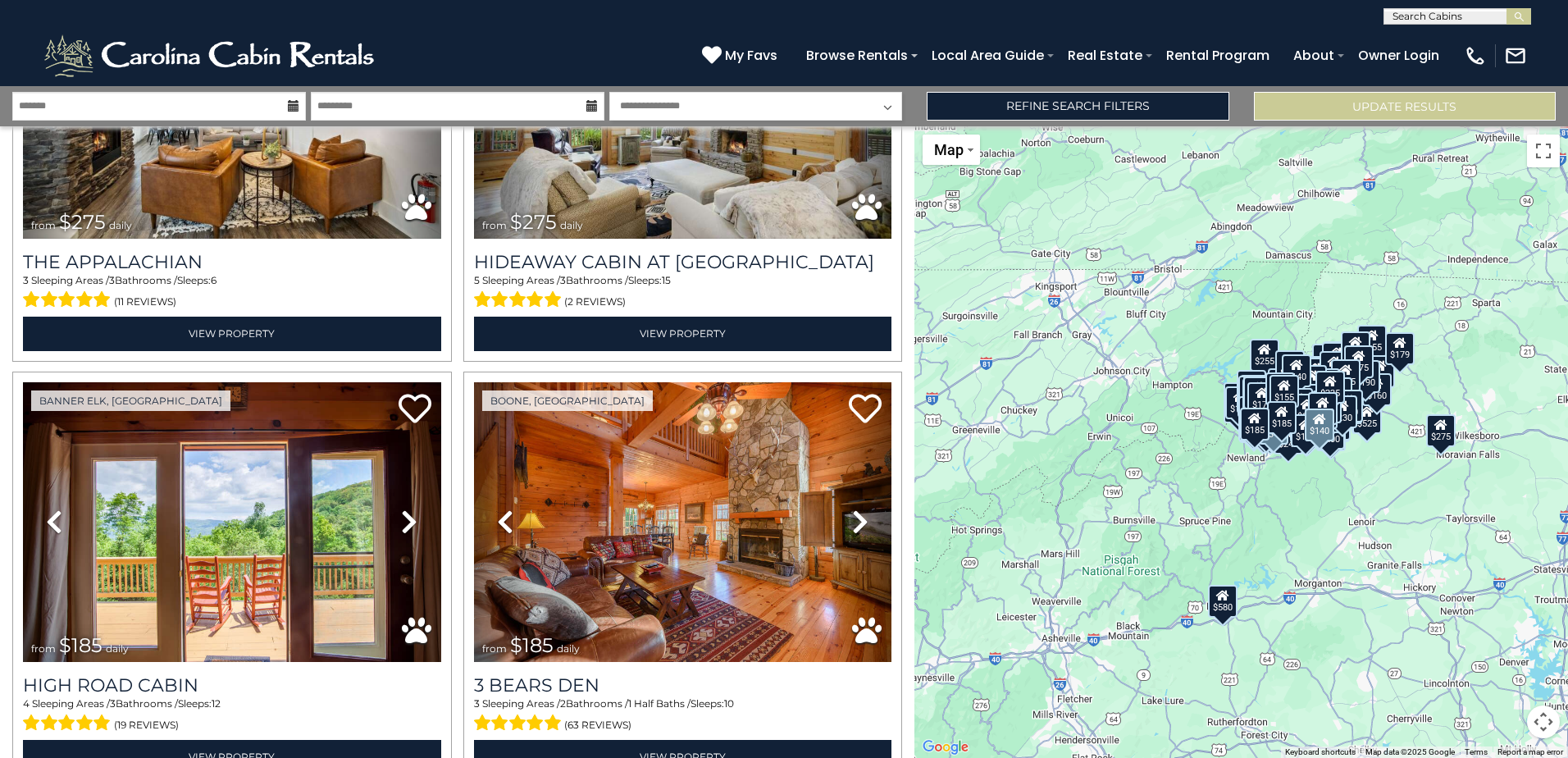
scroll to position [49649, 0]
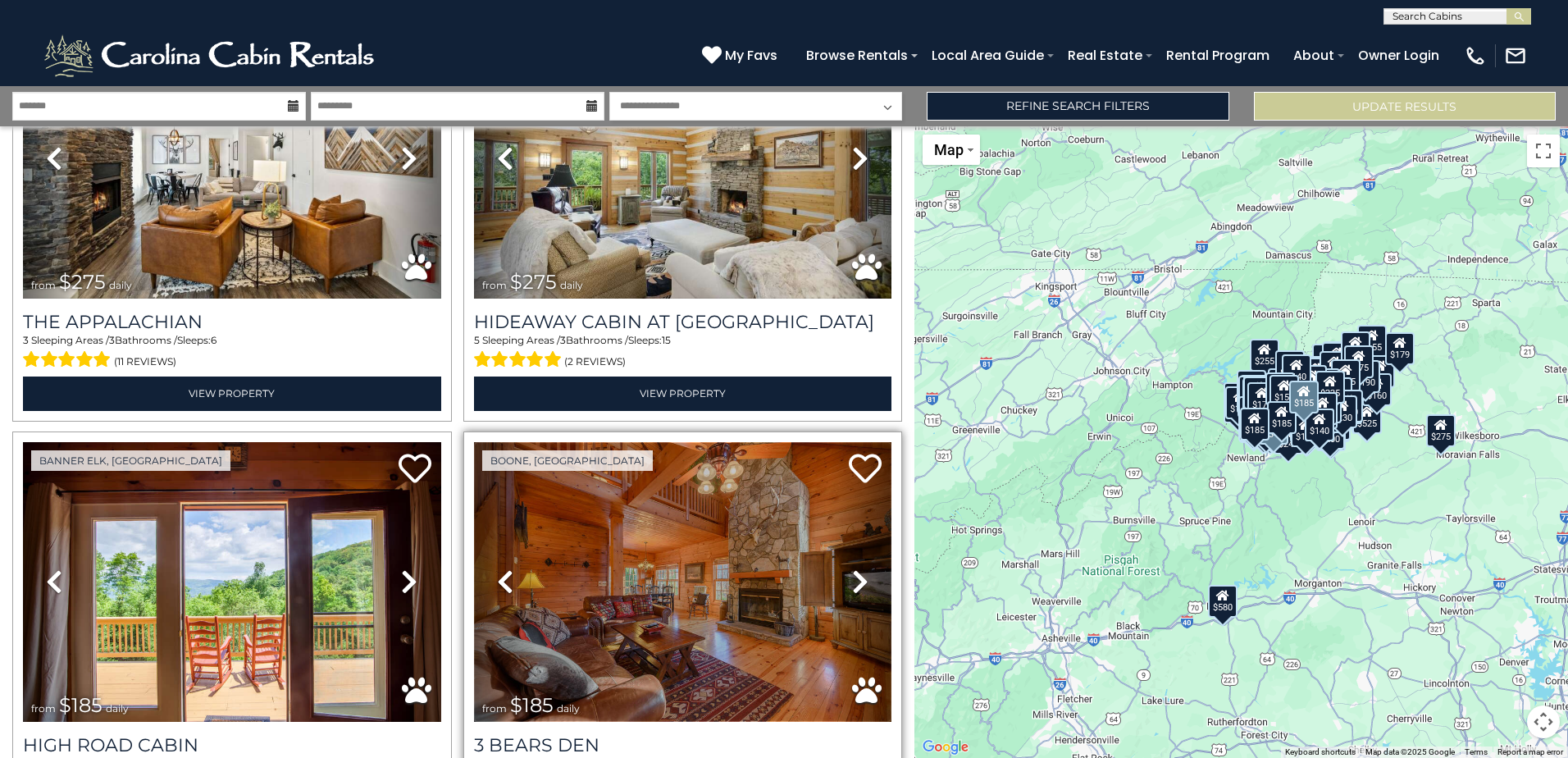
click at [669, 442] on img at bounding box center [683, 581] width 418 height 280
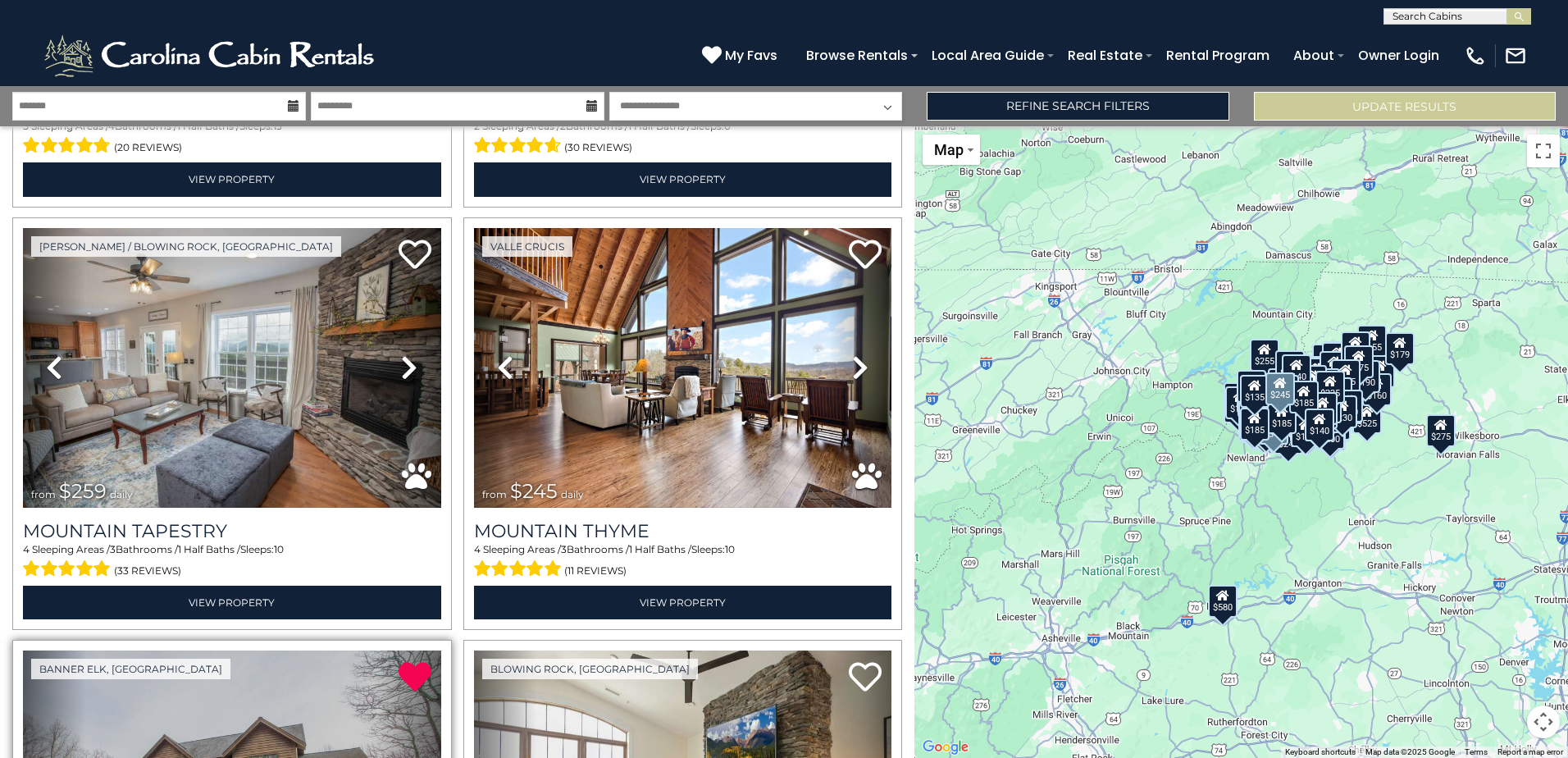
scroll to position [48173, 0]
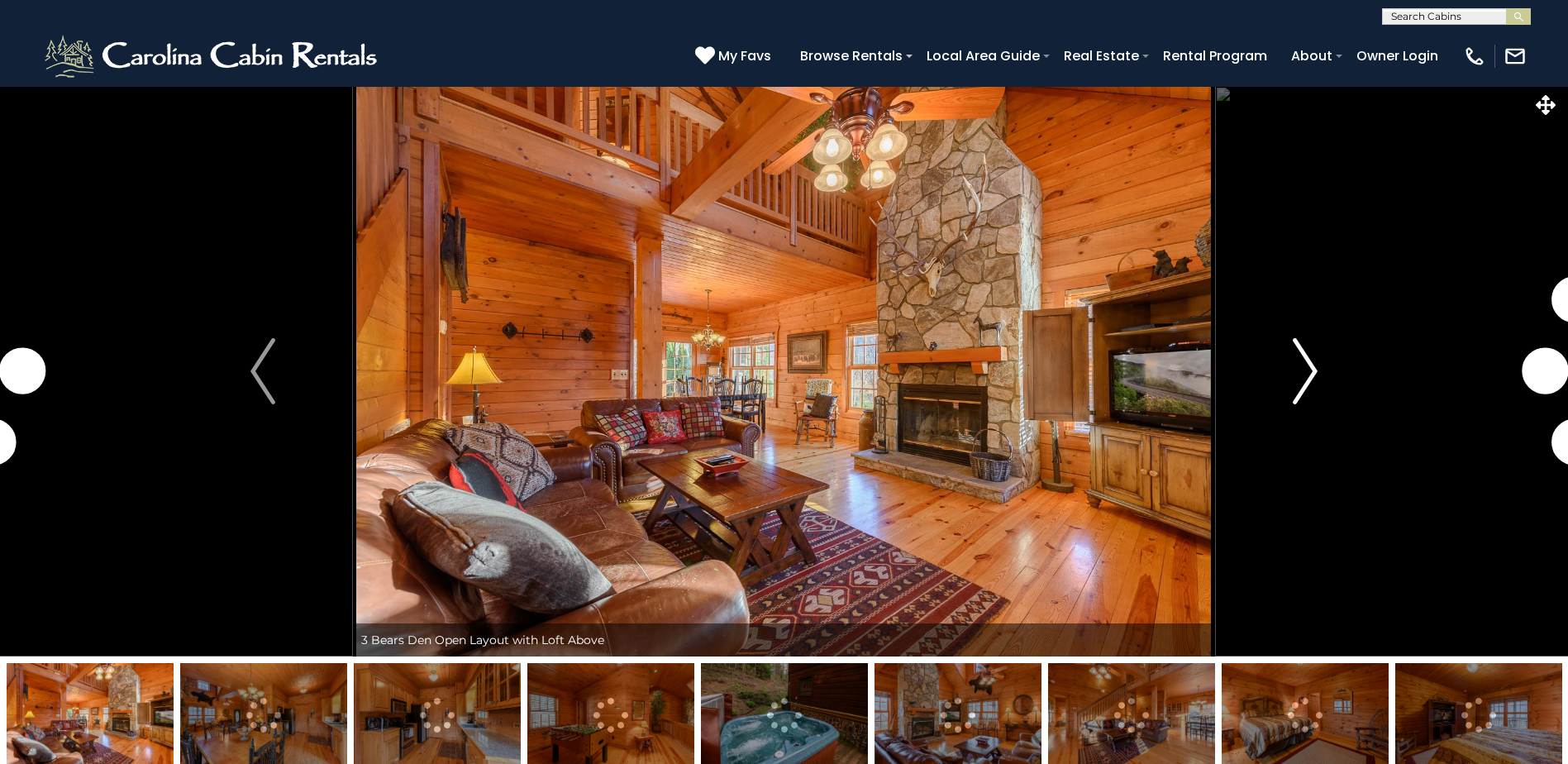
click at [1313, 372] on img "Next" at bounding box center [1305, 371] width 25 height 67
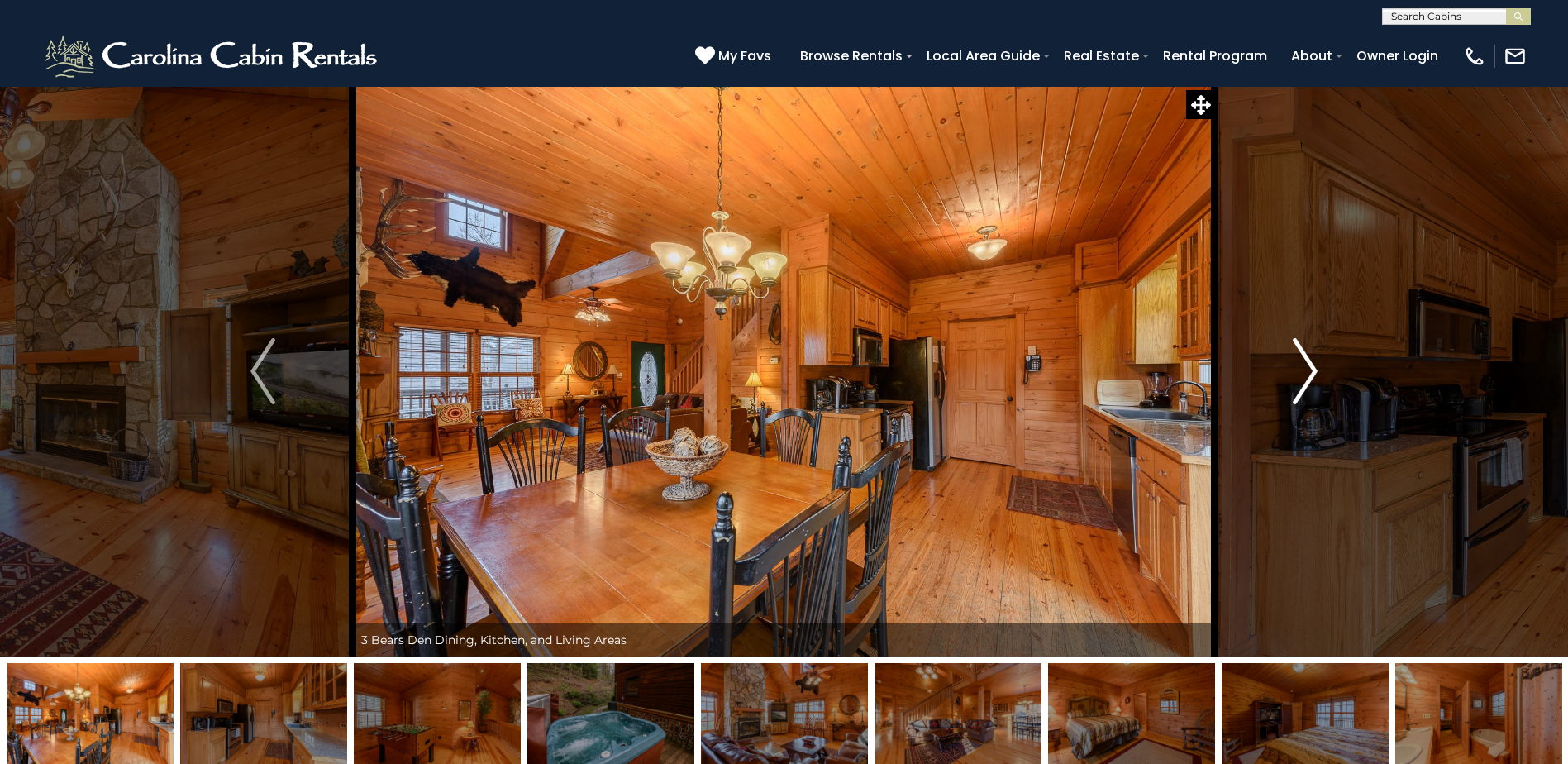
click at [1312, 373] on img "Next" at bounding box center [1305, 371] width 25 height 67
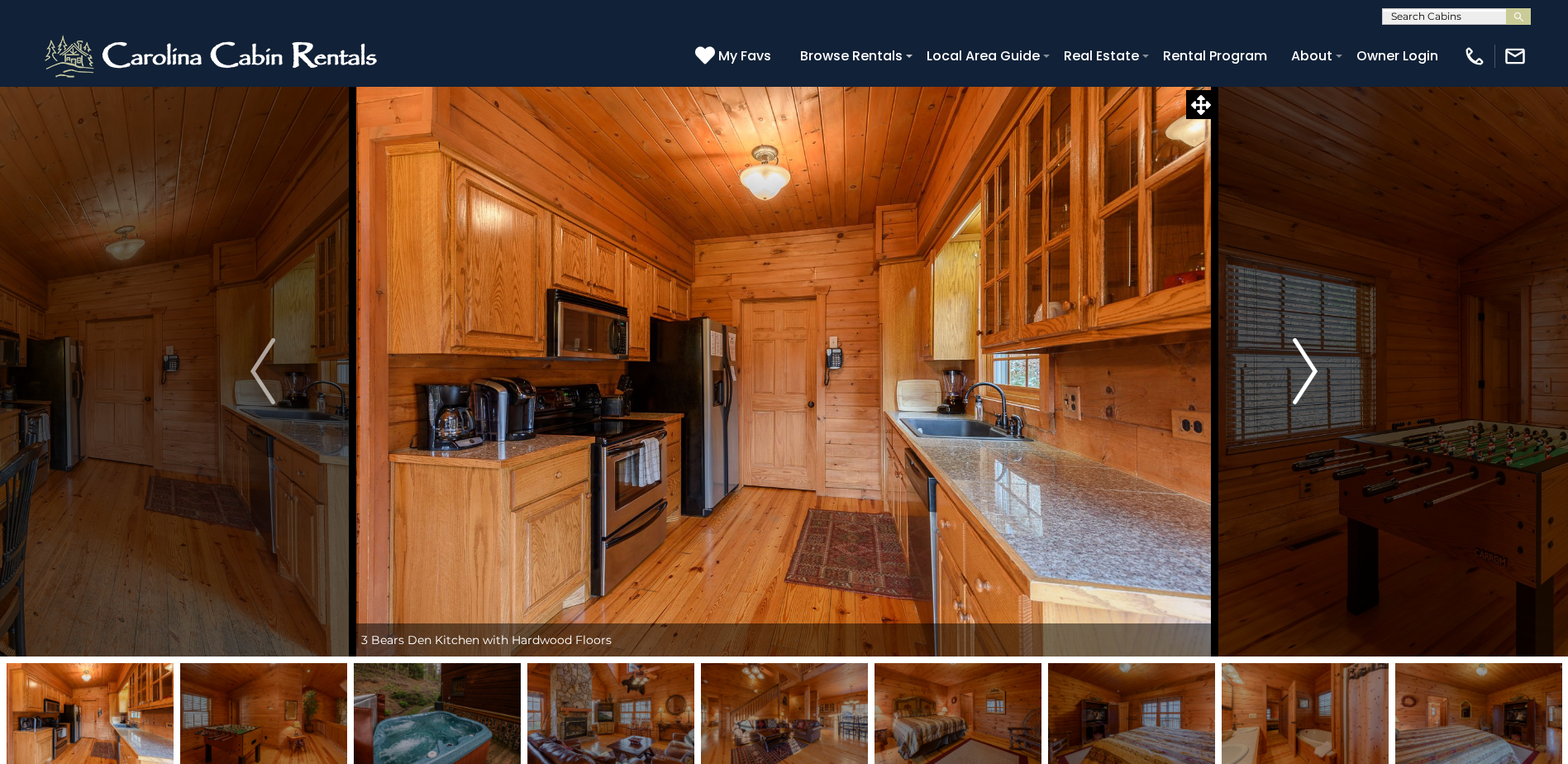
click at [1312, 373] on img "Next" at bounding box center [1305, 371] width 25 height 67
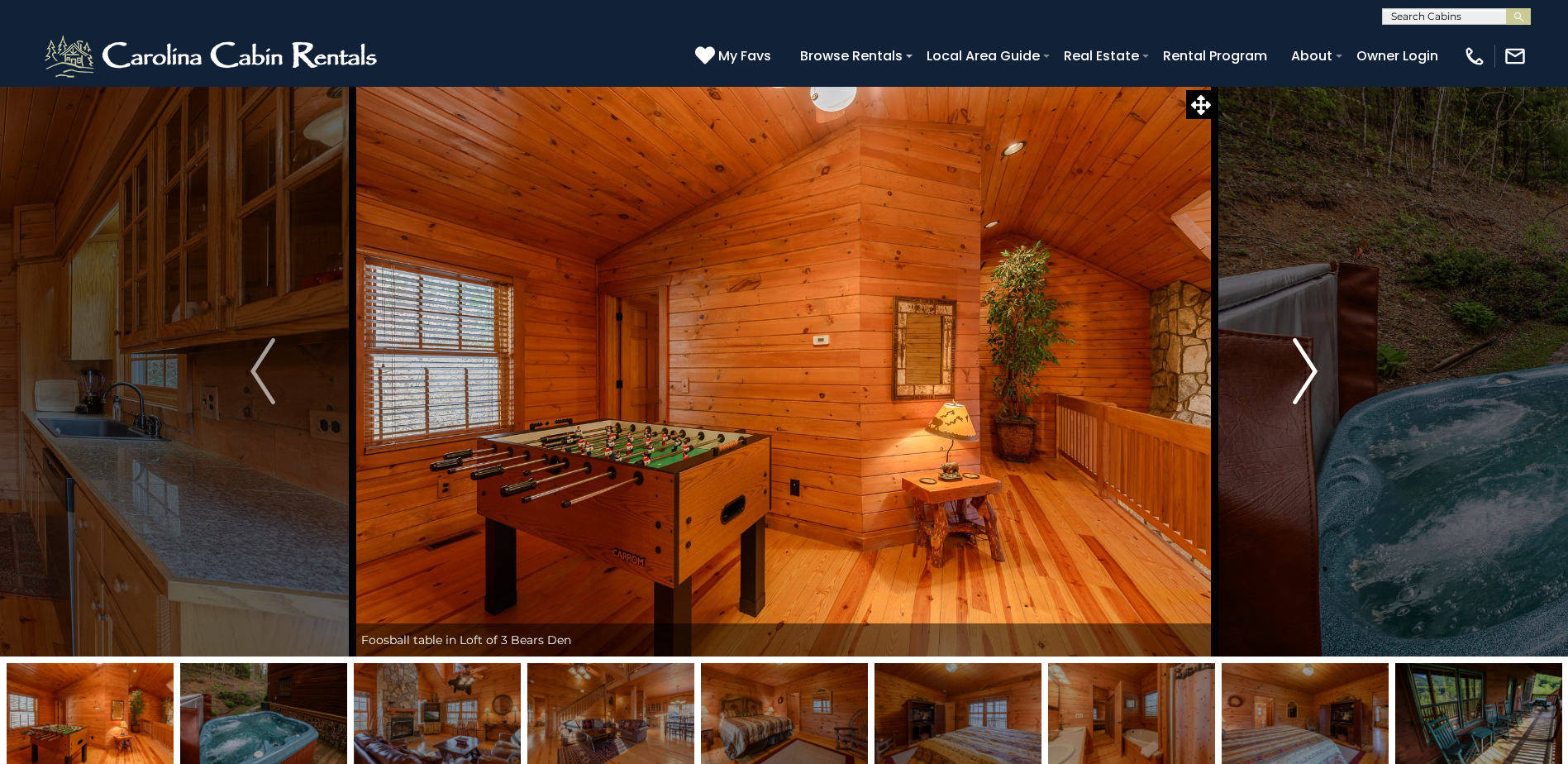
click at [1312, 373] on img "Next" at bounding box center [1305, 371] width 25 height 67
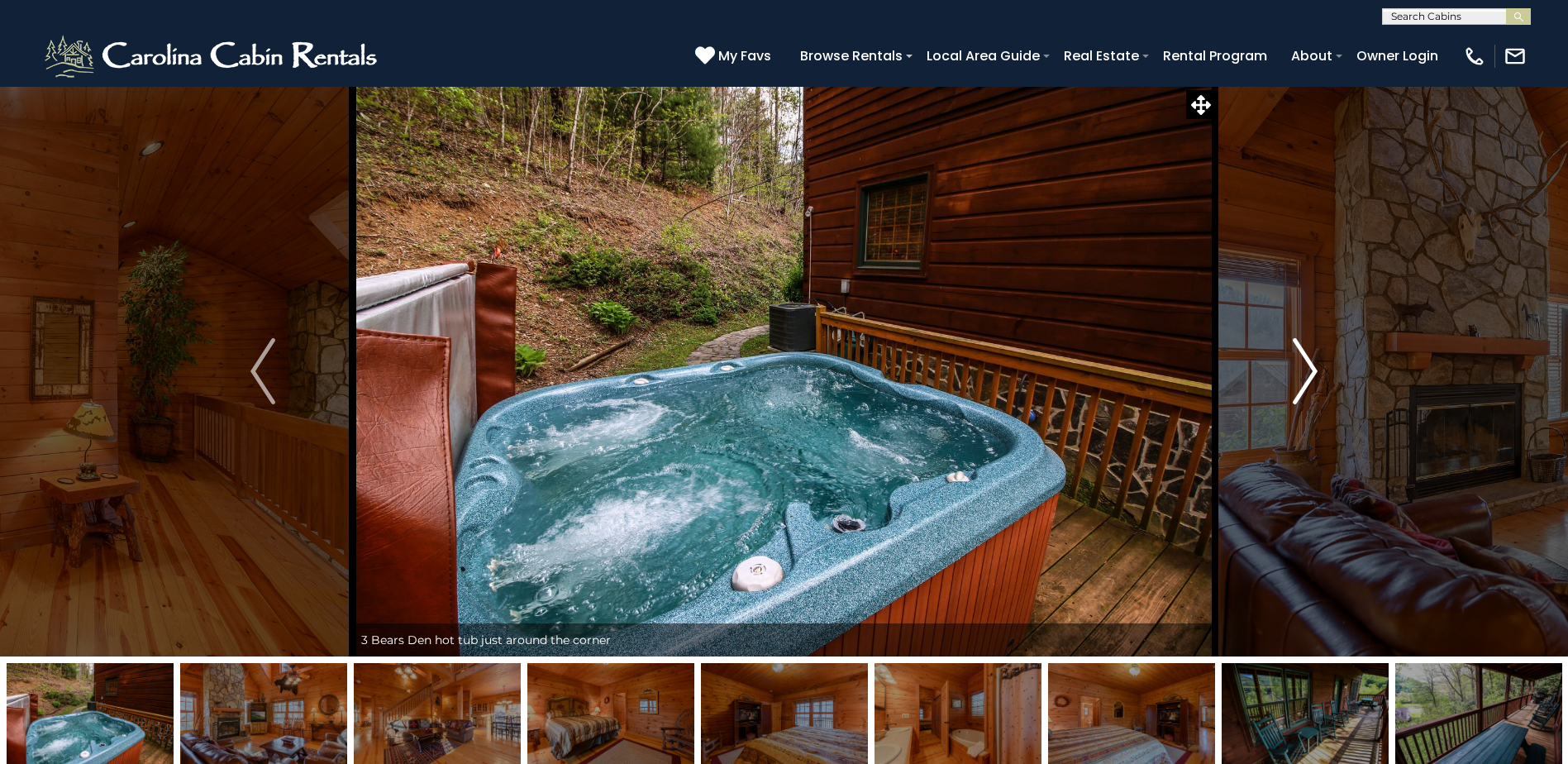
click at [1312, 373] on img "Next" at bounding box center [1305, 371] width 25 height 67
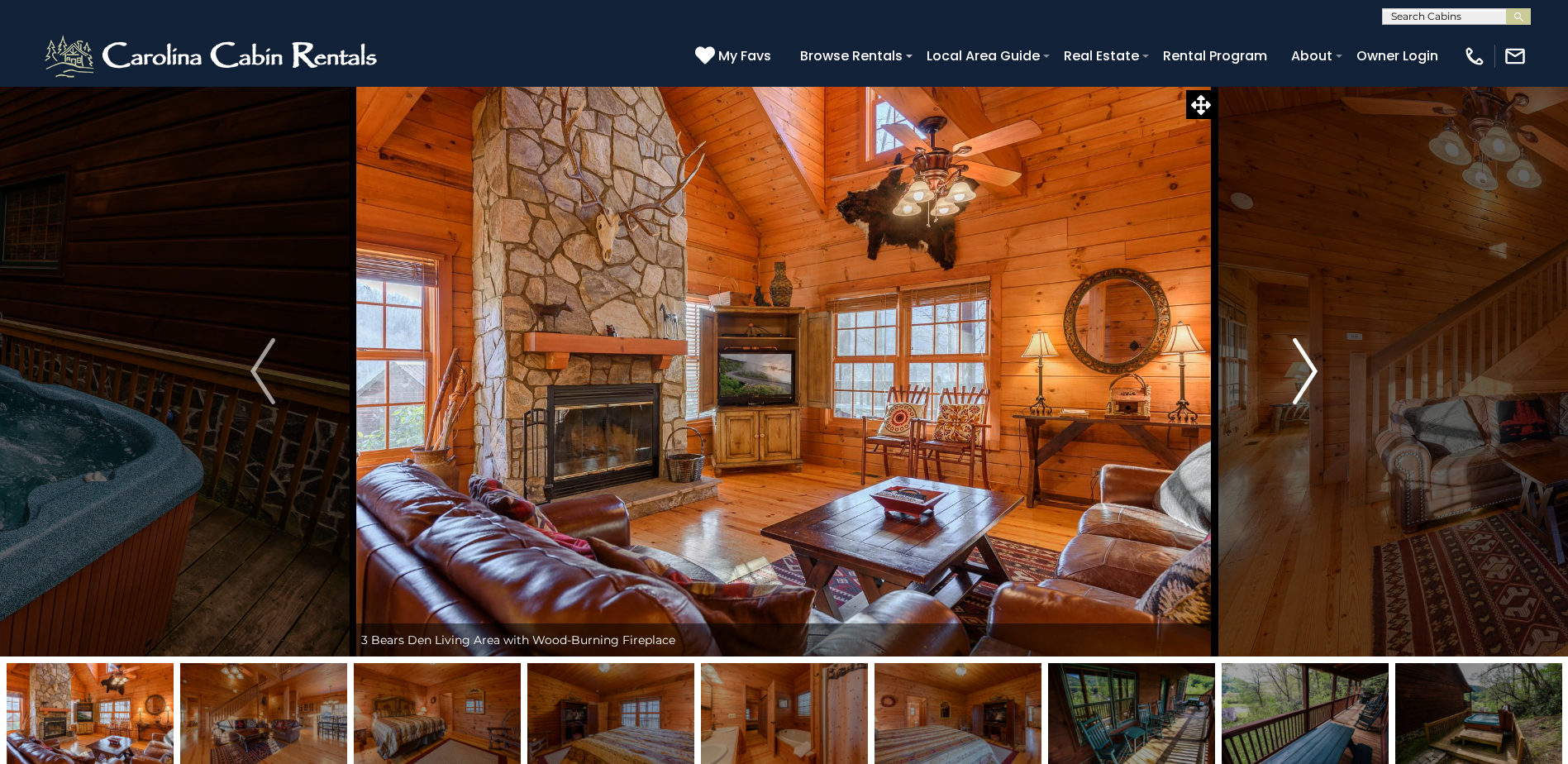
click at [1312, 373] on img "Next" at bounding box center [1305, 371] width 25 height 67
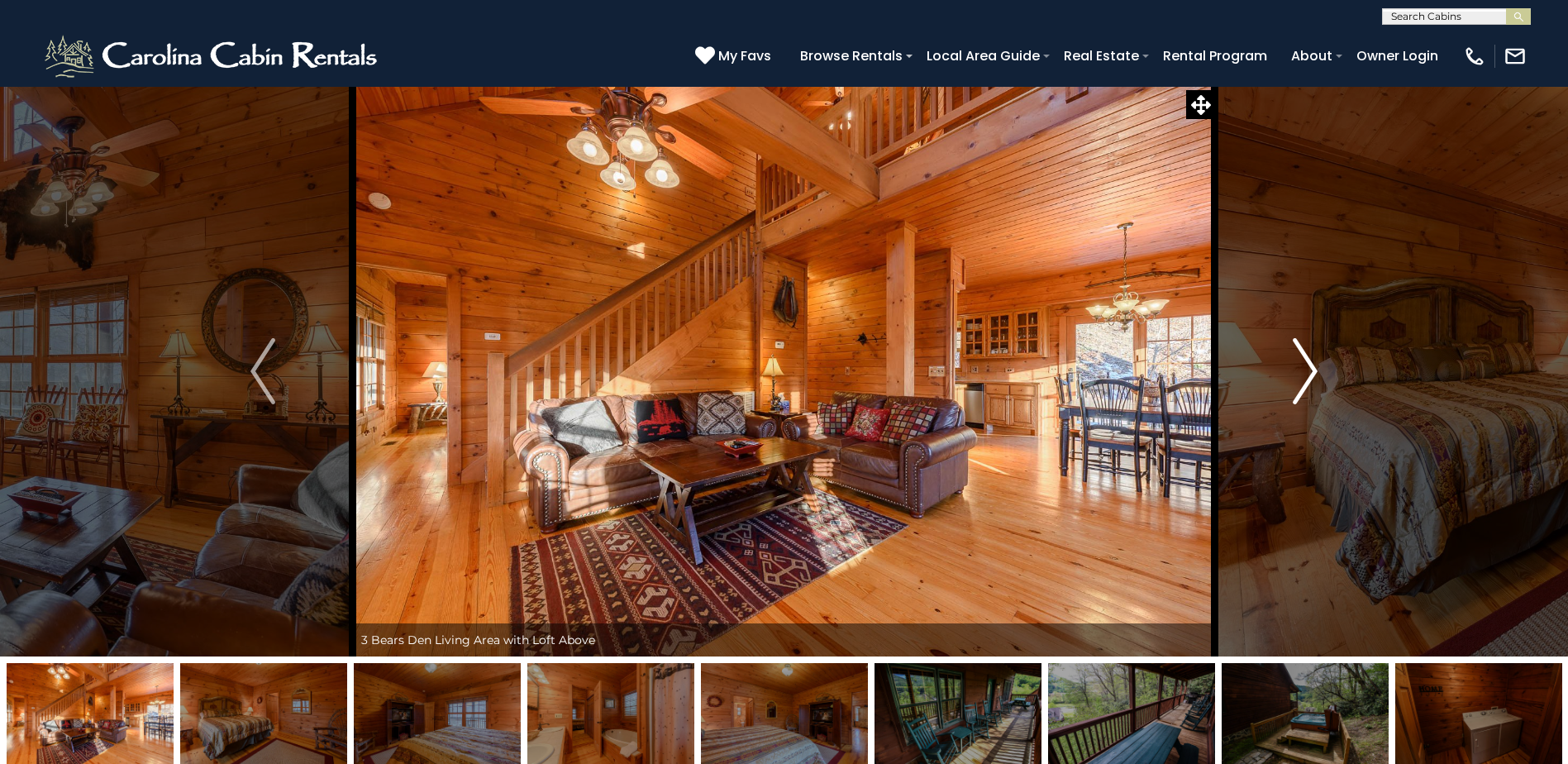
click at [1312, 373] on img "Next" at bounding box center [1305, 371] width 25 height 67
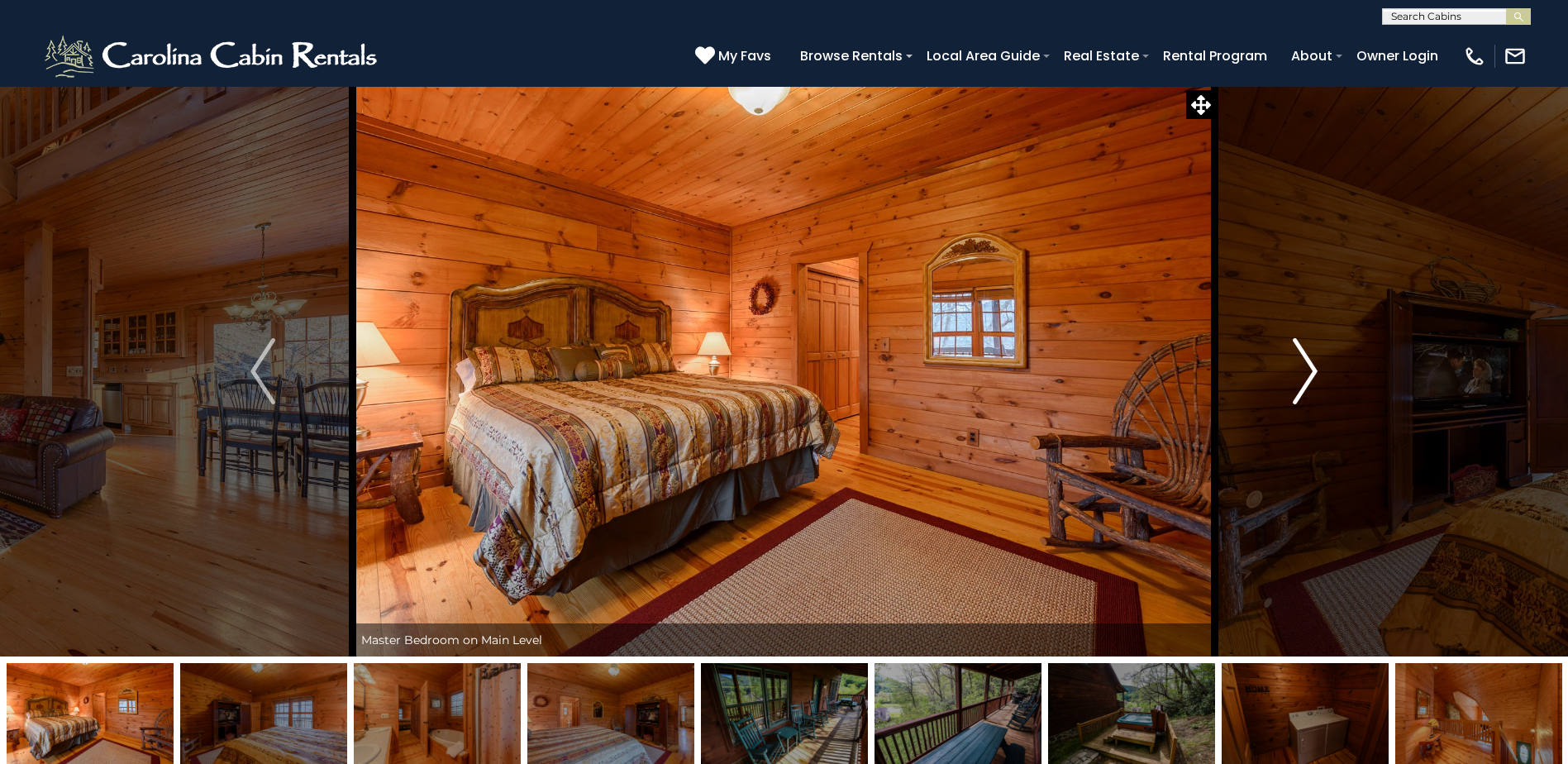
click at [1312, 373] on img "Next" at bounding box center [1305, 371] width 25 height 67
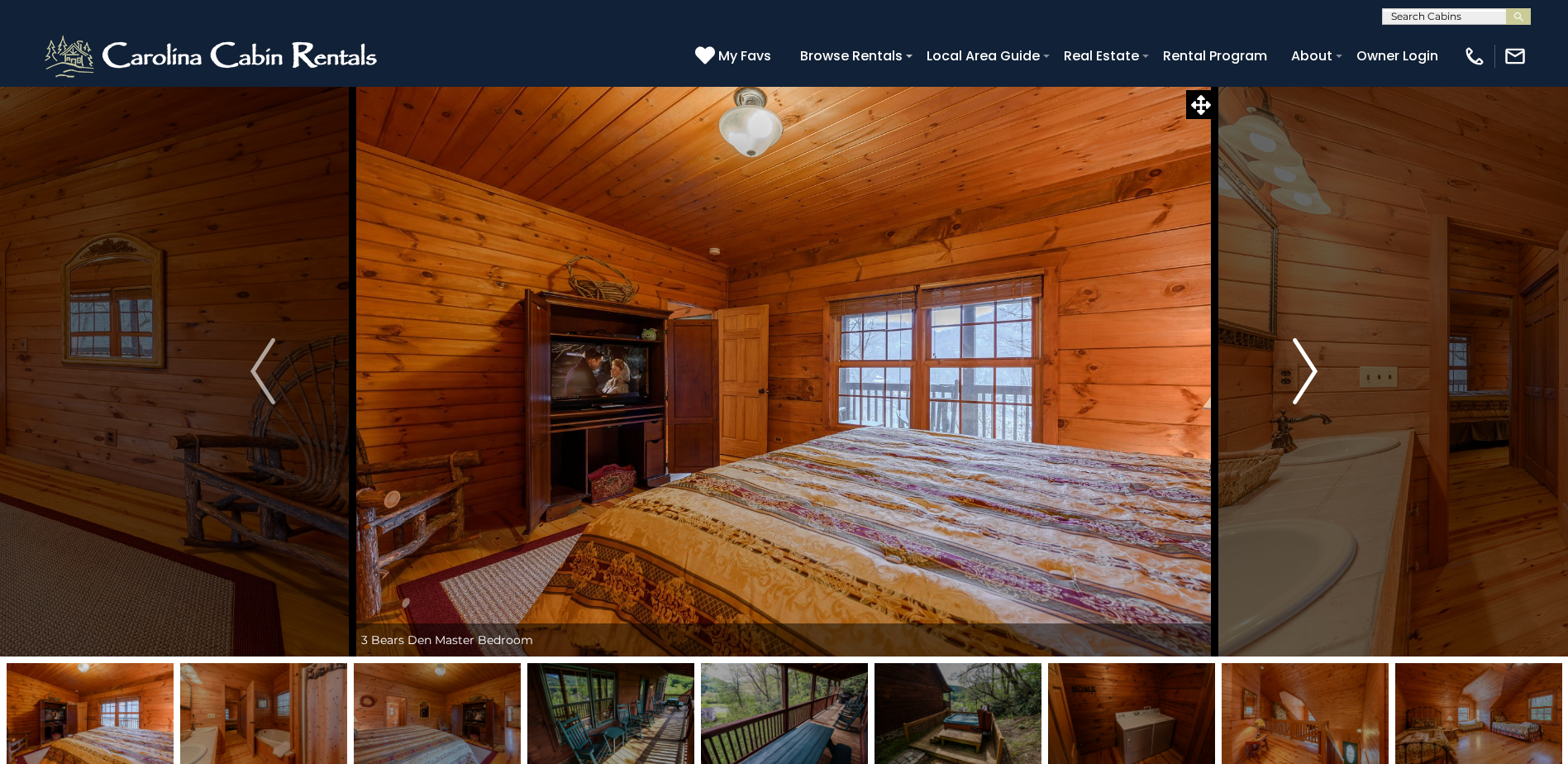
click at [1312, 373] on img "Next" at bounding box center [1305, 371] width 25 height 67
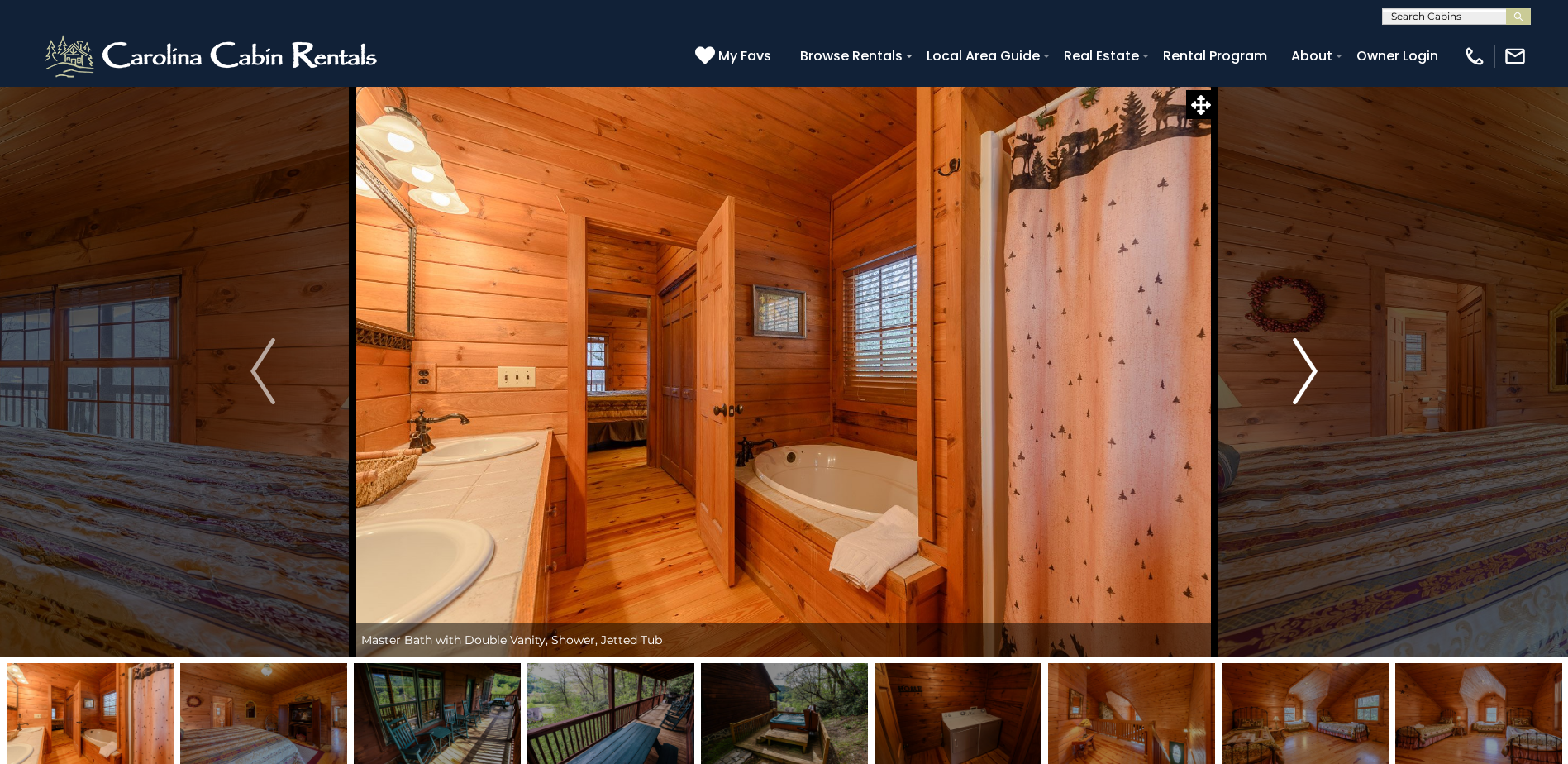
click at [1312, 373] on img "Next" at bounding box center [1305, 371] width 25 height 67
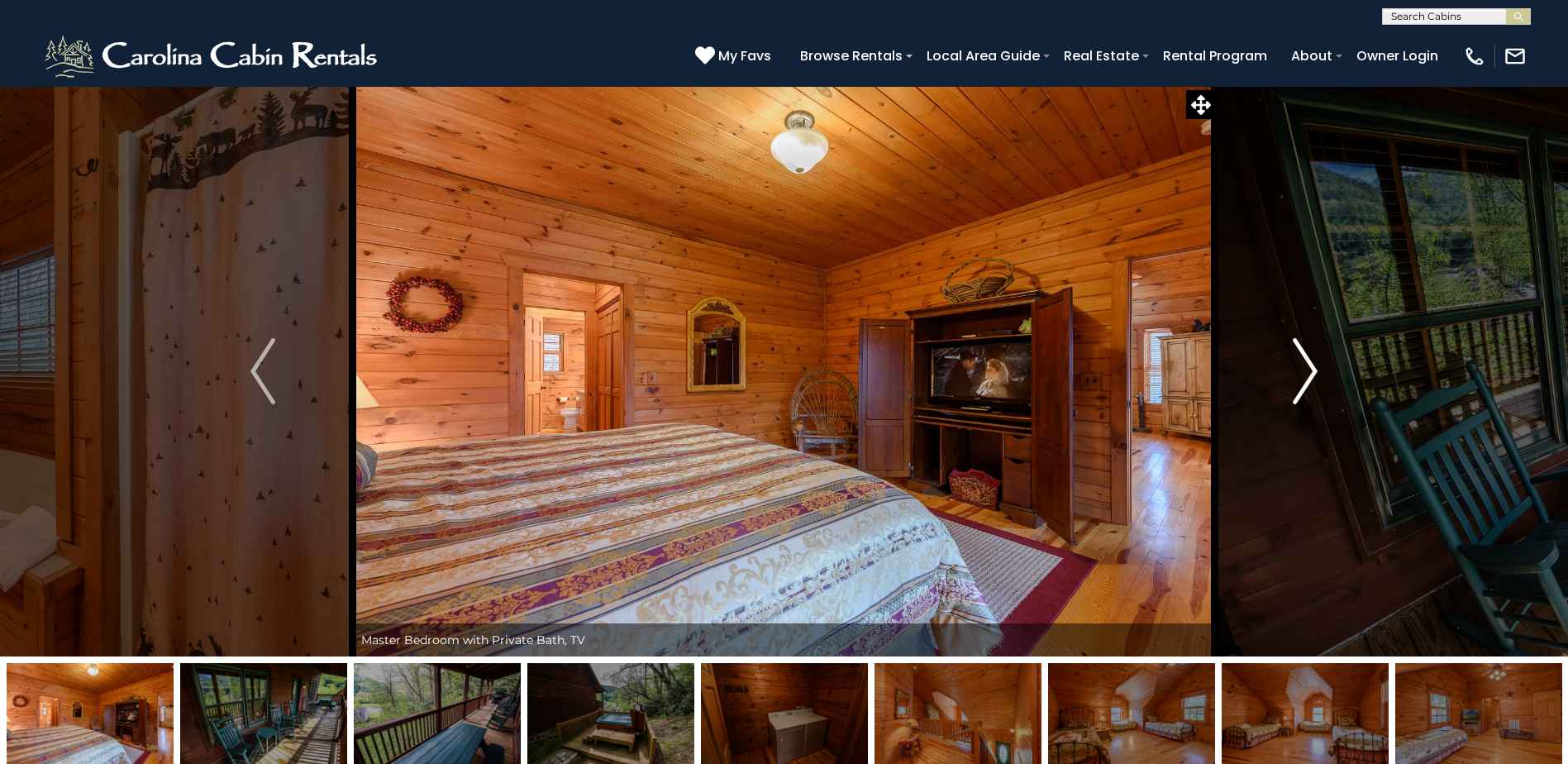
click at [1312, 373] on img "Next" at bounding box center [1305, 371] width 25 height 67
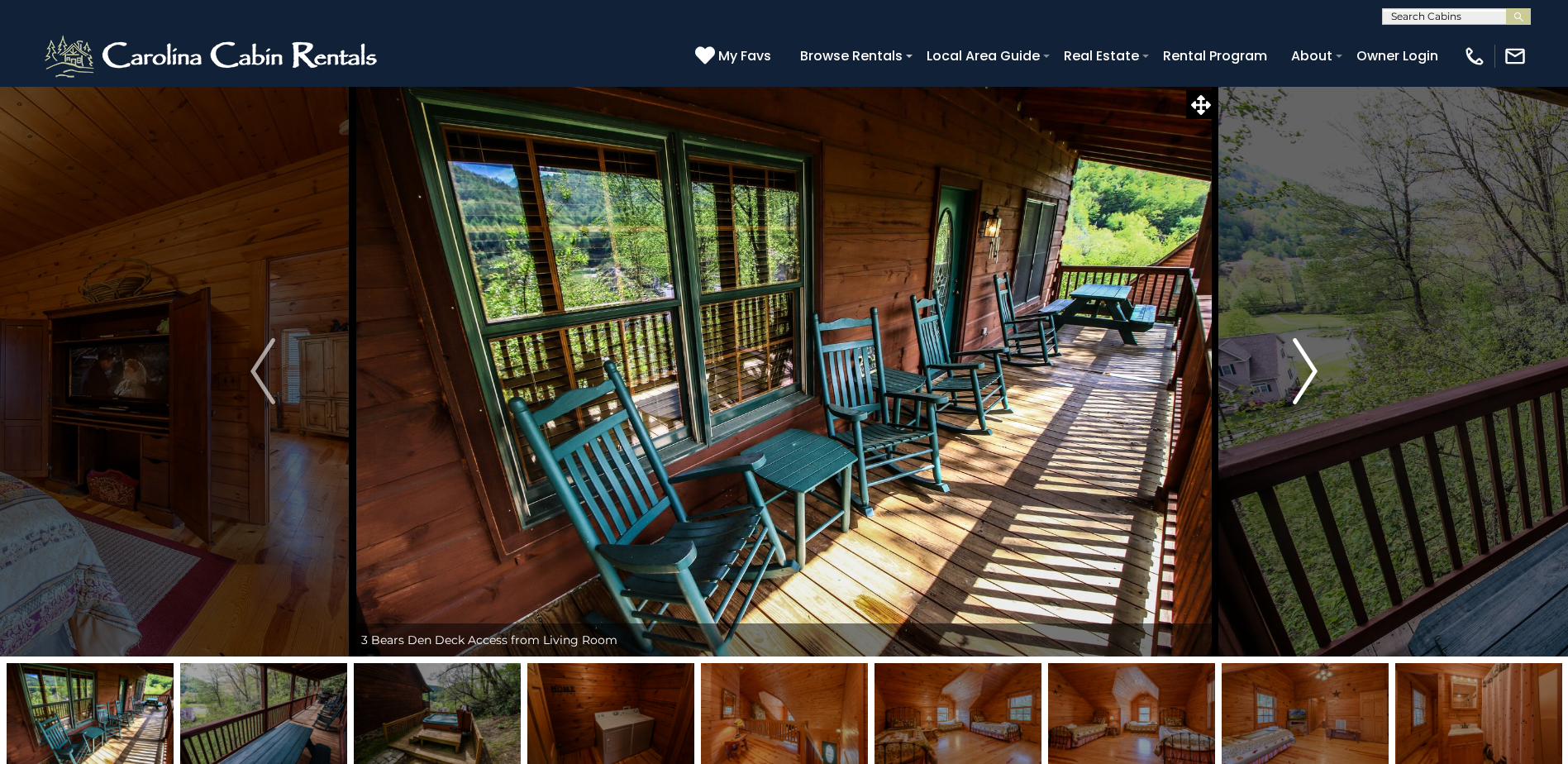
click at [1312, 373] on img "Next" at bounding box center [1305, 371] width 25 height 67
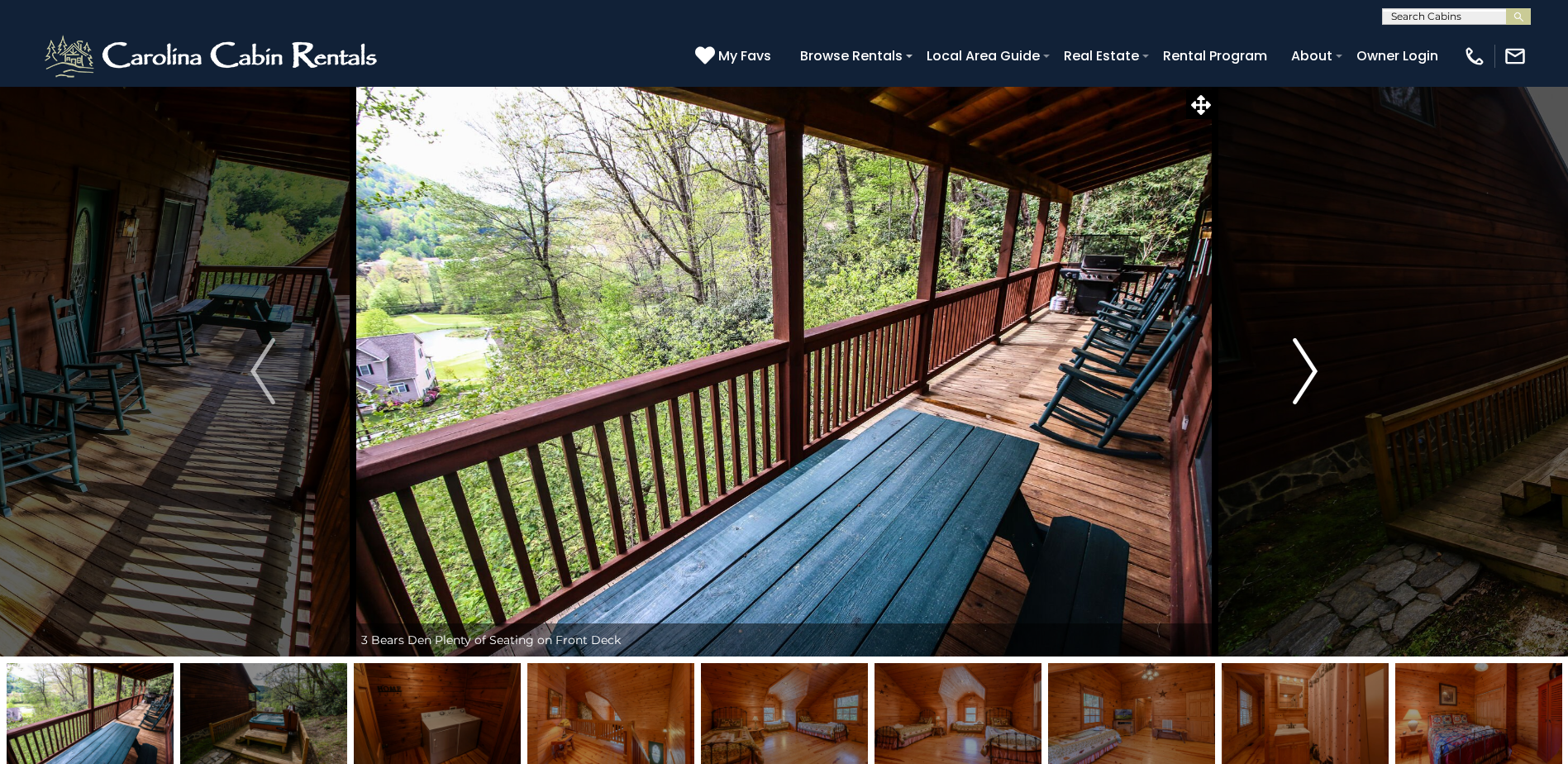
click at [1312, 373] on img "Next" at bounding box center [1305, 371] width 25 height 67
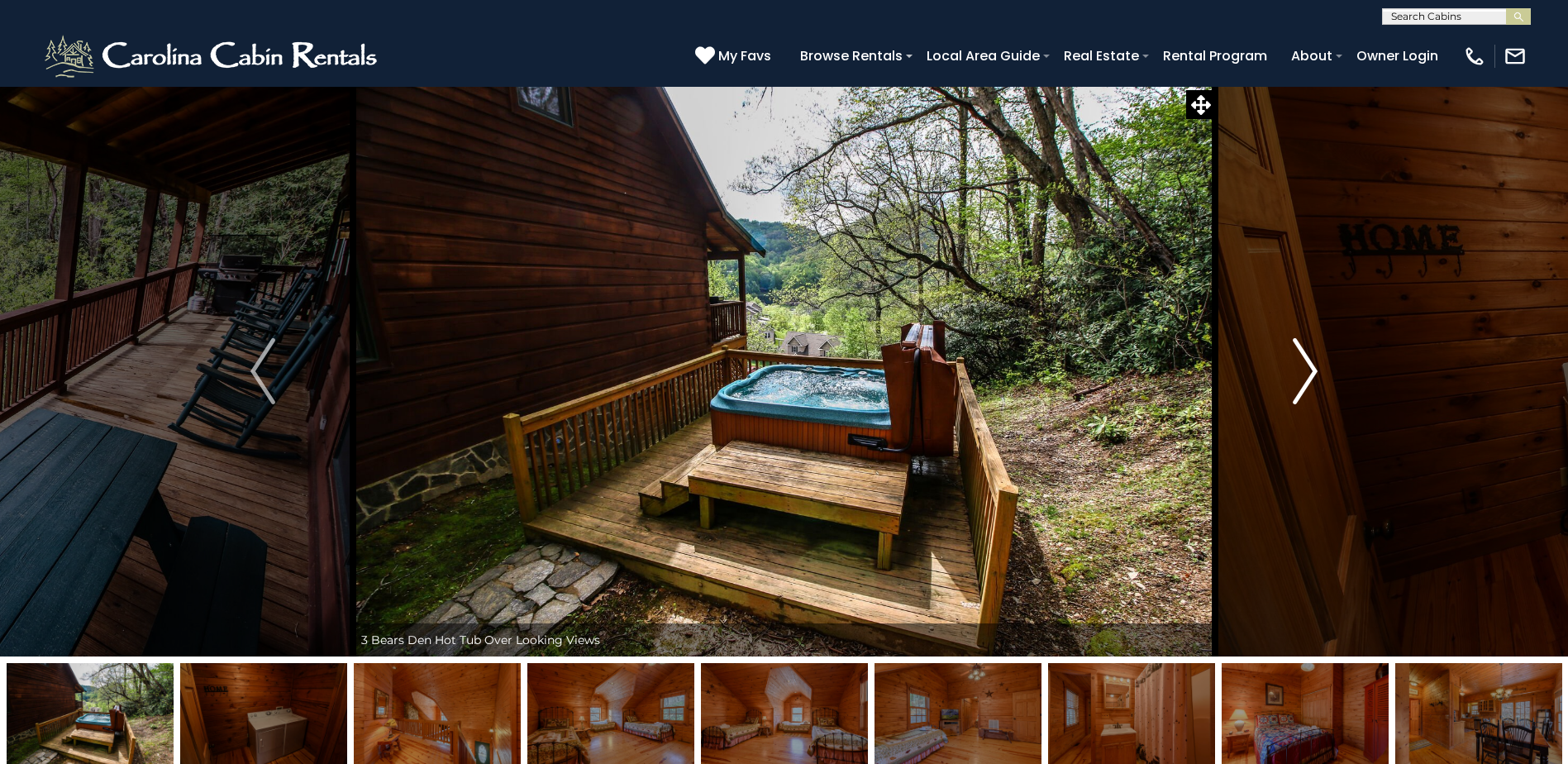
click at [1312, 373] on img "Next" at bounding box center [1305, 371] width 25 height 67
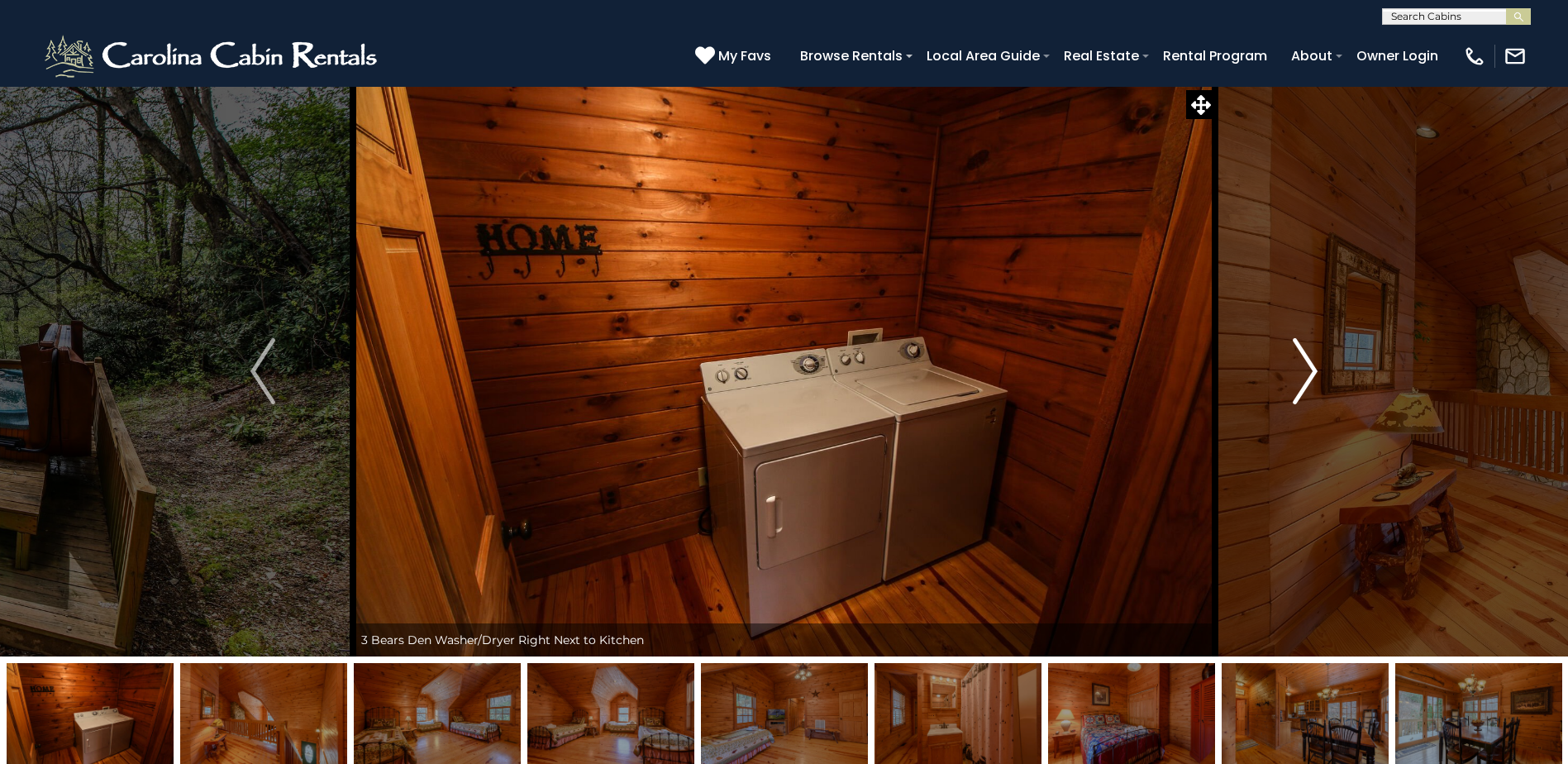
click at [1312, 373] on img "Next" at bounding box center [1305, 371] width 25 height 67
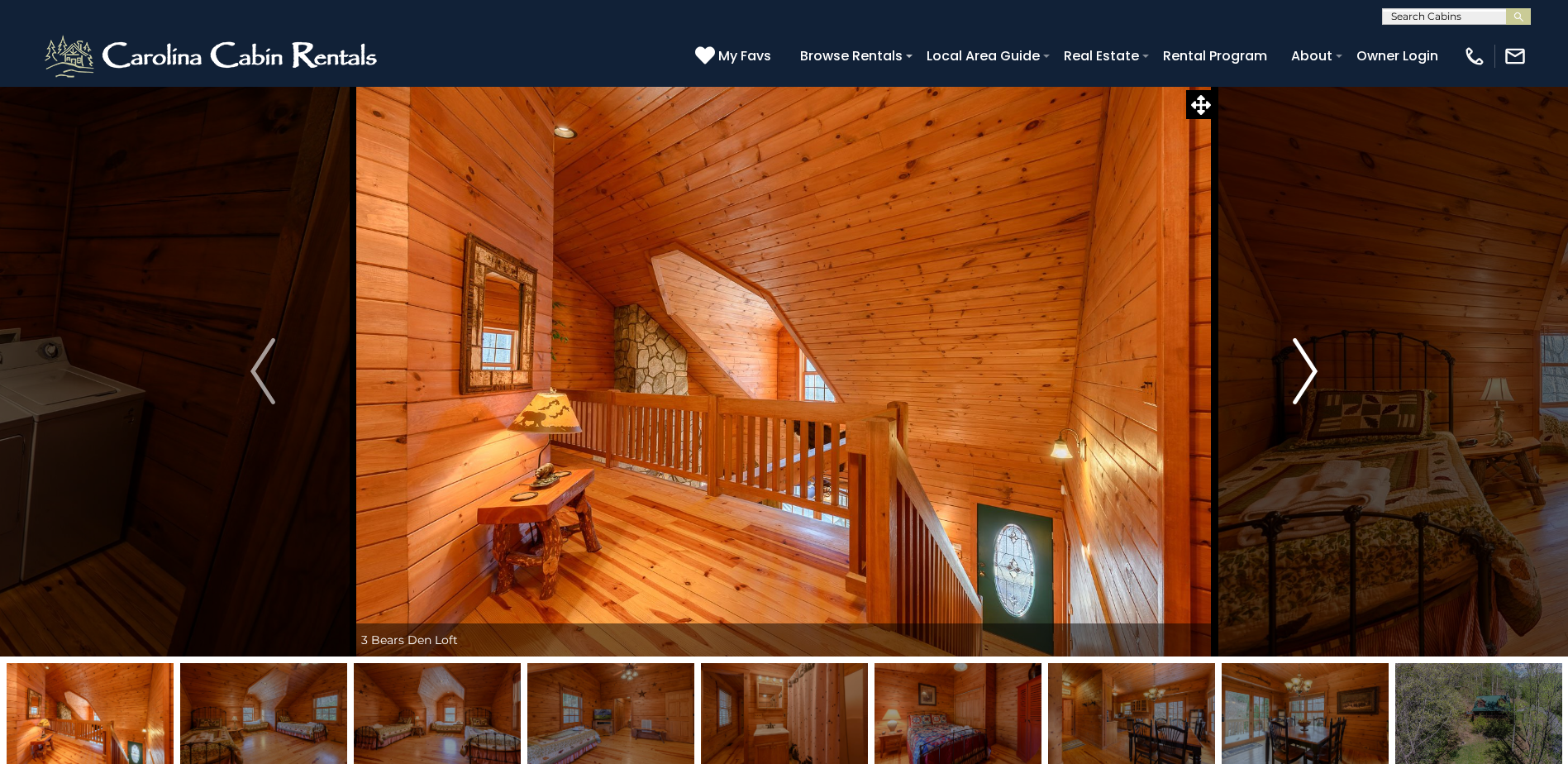
click at [1312, 373] on img "Next" at bounding box center [1305, 371] width 25 height 67
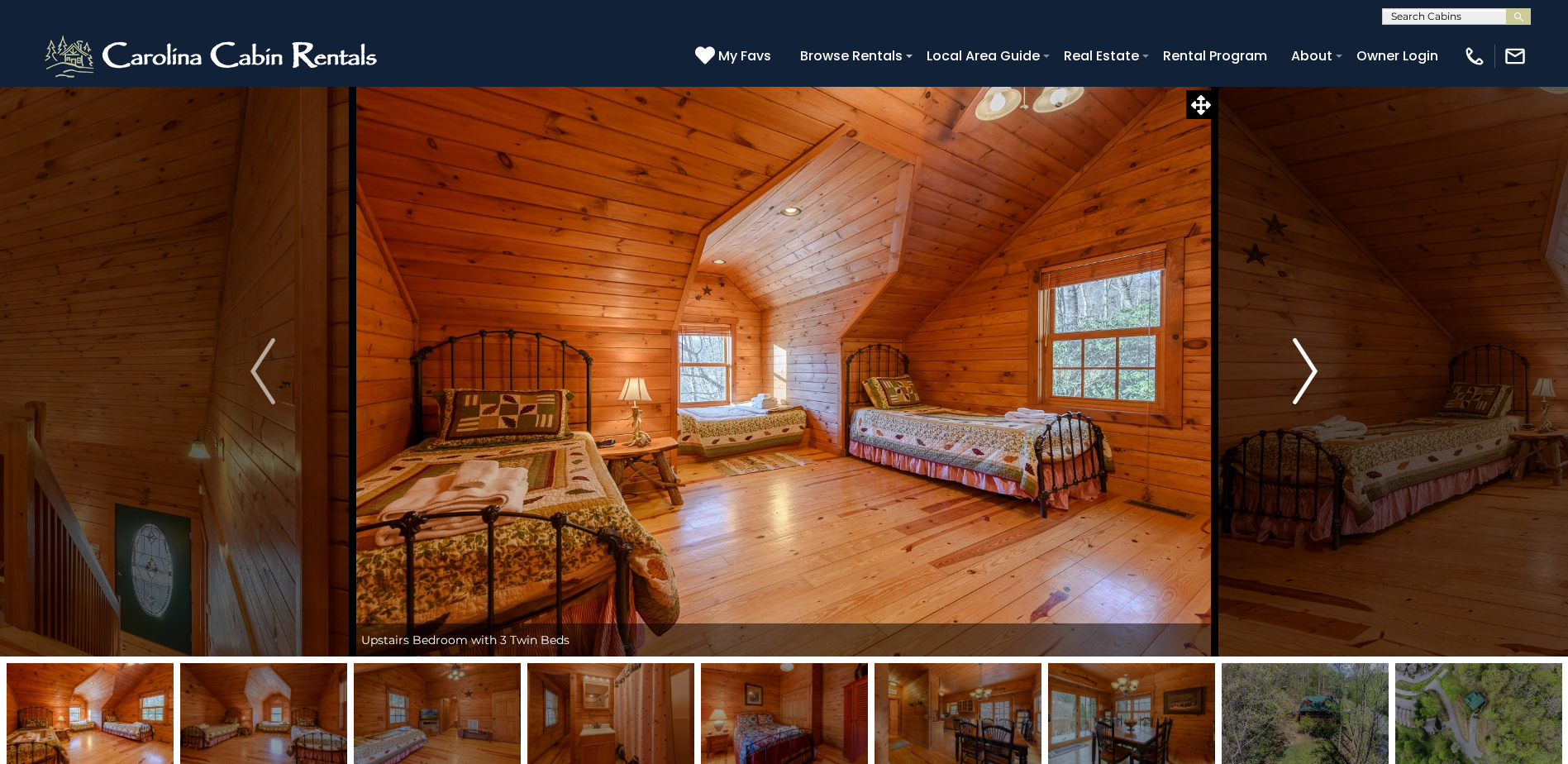
click at [1312, 373] on img "Next" at bounding box center [1305, 371] width 25 height 67
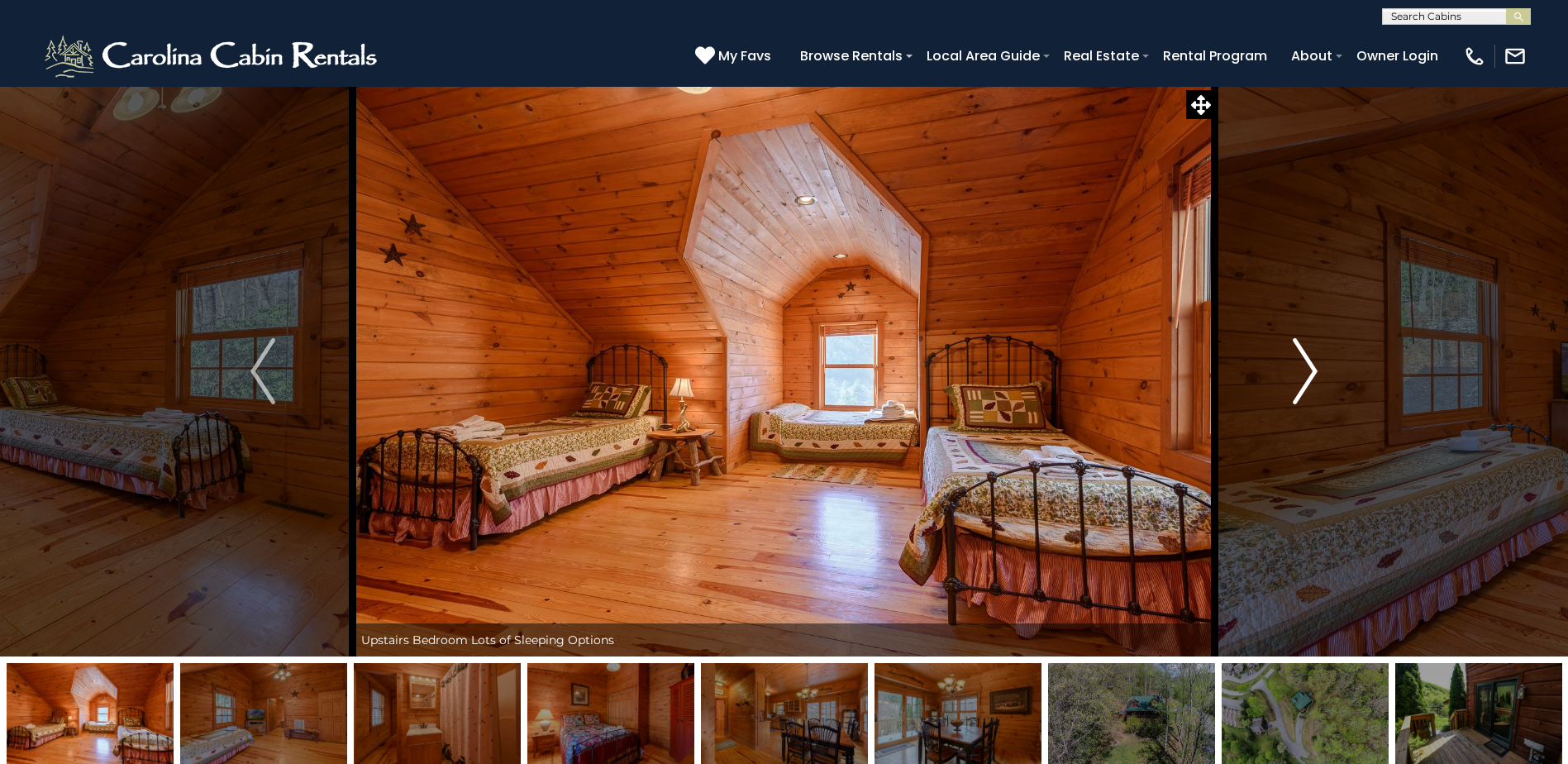
click at [1312, 373] on img "Next" at bounding box center [1305, 371] width 25 height 67
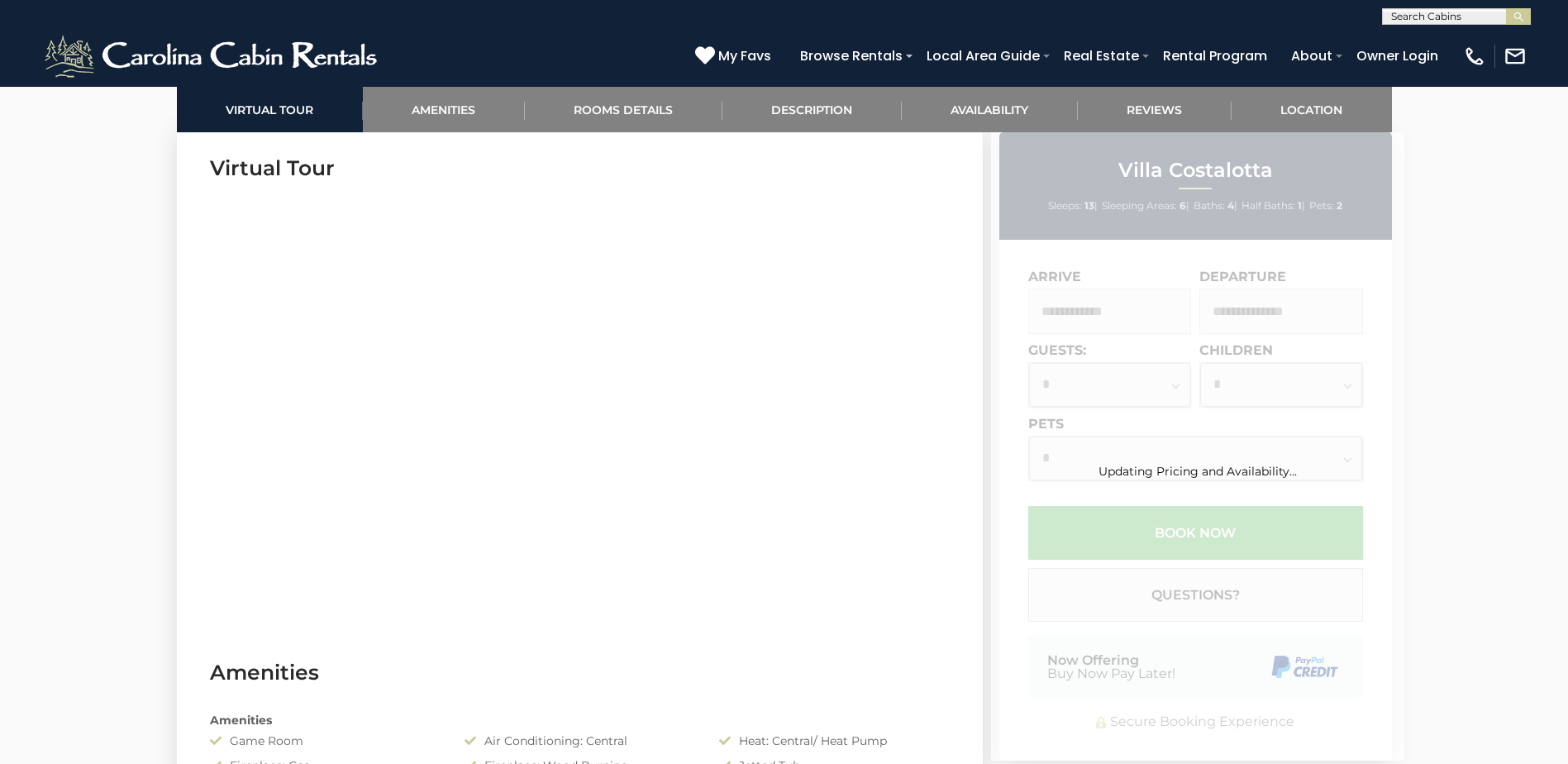
scroll to position [496, 0]
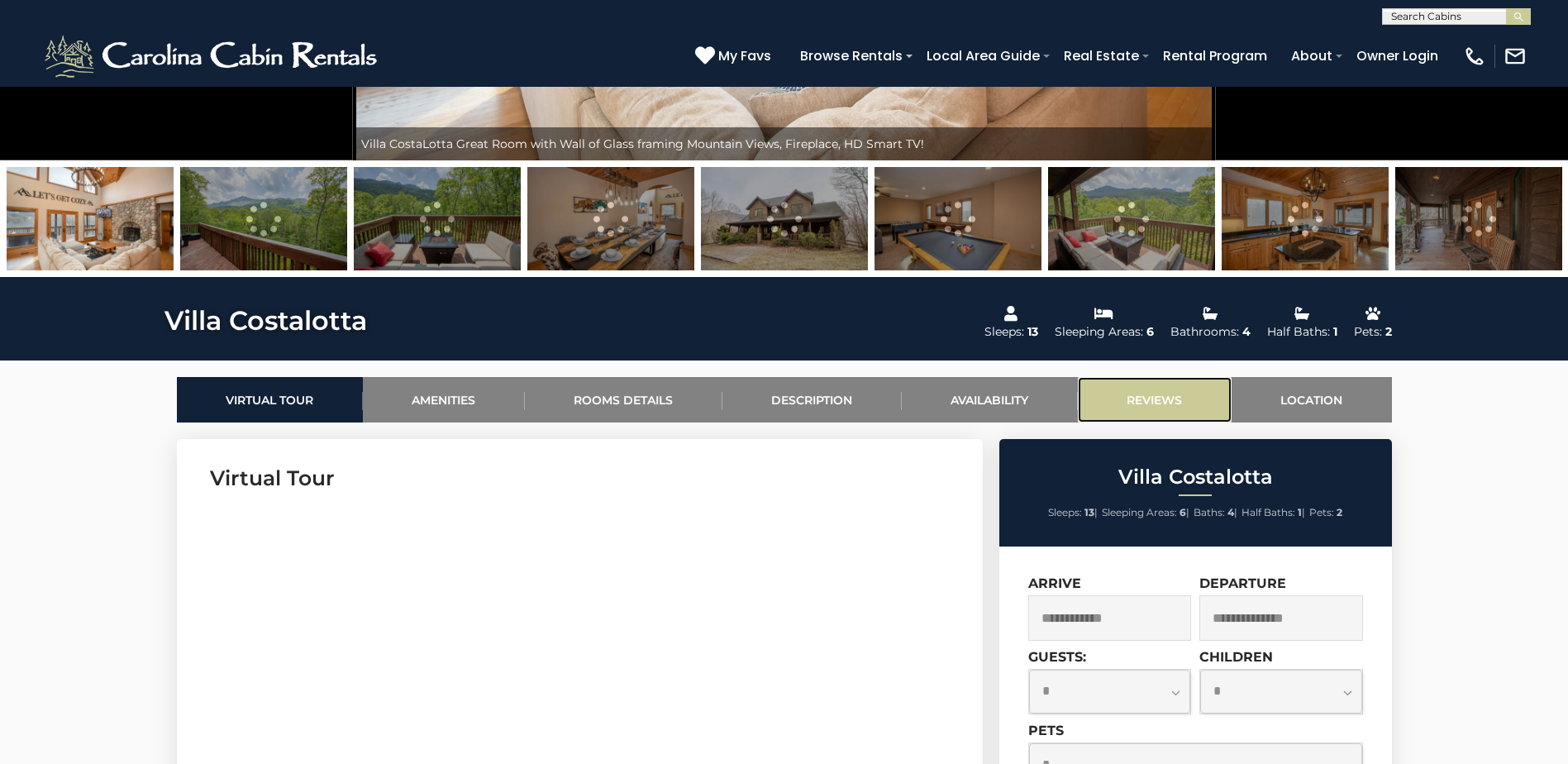
click at [1144, 407] on link "Reviews" at bounding box center [1154, 399] width 153 height 45
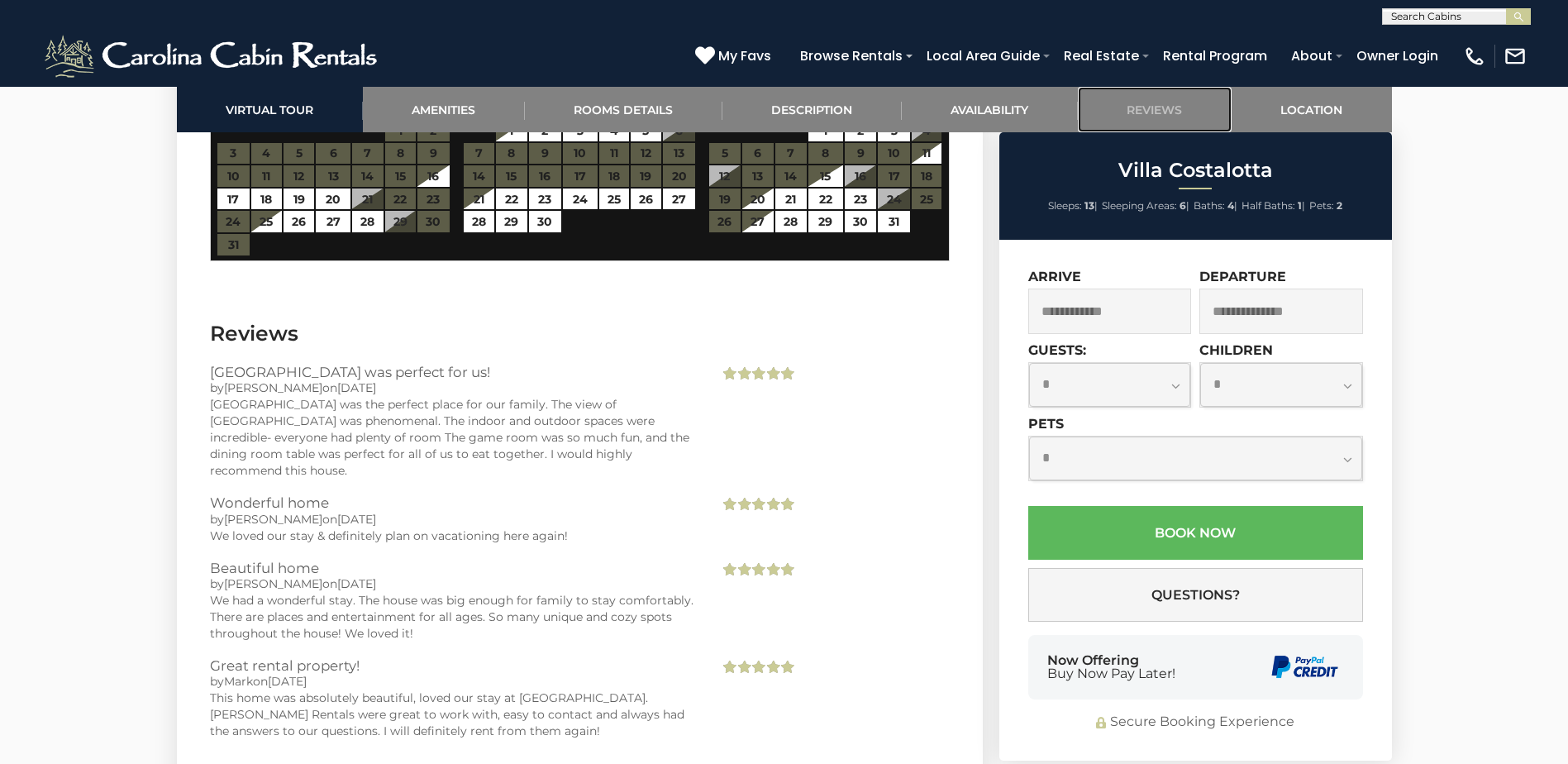
scroll to position [5053, 0]
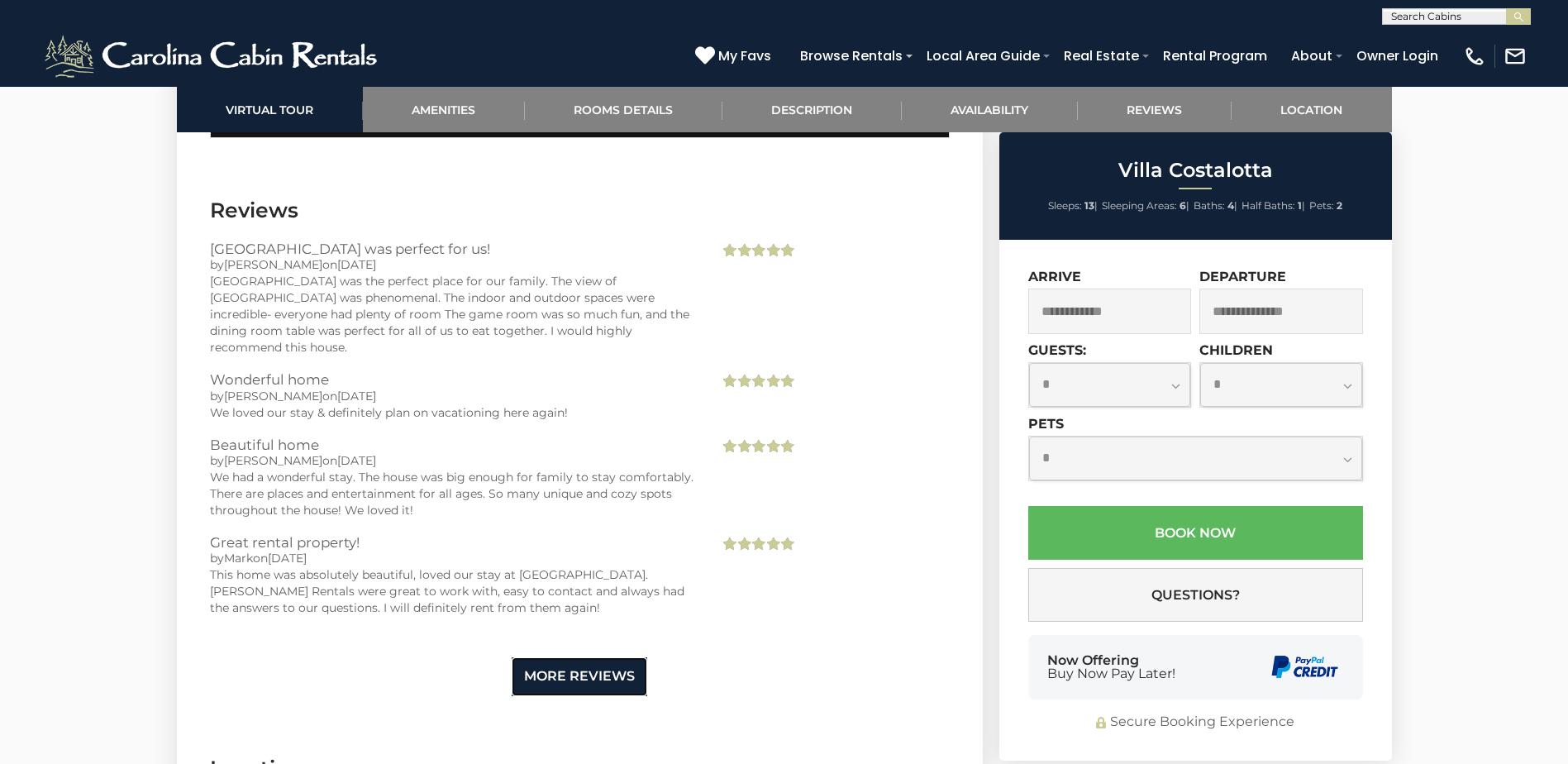
click at [602, 657] on link "More Reviews" at bounding box center [579, 676] width 136 height 39
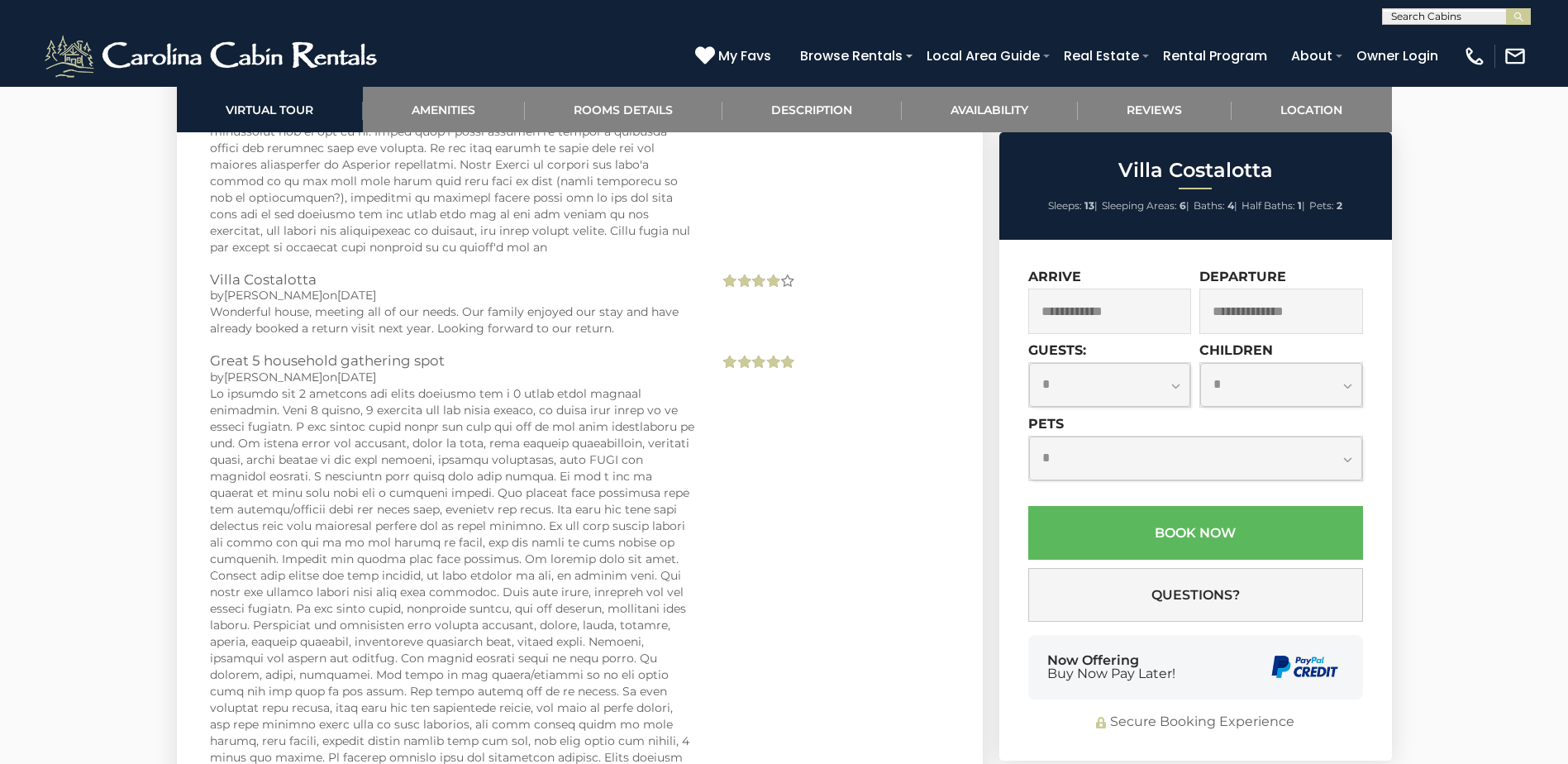
scroll to position [7037, 0]
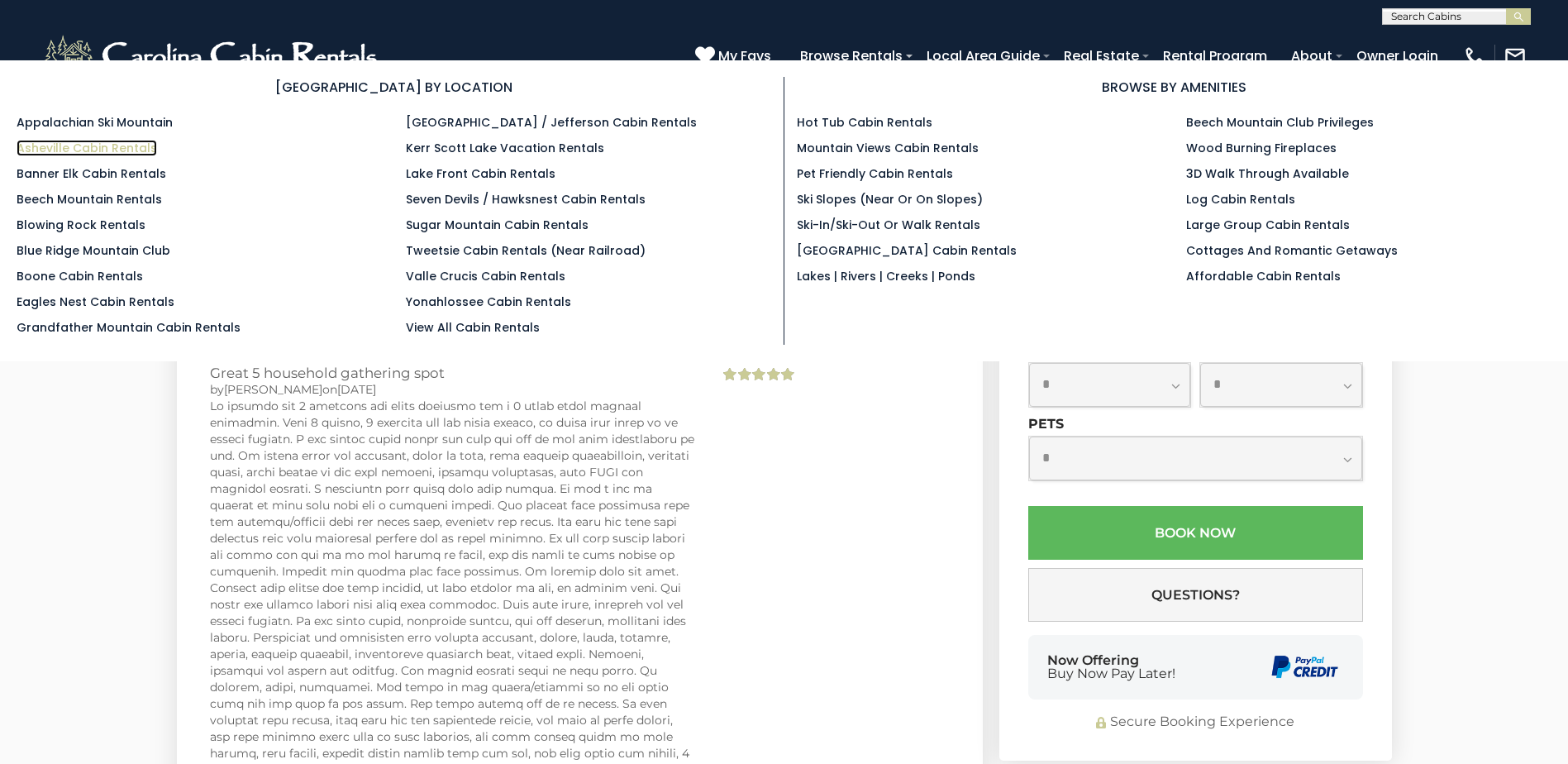
click at [110, 152] on link "Asheville Cabin Rentals" at bounding box center [87, 148] width 140 height 17
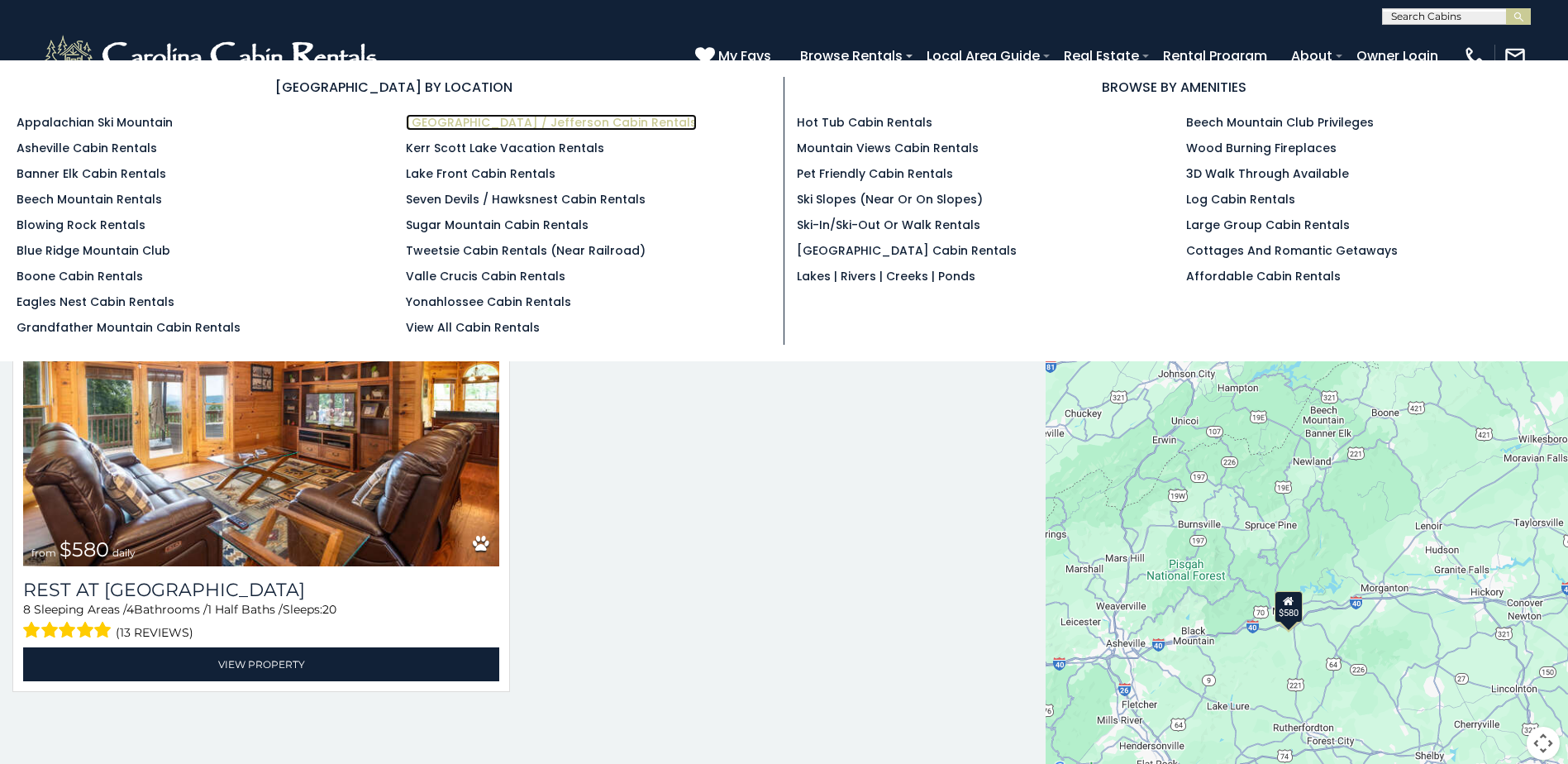
click at [525, 120] on link "[GEOGRAPHIC_DATA] / Jefferson Cabin Rentals" at bounding box center [551, 122] width 291 height 17
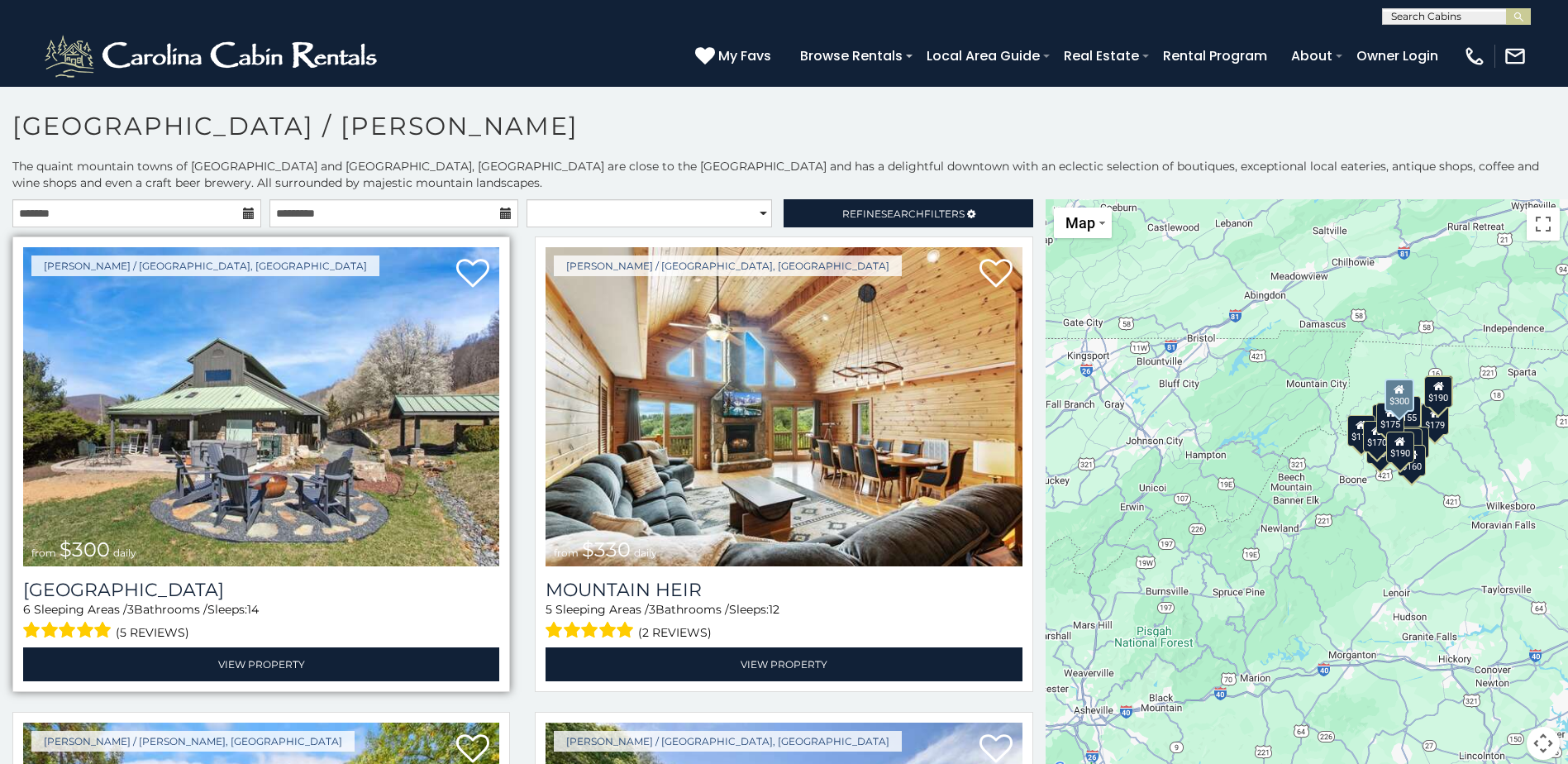
click at [310, 481] on img at bounding box center [261, 406] width 476 height 319
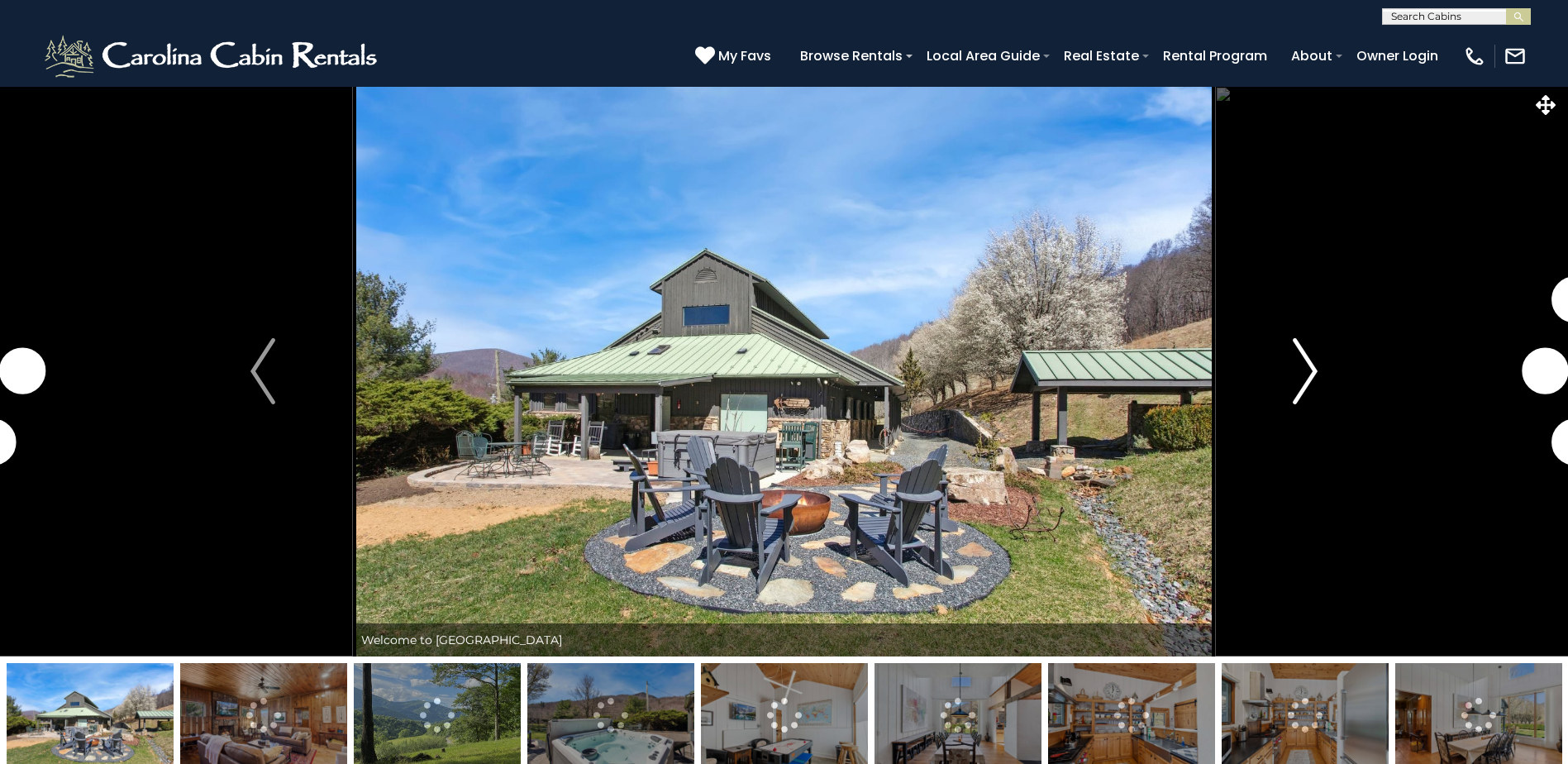
click at [1295, 389] on img "Next" at bounding box center [1305, 371] width 25 height 67
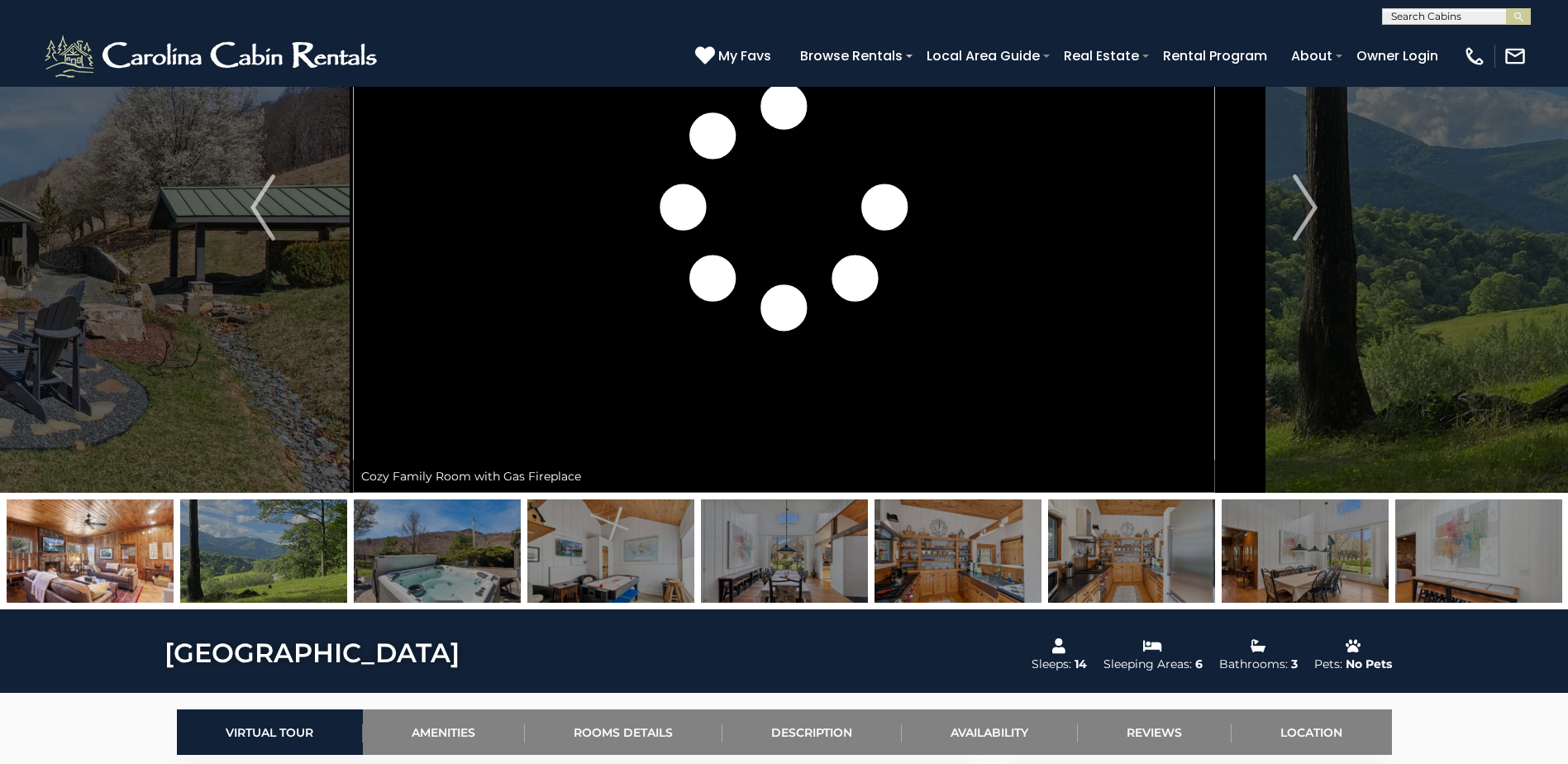
scroll to position [165, 0]
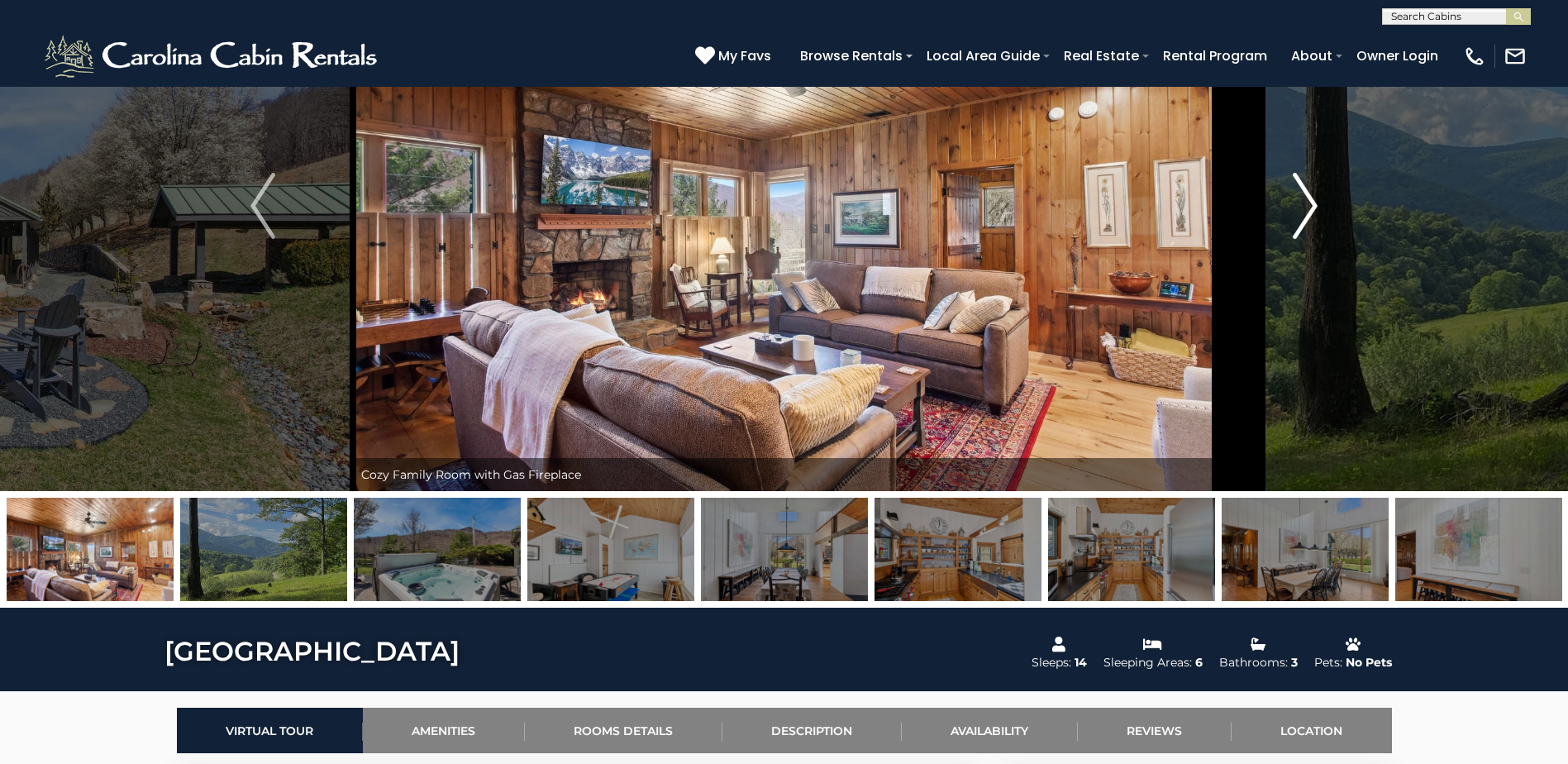
click at [1308, 204] on img "Next" at bounding box center [1305, 206] width 25 height 67
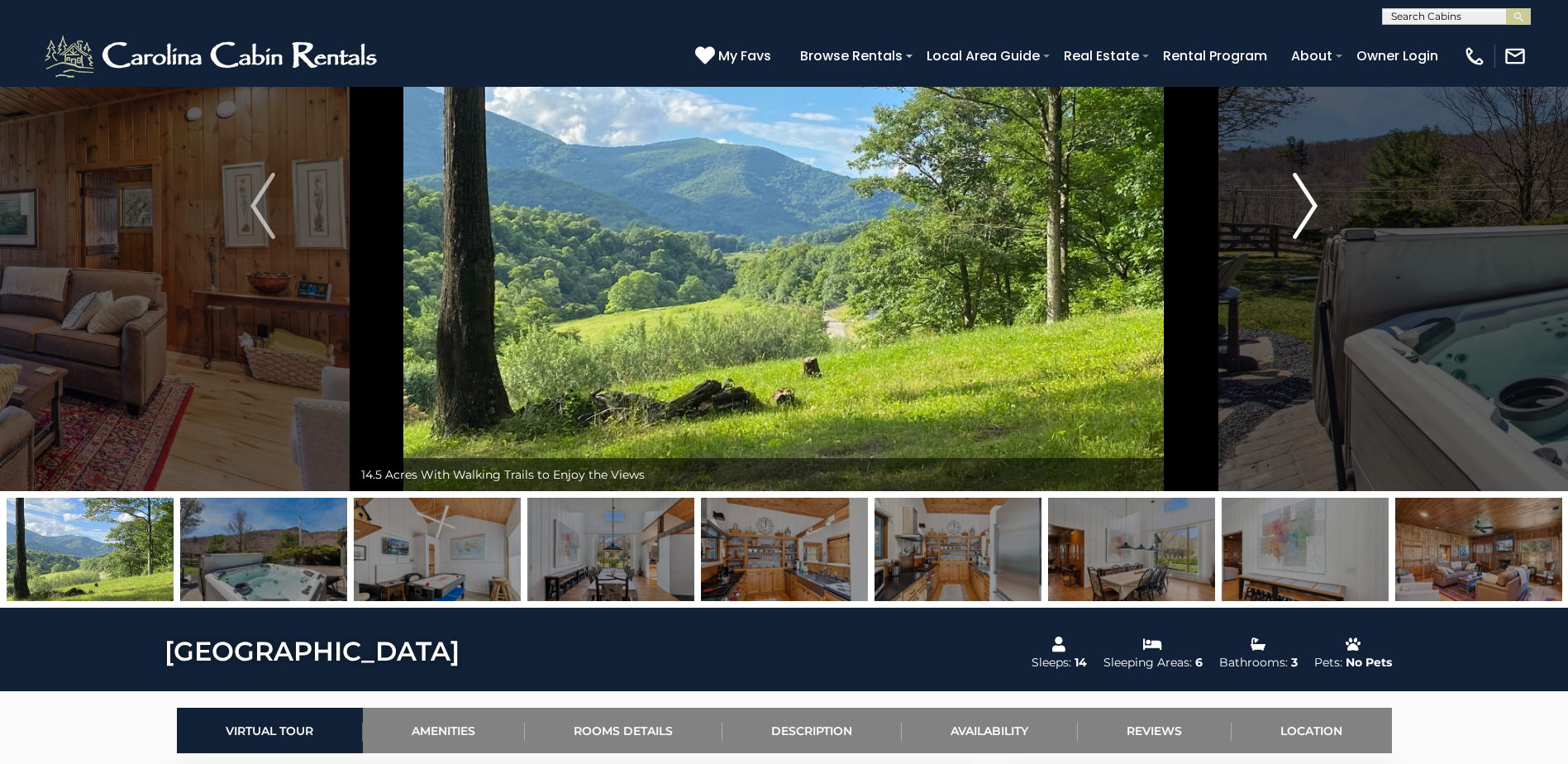
click at [1308, 204] on img "Next" at bounding box center [1305, 206] width 25 height 67
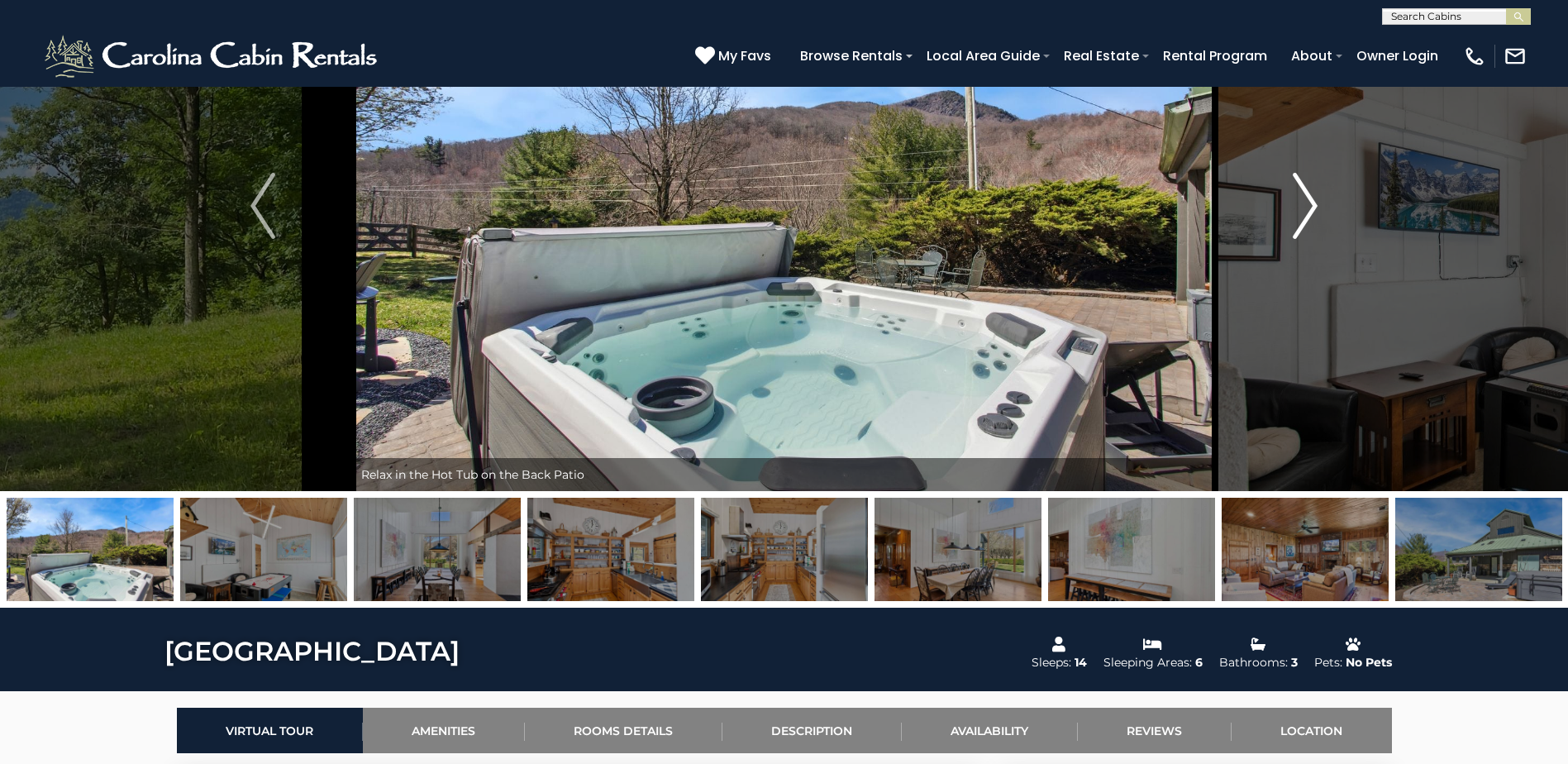
click at [1308, 204] on img "Next" at bounding box center [1305, 206] width 25 height 67
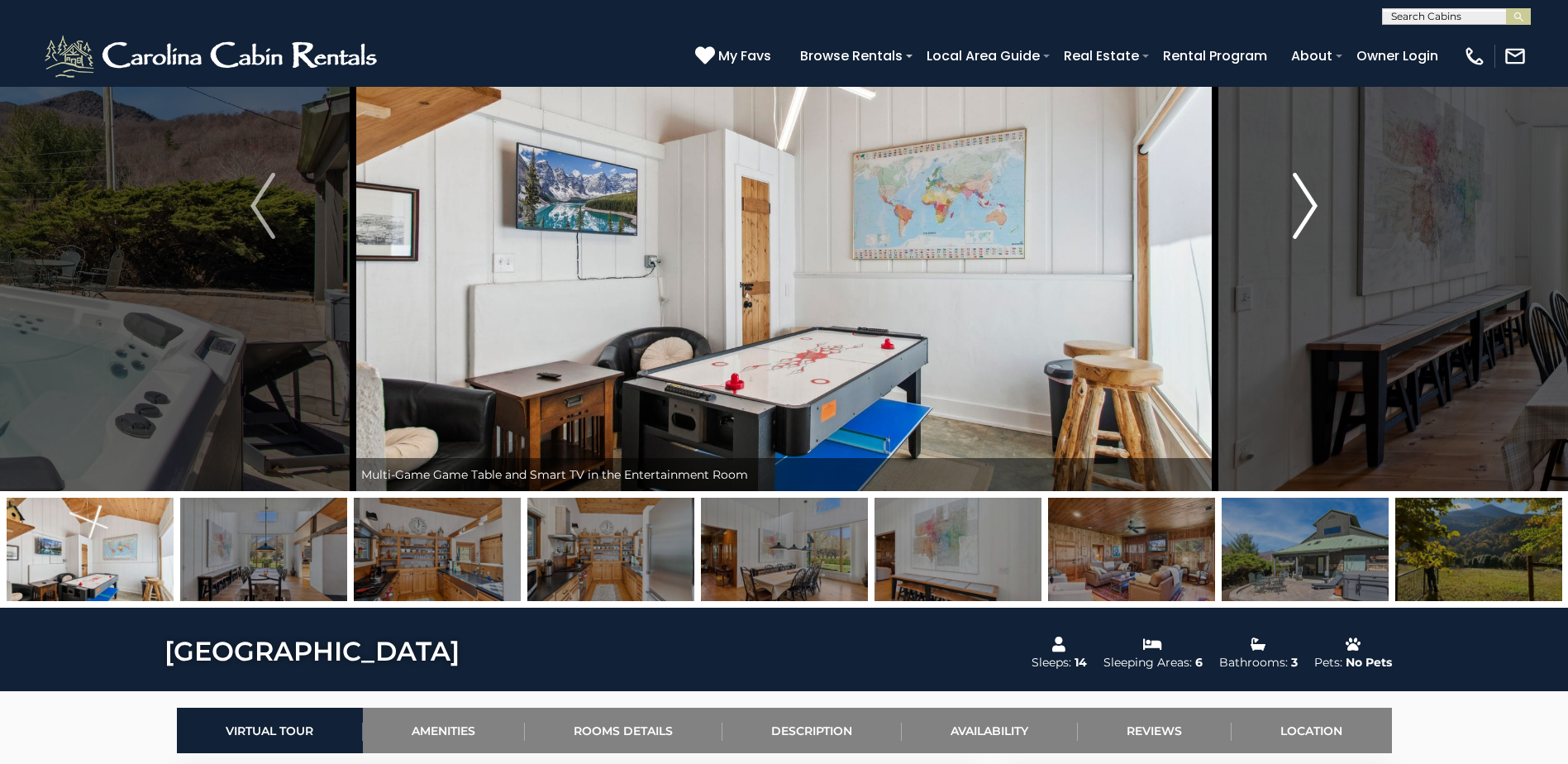
click at [1308, 204] on img "Next" at bounding box center [1305, 206] width 25 height 67
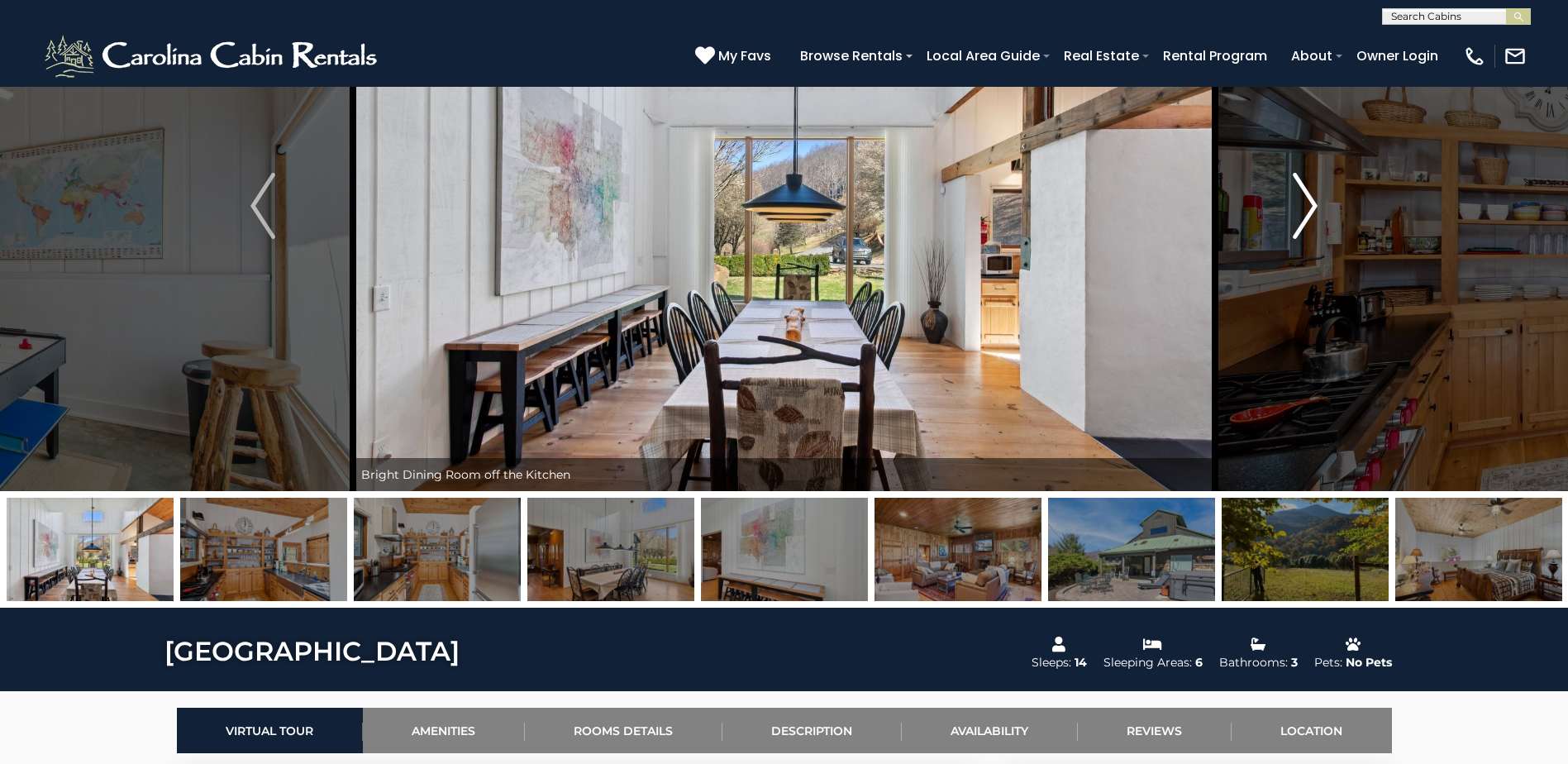
click at [1308, 204] on img "Next" at bounding box center [1305, 206] width 25 height 67
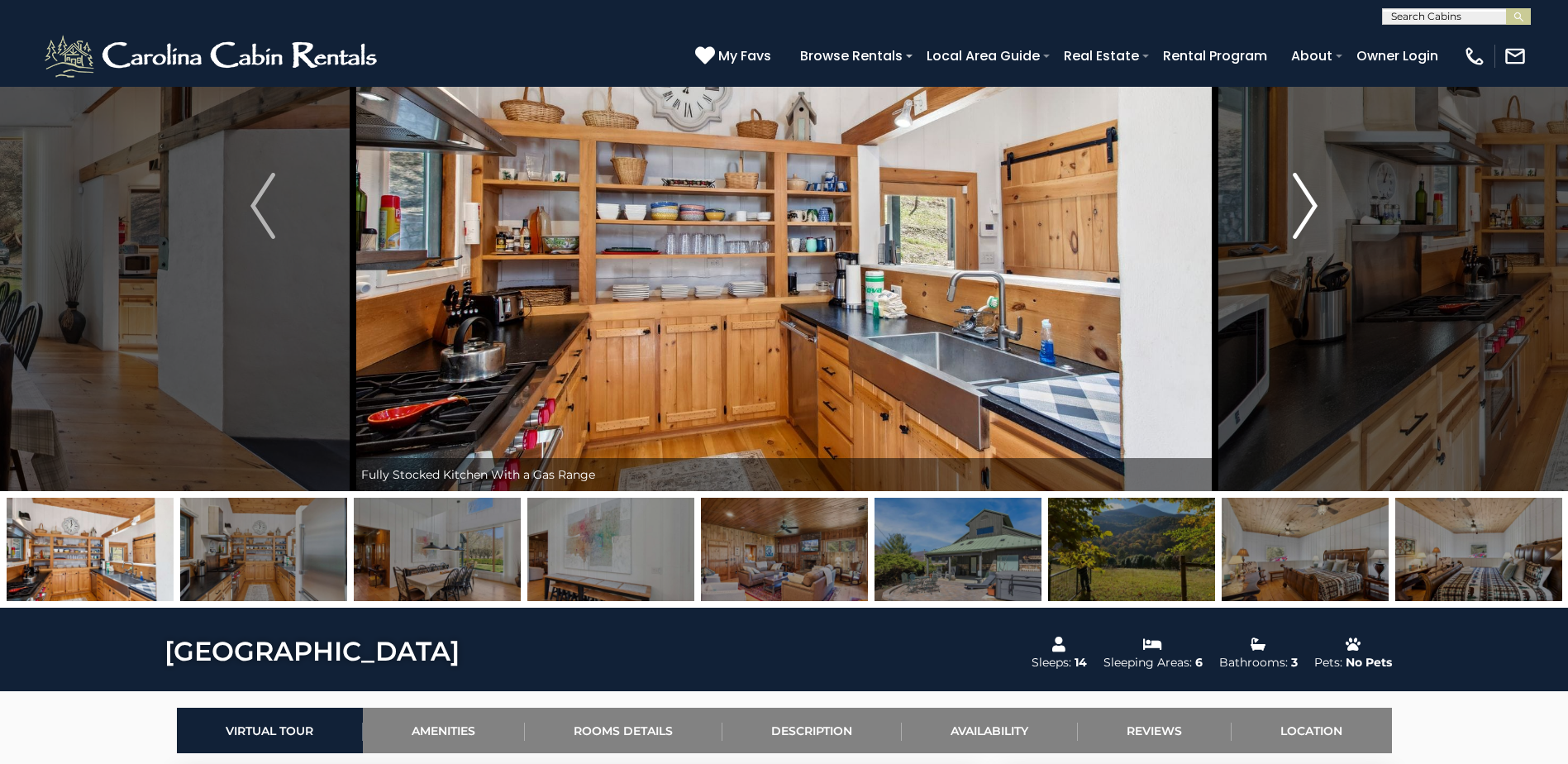
click at [1308, 204] on img "Next" at bounding box center [1305, 206] width 25 height 67
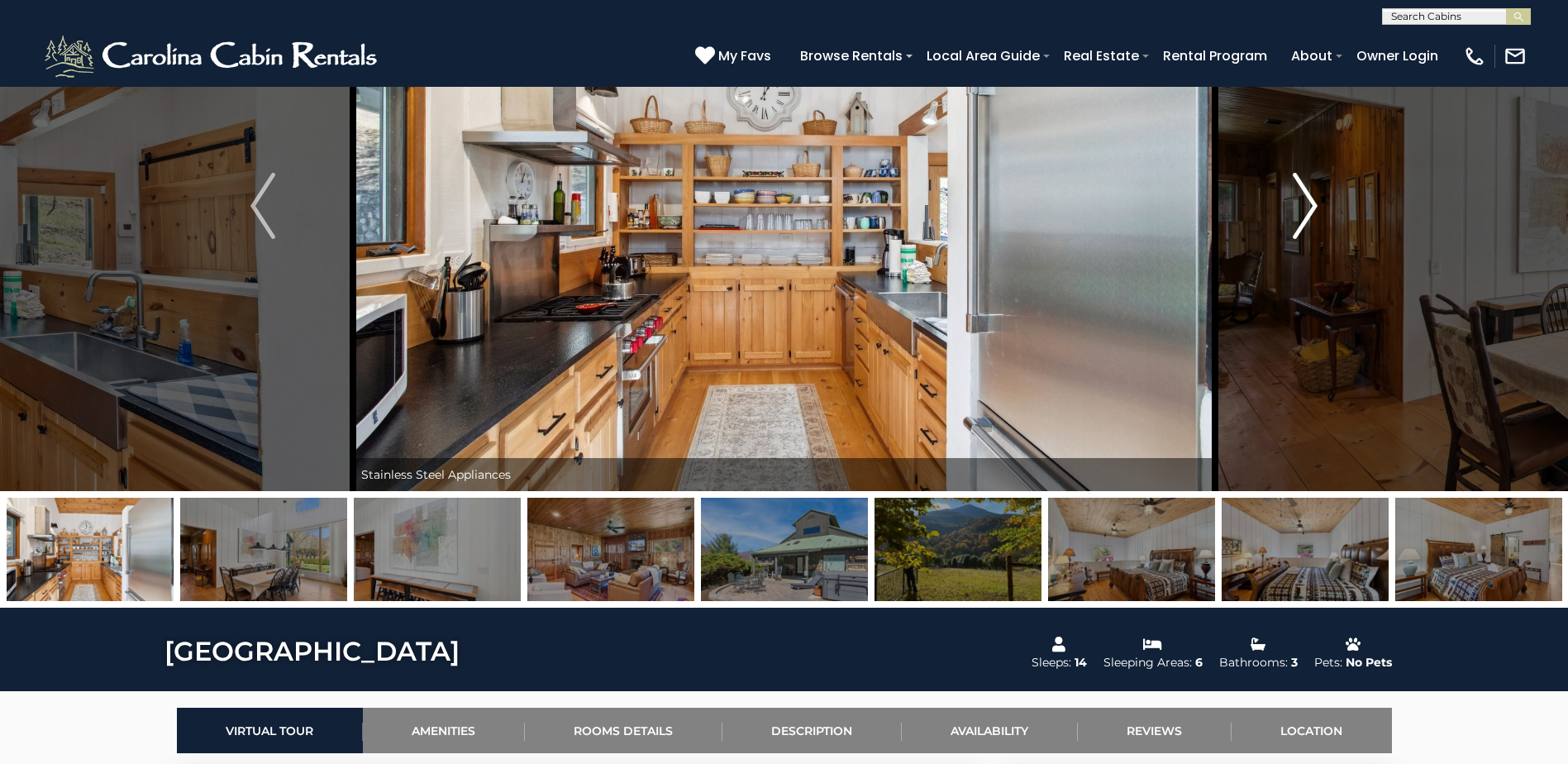
click at [1308, 204] on img "Next" at bounding box center [1305, 206] width 25 height 67
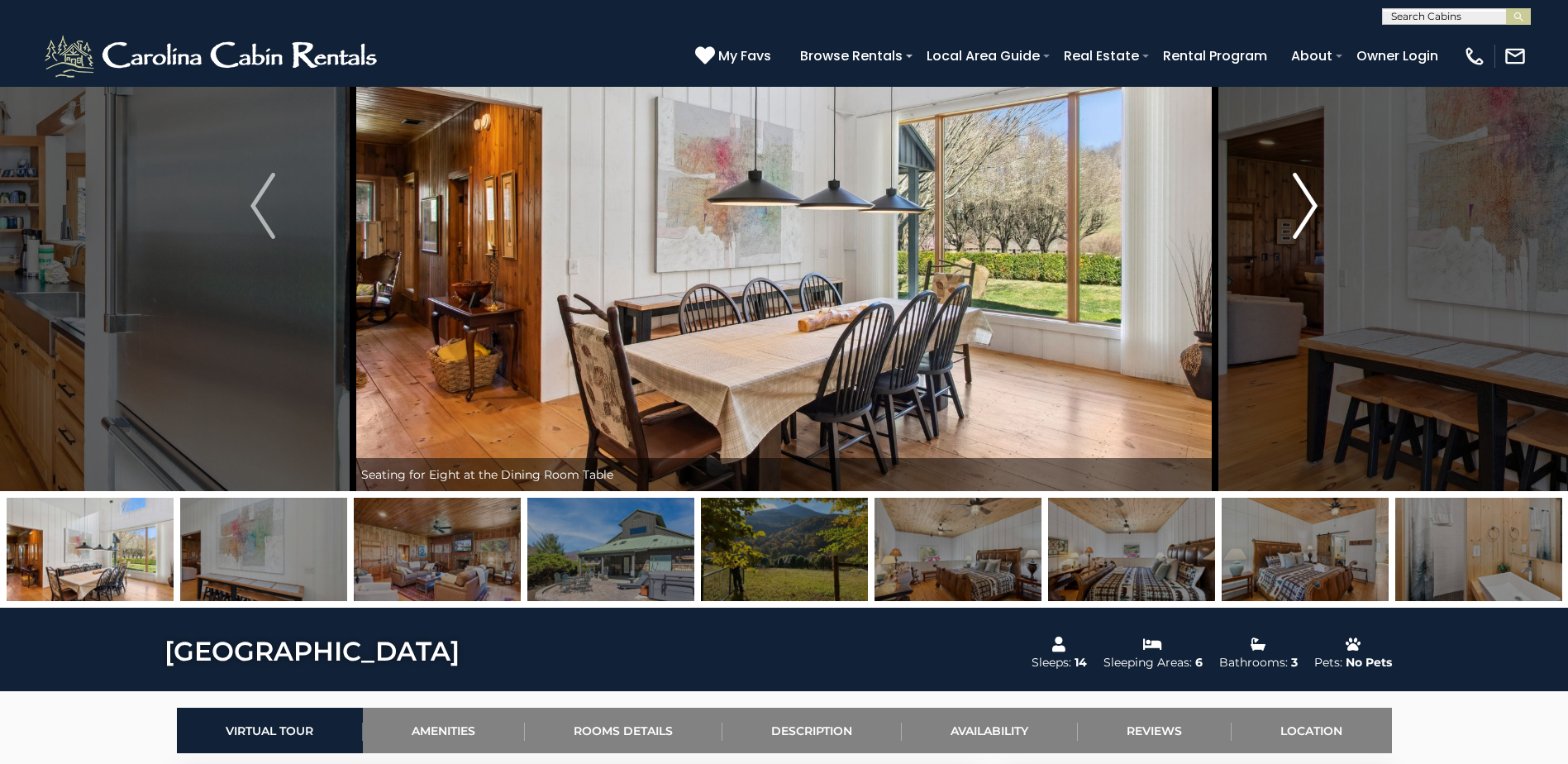
click at [1308, 204] on img "Next" at bounding box center [1305, 206] width 25 height 67
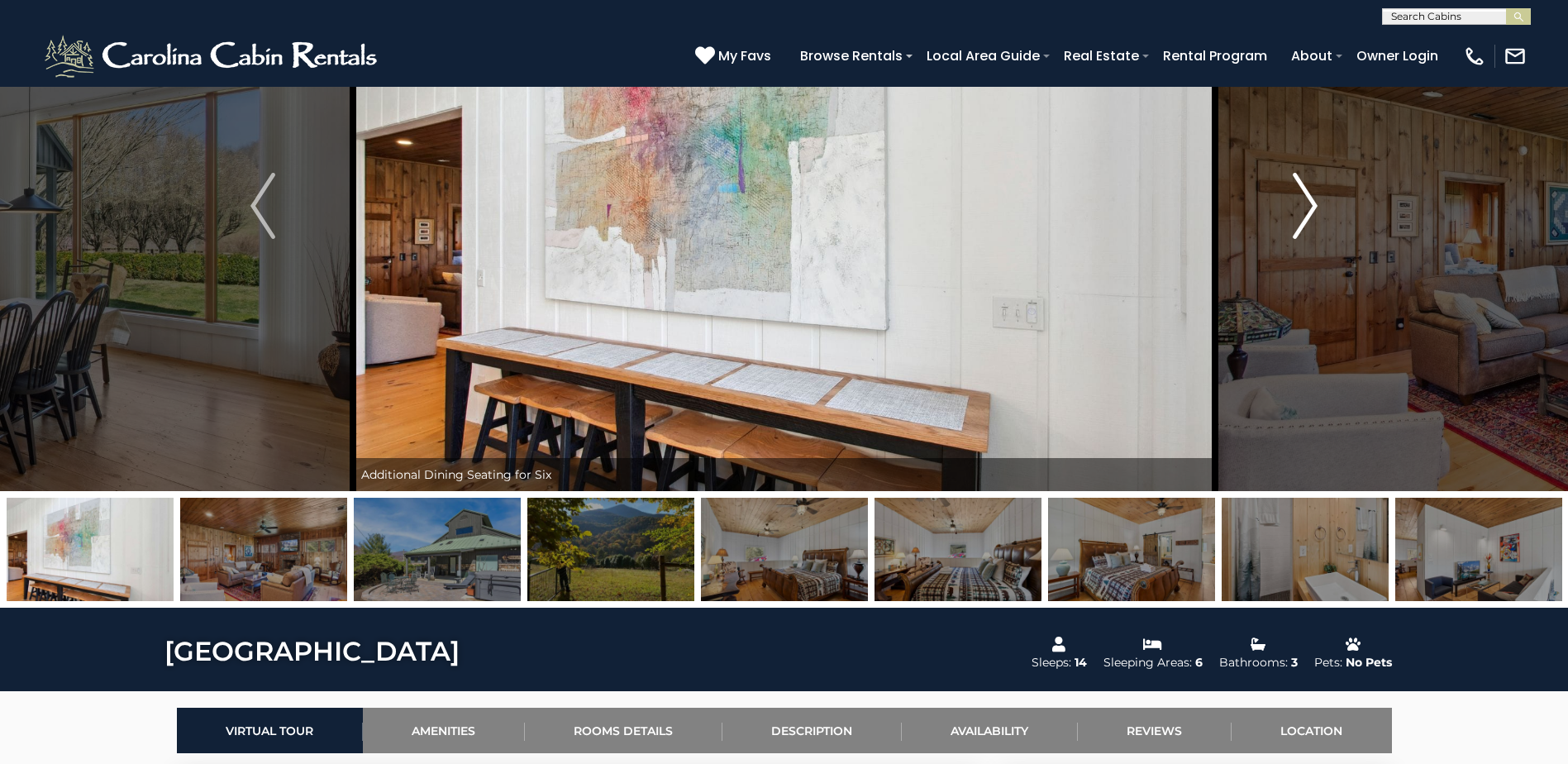
click at [1308, 204] on img "Next" at bounding box center [1305, 206] width 25 height 67
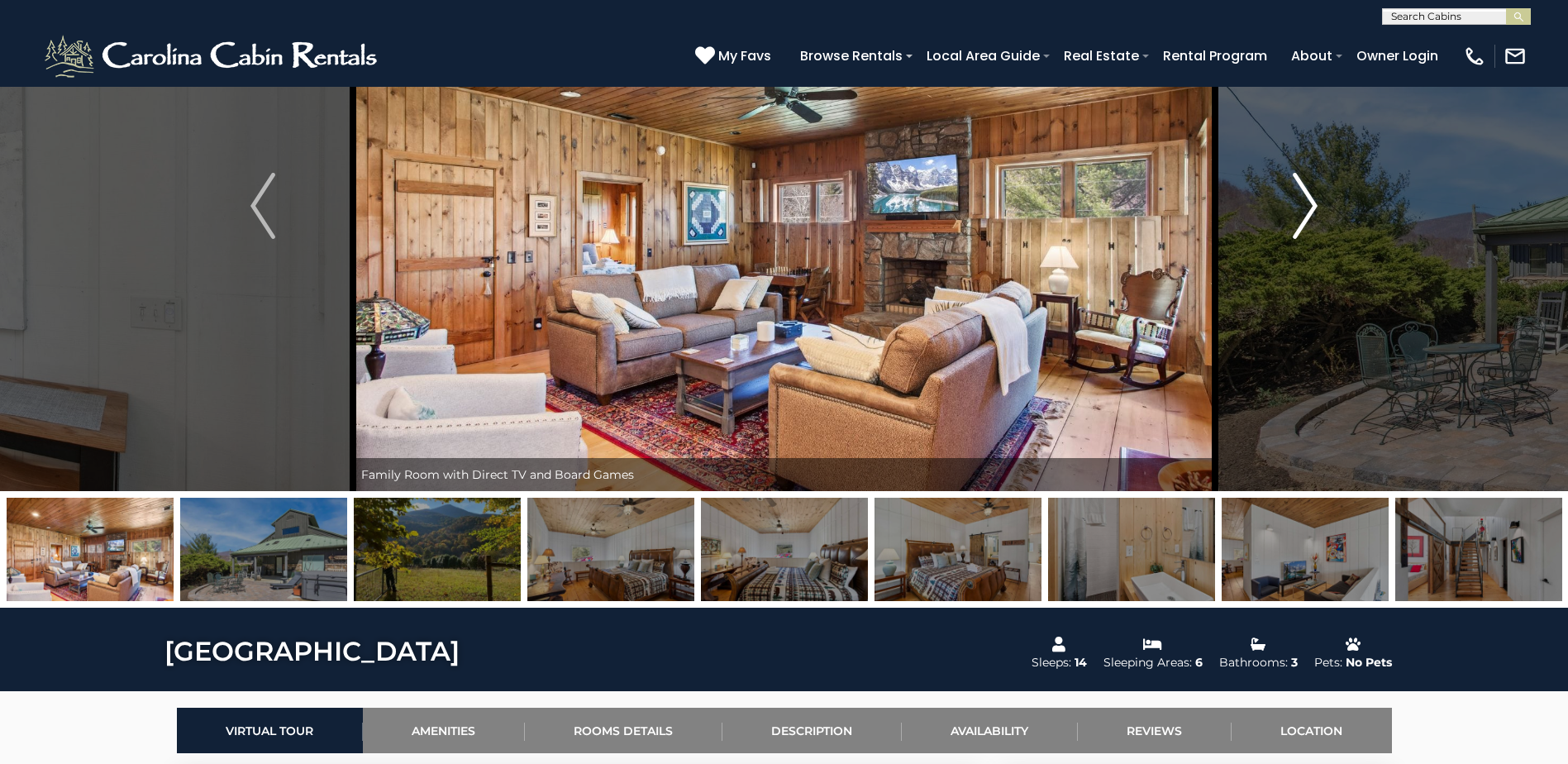
click at [1308, 204] on img "Next" at bounding box center [1305, 206] width 25 height 67
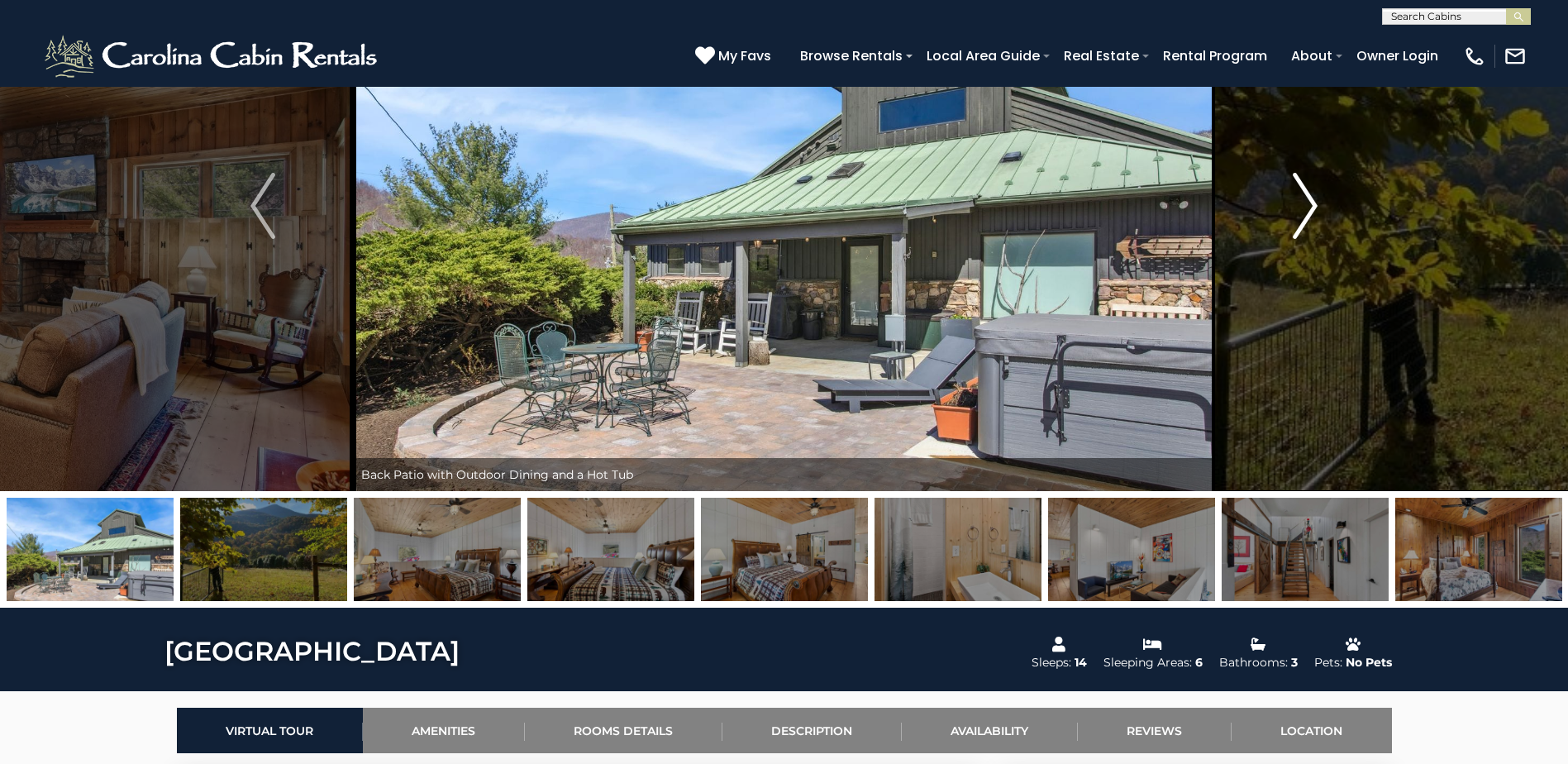
click at [1308, 204] on img "Next" at bounding box center [1305, 206] width 25 height 67
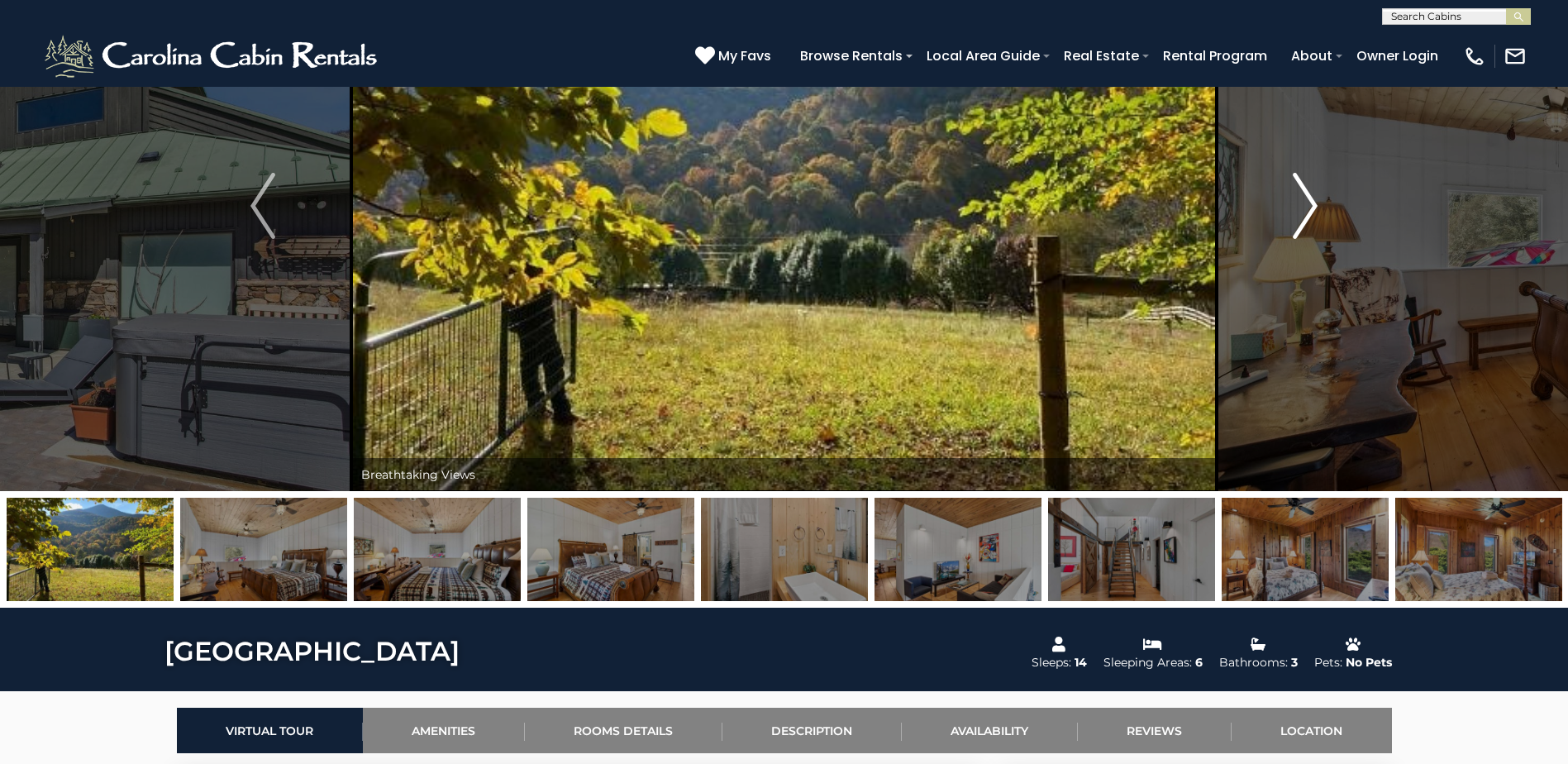
click at [1308, 204] on img "Next" at bounding box center [1305, 206] width 25 height 67
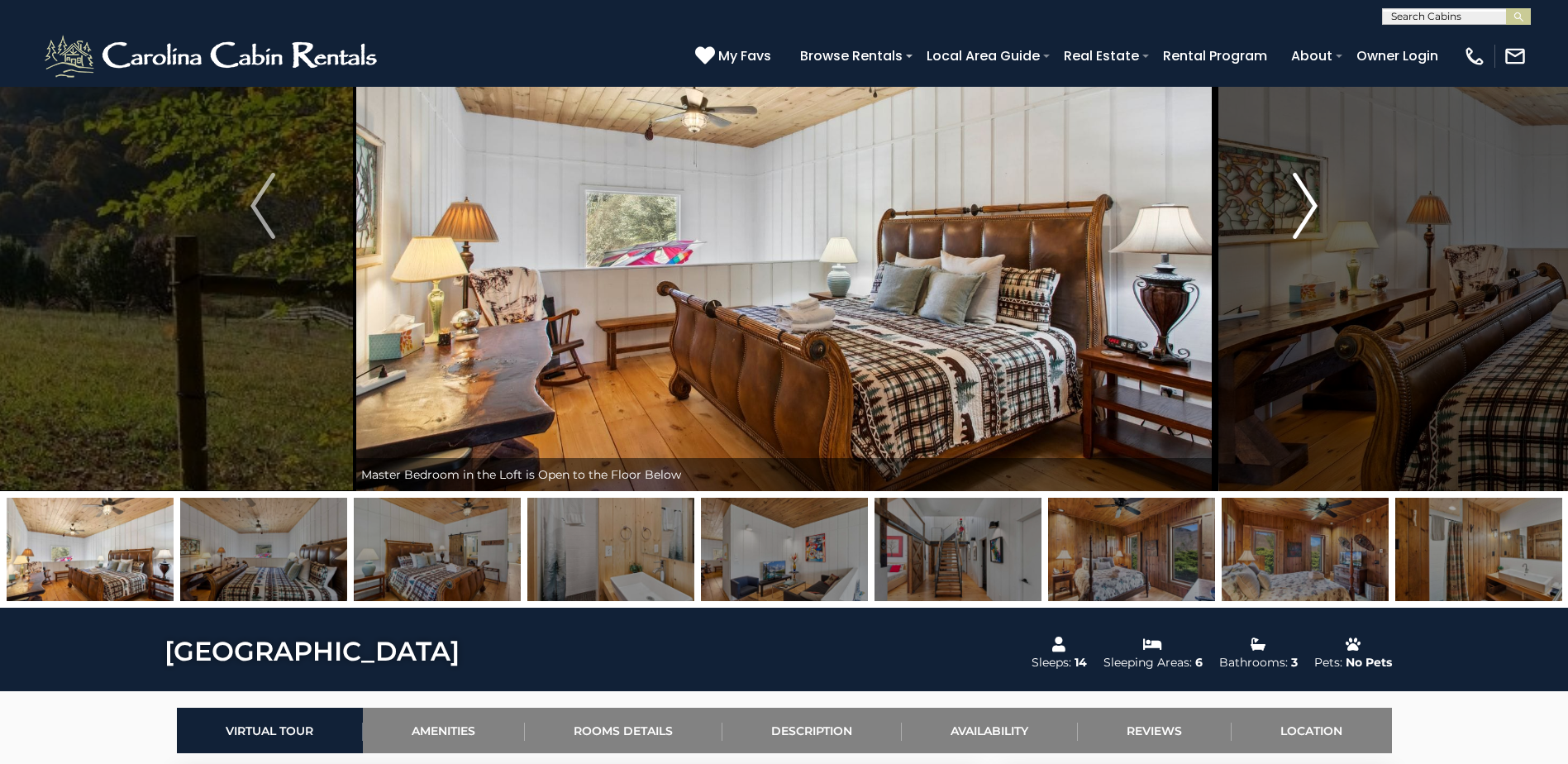
click at [1308, 204] on img "Next" at bounding box center [1305, 206] width 25 height 67
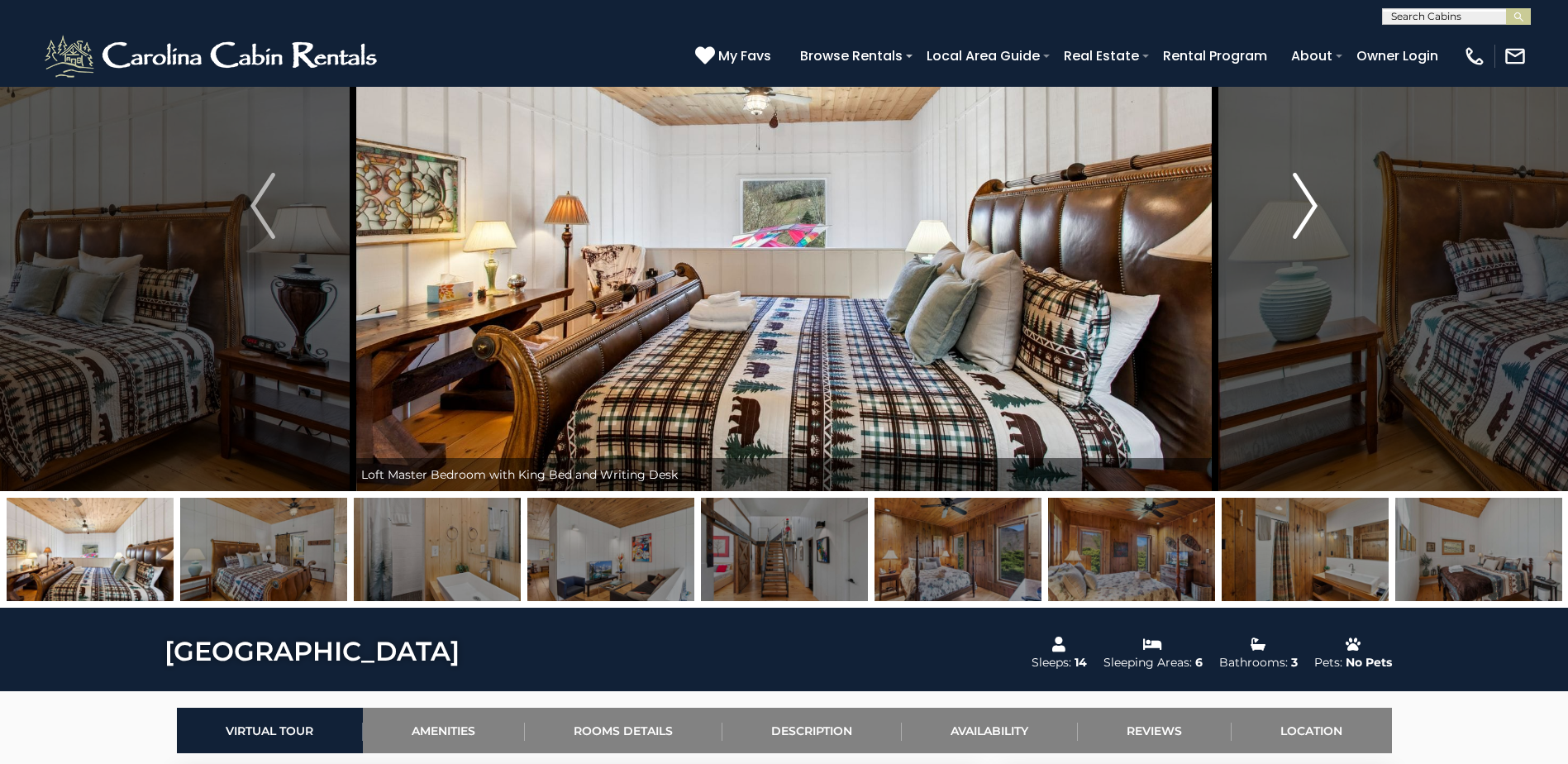
click at [1308, 204] on img "Next" at bounding box center [1305, 206] width 25 height 67
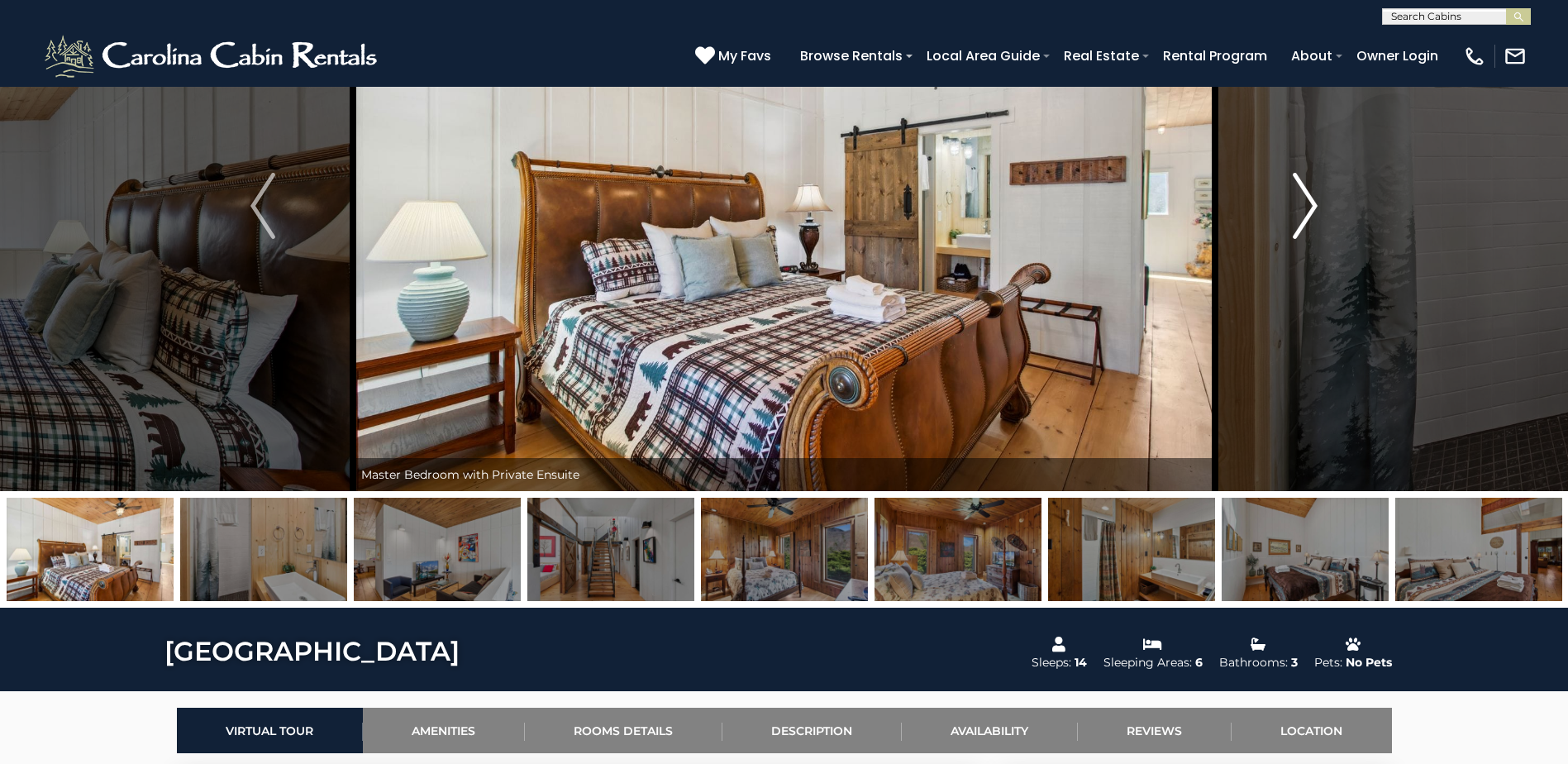
click at [1308, 204] on img "Next" at bounding box center [1305, 206] width 25 height 67
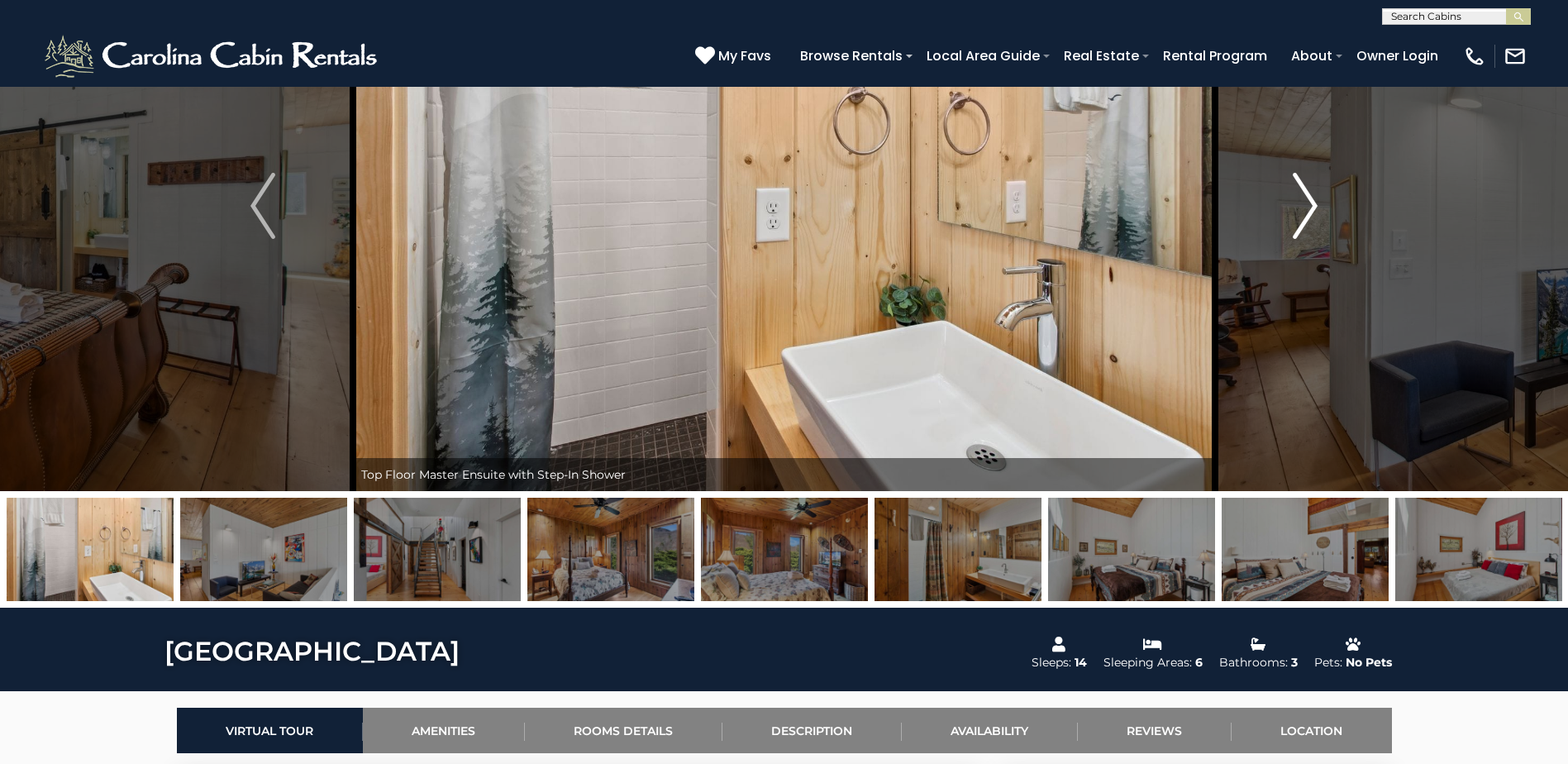
click at [1308, 204] on img "Next" at bounding box center [1305, 206] width 25 height 67
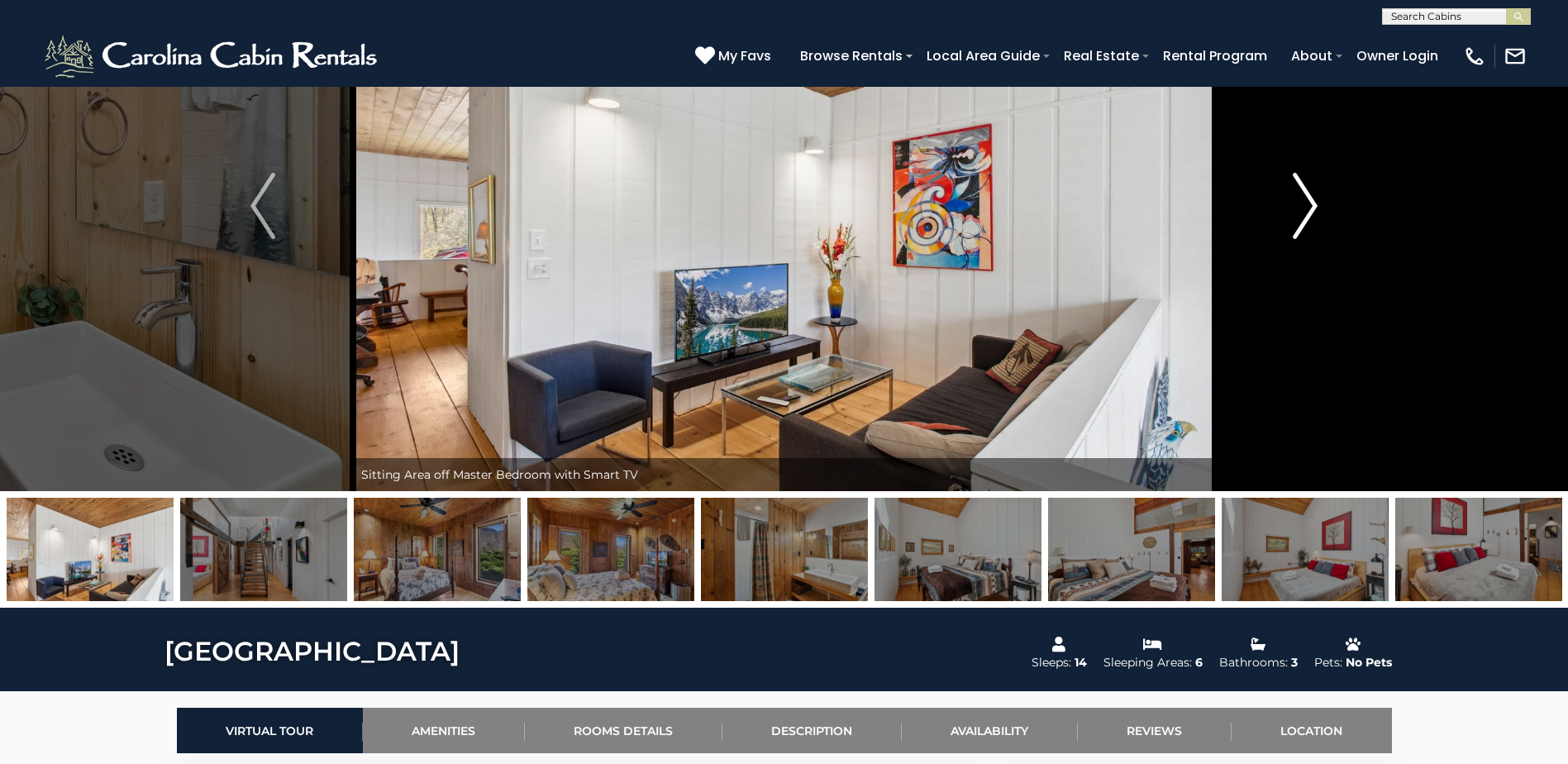
click at [1308, 204] on img "Next" at bounding box center [1305, 206] width 25 height 67
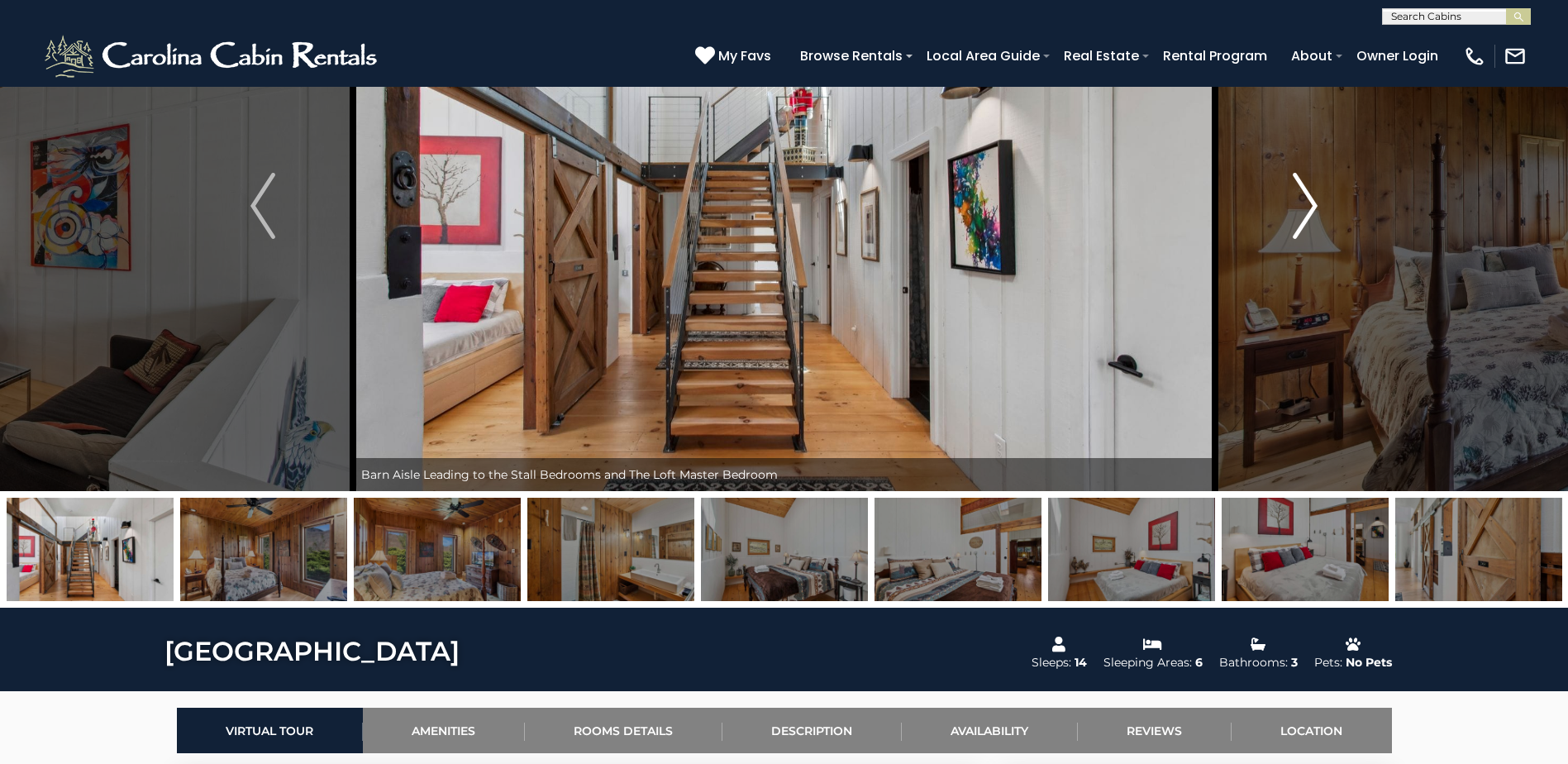
click at [1308, 204] on img "Next" at bounding box center [1305, 206] width 25 height 67
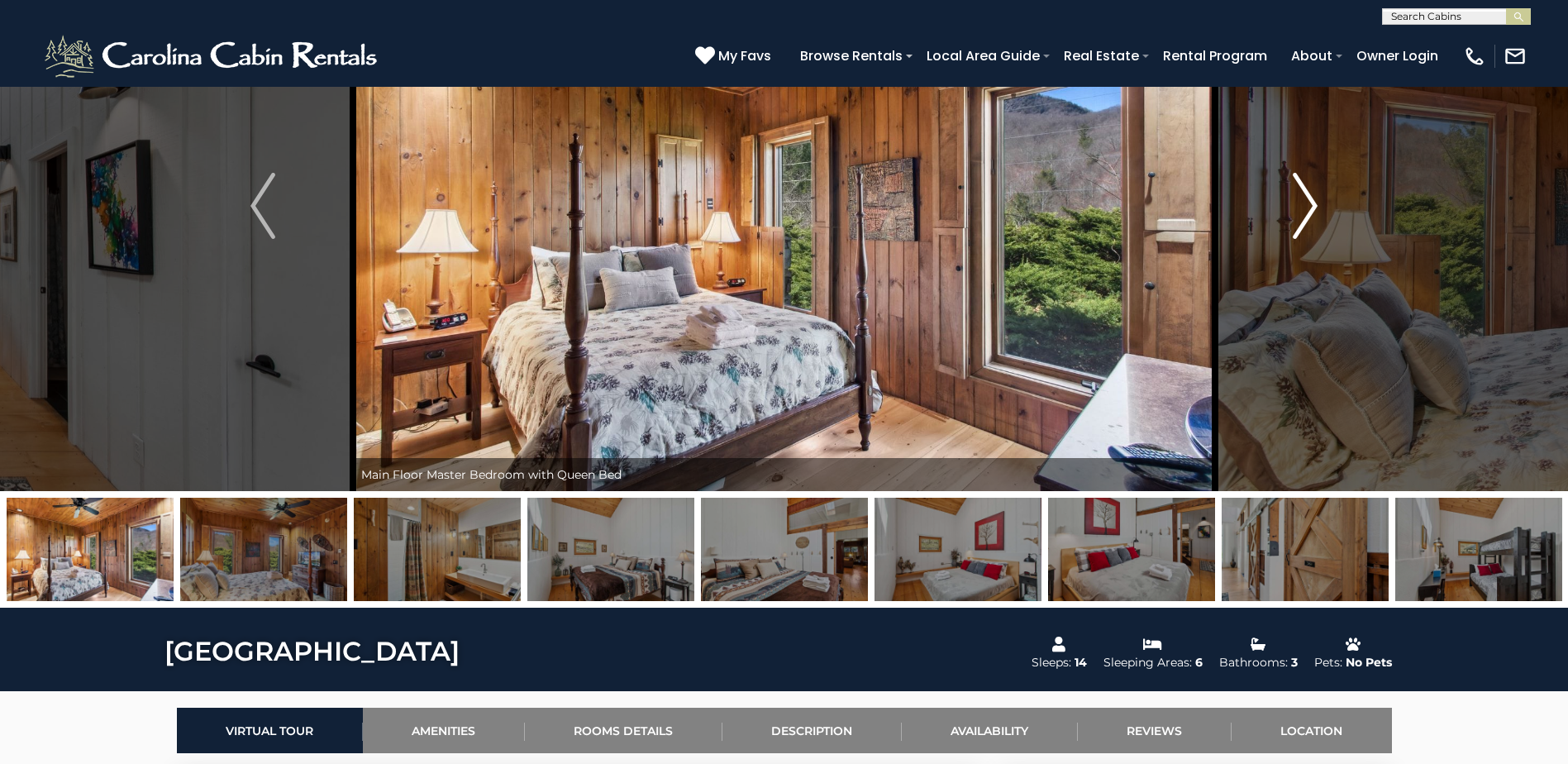
click at [1308, 204] on img "Next" at bounding box center [1305, 206] width 25 height 67
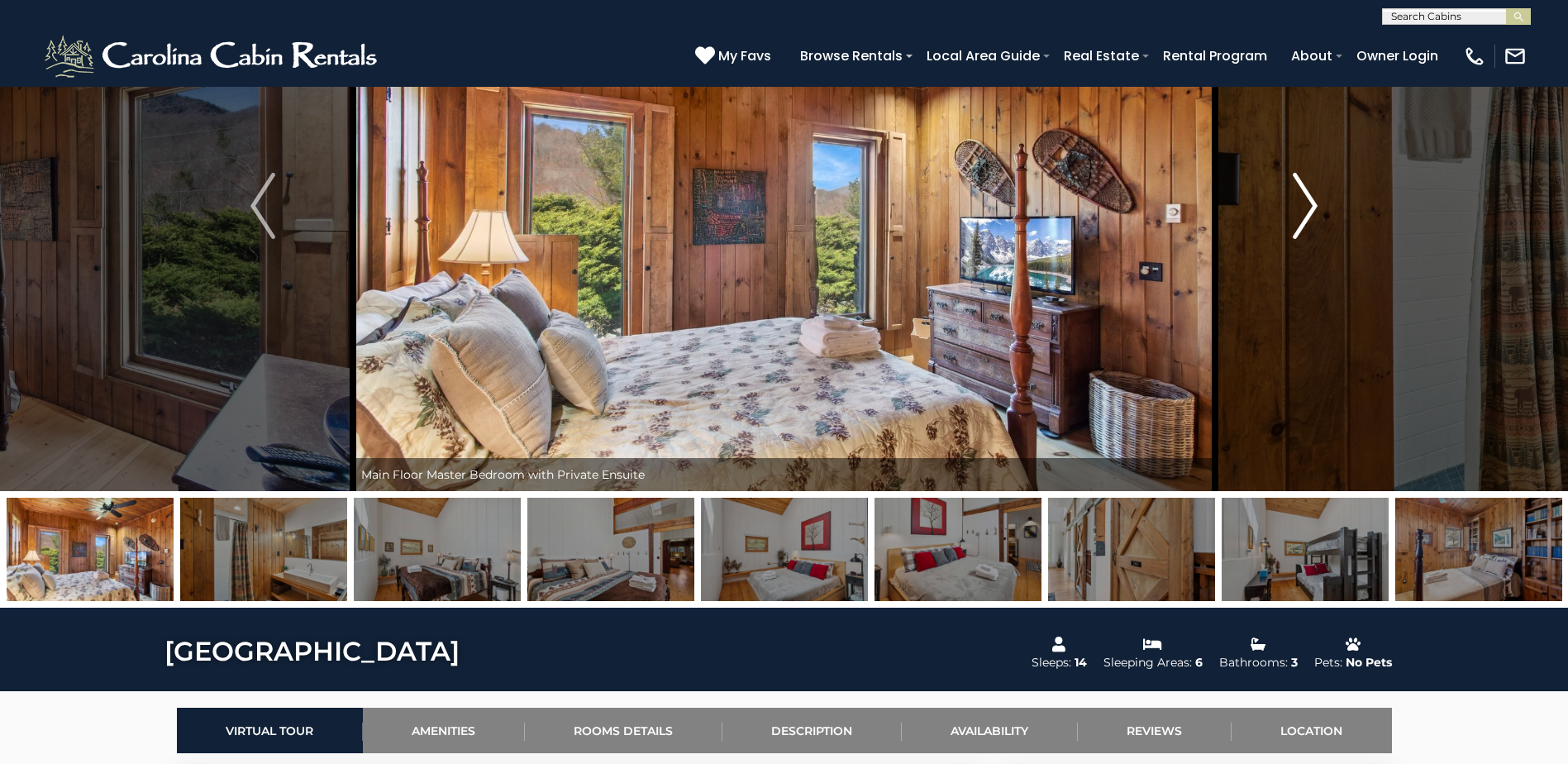
click at [1308, 204] on img "Next" at bounding box center [1305, 206] width 25 height 67
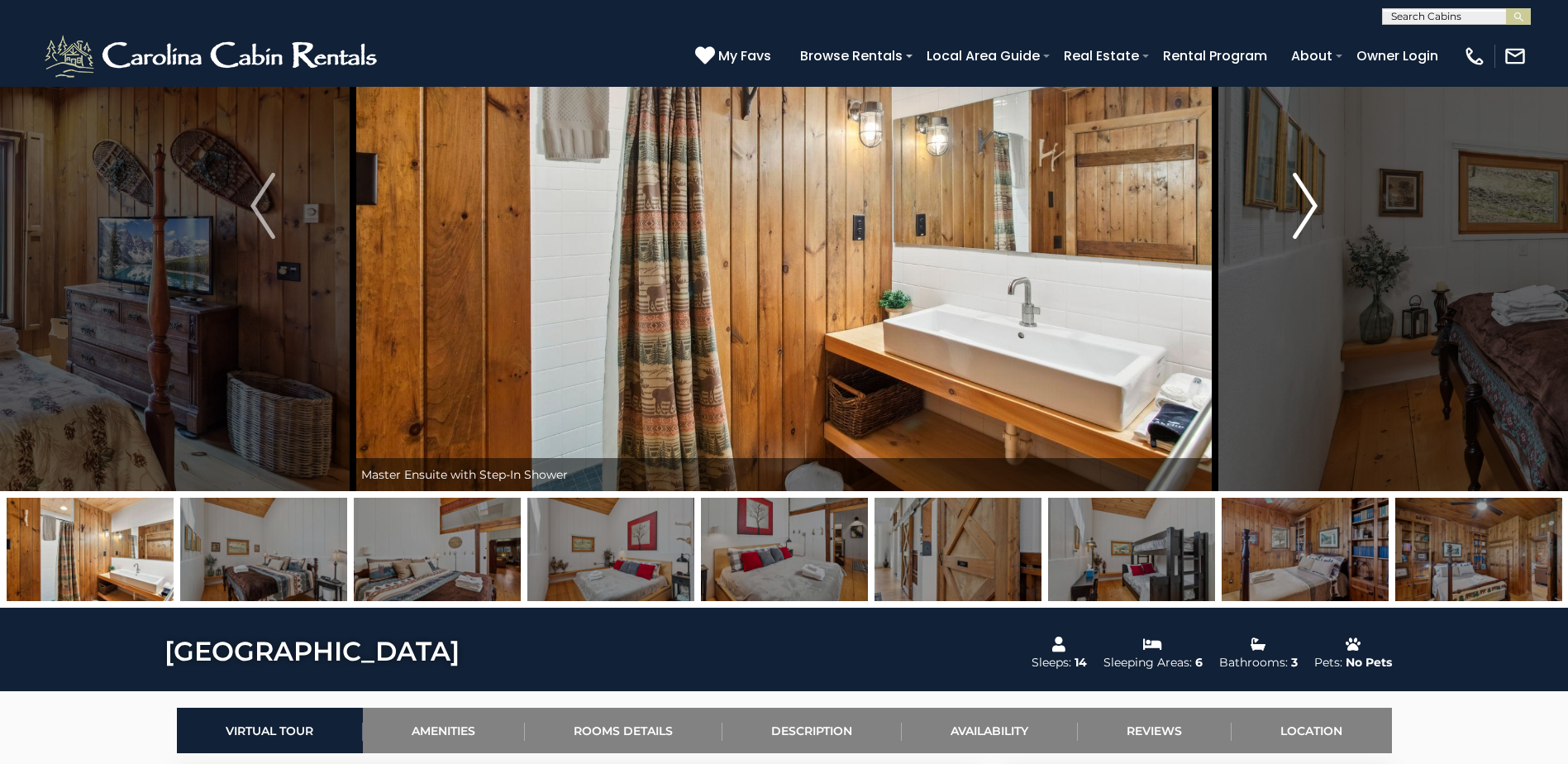
click at [1308, 204] on img "Next" at bounding box center [1305, 206] width 25 height 67
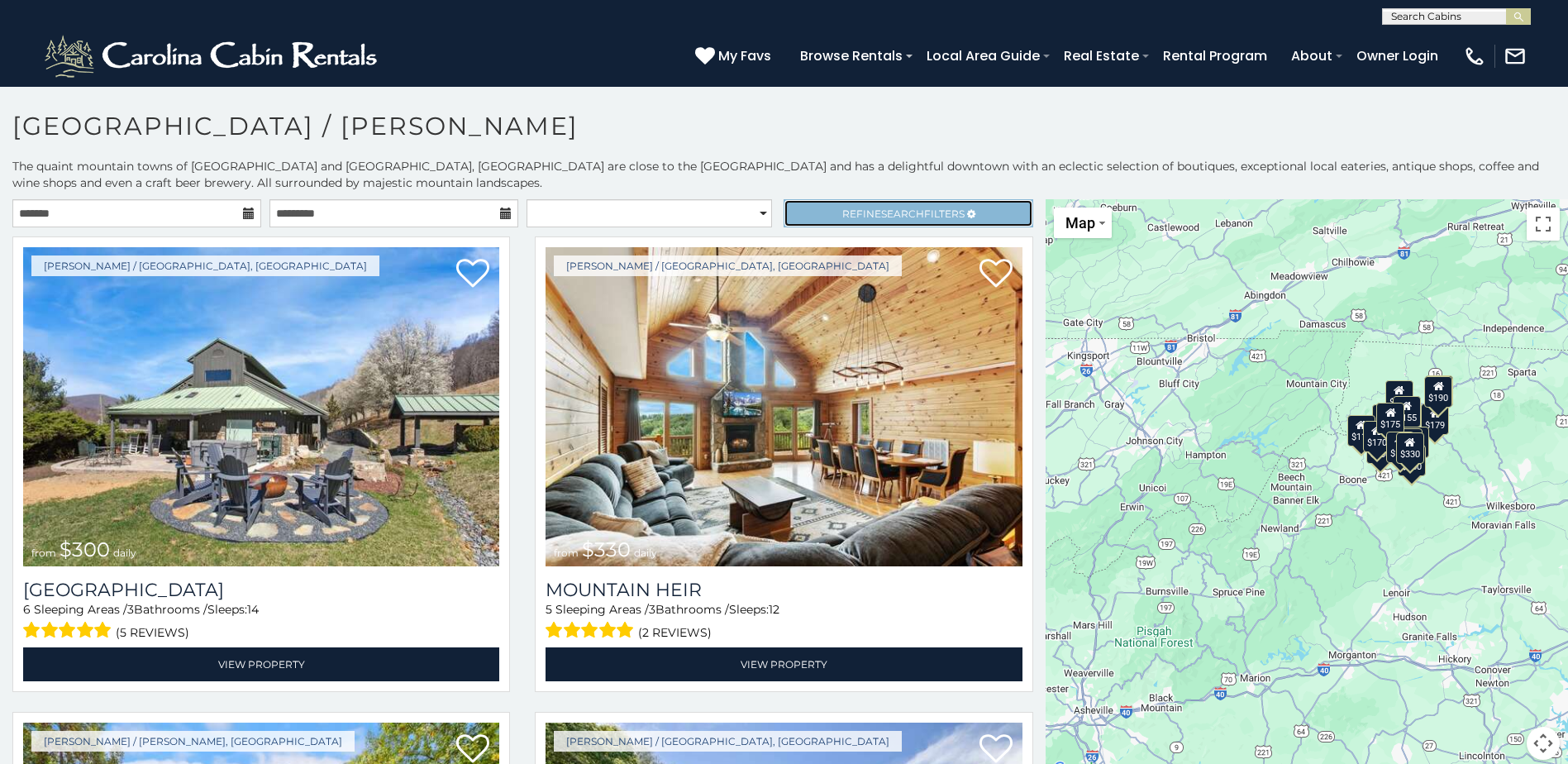
click at [905, 215] on span "Search" at bounding box center [903, 213] width 43 height 12
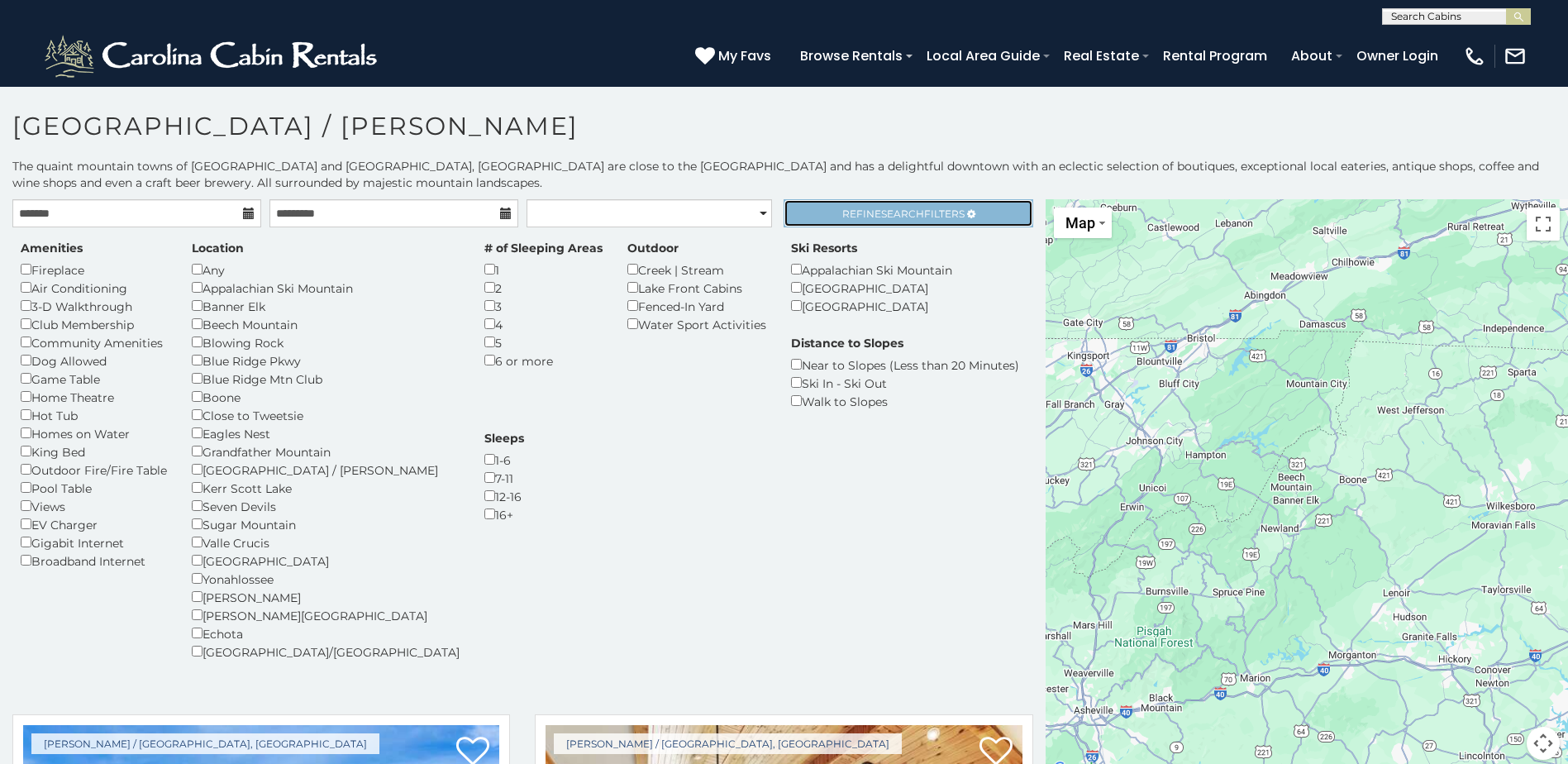
click at [887, 218] on span "Search" at bounding box center [903, 213] width 43 height 12
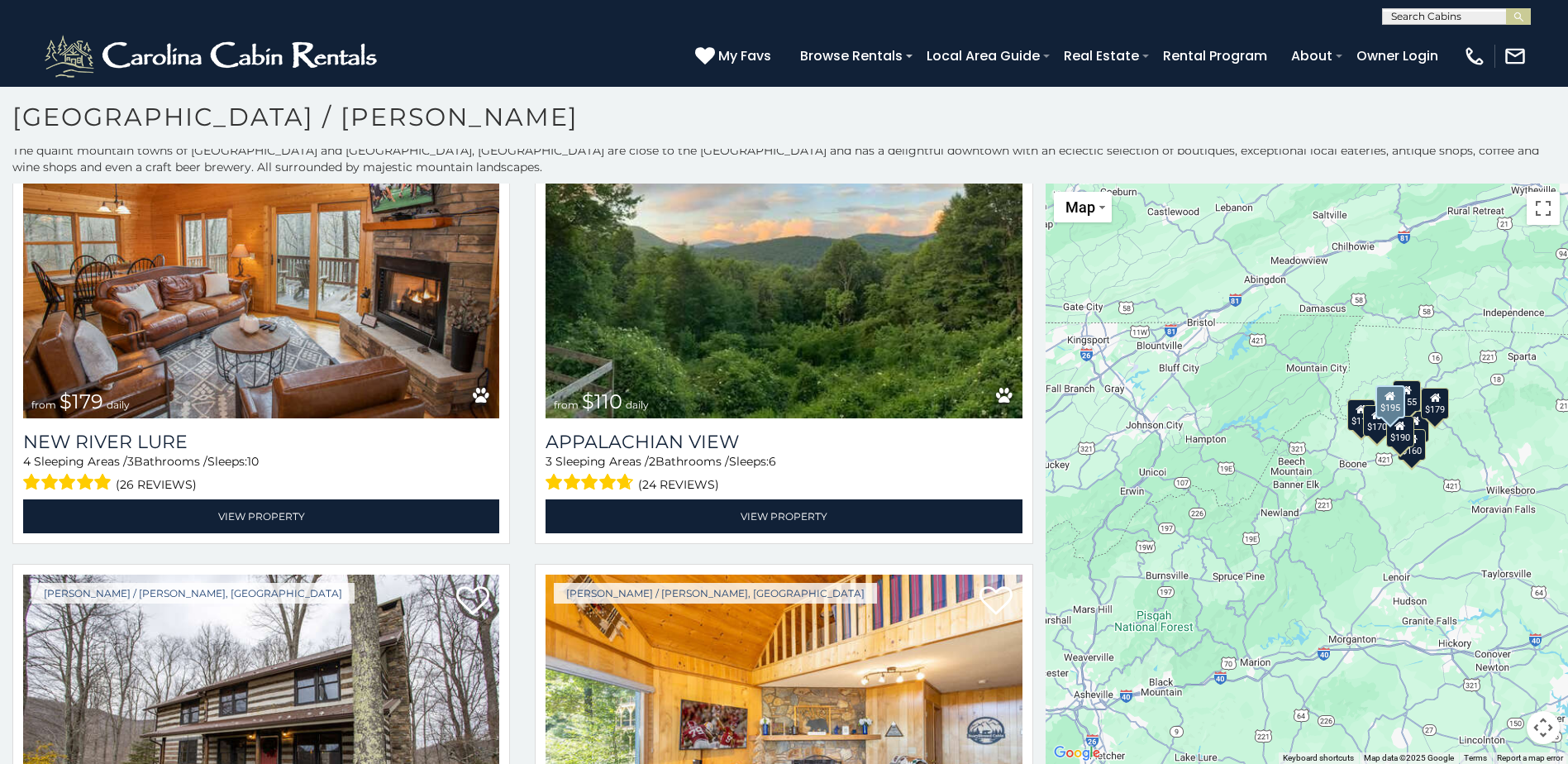
scroll to position [75, 0]
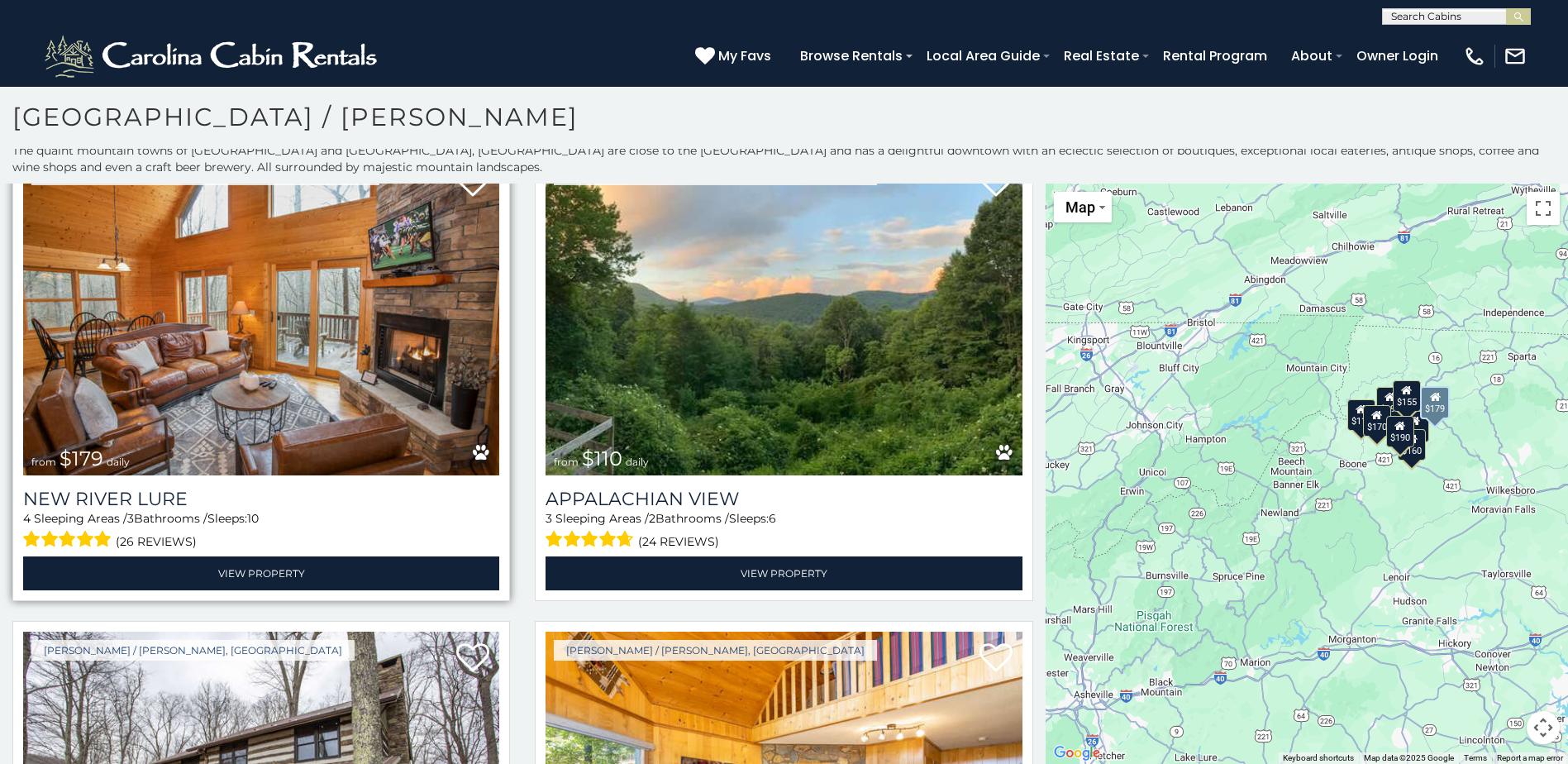
click at [339, 431] on img at bounding box center [261, 315] width 476 height 319
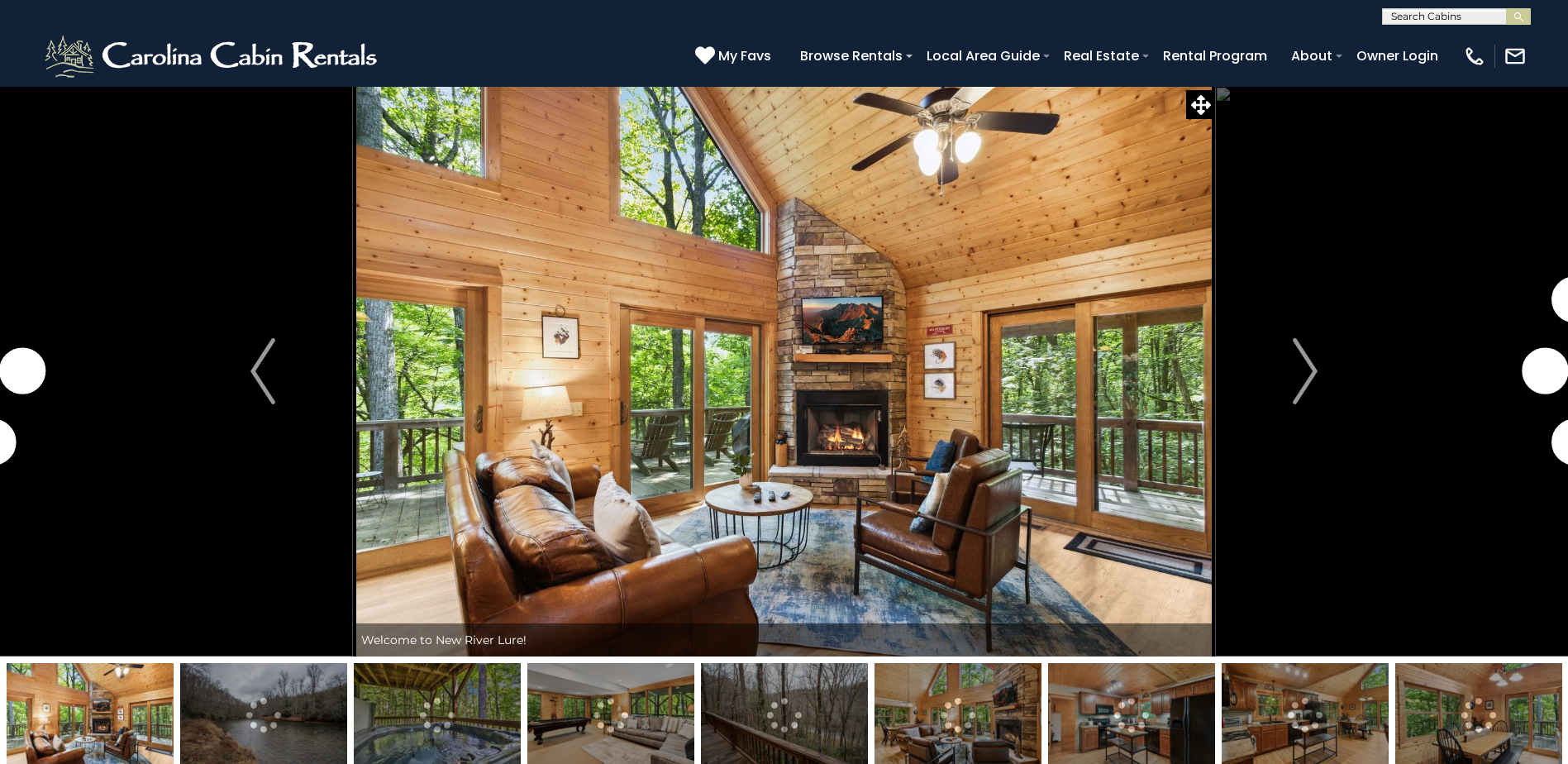
click at [255, 734] on img at bounding box center [263, 714] width 167 height 103
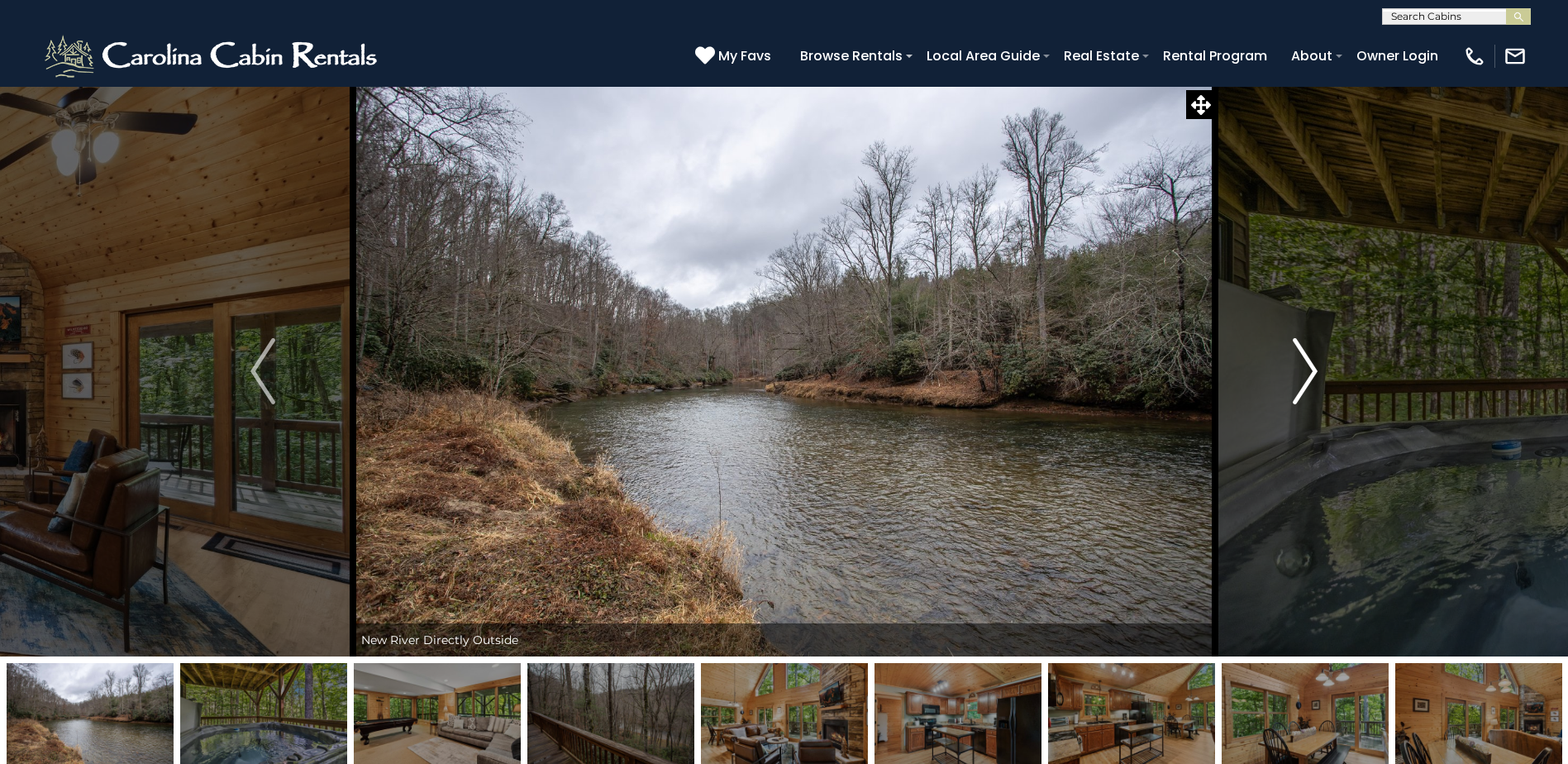
click at [1301, 378] on img "Next" at bounding box center [1305, 371] width 25 height 67
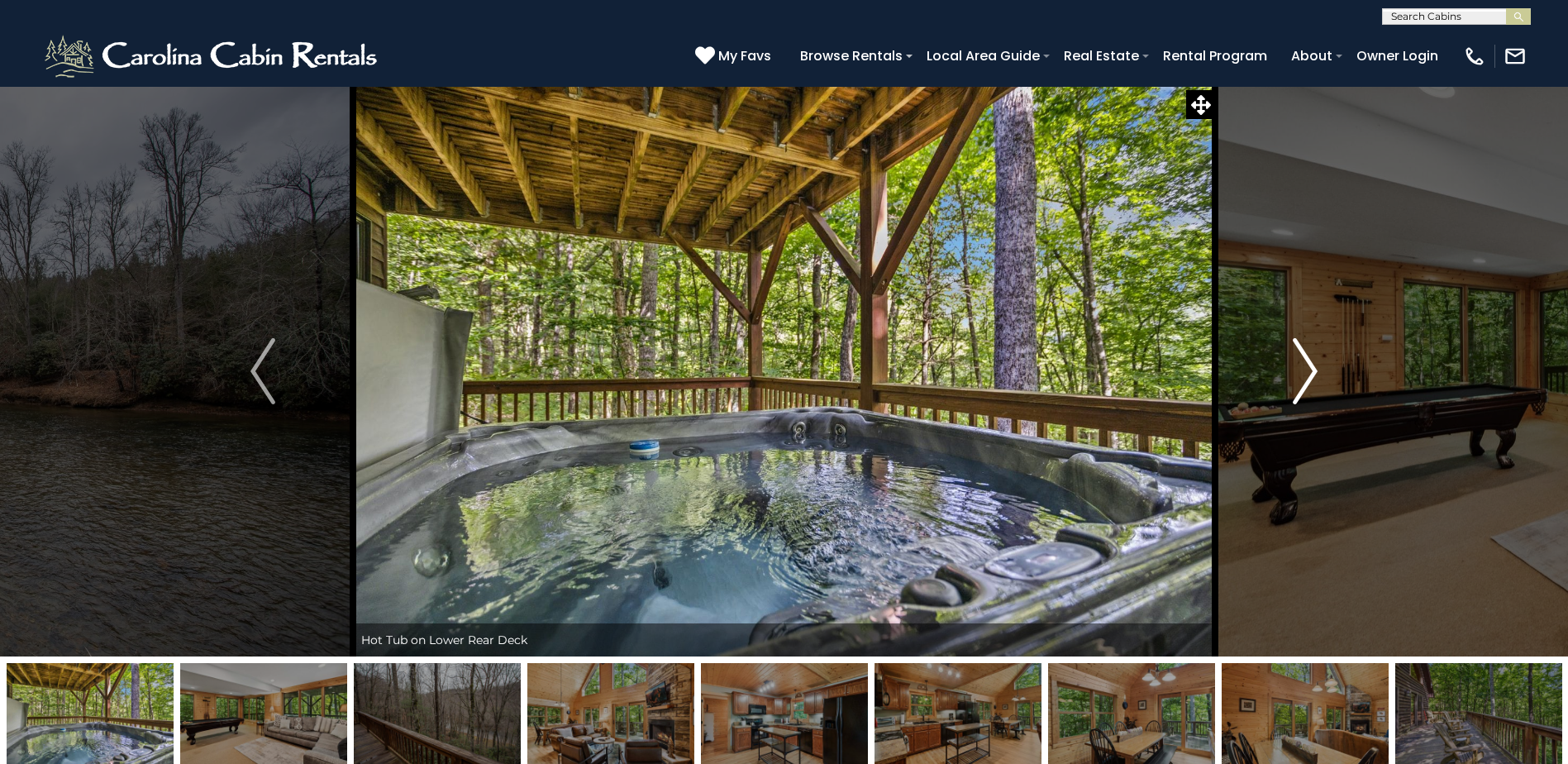
click at [1301, 378] on img "Next" at bounding box center [1305, 371] width 25 height 67
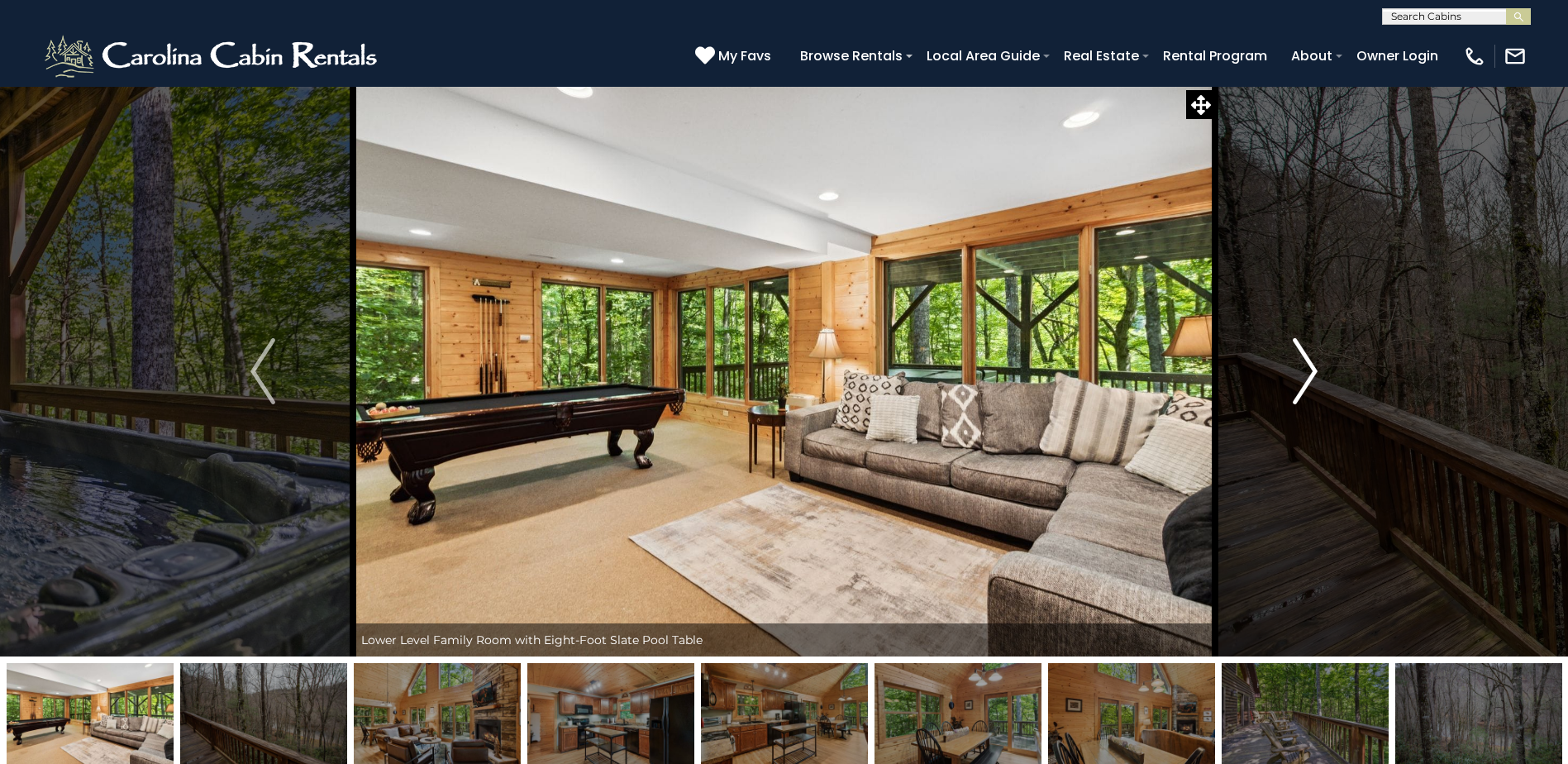
click at [1301, 378] on img "Next" at bounding box center [1305, 371] width 25 height 67
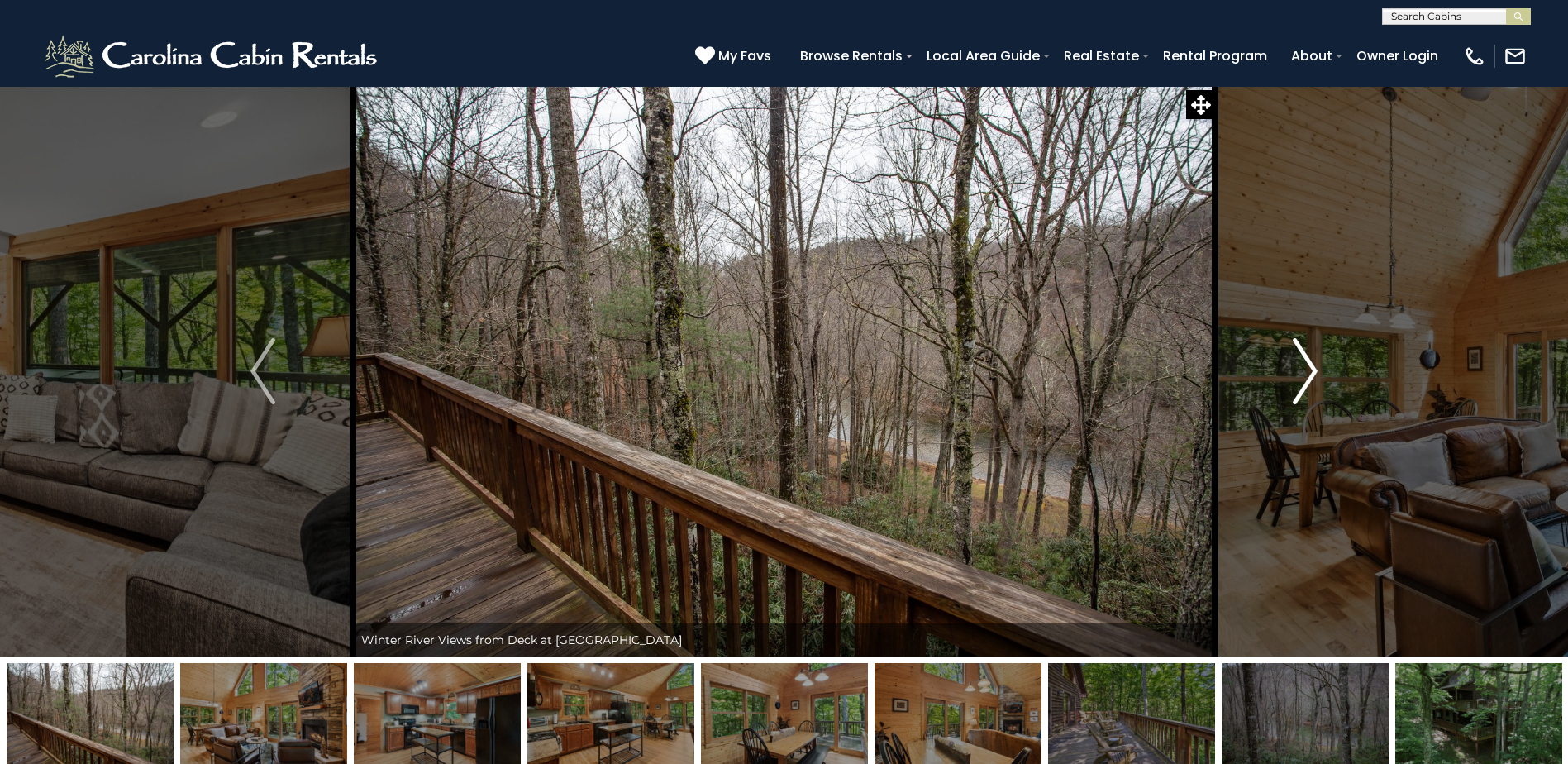
click at [1301, 378] on img "Next" at bounding box center [1305, 371] width 25 height 67
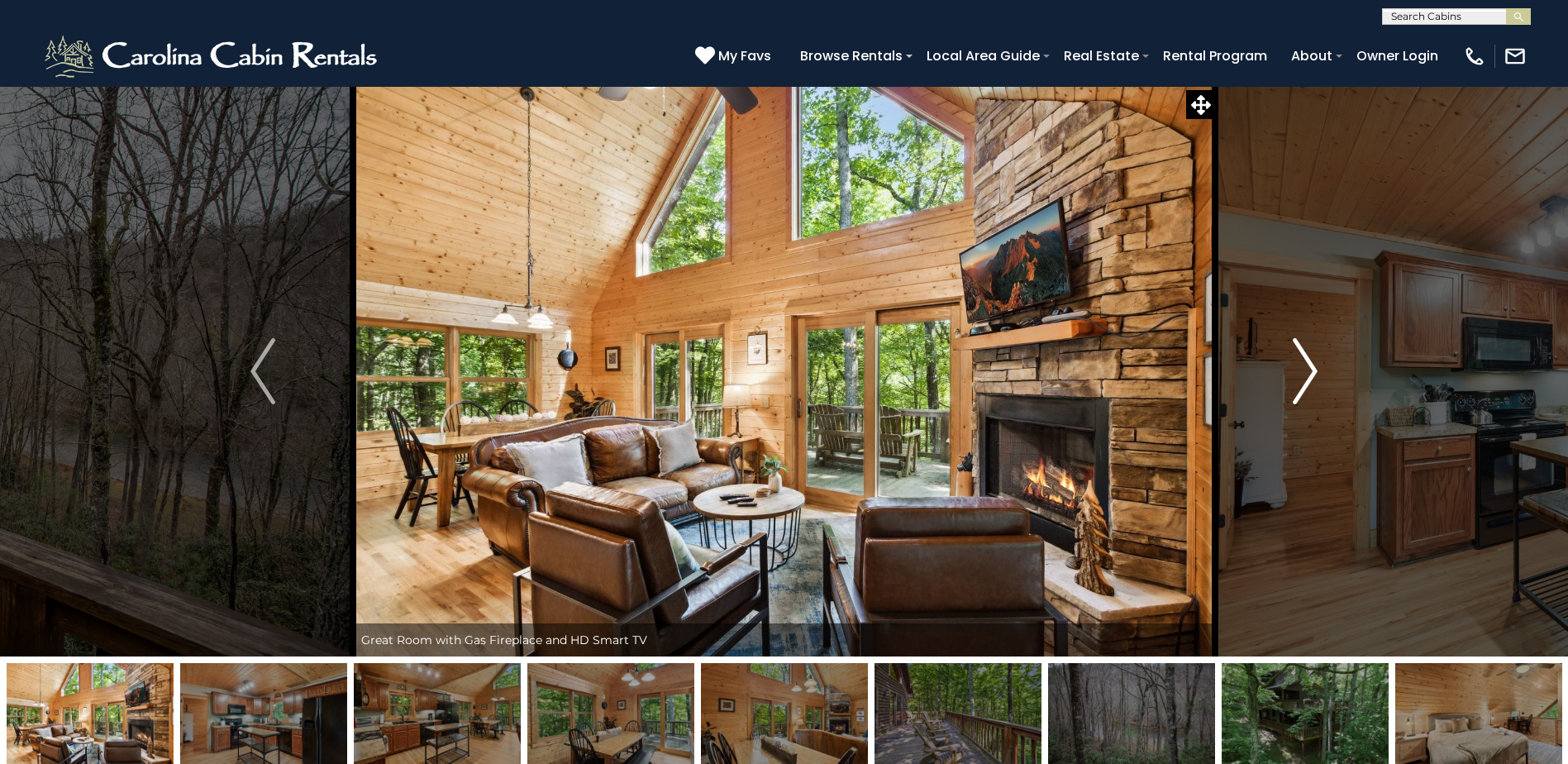
click at [1301, 378] on img "Next" at bounding box center [1305, 371] width 25 height 67
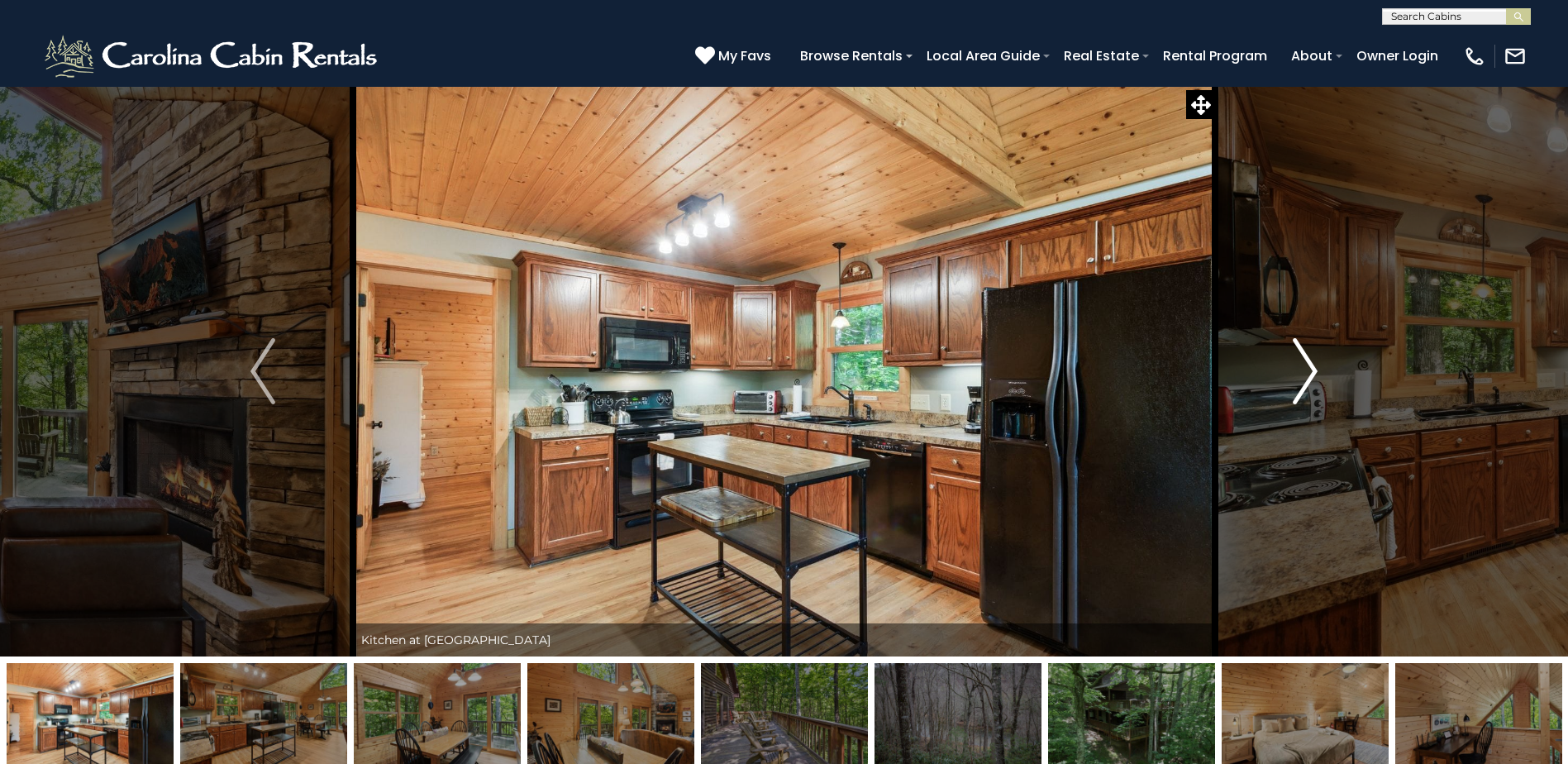
click at [1301, 378] on img "Next" at bounding box center [1305, 371] width 25 height 67
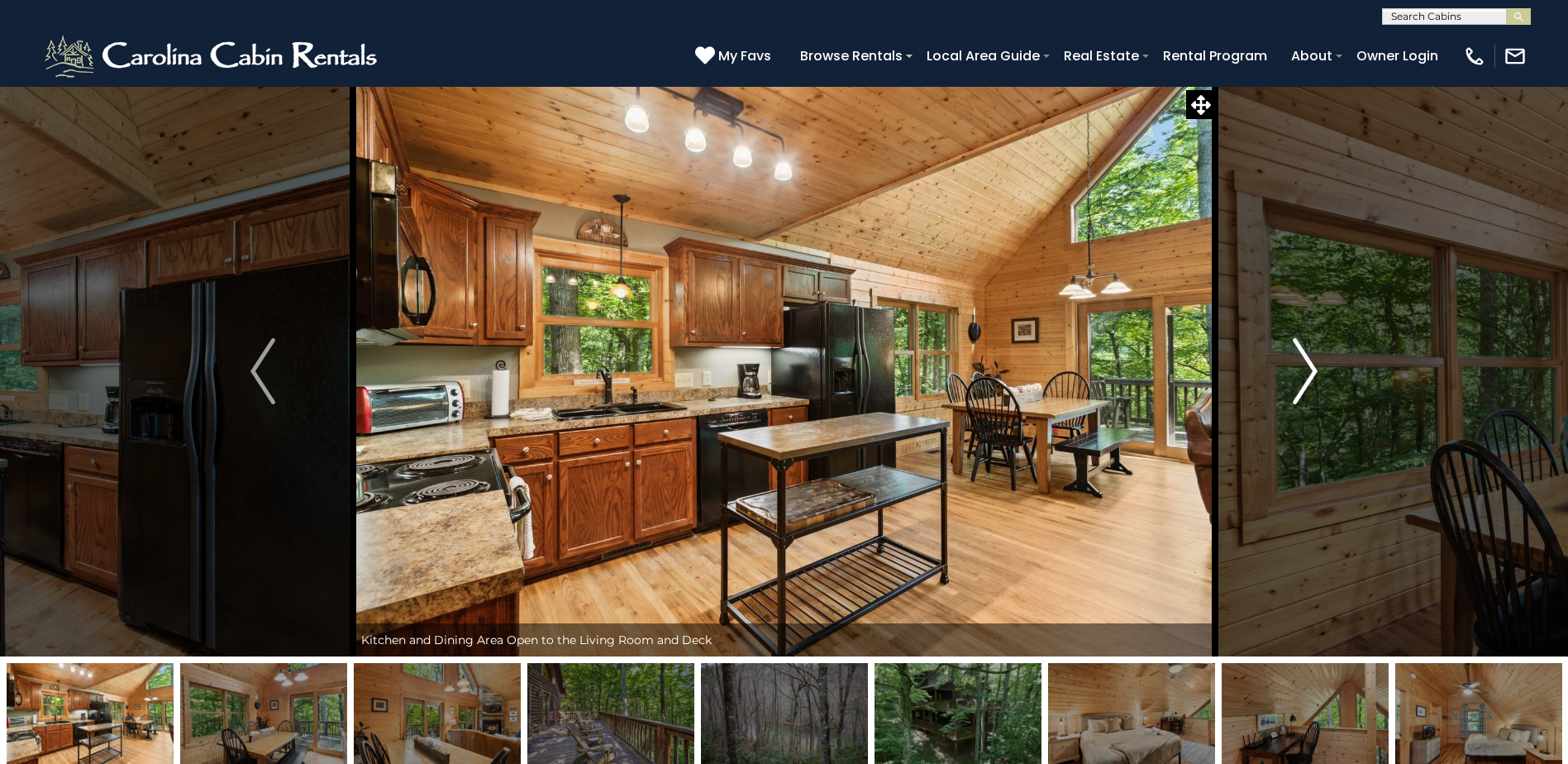
click at [1301, 378] on img "Next" at bounding box center [1305, 371] width 25 height 67
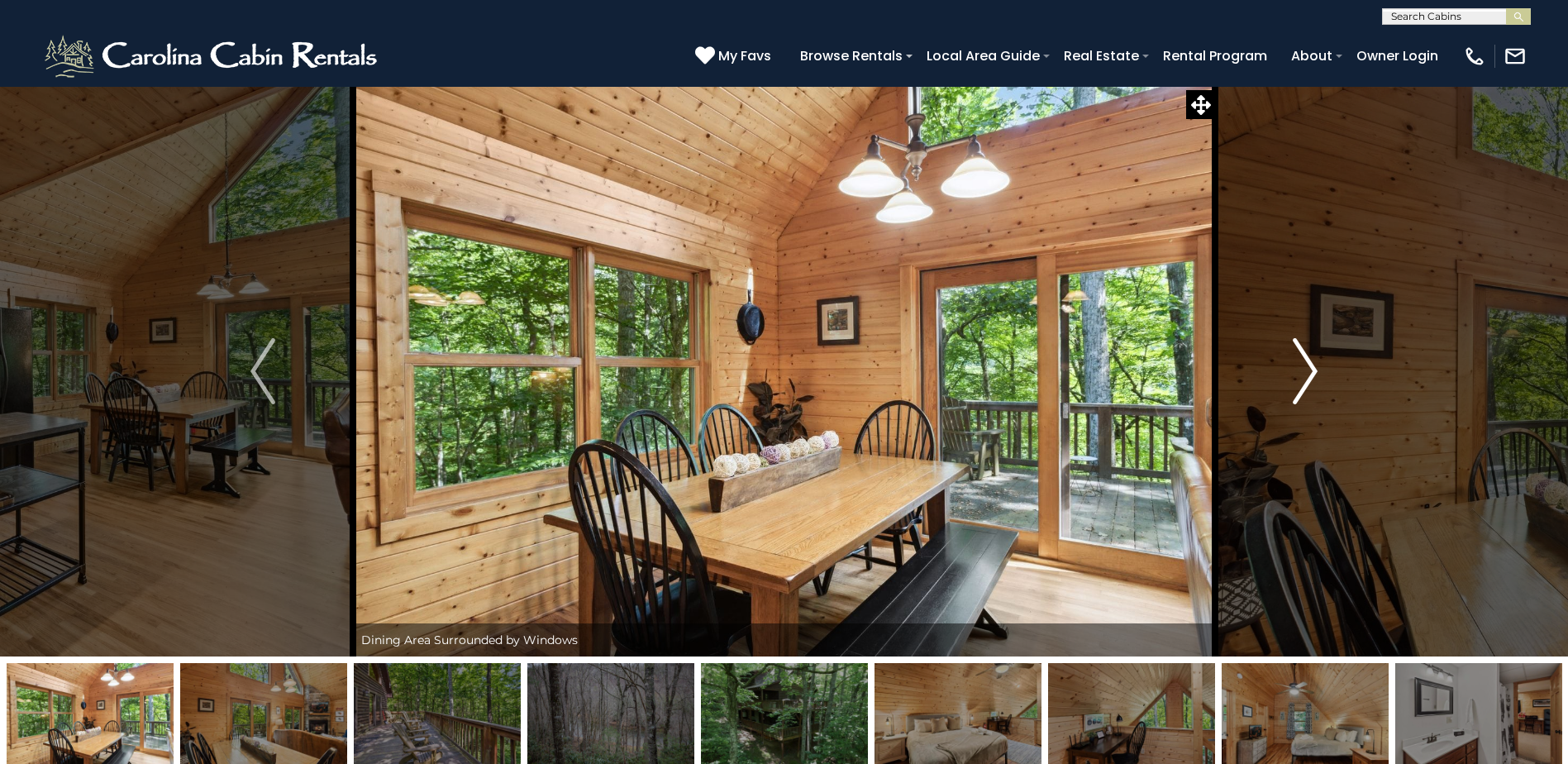
click at [1301, 378] on img "Next" at bounding box center [1305, 371] width 25 height 67
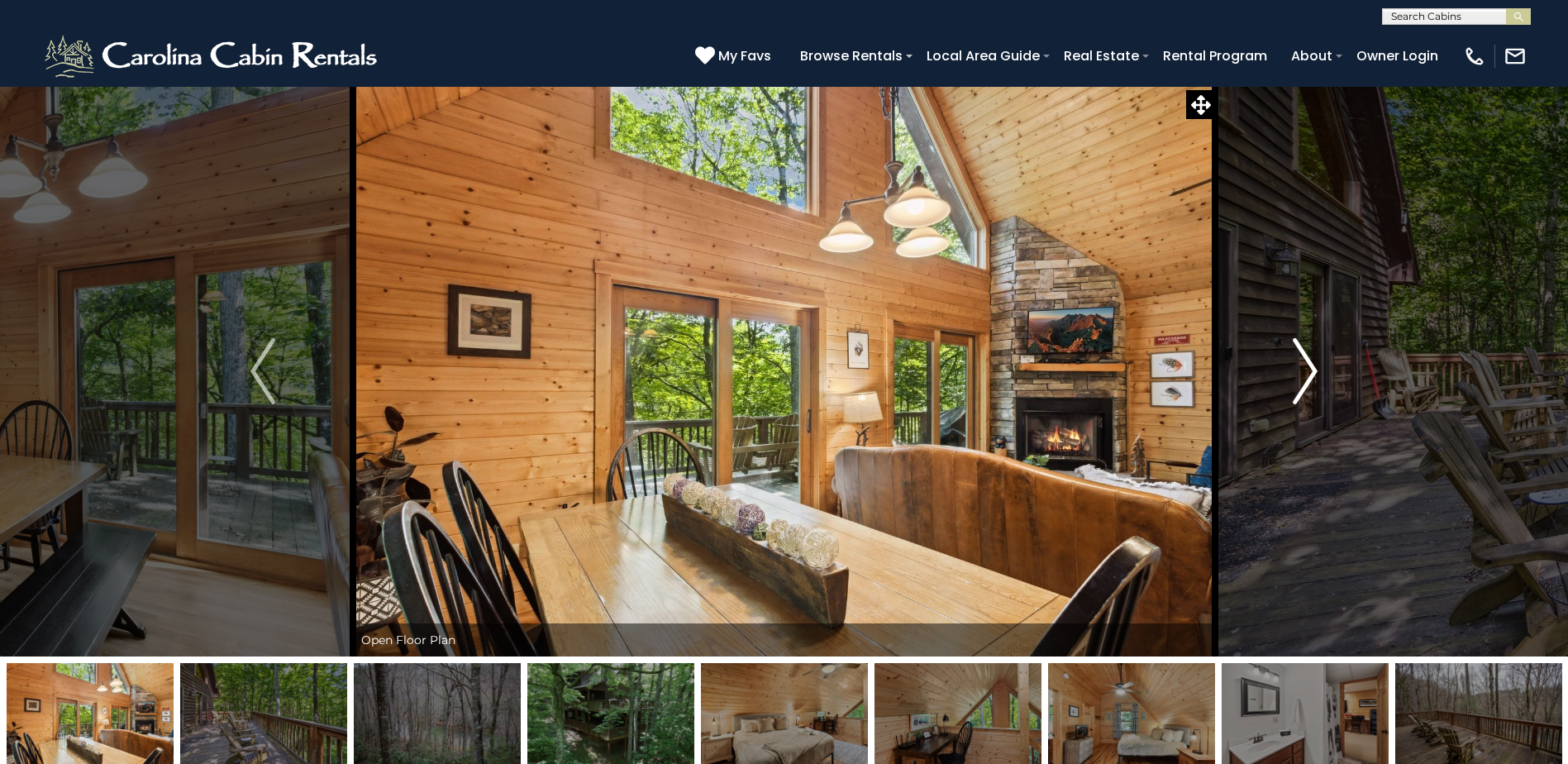
click at [1301, 378] on img "Next" at bounding box center [1305, 371] width 25 height 67
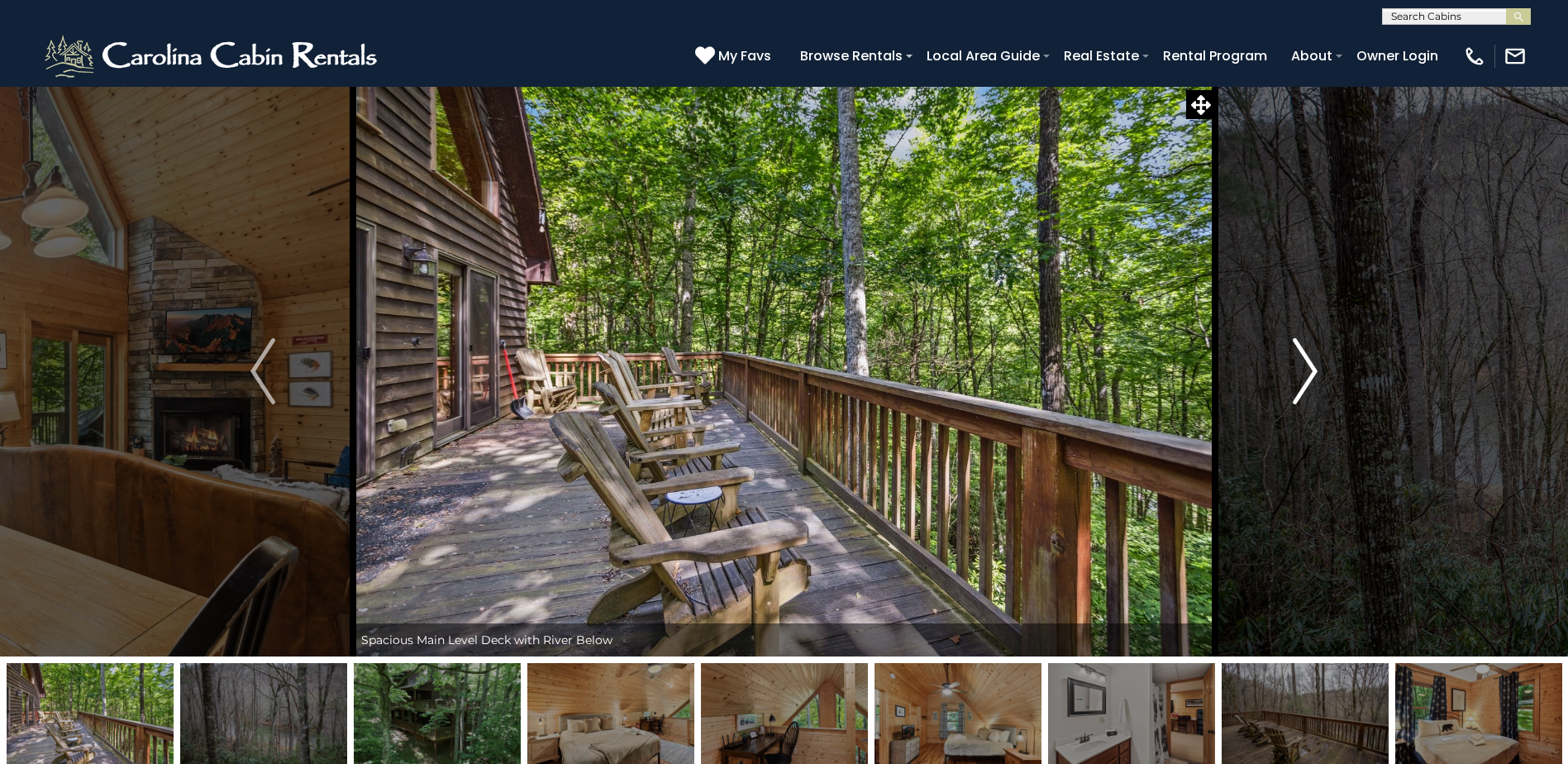
click at [1301, 378] on img "Next" at bounding box center [1305, 371] width 25 height 67
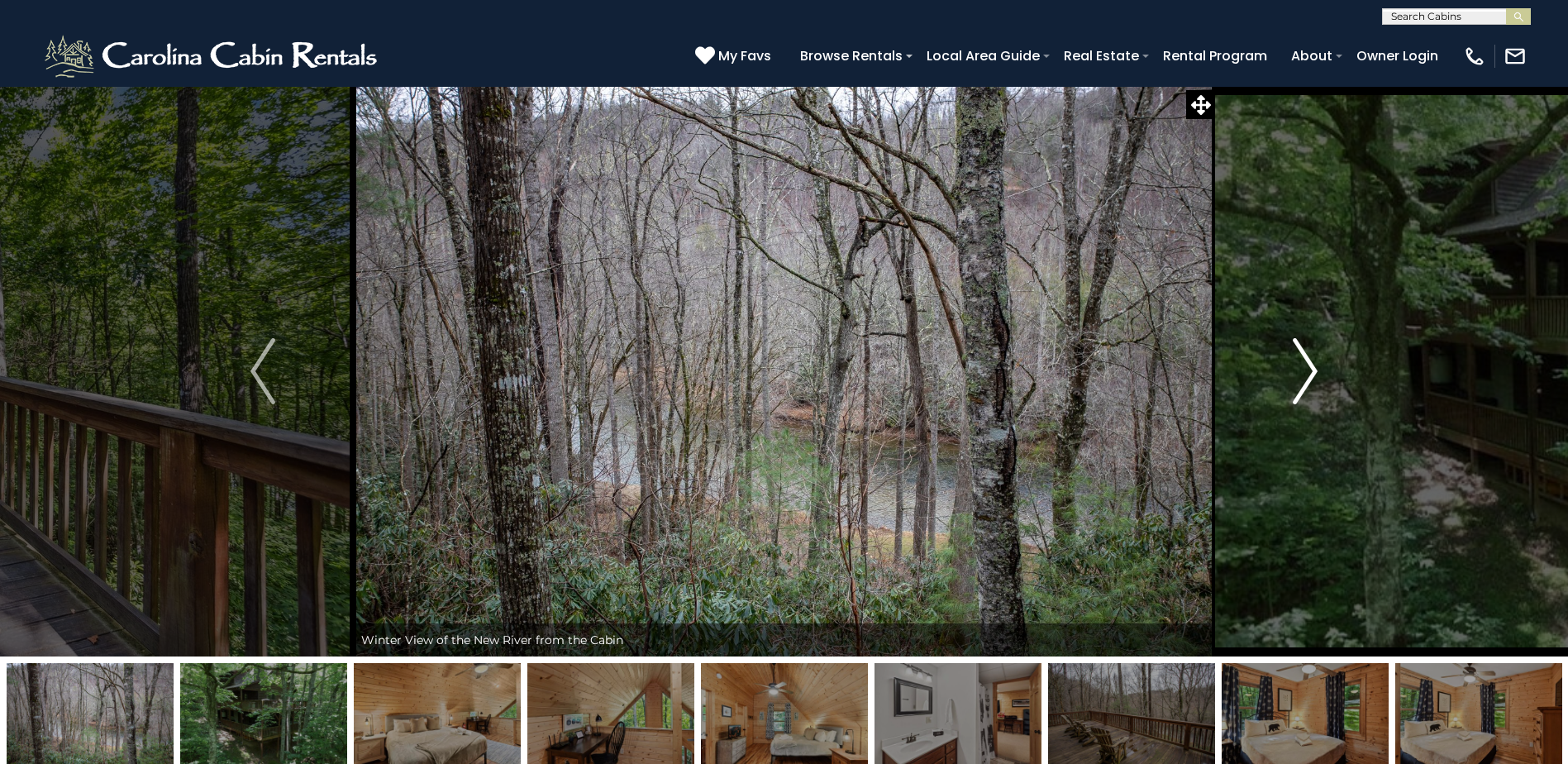
click at [1301, 378] on img "Next" at bounding box center [1305, 371] width 25 height 67
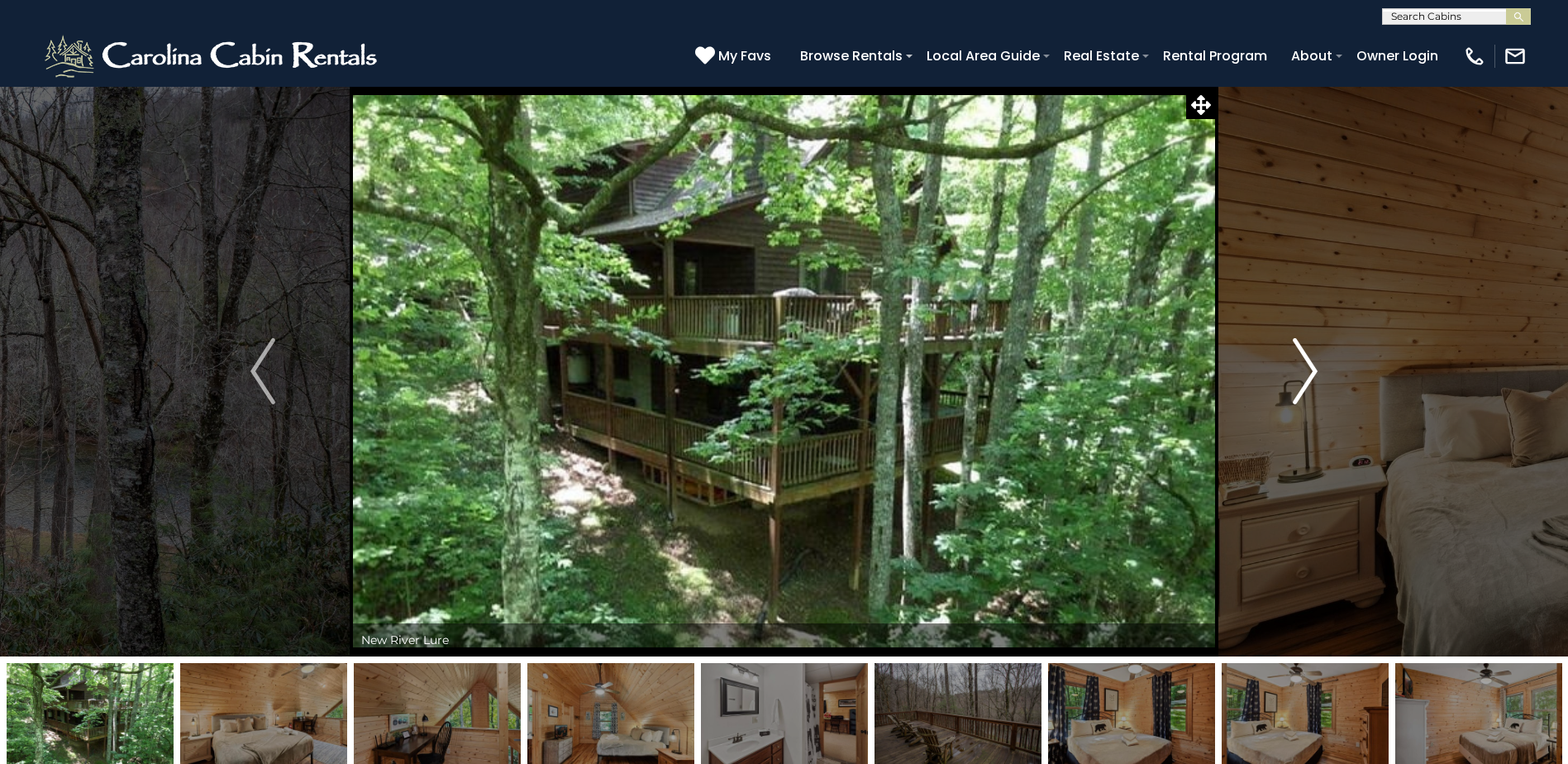
click at [1301, 378] on img "Next" at bounding box center [1305, 371] width 25 height 67
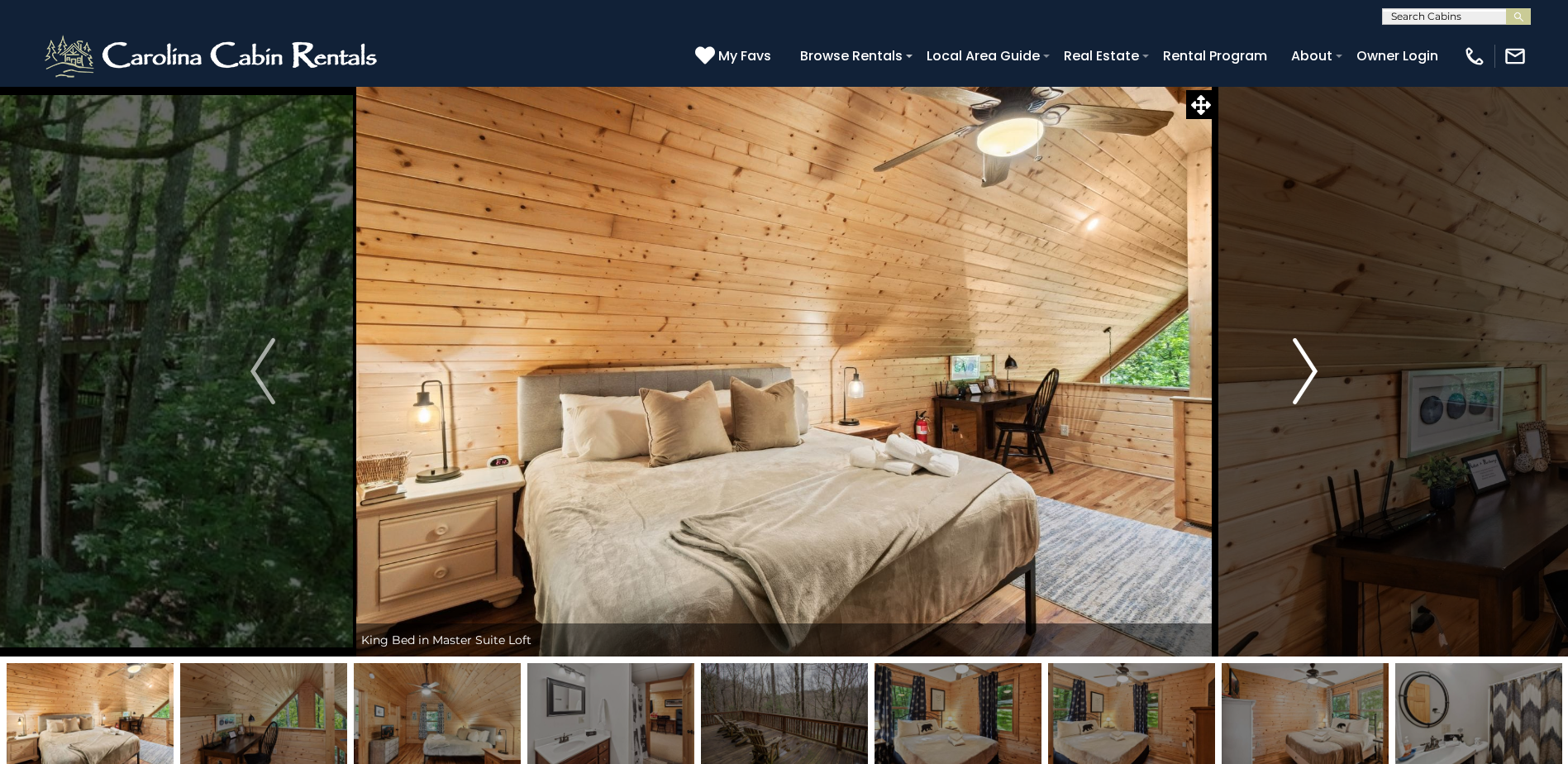
click at [1301, 378] on img "Next" at bounding box center [1305, 371] width 25 height 67
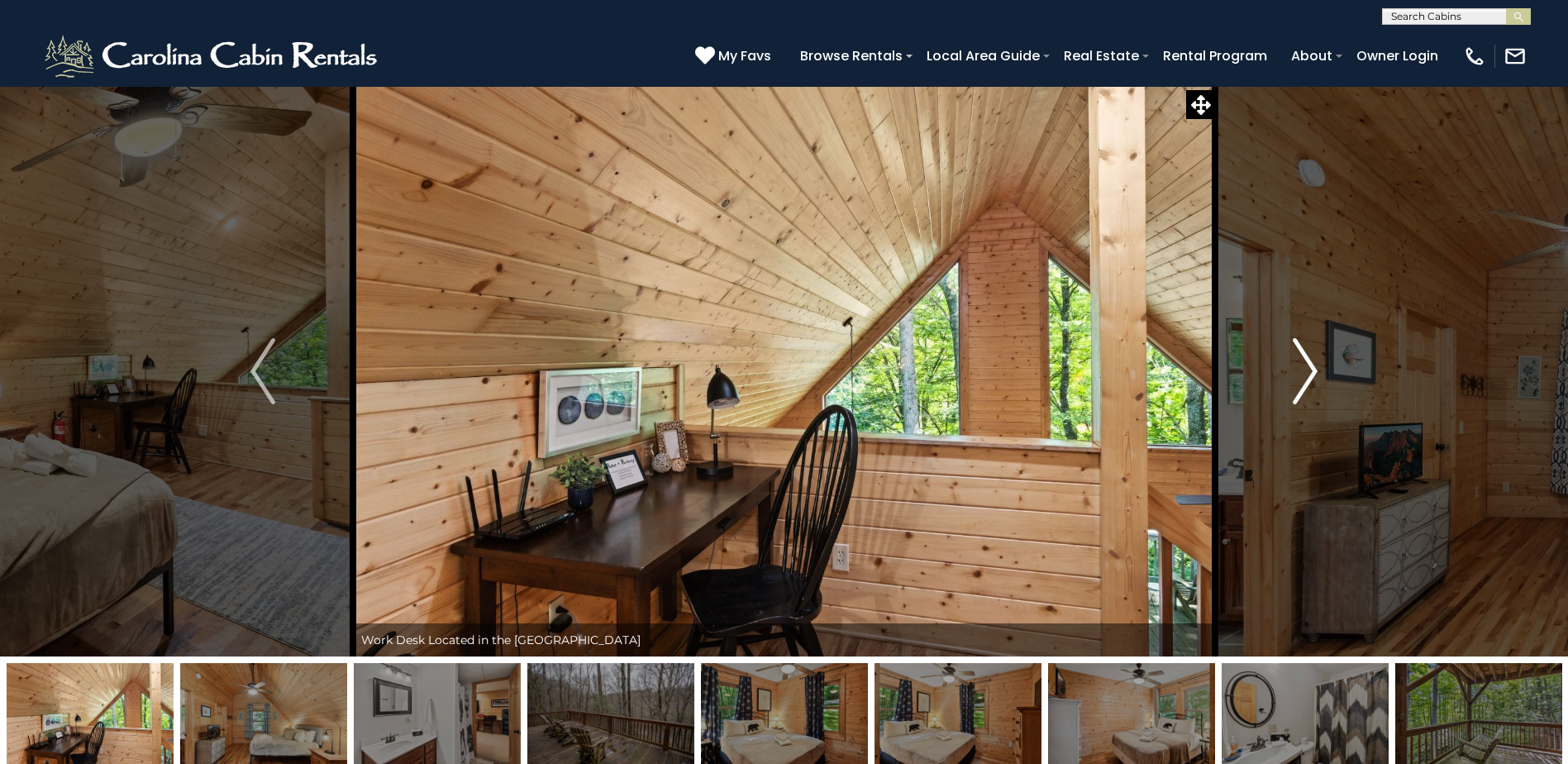
click at [1301, 378] on img "Next" at bounding box center [1305, 371] width 25 height 67
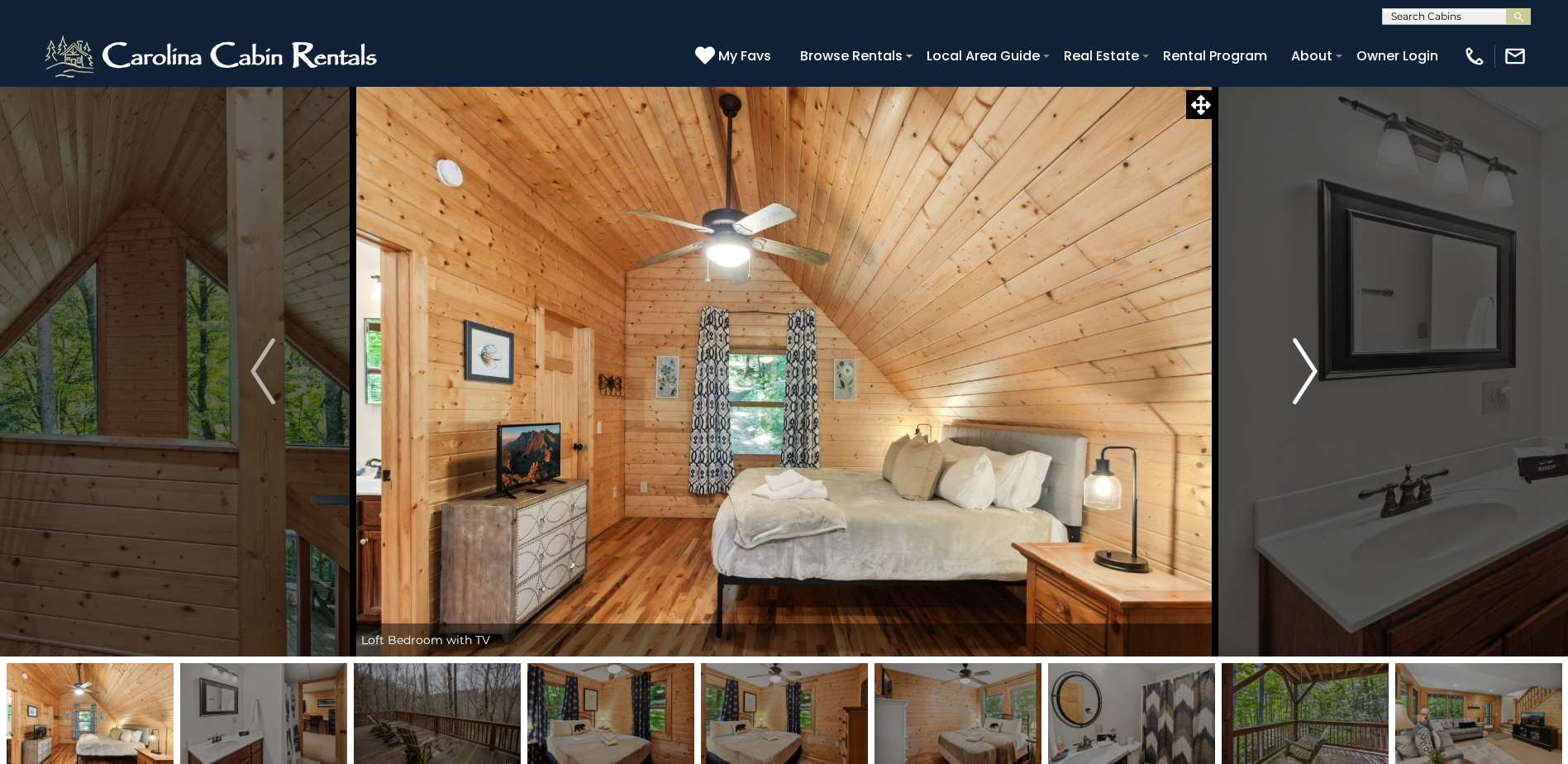
click at [1301, 378] on img "Next" at bounding box center [1305, 371] width 25 height 67
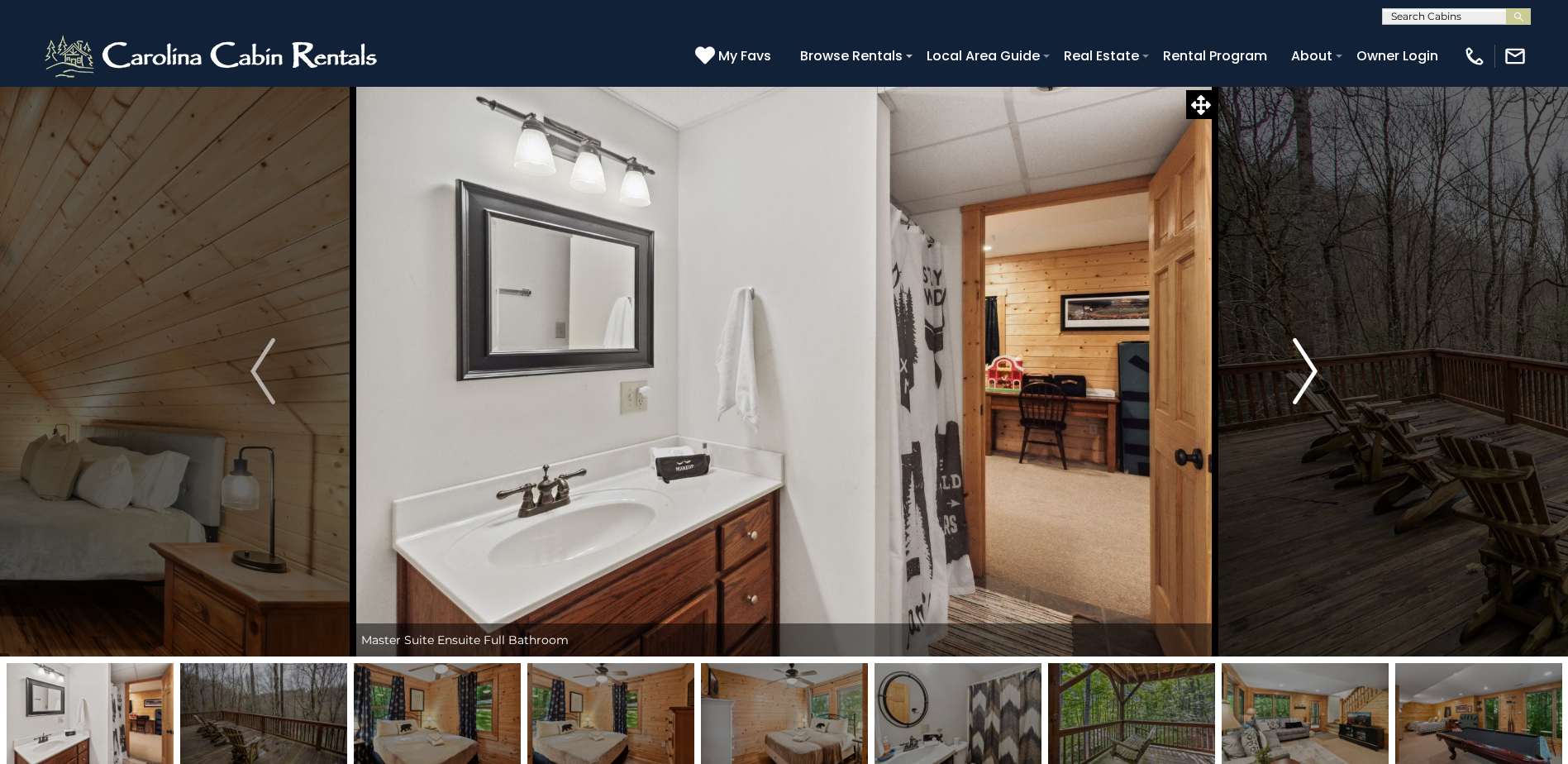
click at [1301, 378] on img "Next" at bounding box center [1305, 371] width 25 height 67
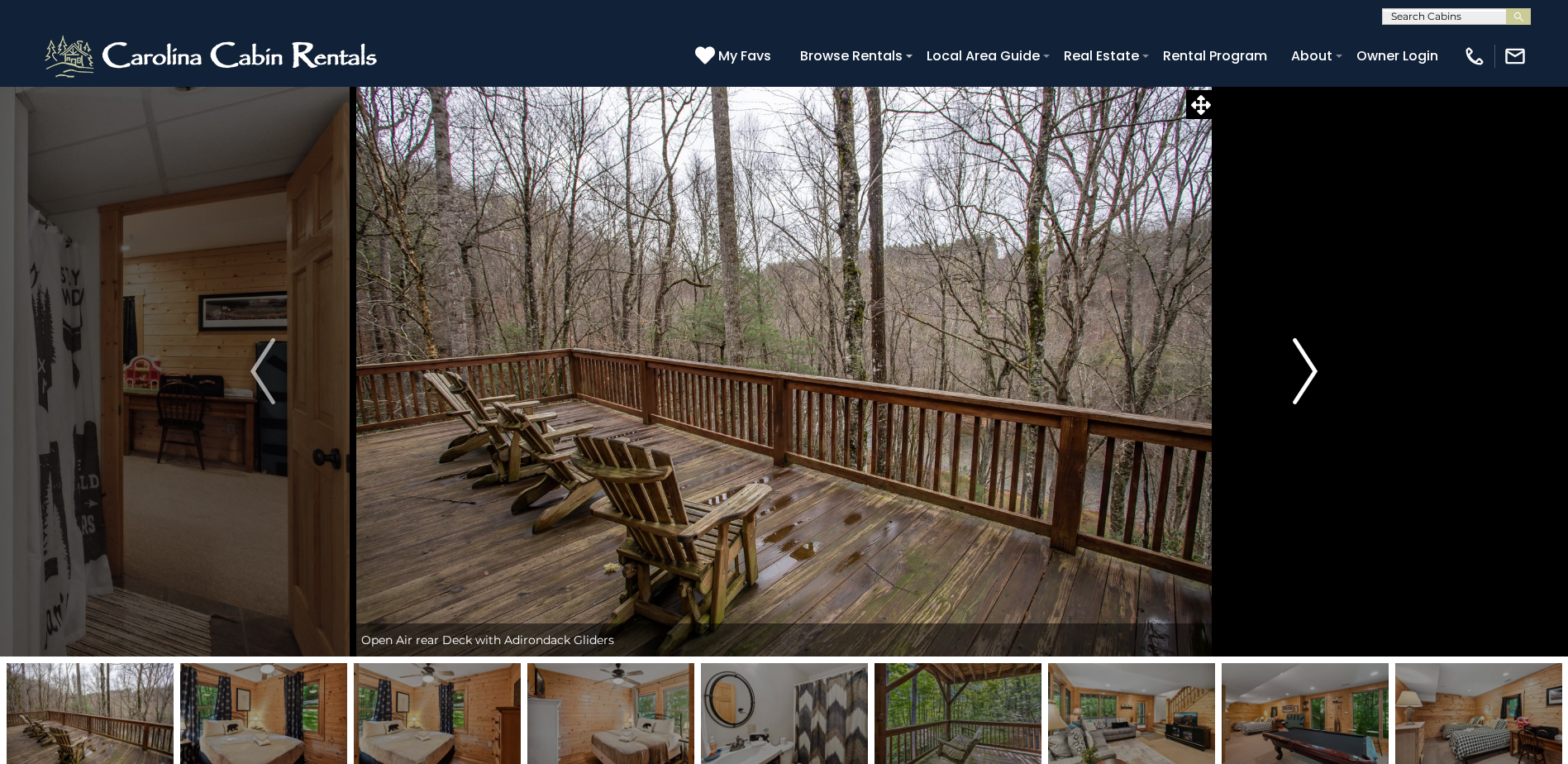
click at [1301, 378] on img "Next" at bounding box center [1305, 371] width 25 height 67
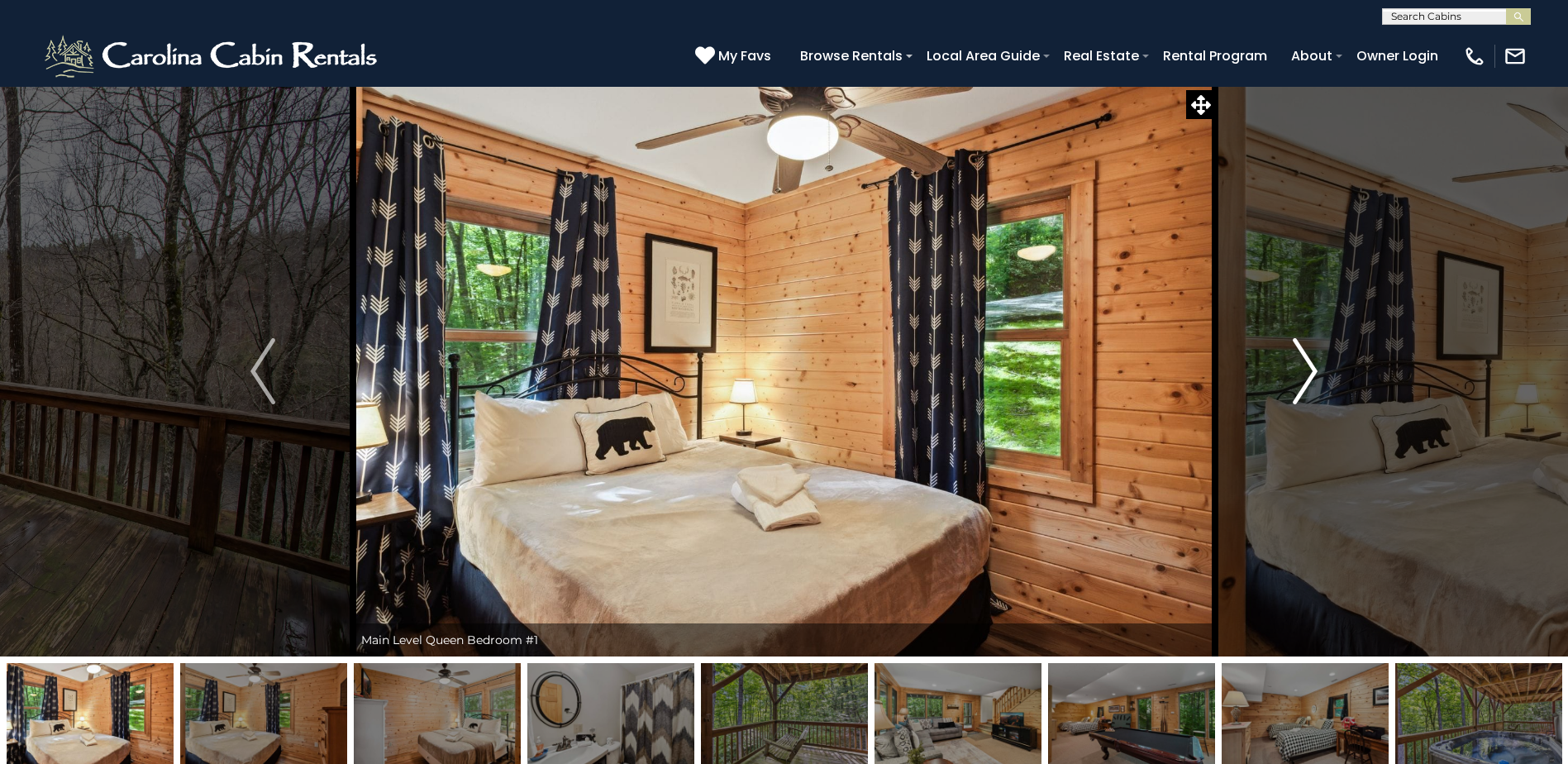
click at [1301, 378] on img "Next" at bounding box center [1305, 371] width 25 height 67
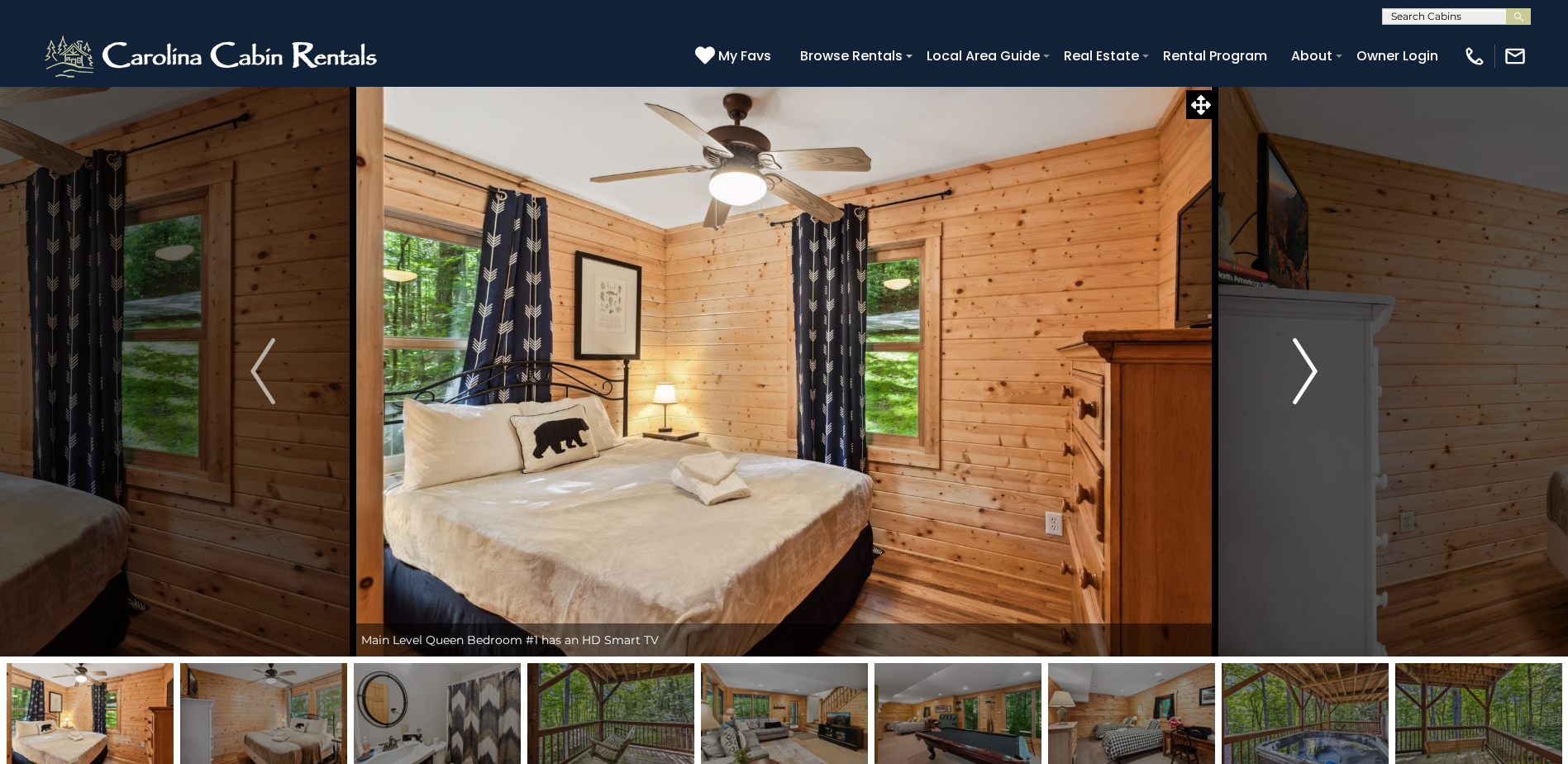
click at [1301, 378] on img "Next" at bounding box center [1305, 371] width 25 height 67
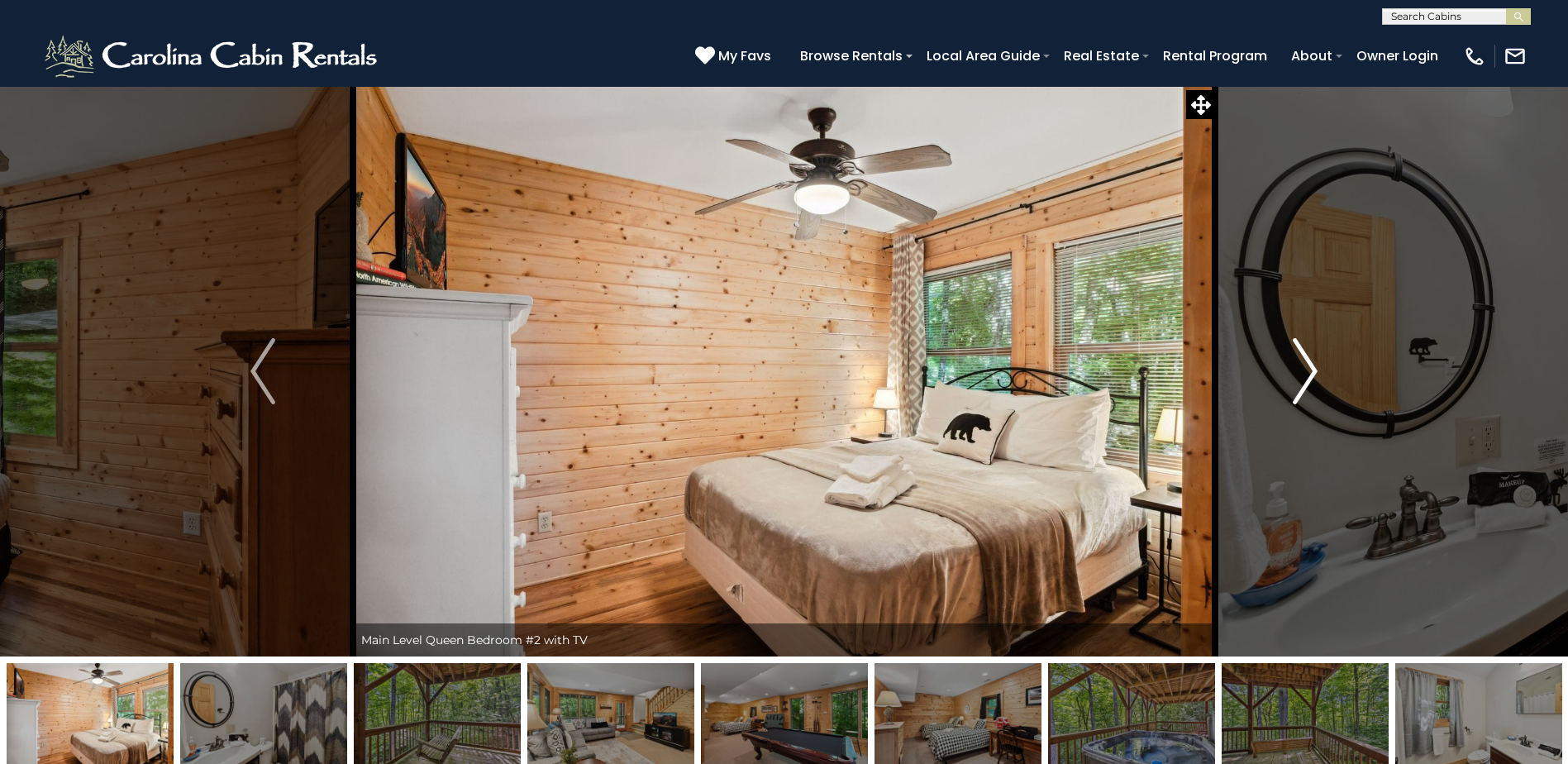
click at [1301, 378] on img "Next" at bounding box center [1305, 371] width 25 height 67
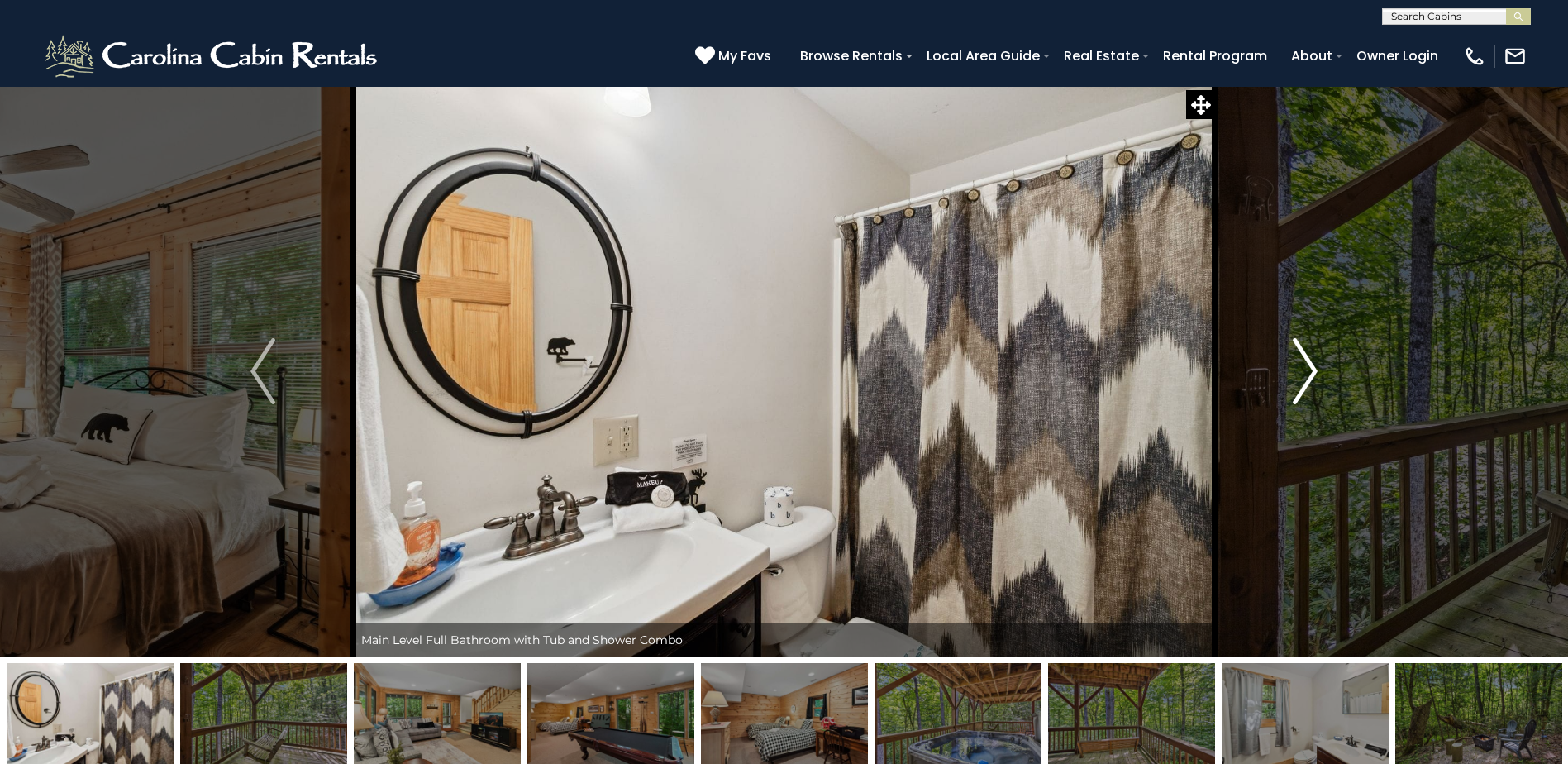
click at [1301, 378] on img "Next" at bounding box center [1305, 371] width 25 height 67
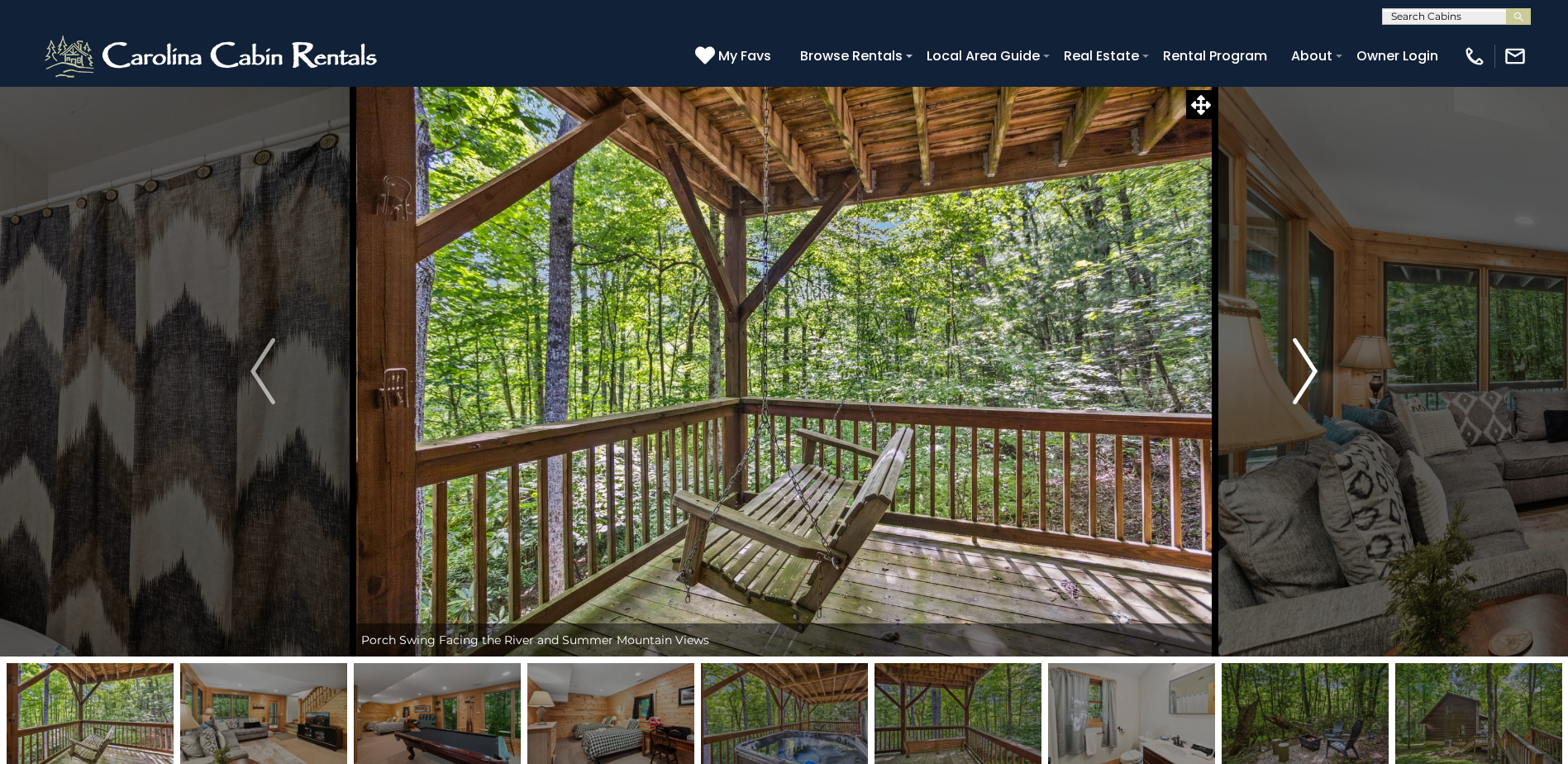
click at [1301, 378] on img "Next" at bounding box center [1305, 371] width 25 height 67
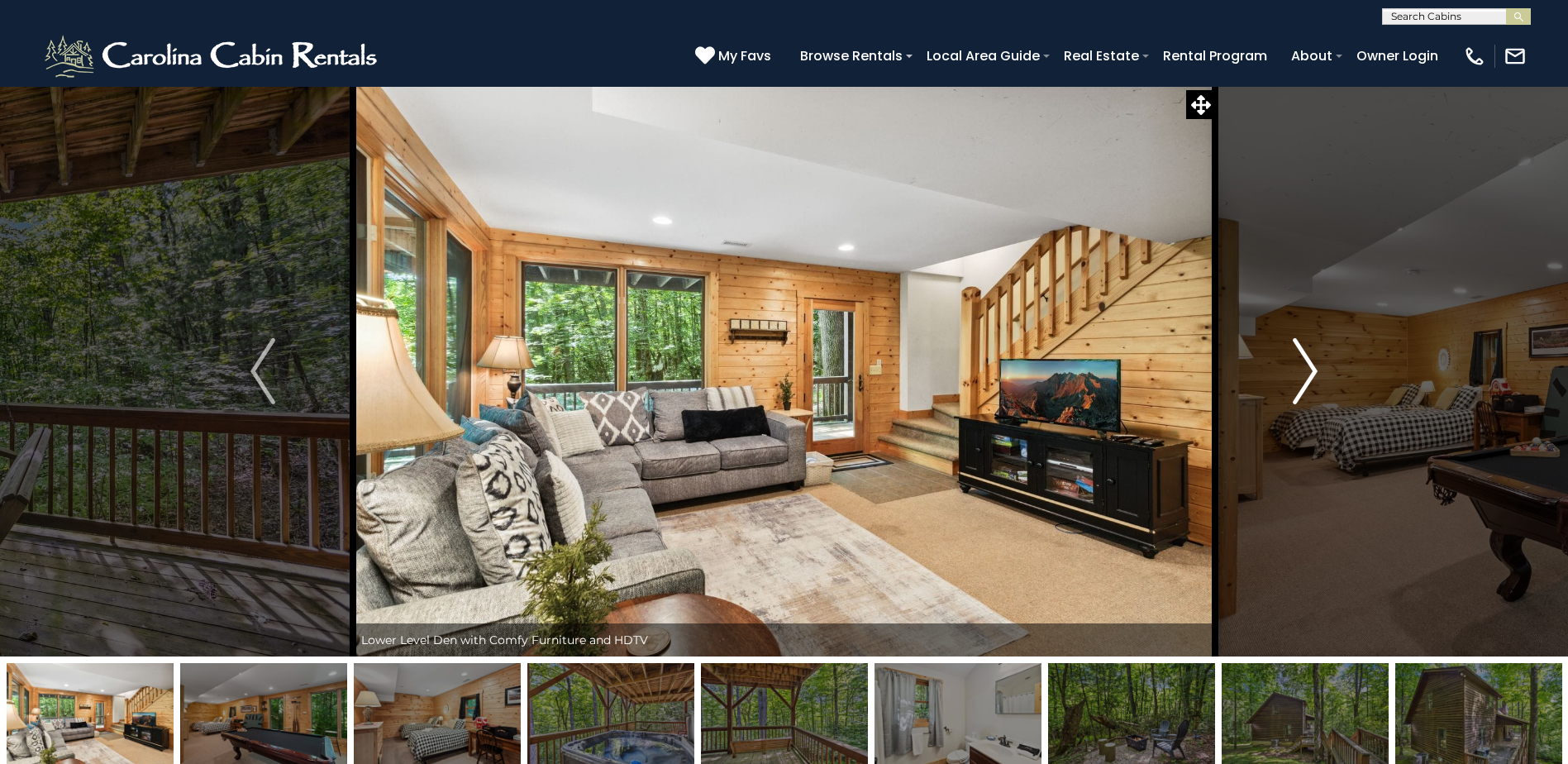
click at [1301, 378] on img "Next" at bounding box center [1305, 371] width 25 height 67
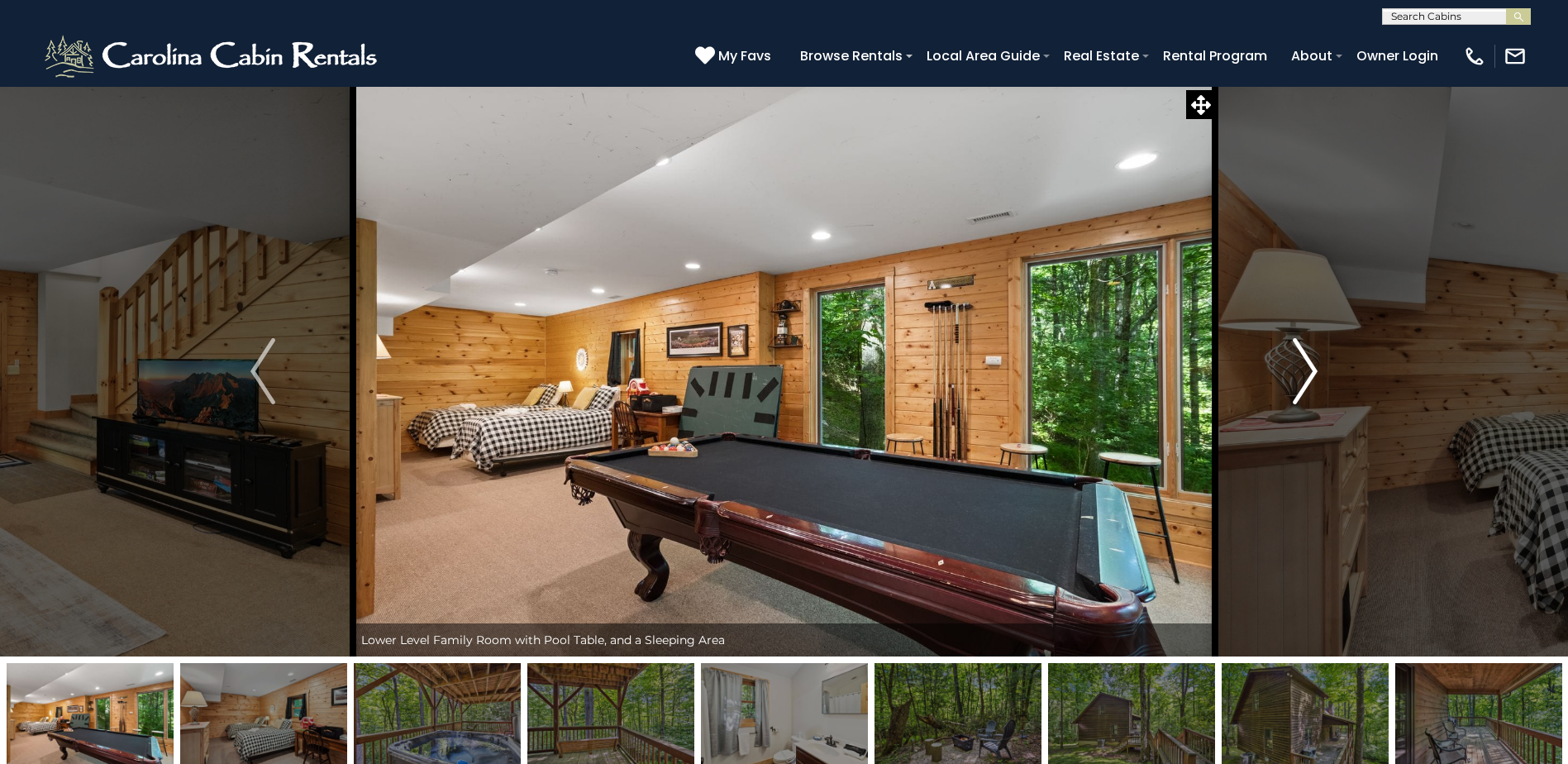
click at [1301, 378] on img "Next" at bounding box center [1305, 371] width 25 height 67
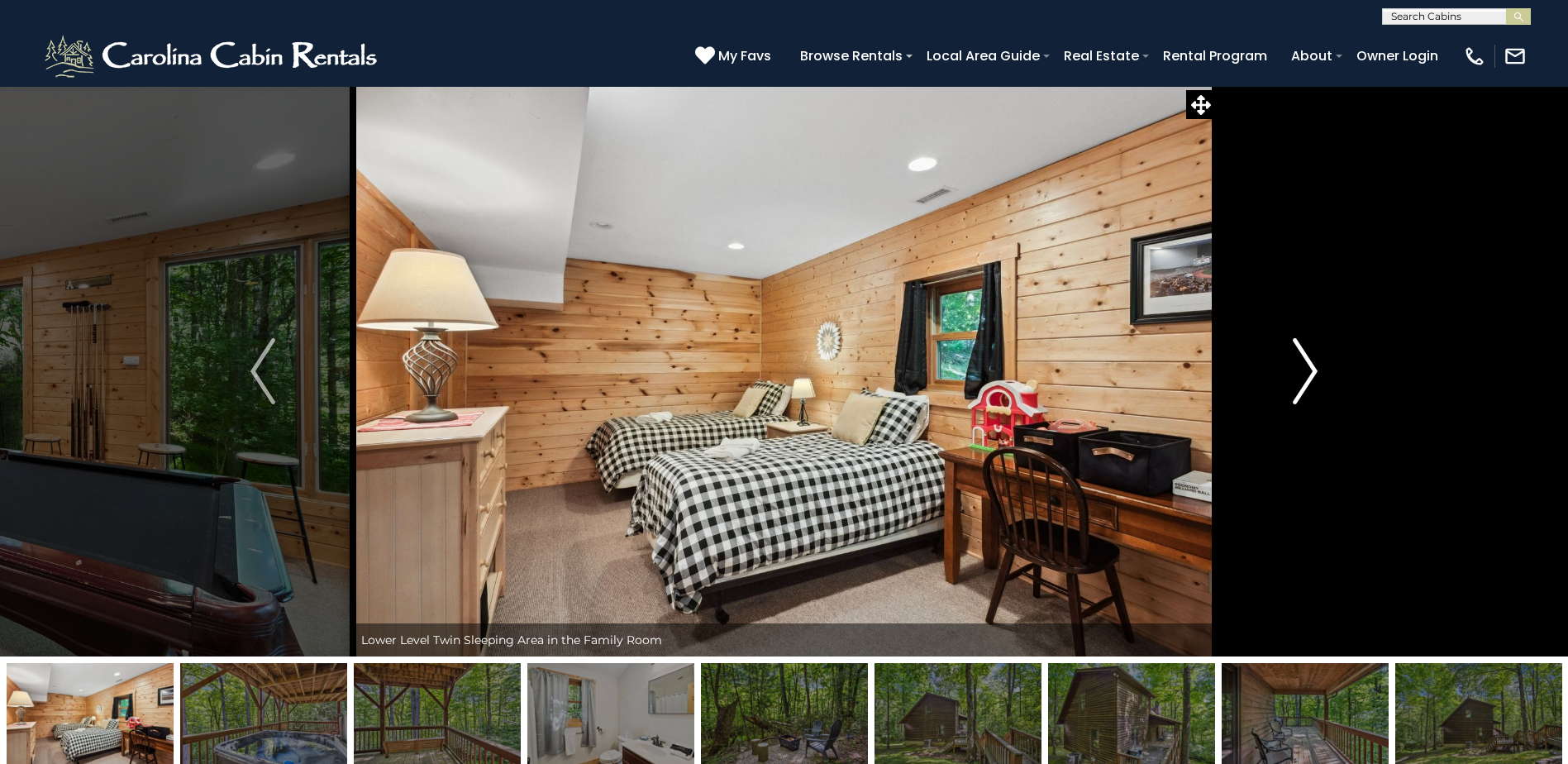
click at [1301, 378] on img "Next" at bounding box center [1305, 371] width 25 height 67
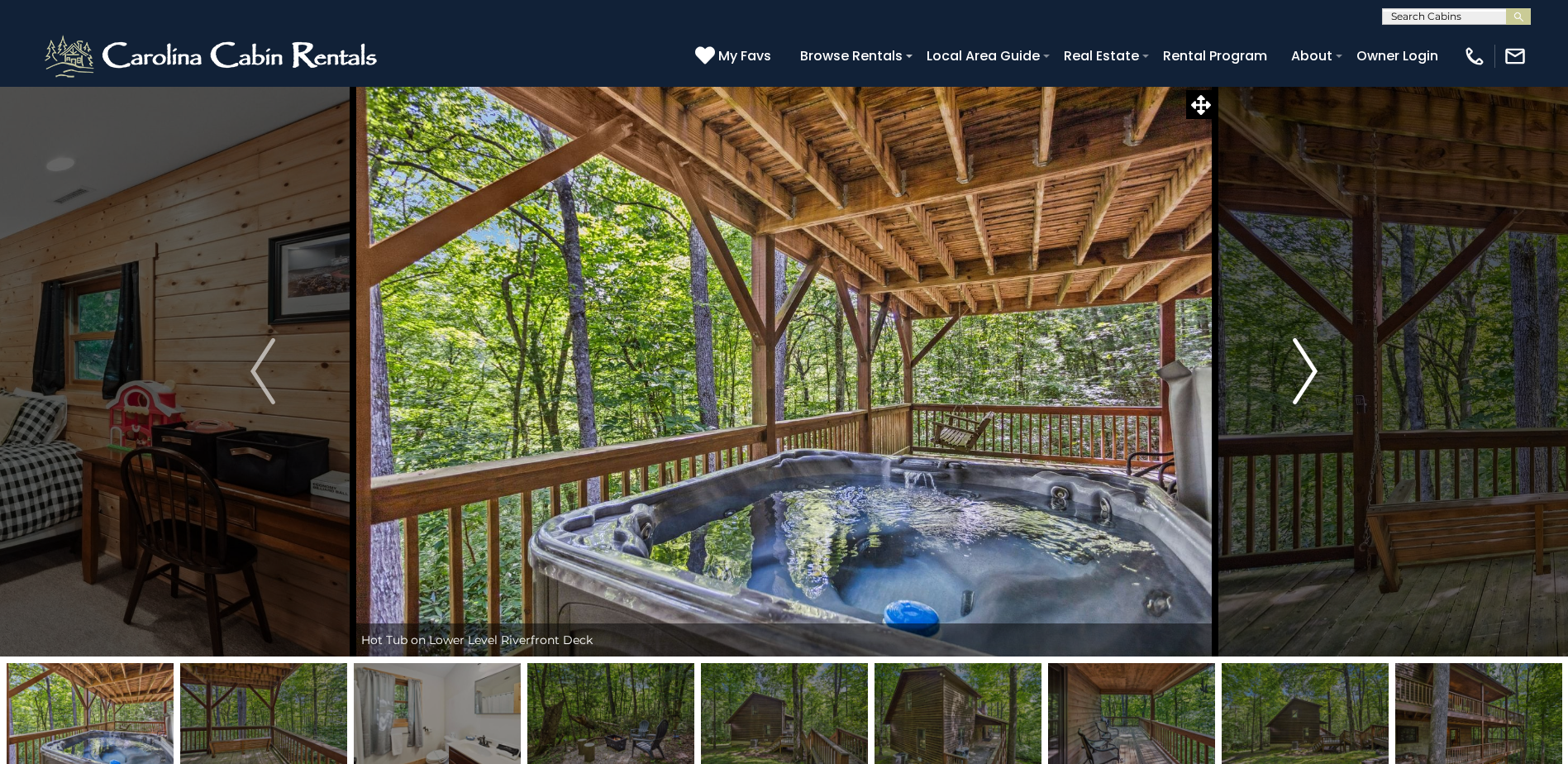
click at [1301, 378] on img "Next" at bounding box center [1305, 371] width 25 height 67
